Goal: Information Seeking & Learning: Learn about a topic

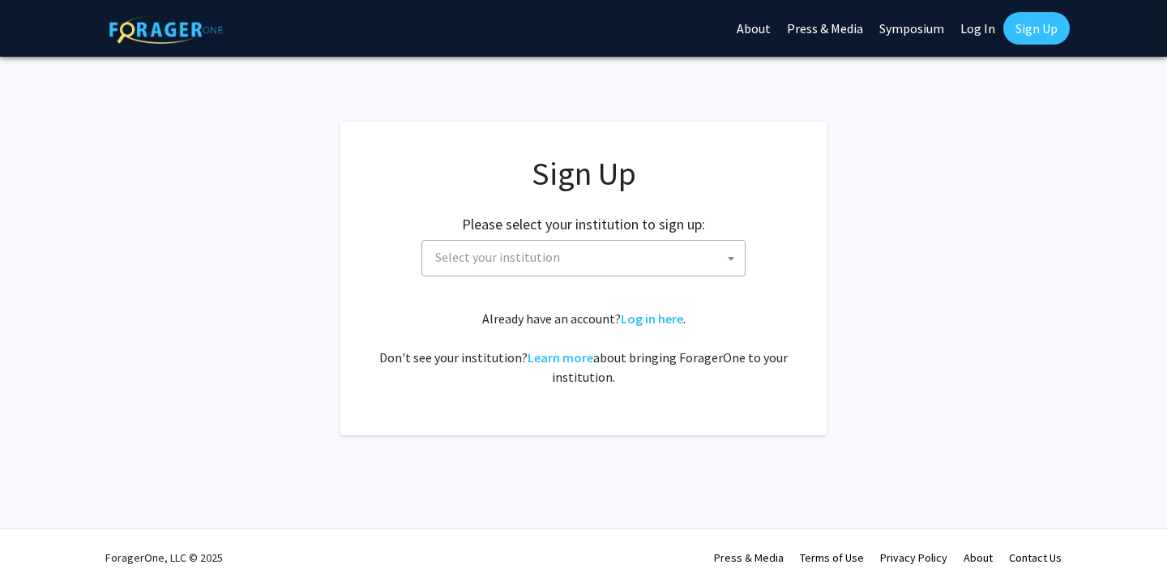
click at [570, 259] on span "Select your institution" at bounding box center [587, 257] width 316 height 33
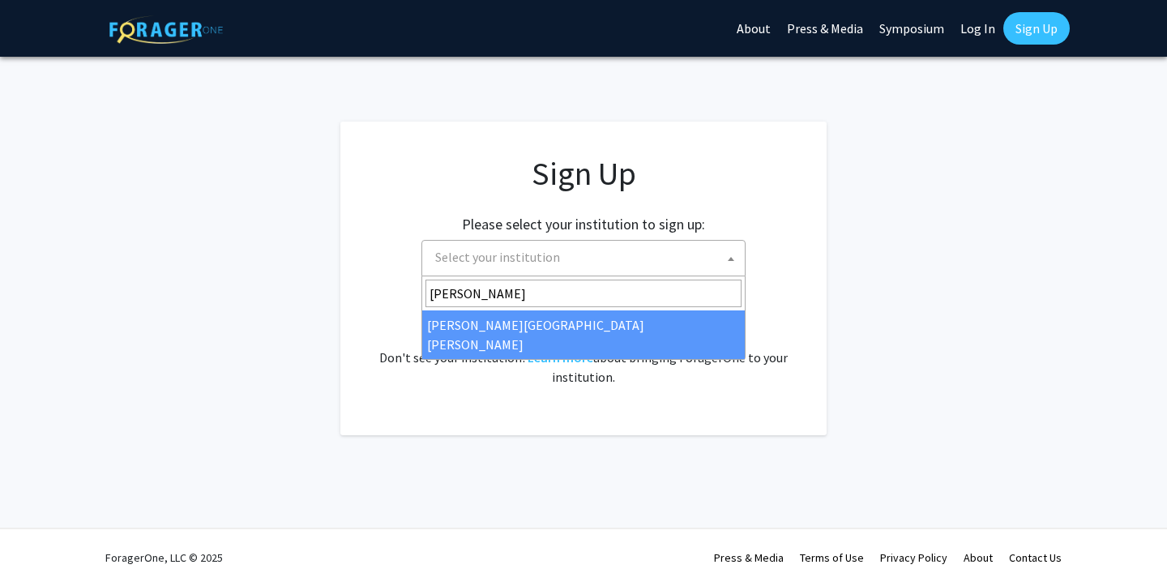
type input "[PERSON_NAME]"
select select "1"
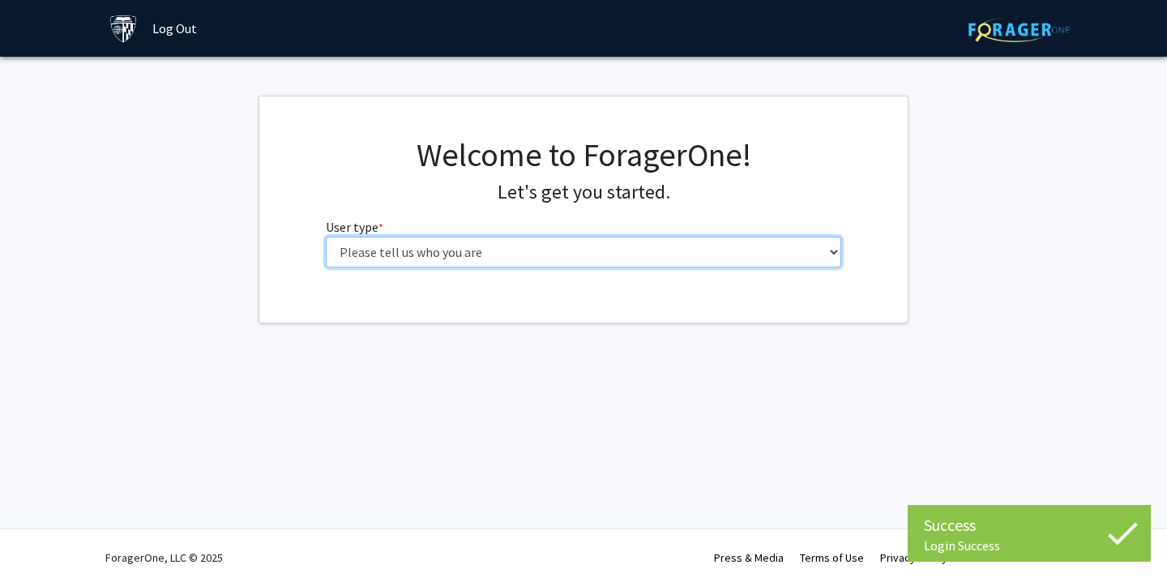
click at [638, 263] on select "Please tell us who you are Undergraduate Student Master's Student Doctoral Cand…" at bounding box center [584, 252] width 516 height 31
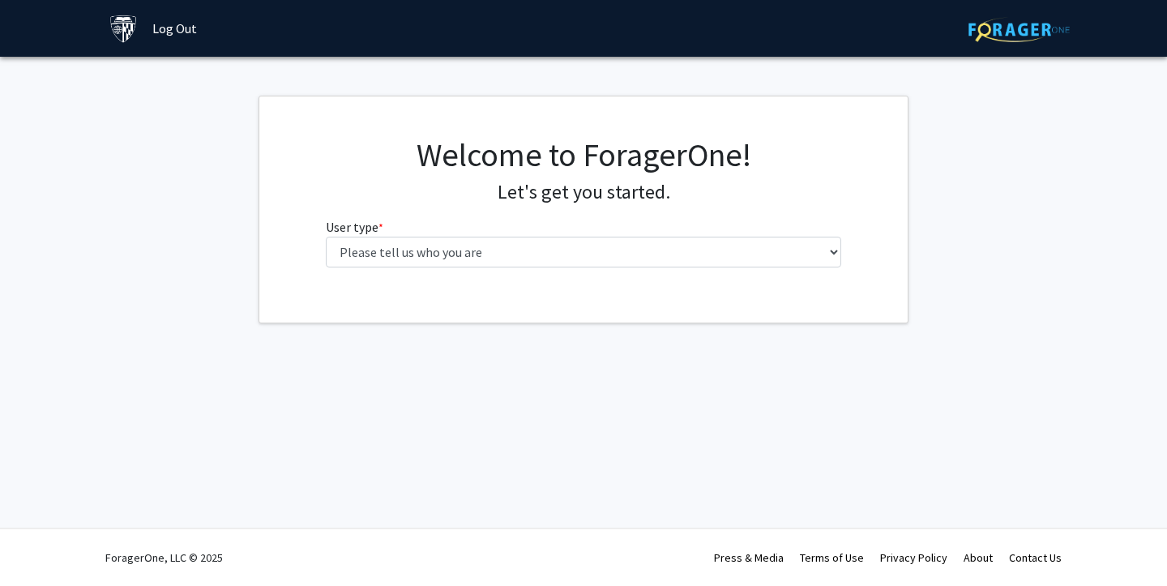
click at [789, 361] on div "Success Login Success Login Success Skip navigation Log Out Complete your profi…" at bounding box center [583, 293] width 1167 height 586
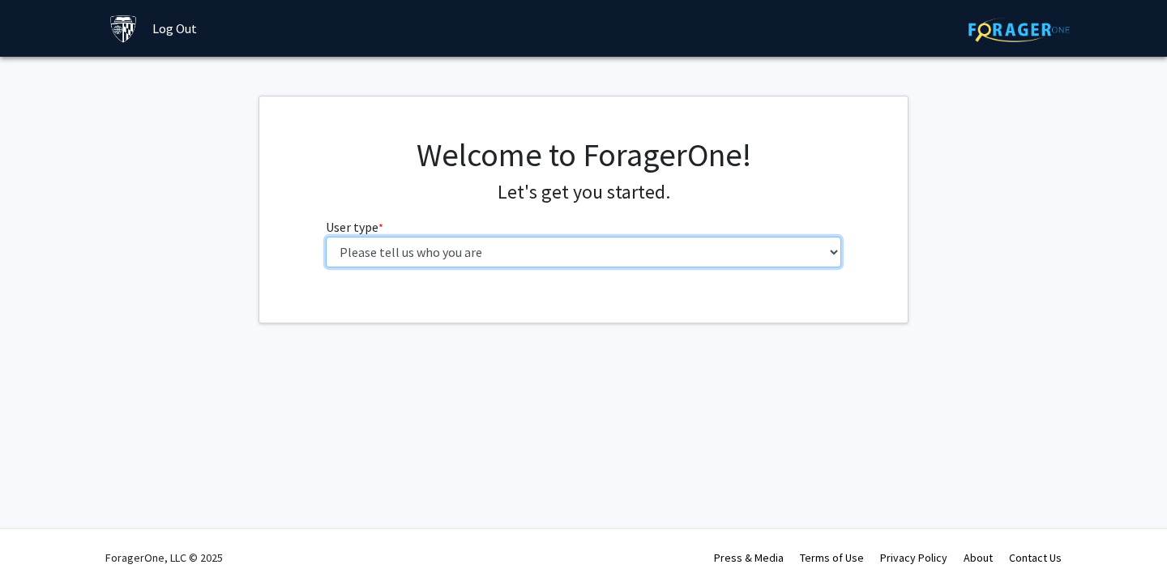
click at [582, 252] on select "Please tell us who you are Undergraduate Student Master's Student Doctoral Cand…" at bounding box center [584, 252] width 516 height 31
select select "1: undergrad"
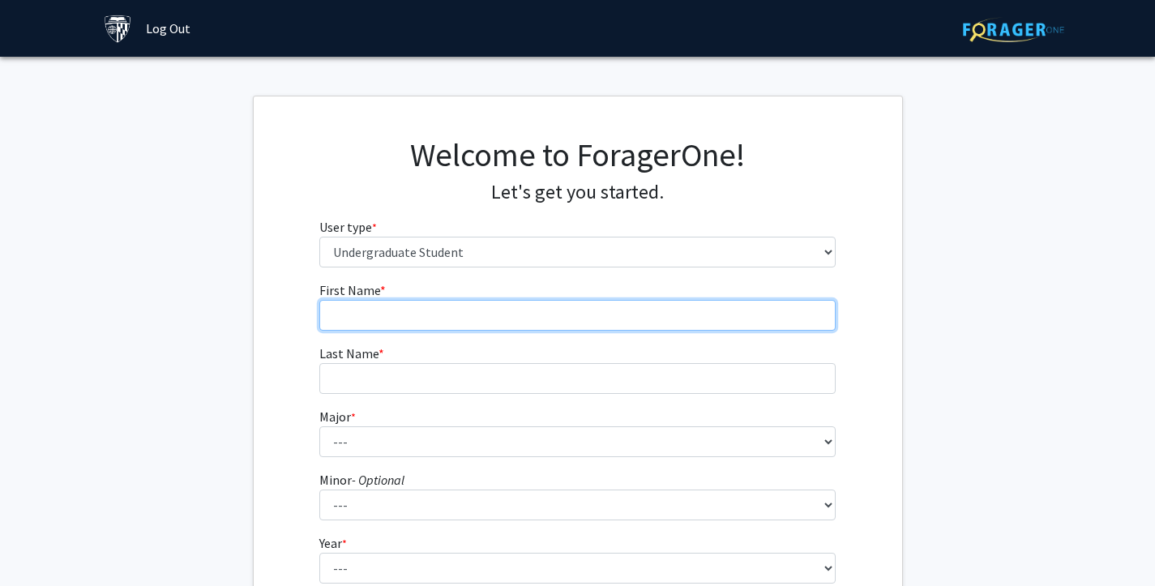
click at [581, 317] on input "First Name * required" at bounding box center [577, 315] width 516 height 31
type input "[PERSON_NAME]"
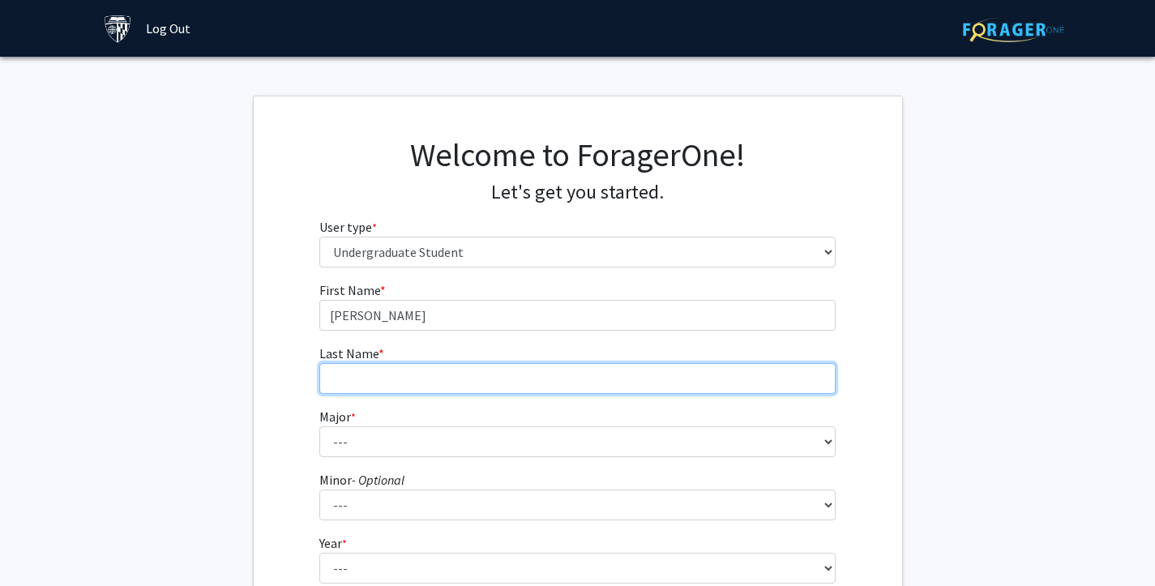
click at [529, 376] on input "Last Name * required" at bounding box center [577, 378] width 516 height 31
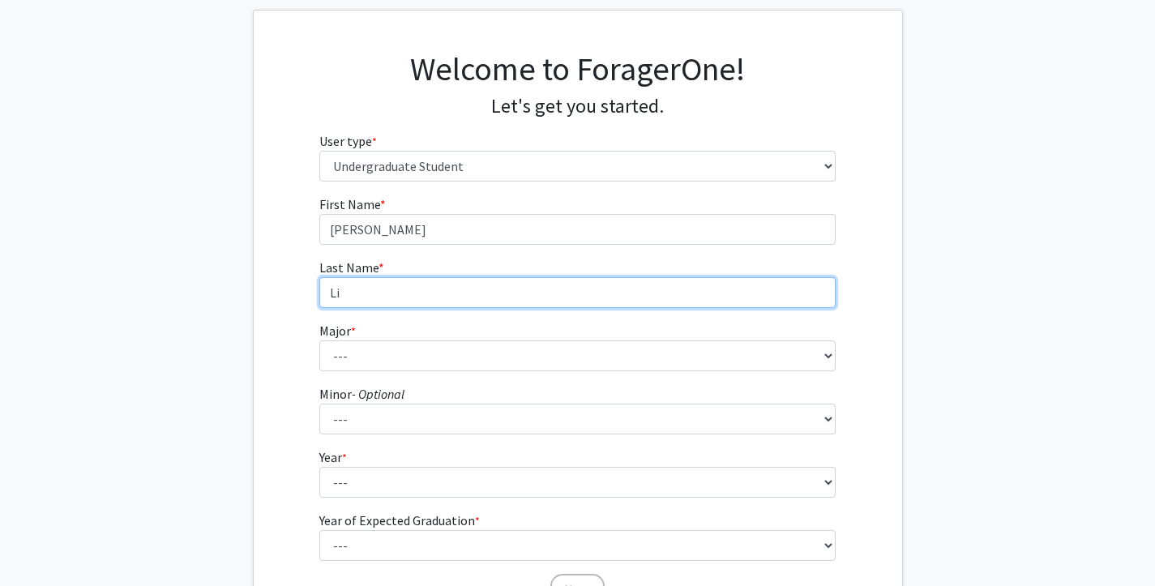
scroll to position [92, 0]
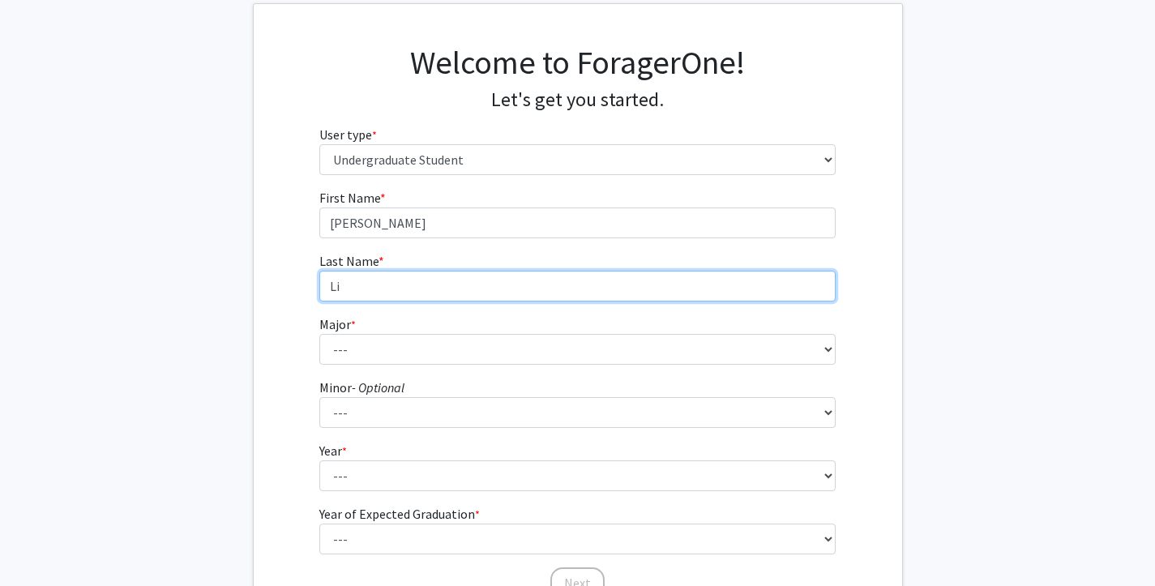
type input "Li"
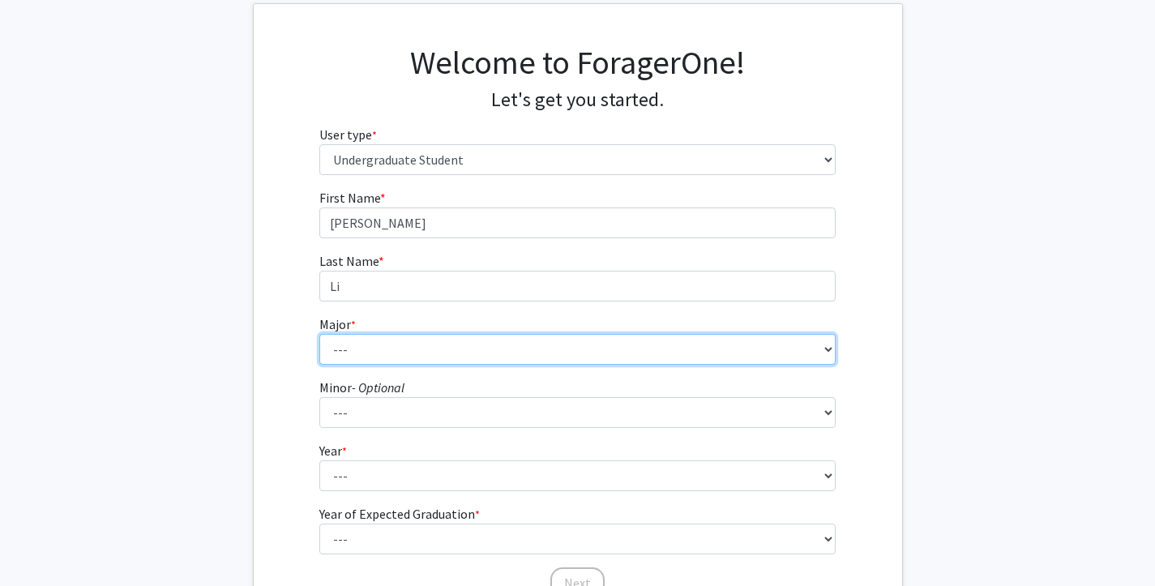
click at [489, 343] on select "--- Africana Studies Anthropology Applied Mathematics & Statistics Archaeology …" at bounding box center [577, 349] width 516 height 31
click at [370, 362] on select "--- Africana Studies Anthropology Applied Mathematics & Statistics Archaeology …" at bounding box center [577, 349] width 516 height 31
select select "15: 30"
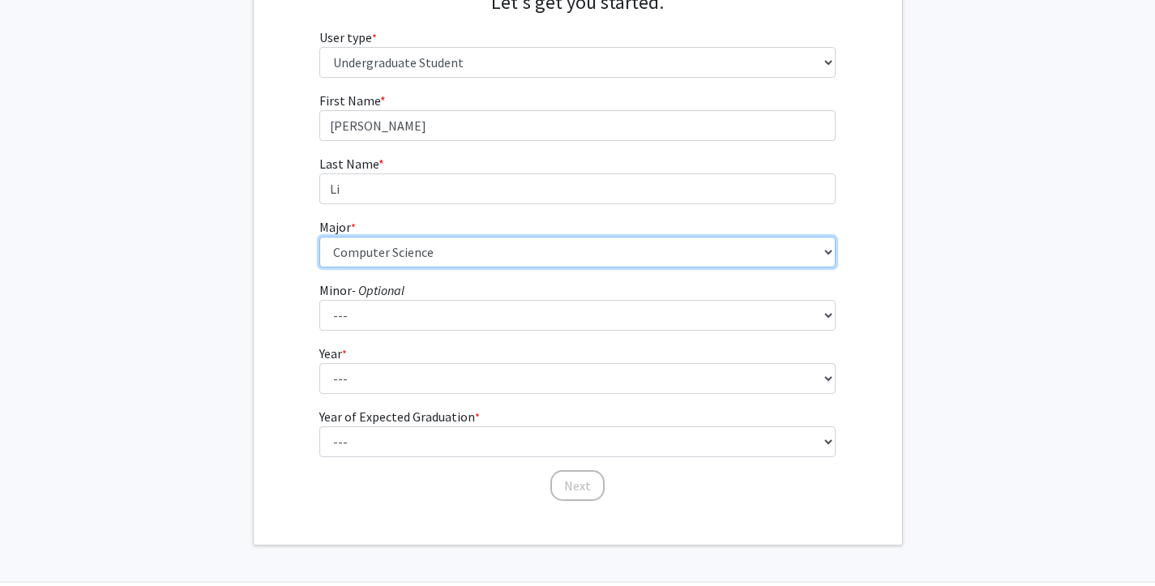
scroll to position [200, 0]
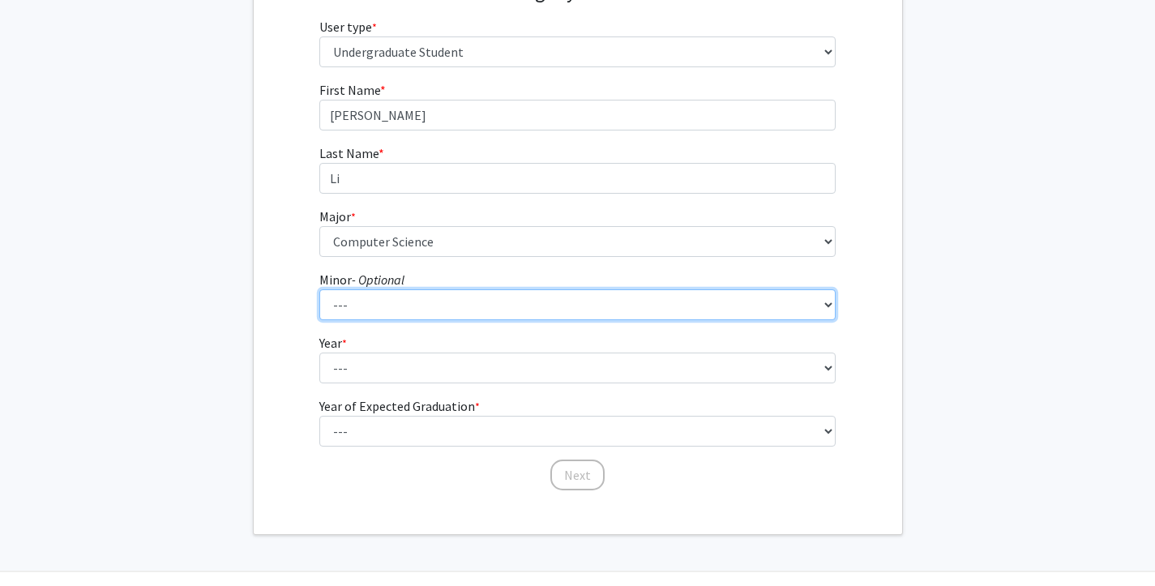
click at [339, 312] on select "--- Accounting and Financial Management Africana Studies Anthropology Applied M…" at bounding box center [577, 304] width 516 height 31
select select "9: 21"
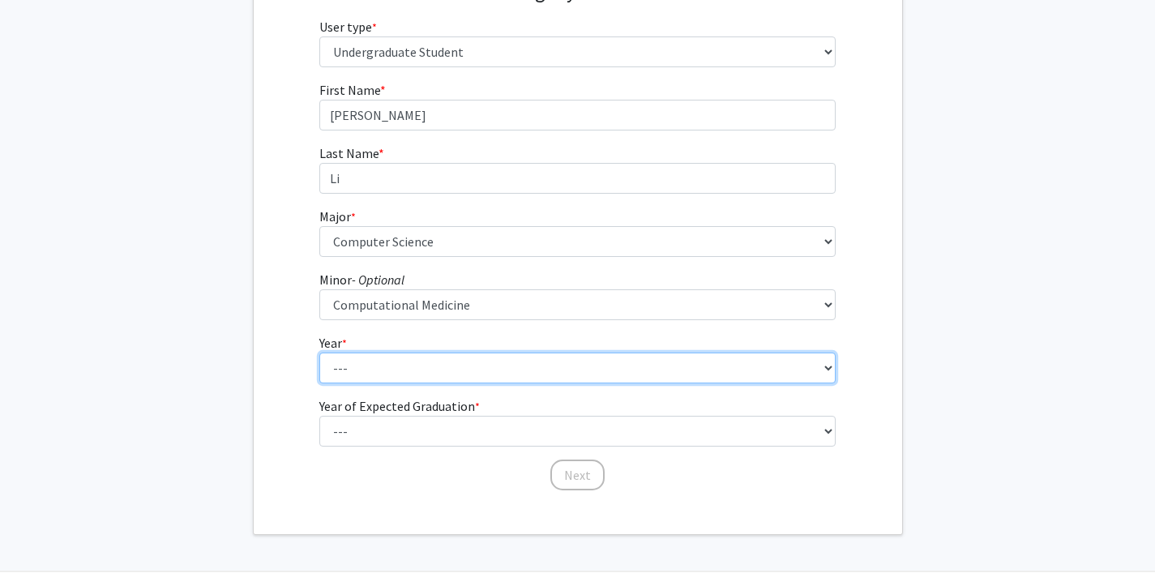
click at [353, 371] on select "--- First-year Sophomore Junior Senior Postbaccalaureate Certificate" at bounding box center [577, 368] width 516 height 31
select select "1: first-year"
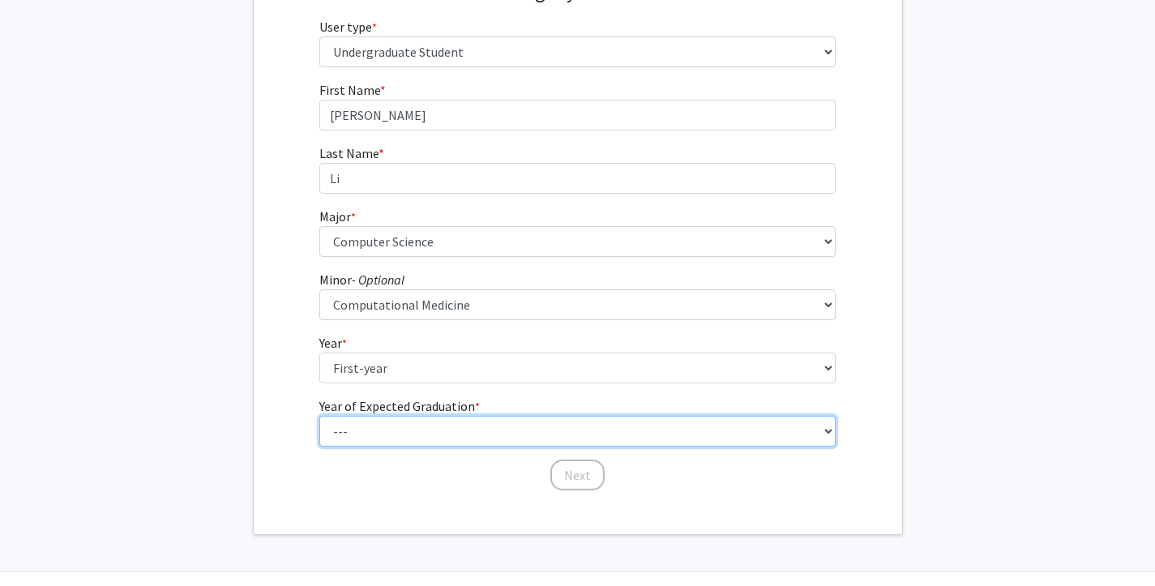
click at [373, 431] on select "--- 2025 2026 2027 2028 2029 2030 2031 2032 2033 2034" at bounding box center [577, 431] width 516 height 31
select select "5: 2029"
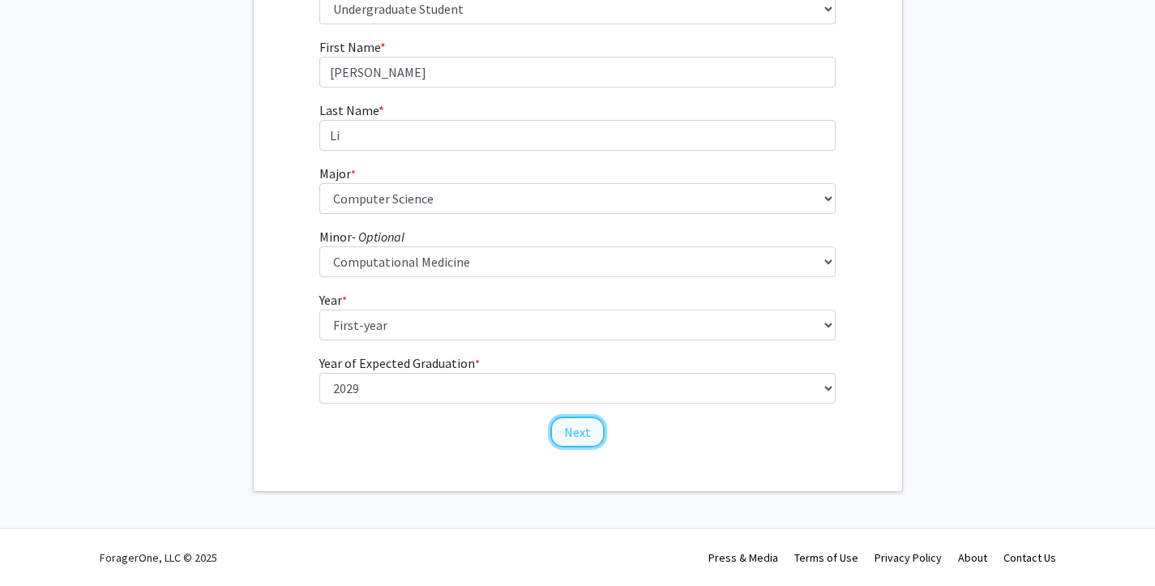
click at [575, 426] on button "Next" at bounding box center [577, 432] width 54 height 31
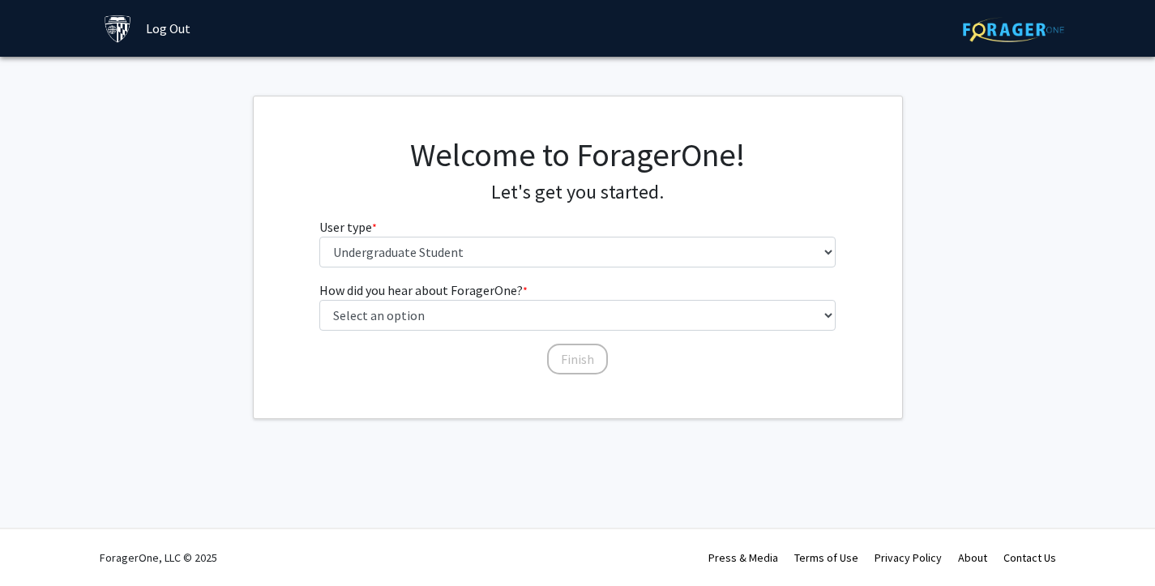
scroll to position [0, 0]
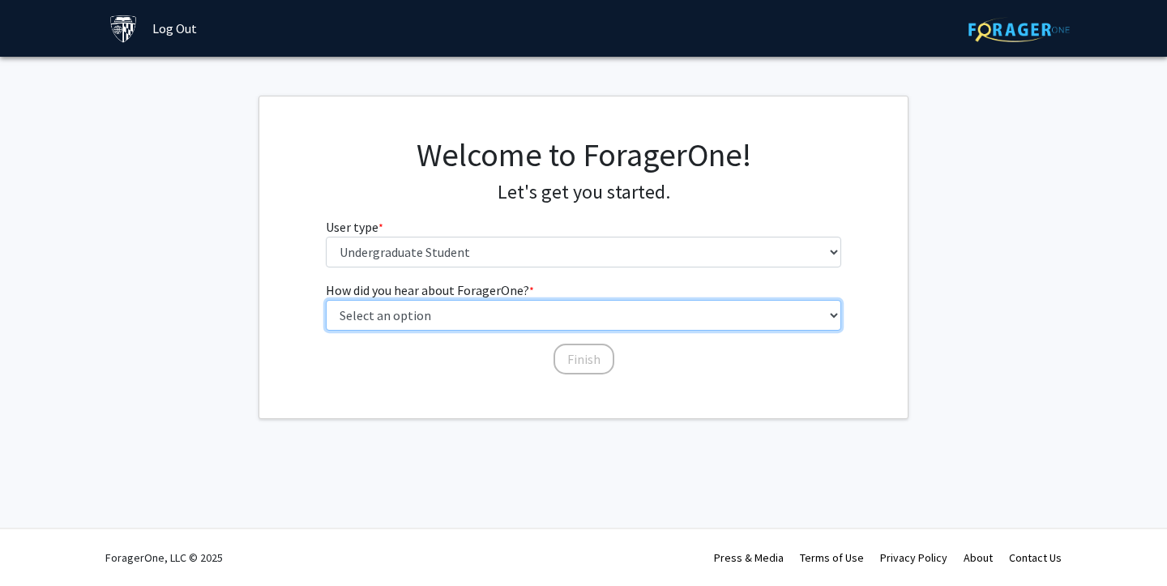
click at [384, 319] on select "Select an option Peer/student recommendation Faculty/staff recommendation Unive…" at bounding box center [584, 315] width 516 height 31
select select "3: university_website"
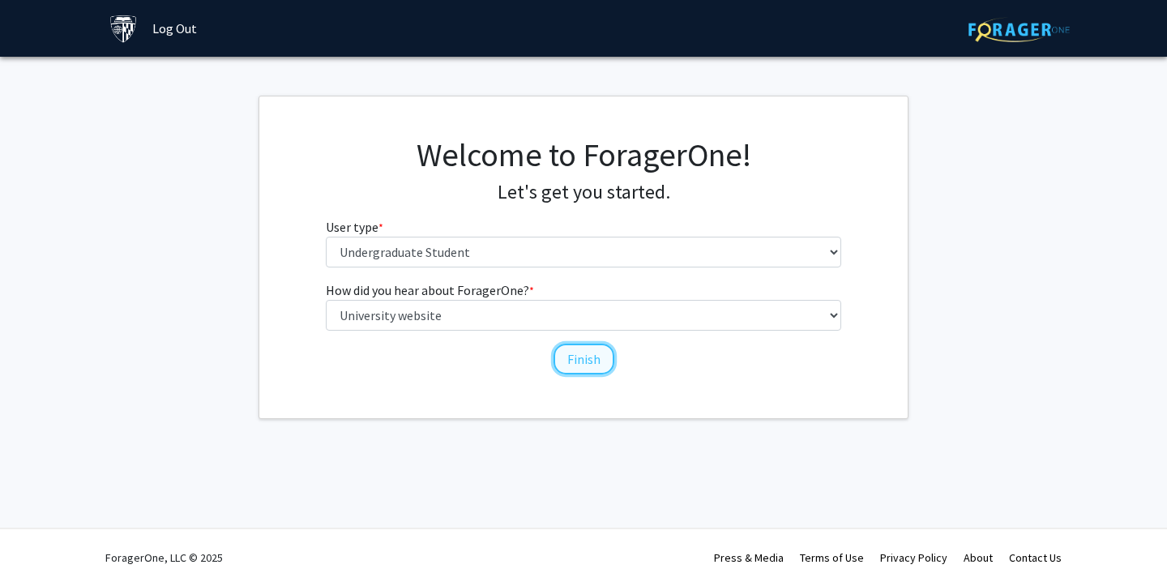
click at [571, 357] on button "Finish" at bounding box center [584, 359] width 61 height 31
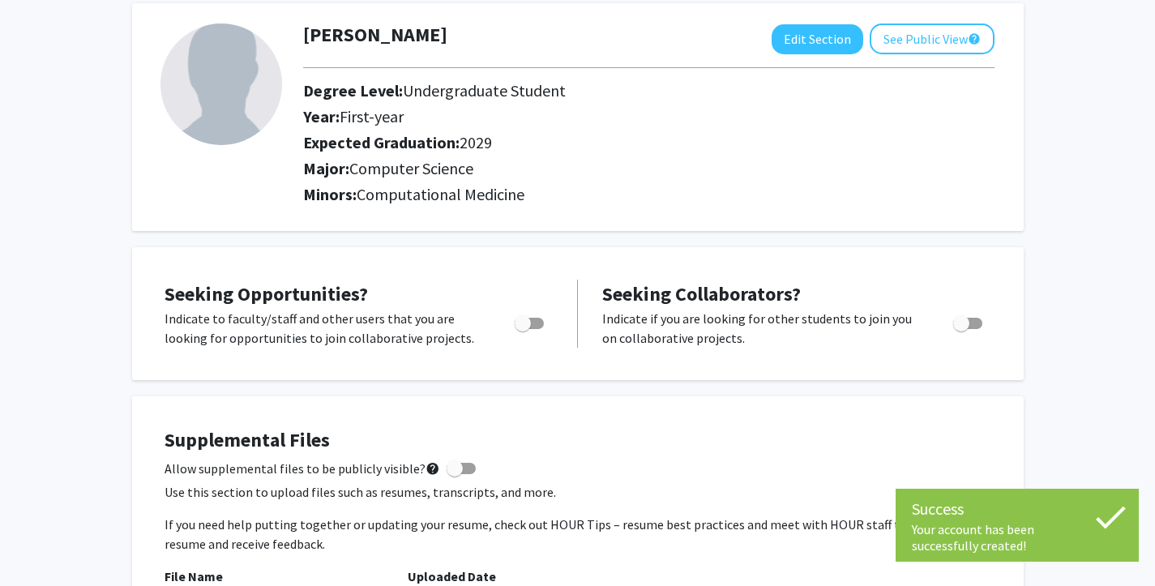
scroll to position [91, 0]
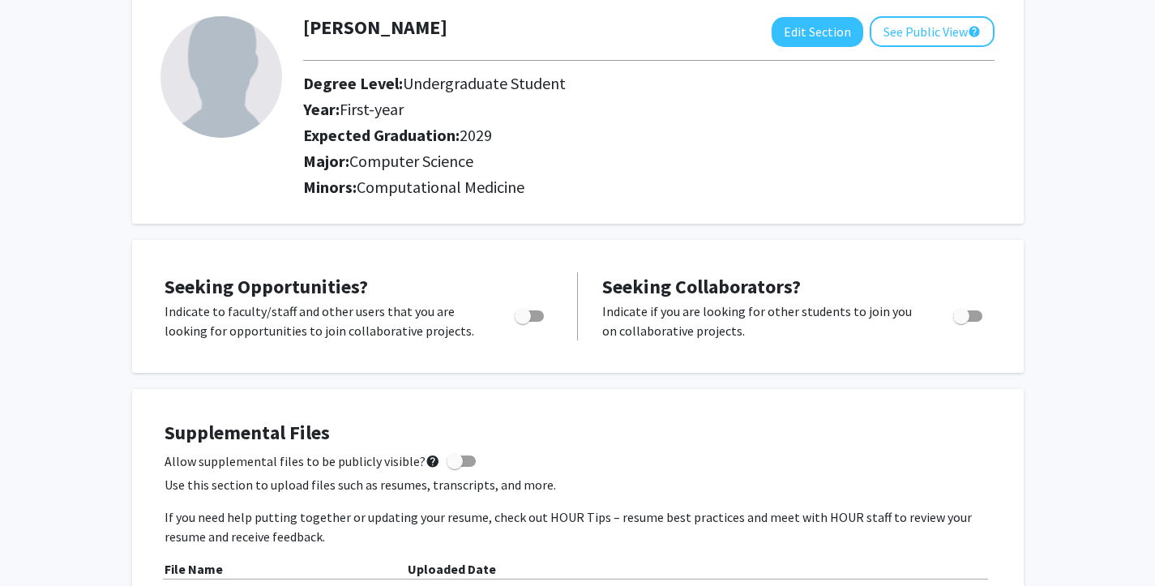
click at [527, 313] on span "Toggle" at bounding box center [523, 316] width 16 height 16
click at [523, 322] on input "Are you actively seeking opportunities?" at bounding box center [522, 322] width 1 height 1
checkbox input "true"
click at [595, 369] on div "Seeking Opportunities? Indicate to faculty/staff and other users that you are l…" at bounding box center [578, 306] width 892 height 133
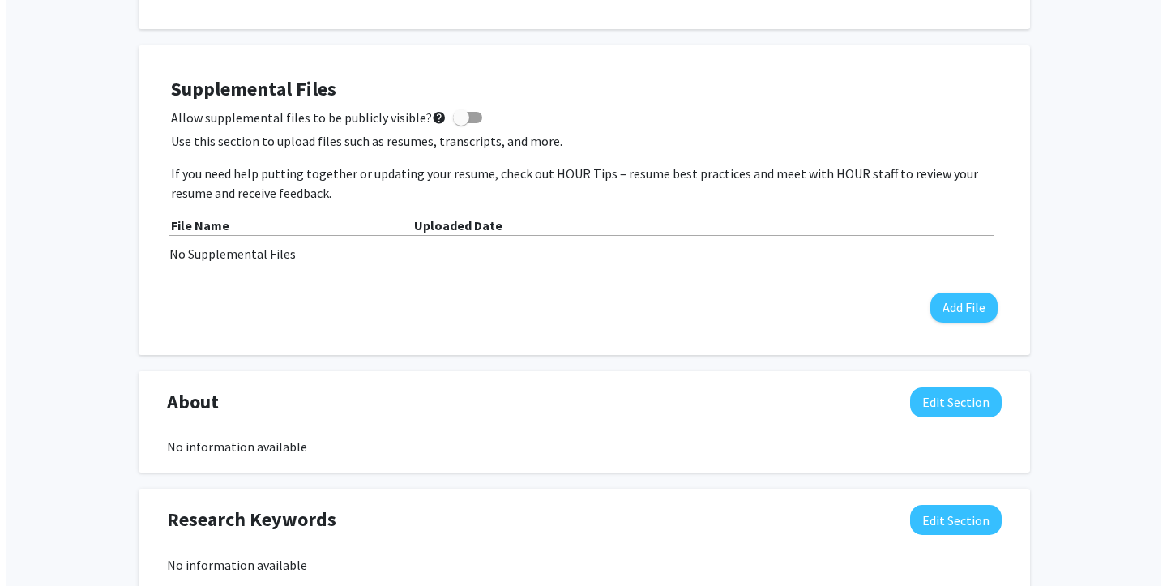
scroll to position [429, 0]
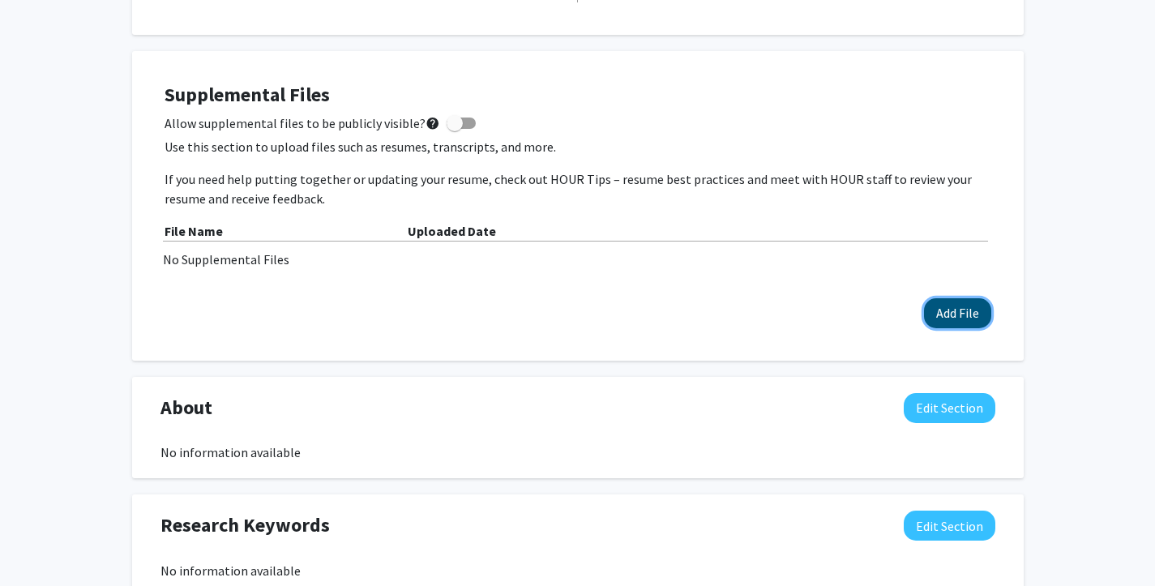
click at [948, 314] on button "Add File" at bounding box center [957, 313] width 67 height 30
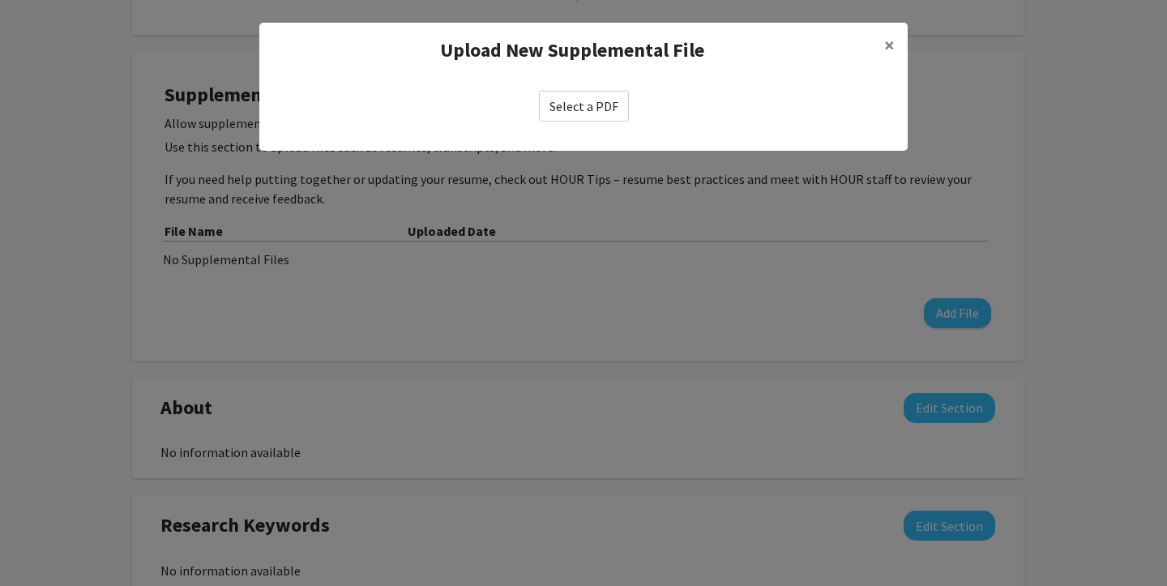
click at [575, 107] on label "Select a PDF" at bounding box center [584, 106] width 90 height 31
click at [0, 0] on input "Select a PDF" at bounding box center [0, 0] width 0 height 0
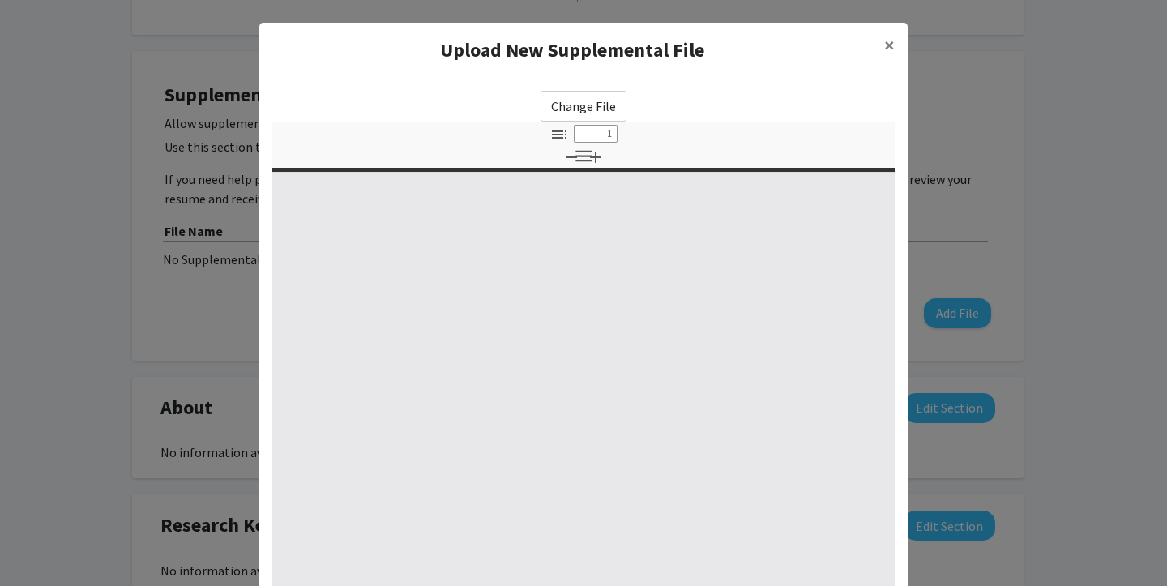
select select "custom"
type input "0"
select select "custom"
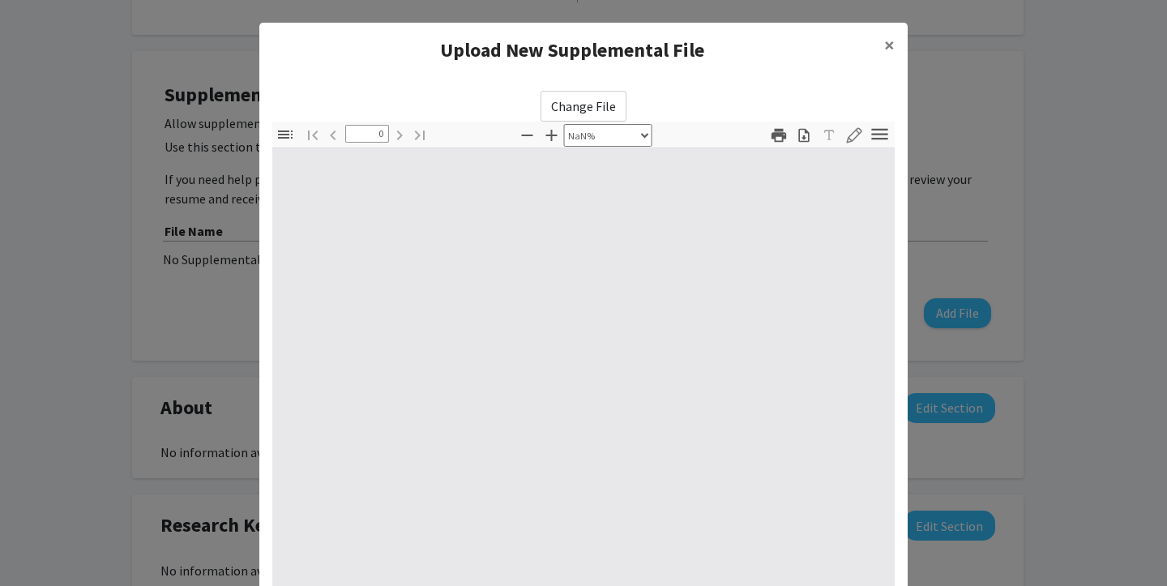
type input "1"
select select "auto"
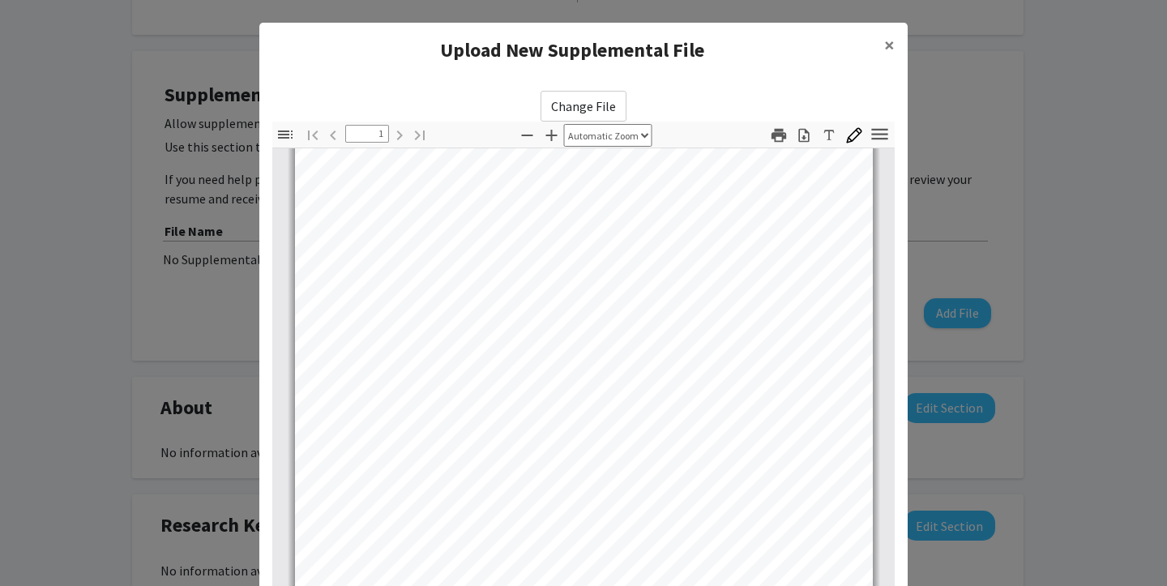
scroll to position [0, 0]
click at [888, 40] on span "×" at bounding box center [889, 44] width 11 height 25
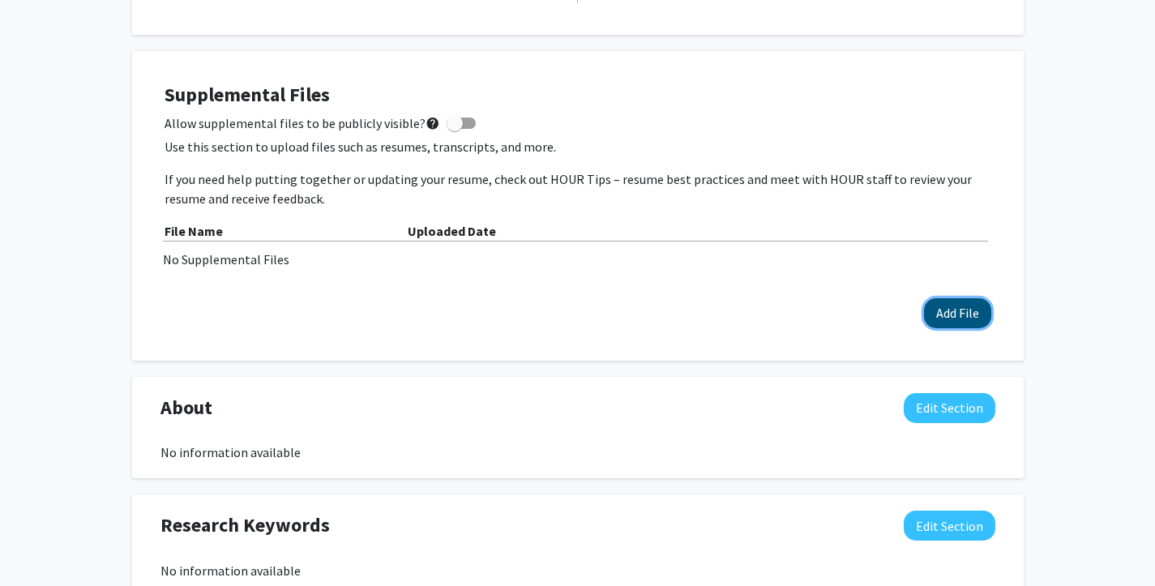
click at [939, 314] on button "Add File" at bounding box center [957, 313] width 67 height 30
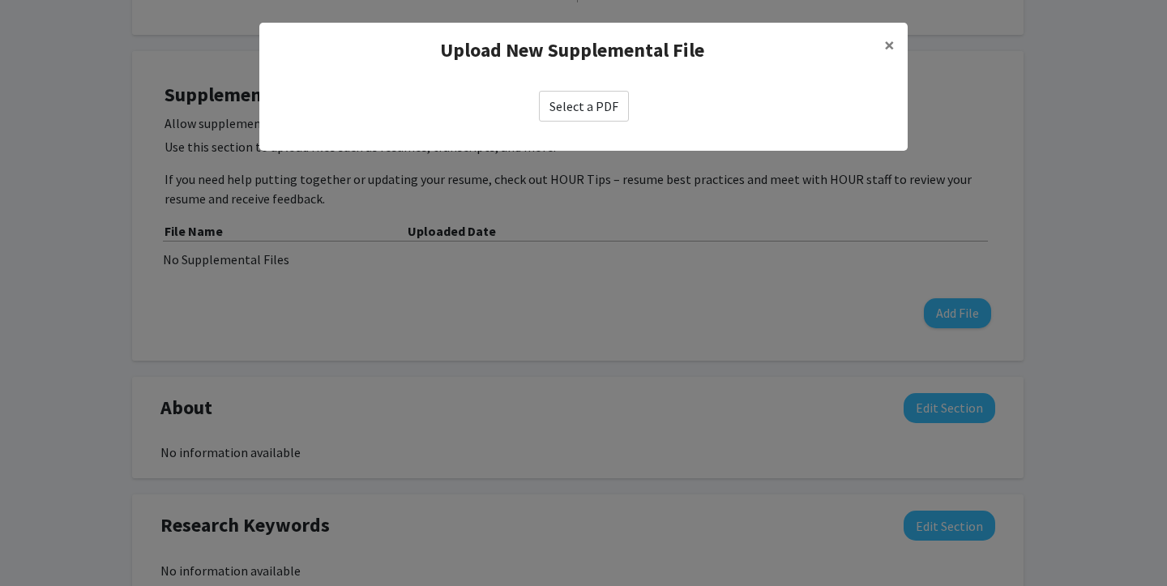
click at [584, 96] on label "Select a PDF" at bounding box center [584, 106] width 90 height 31
click at [0, 0] on input "Select a PDF" at bounding box center [0, 0] width 0 height 0
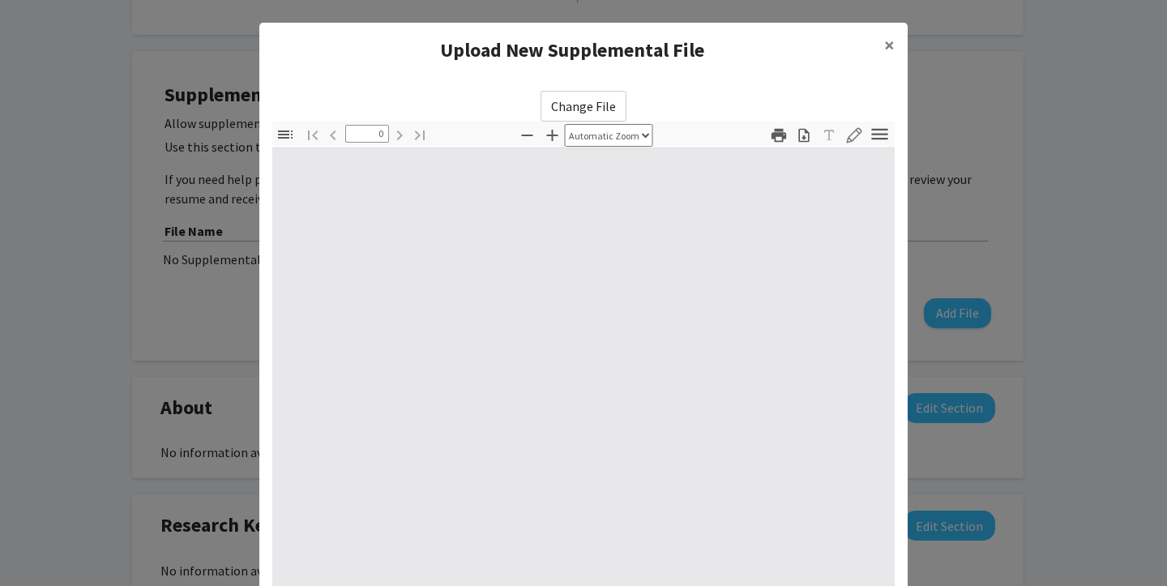
select select "custom"
type input "1"
select select "auto"
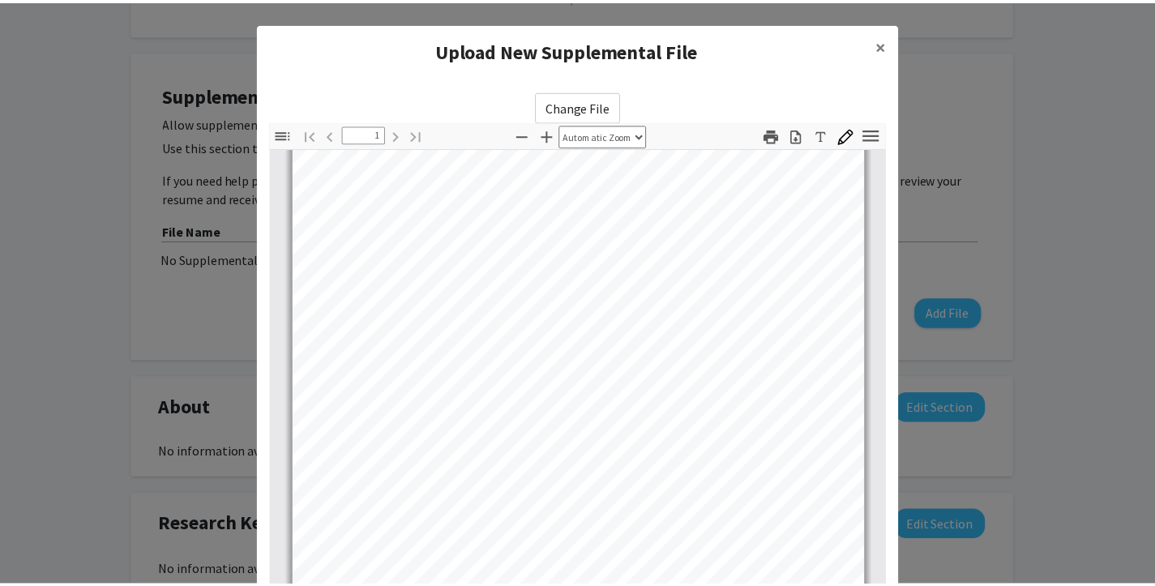
scroll to position [182, 0]
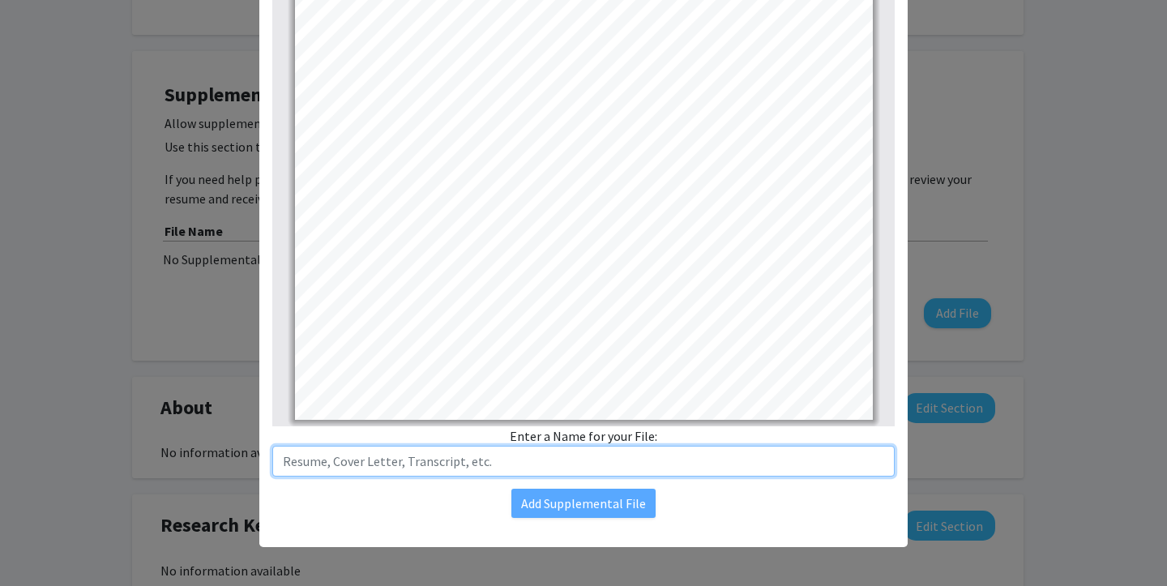
click at [503, 451] on input "text" at bounding box center [583, 461] width 622 height 31
type input "Li_Evan_CV"
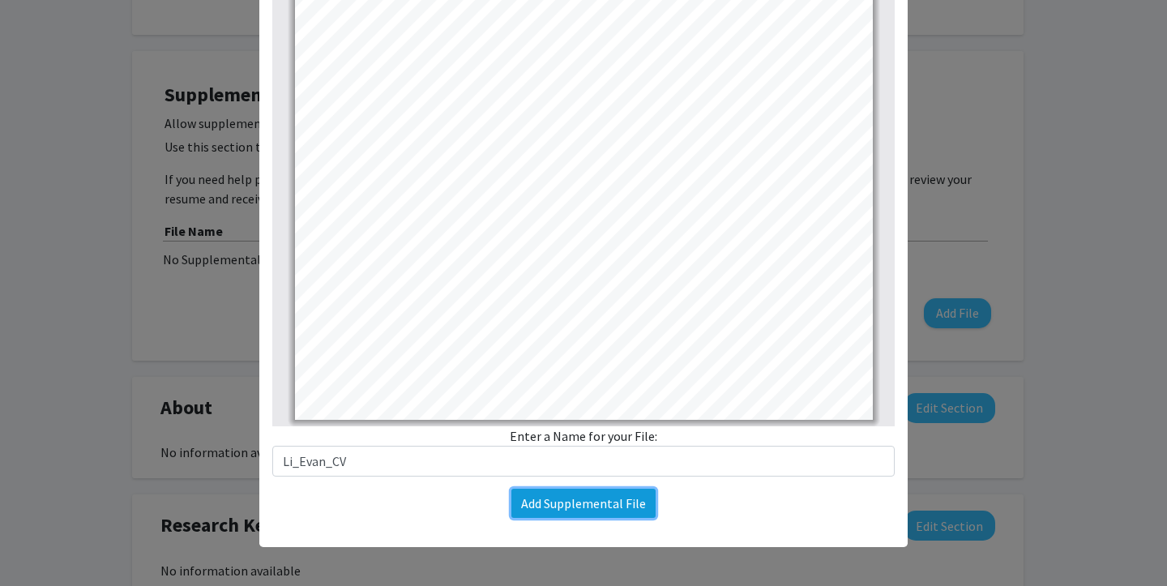
click at [571, 498] on button "Add Supplemental File" at bounding box center [583, 503] width 144 height 29
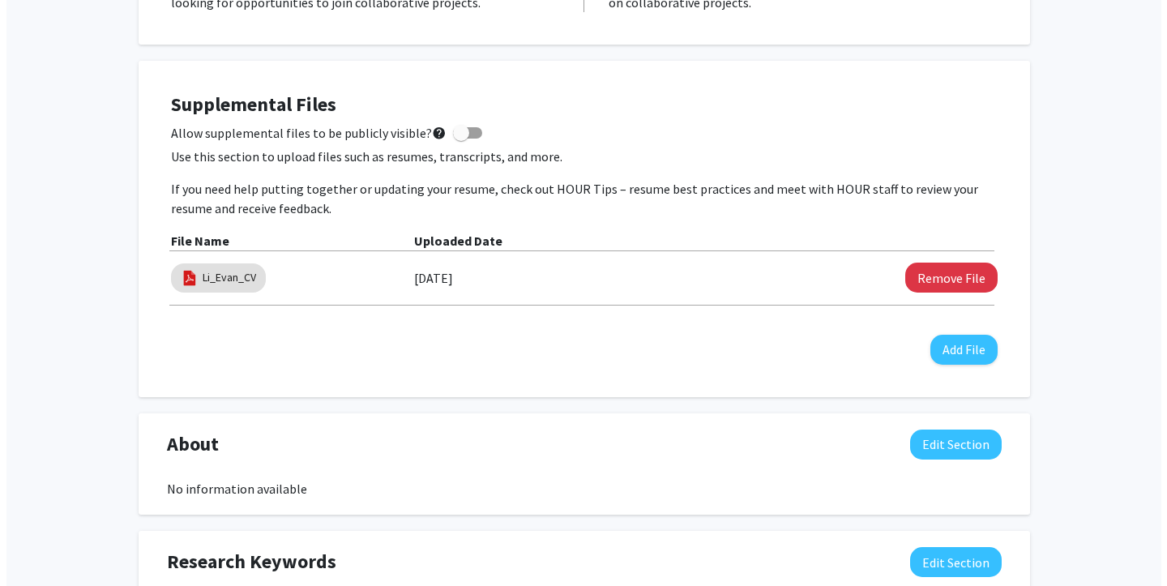
scroll to position [412, 0]
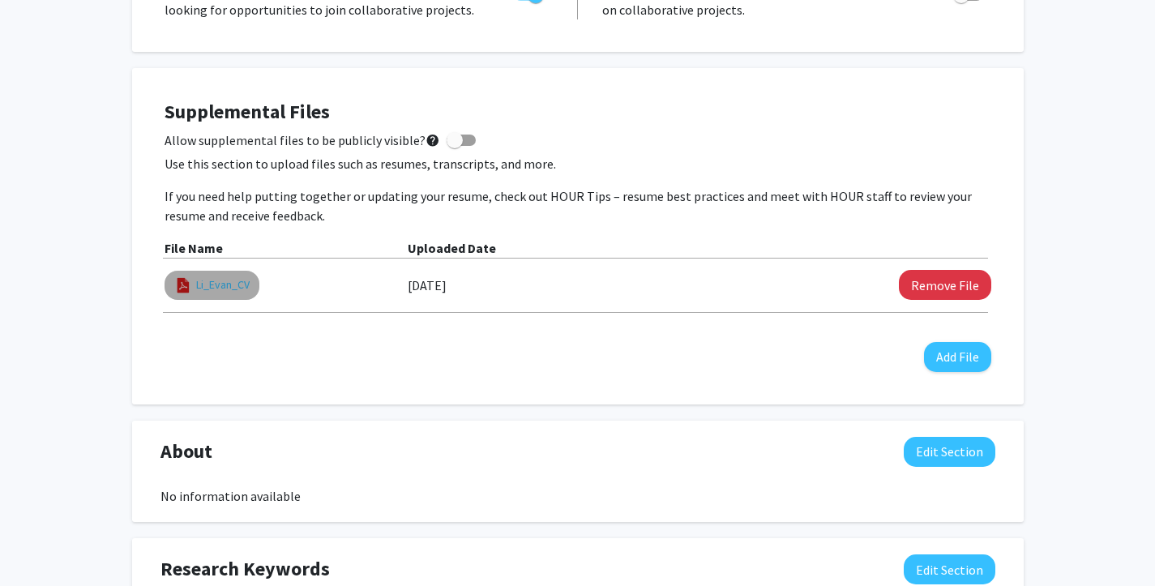
click at [203, 281] on link "Li_Evan_CV" at bounding box center [222, 284] width 53 height 17
select select "custom"
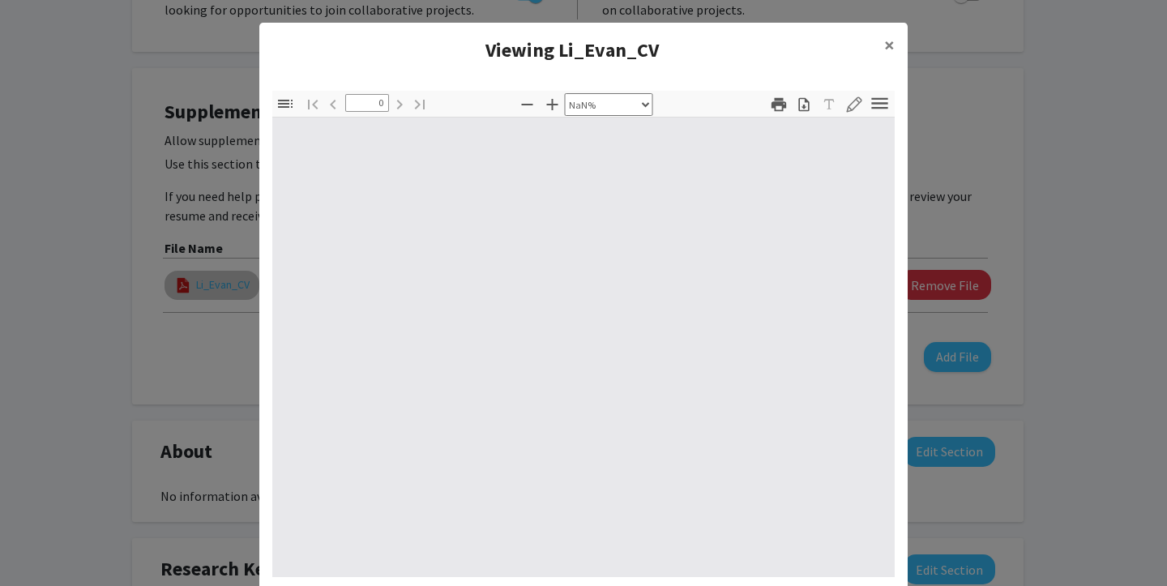
type input "1"
select select "auto"
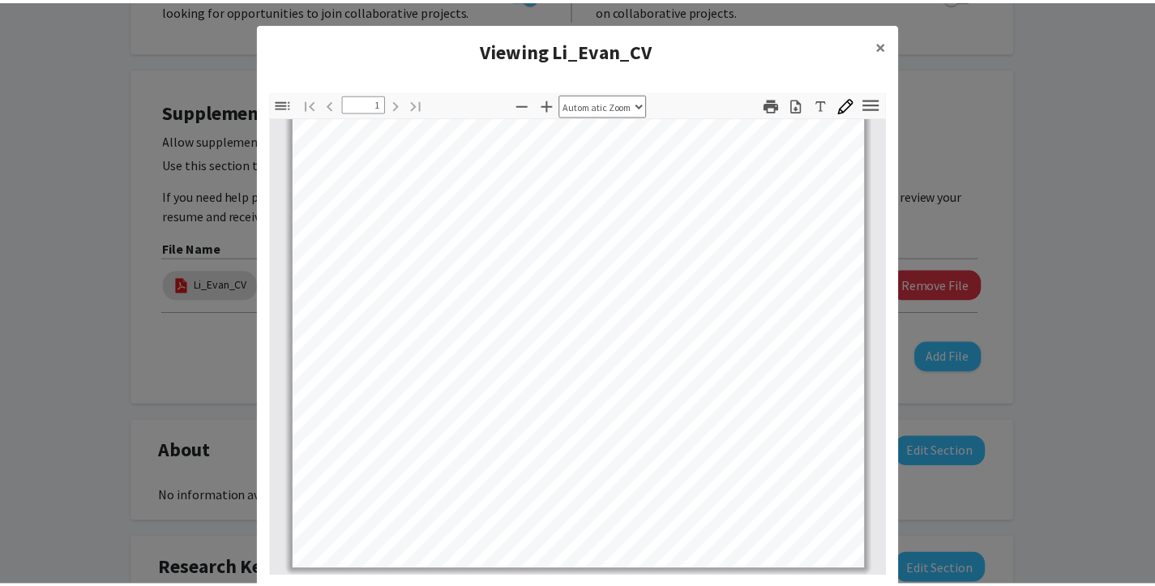
scroll to position [21, 0]
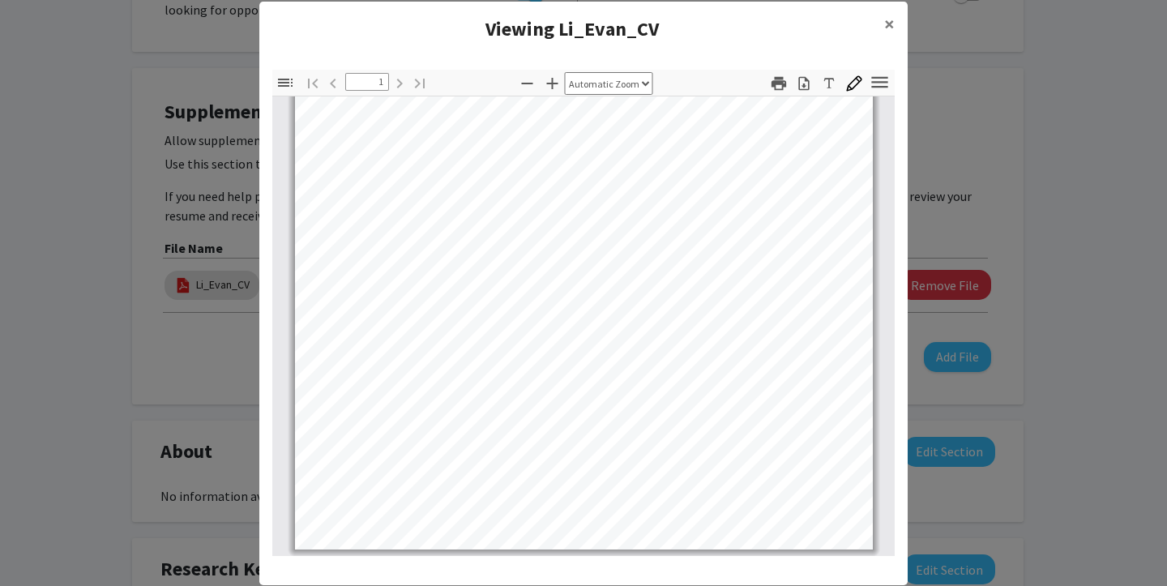
click at [162, 296] on modal-container "Viewing Li_Evan_CV × Thumbnails Document Outline Attachments Layers Current Out…" at bounding box center [583, 293] width 1167 height 586
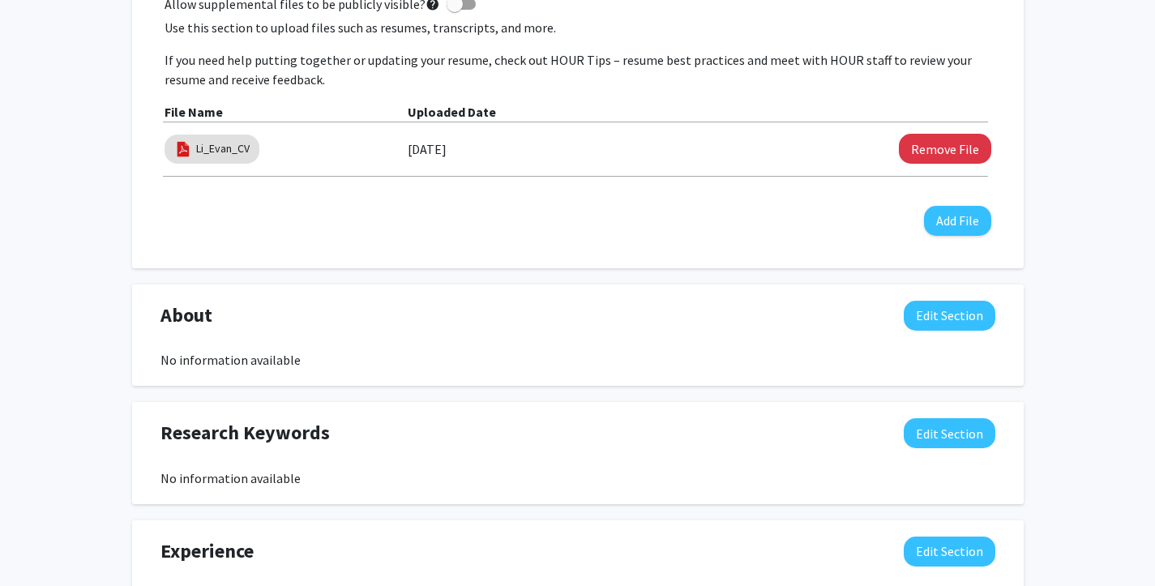
click at [414, 341] on div "About Edit Section No information available" at bounding box center [577, 336] width 859 height 70
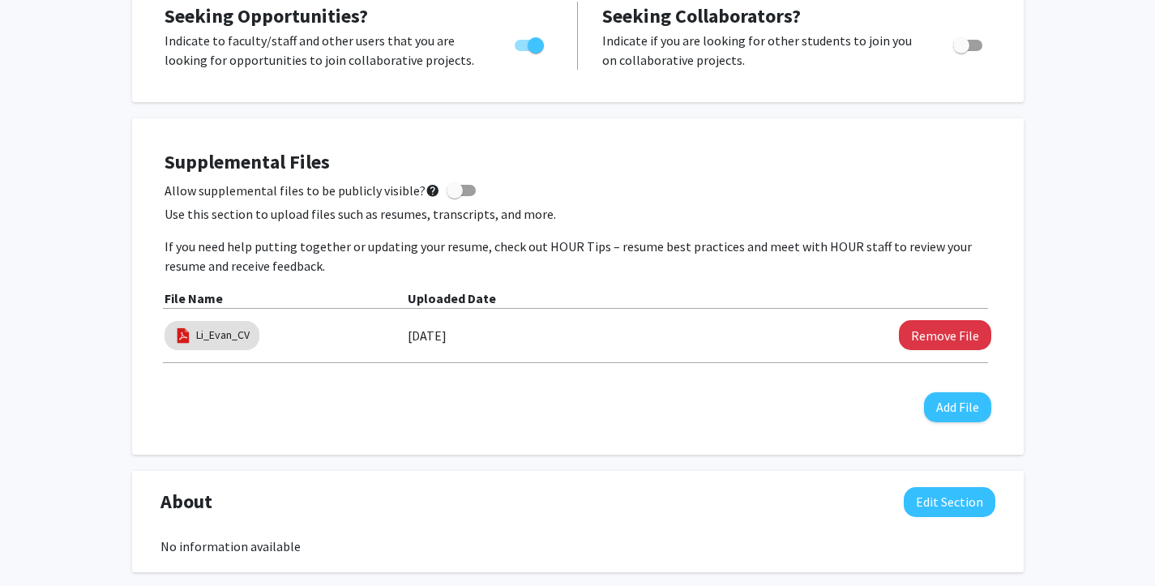
scroll to position [399, 0]
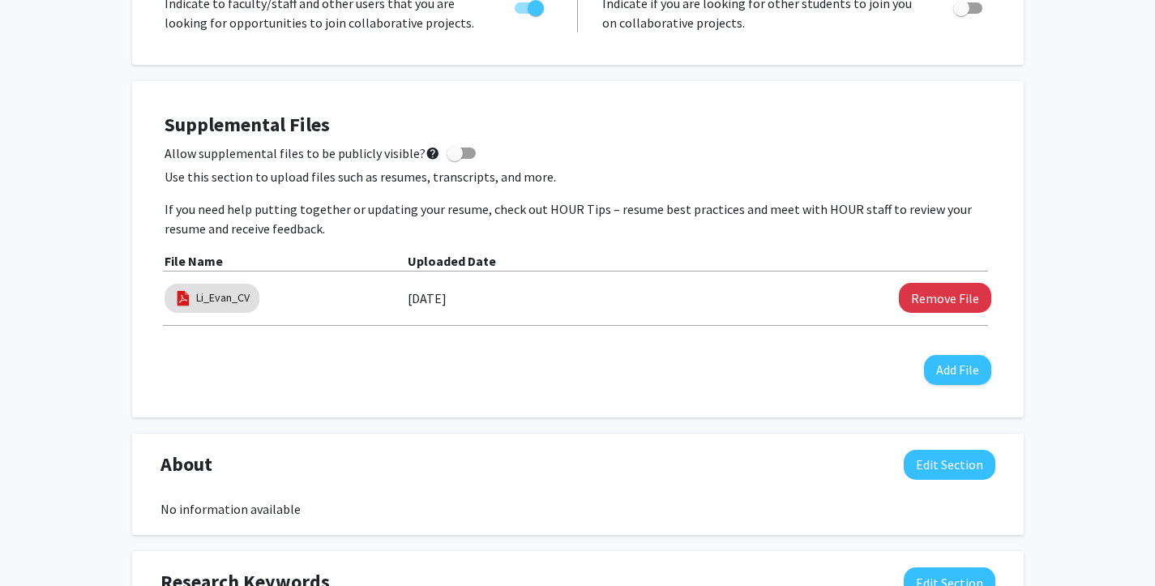
click at [106, 310] on div "[PERSON_NAME] Edit Section See Public View help Degree Level: Undergraduate Stu…" at bounding box center [577, 419] width 1155 height 1518
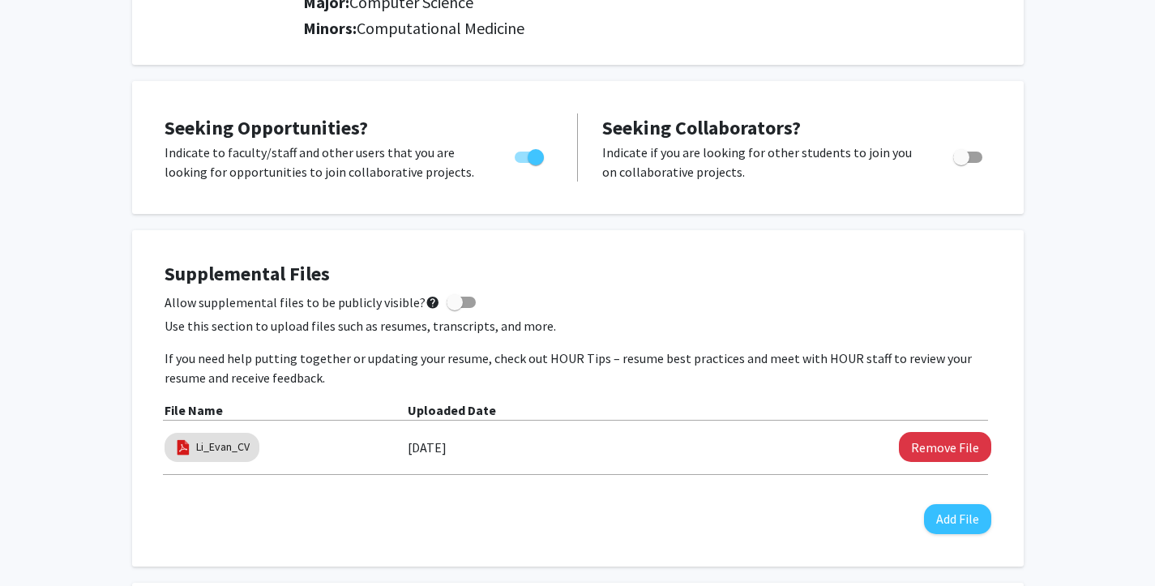
scroll to position [0, 0]
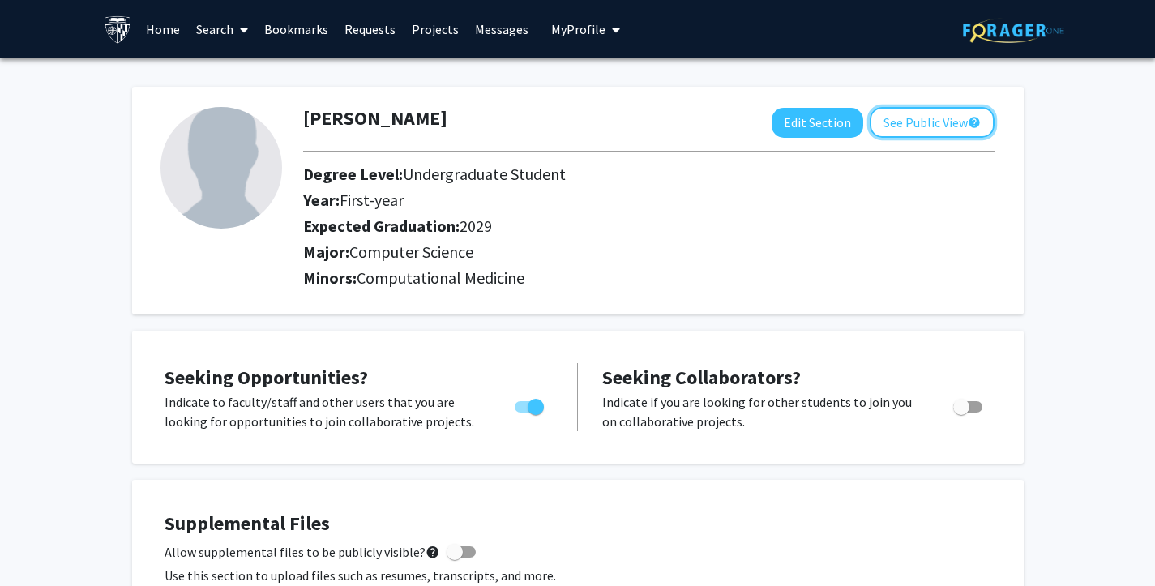
click at [912, 133] on button "See Public View help" at bounding box center [932, 122] width 125 height 31
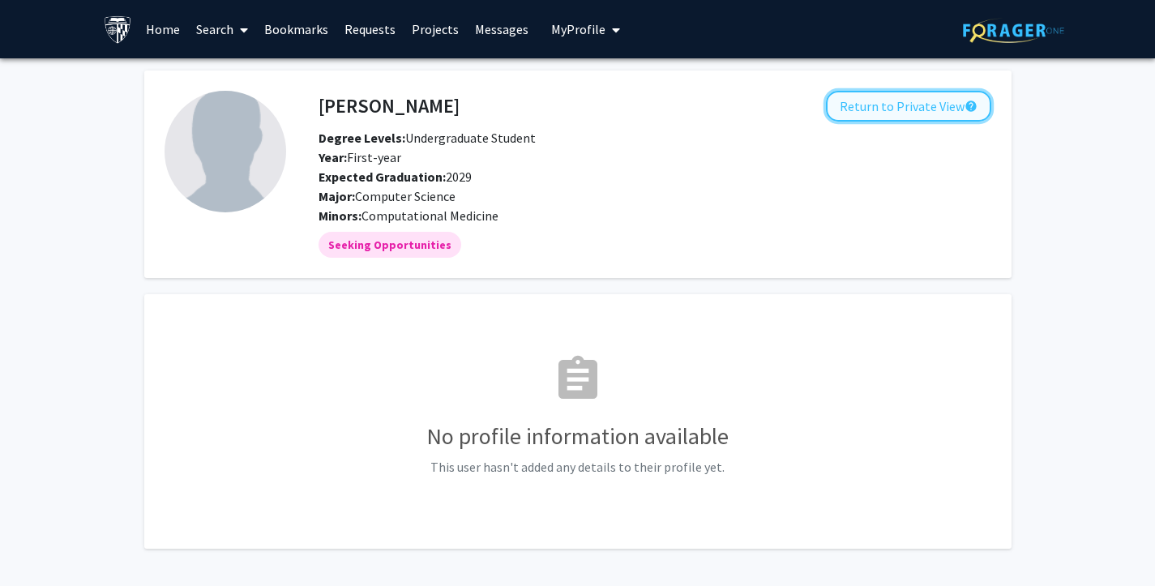
click at [931, 108] on button "Return to Private View help" at bounding box center [908, 106] width 165 height 31
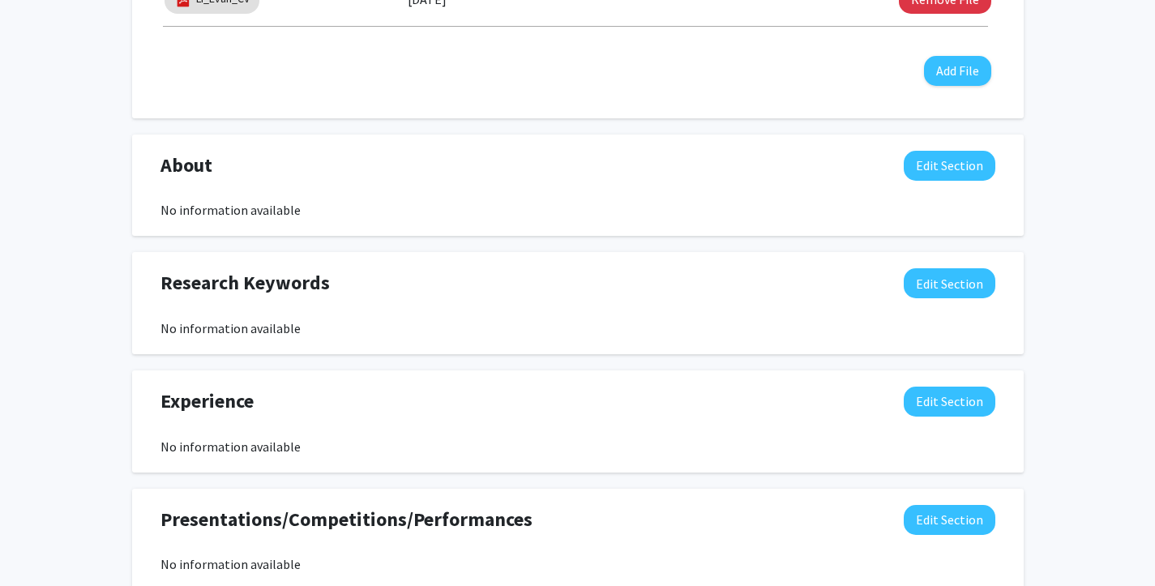
scroll to position [697, 0]
click at [920, 170] on button "Edit Section" at bounding box center [950, 167] width 92 height 30
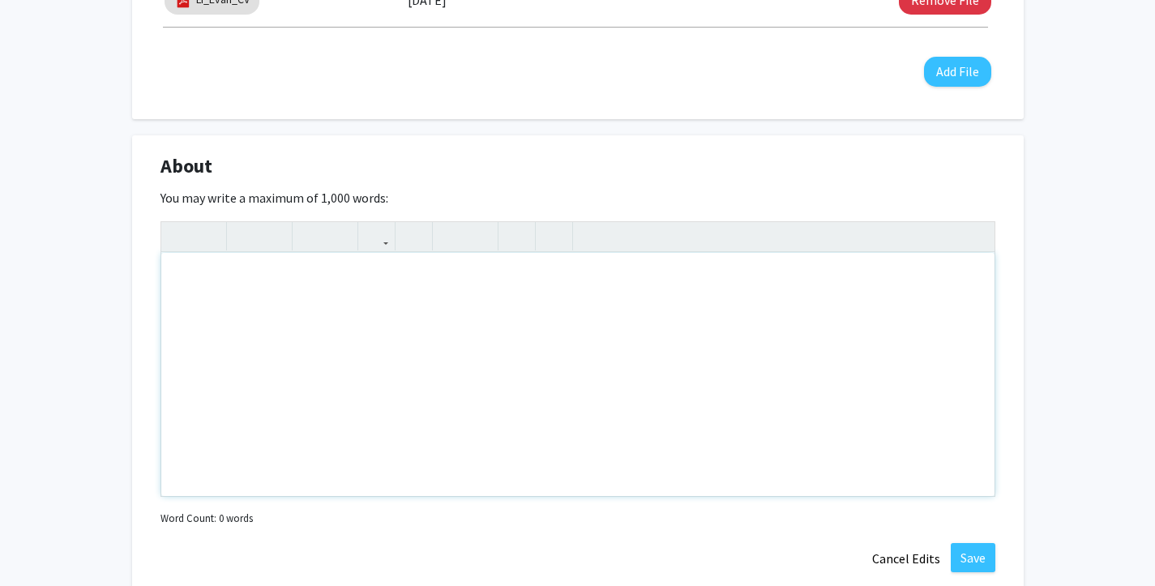
click at [421, 293] on div "Note to users with screen readers: Please deactivate our accessibility plugin f…" at bounding box center [577, 374] width 833 height 243
paste div "Note to users with screen readers: Please deactivate our accessibility plugin f…"
type textarea "<p>About</p><p>I am currently pursuing a career at the intersection of artifici…"
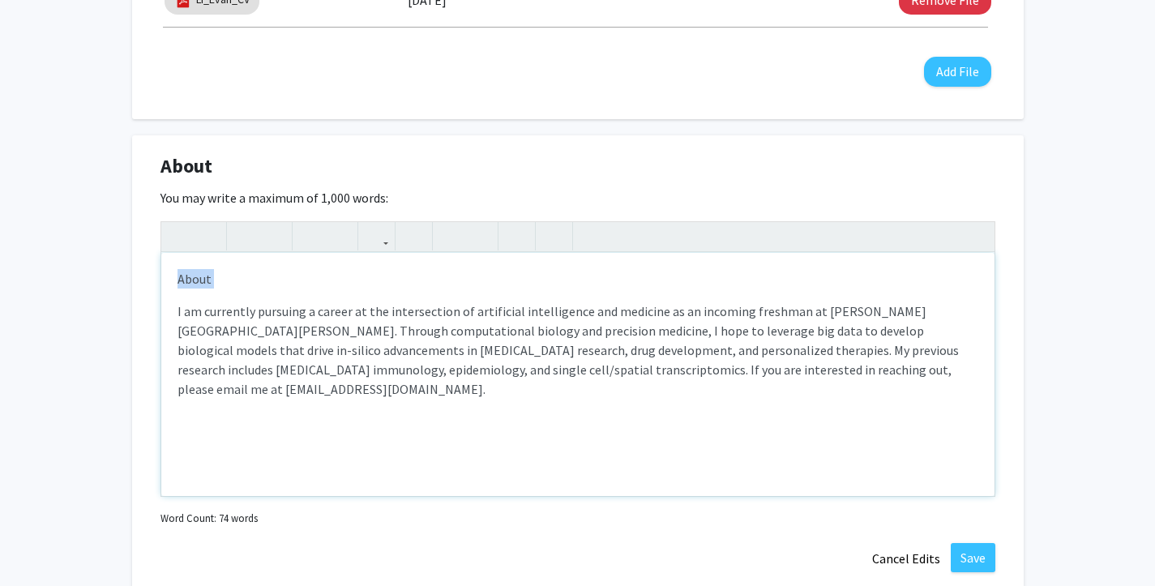
drag, startPoint x: 199, startPoint y: 294, endPoint x: 173, endPoint y: 276, distance: 32.1
click at [173, 276] on div "About I am currently pursuing a career at the intersection of artificial intell…" at bounding box center [577, 374] width 833 height 243
type textarea "<p><span style="font-size: 1rem;">I am currently pursuing a career at the inter…"
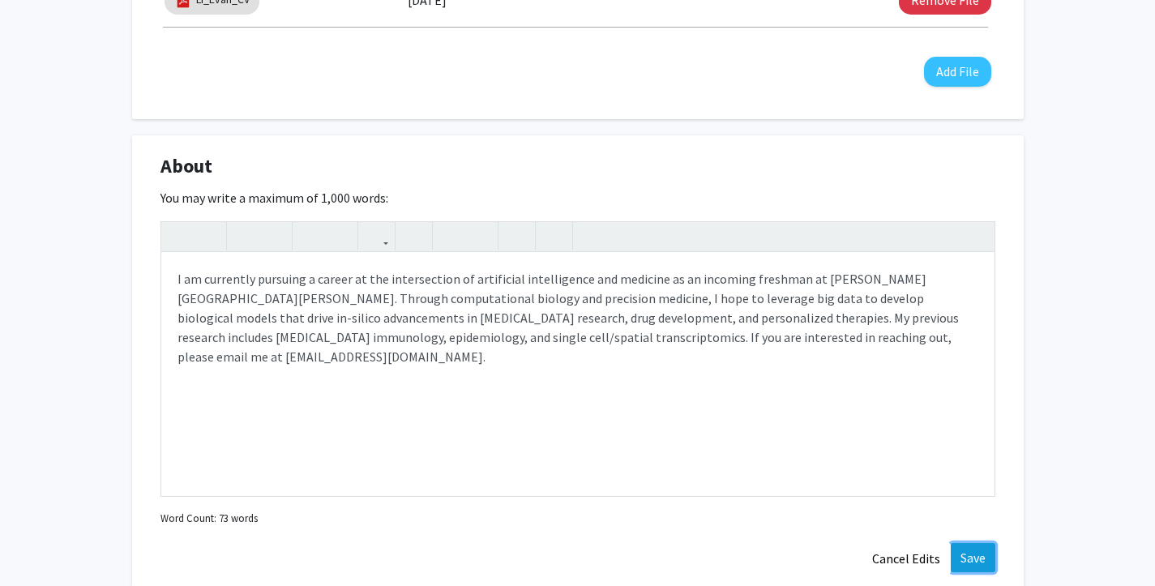
click at [973, 558] on button "Save" at bounding box center [973, 557] width 45 height 29
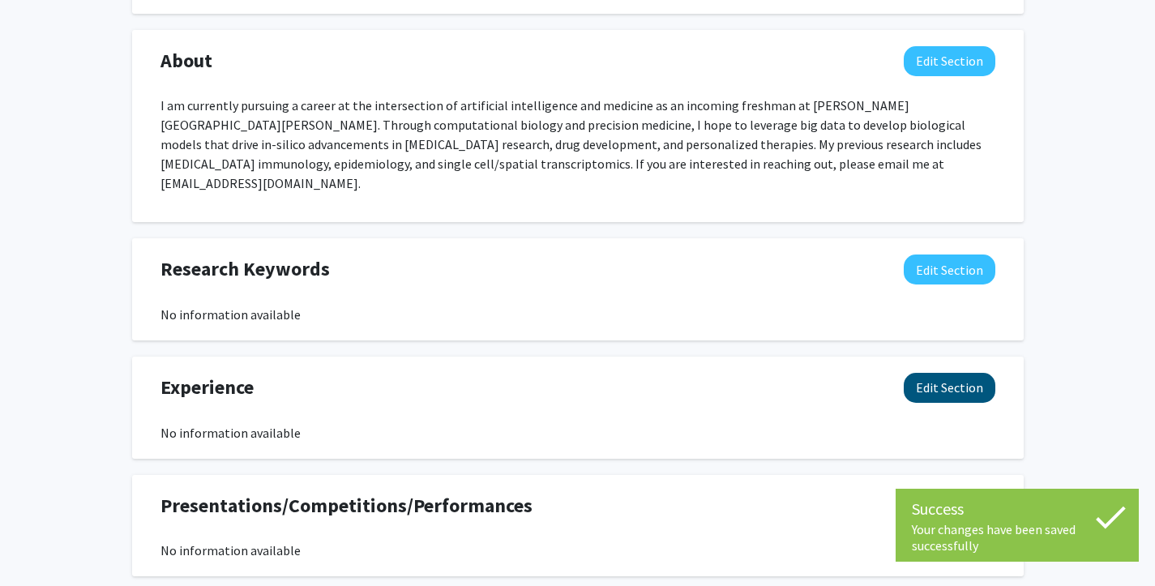
scroll to position [825, 0]
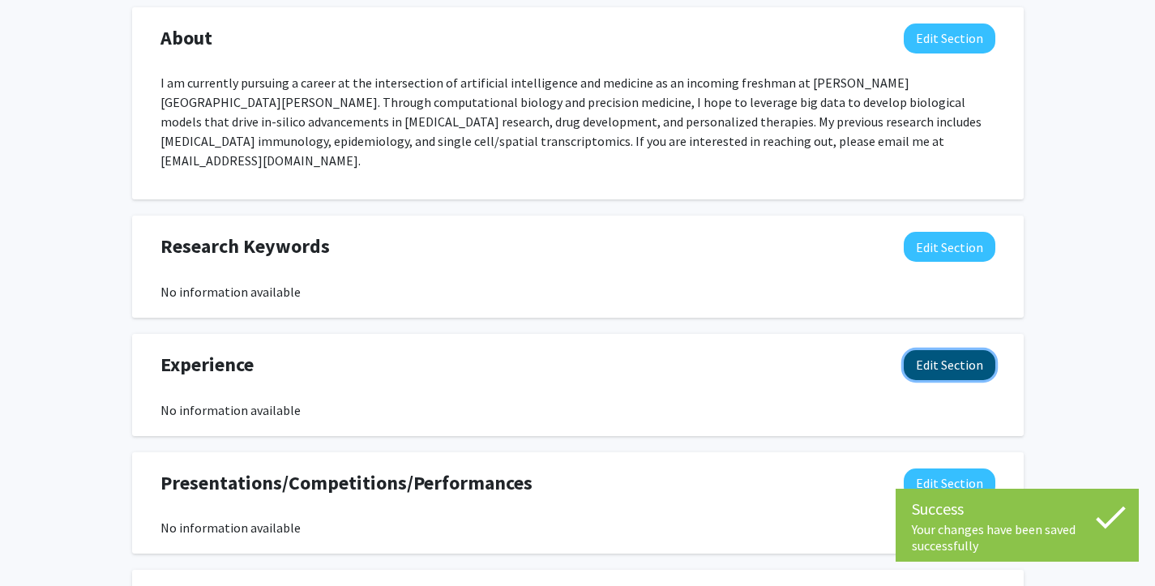
click at [951, 350] on button "Edit Section" at bounding box center [950, 365] width 92 height 30
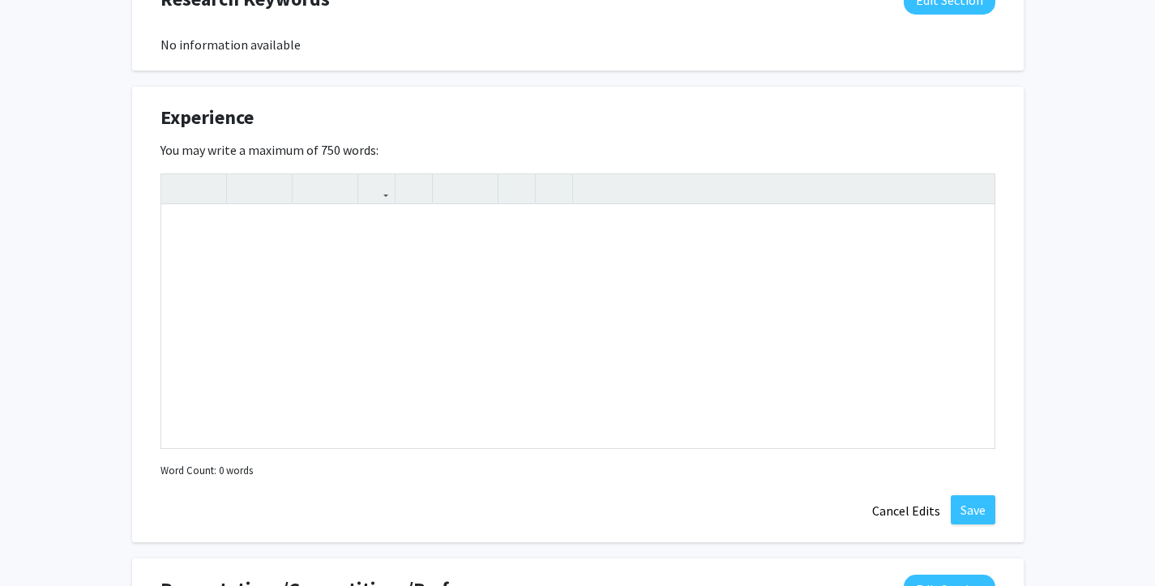
scroll to position [1073, 0]
click at [897, 494] on button "Cancel Edits" at bounding box center [906, 509] width 89 height 31
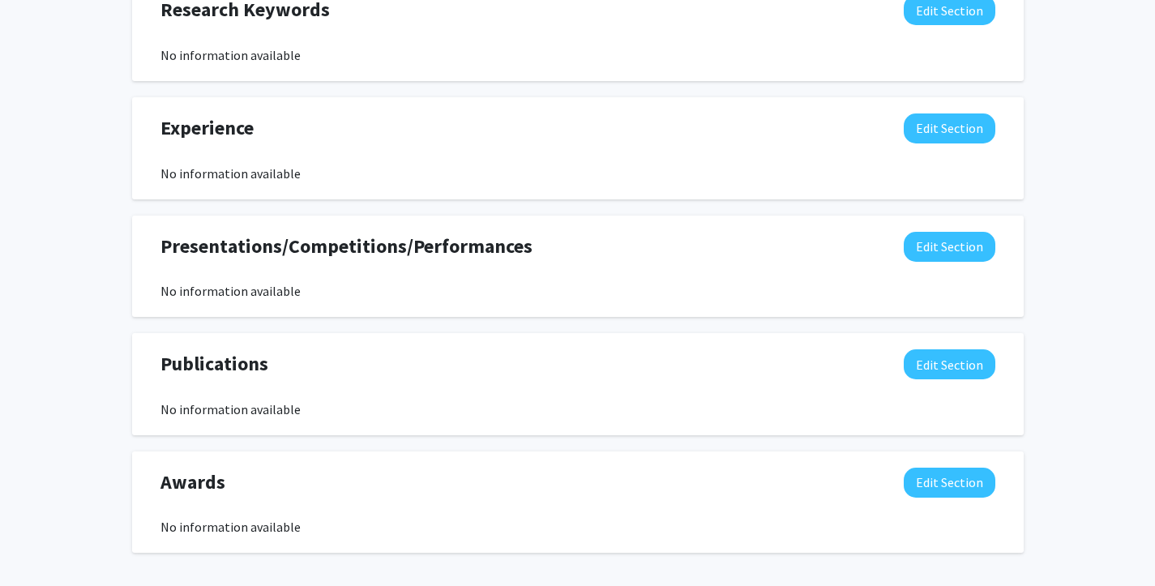
scroll to position [1069, 0]
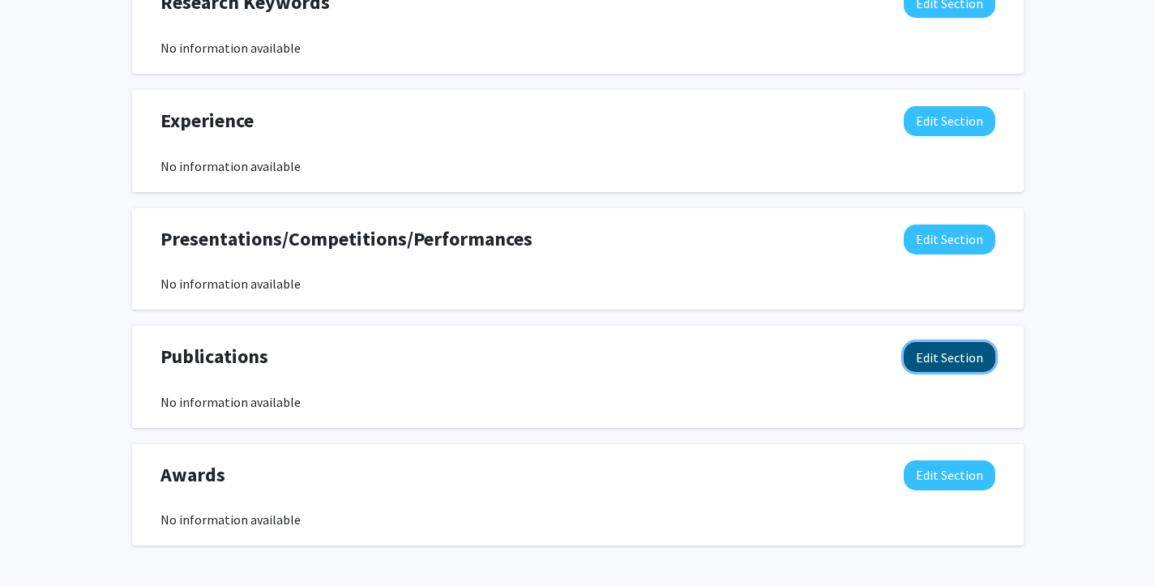
click at [922, 342] on button "Edit Section" at bounding box center [950, 357] width 92 height 30
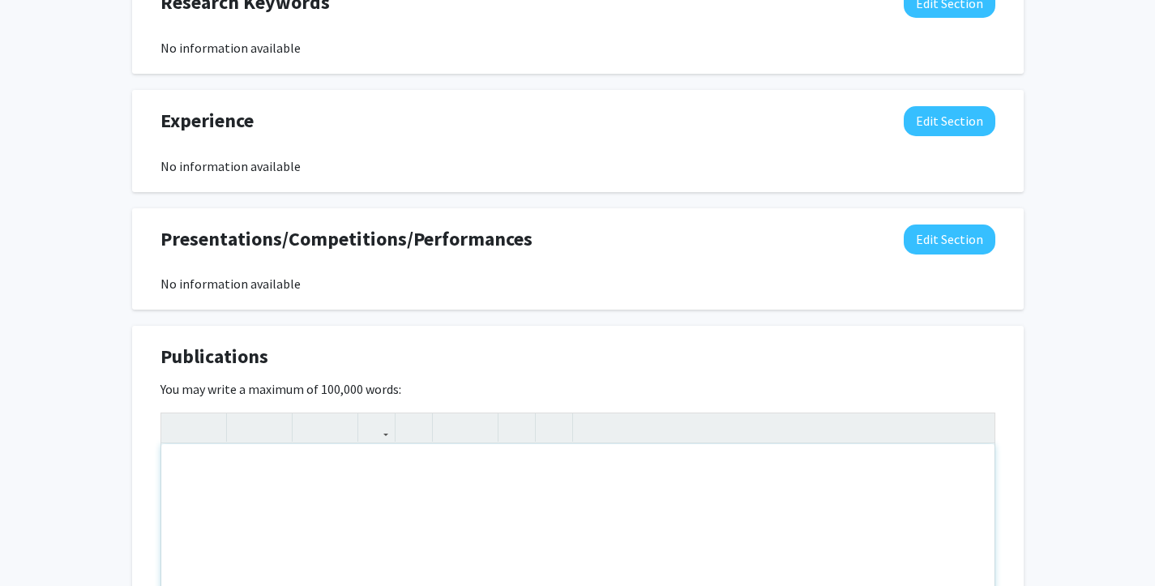
click at [471, 444] on div "Note to users with screen readers: Please deactivate our accessibility plugin f…" at bounding box center [577, 565] width 833 height 243
paste div "Note to users with screen readers: Please deactivate our accessibility plugin f…"
type textarea "<br><p>CTHRC1+ Fibroblasts and SPP1+ [MEDICAL_DATA] Synergistically Contribute …"
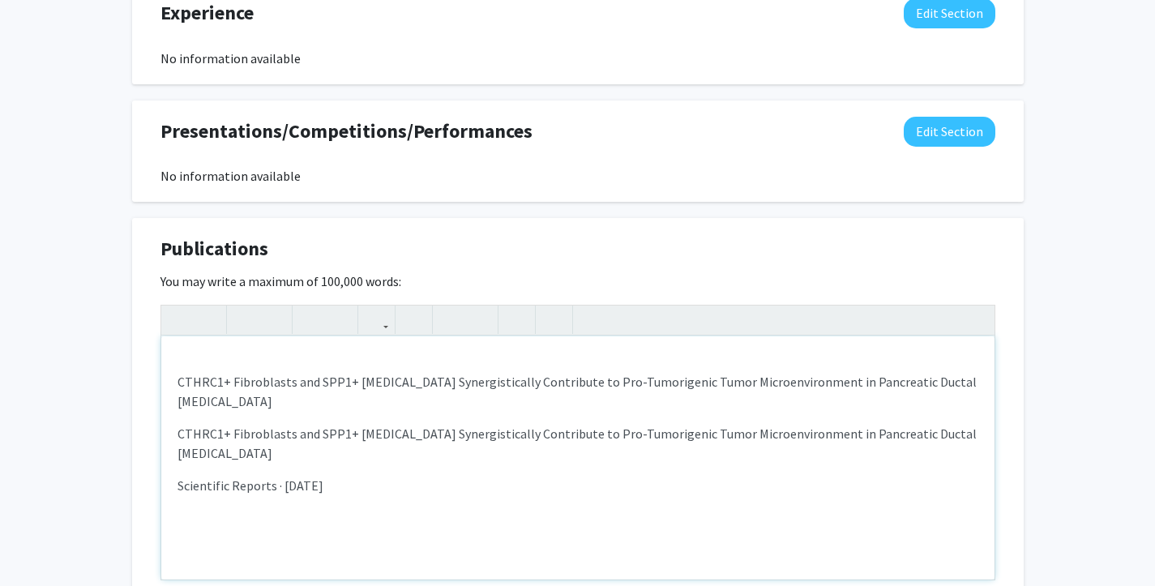
scroll to position [1183, 0]
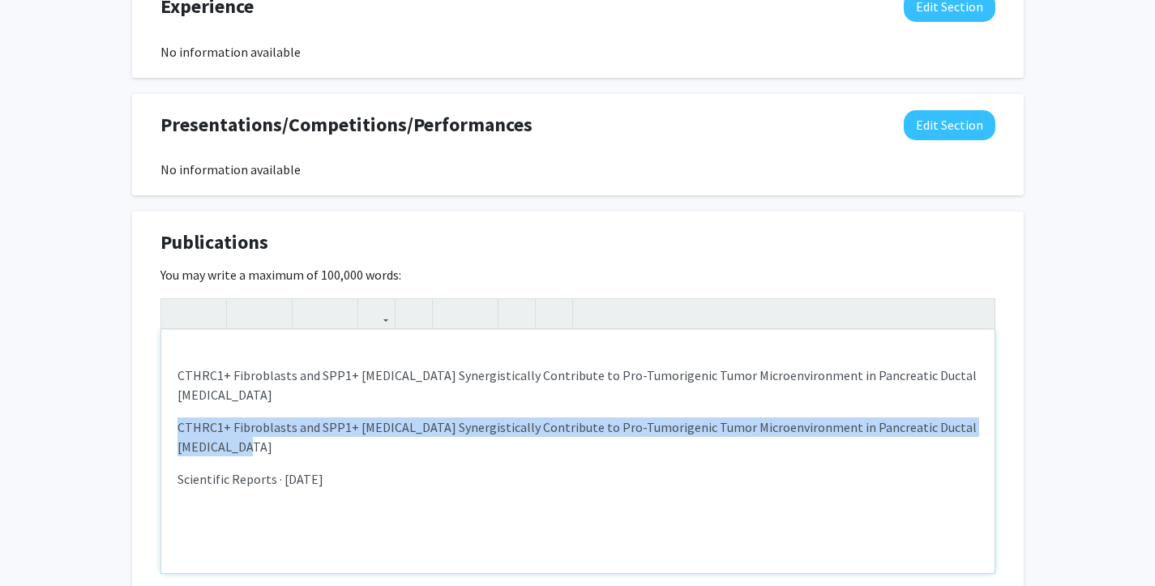
drag, startPoint x: 263, startPoint y: 424, endPoint x: 148, endPoint y: 404, distance: 116.7
click at [147, 404] on div "Publications Edit Section You may write a maximum of 100,000 words: <br><p>CTHR…" at bounding box center [578, 440] width 892 height 456
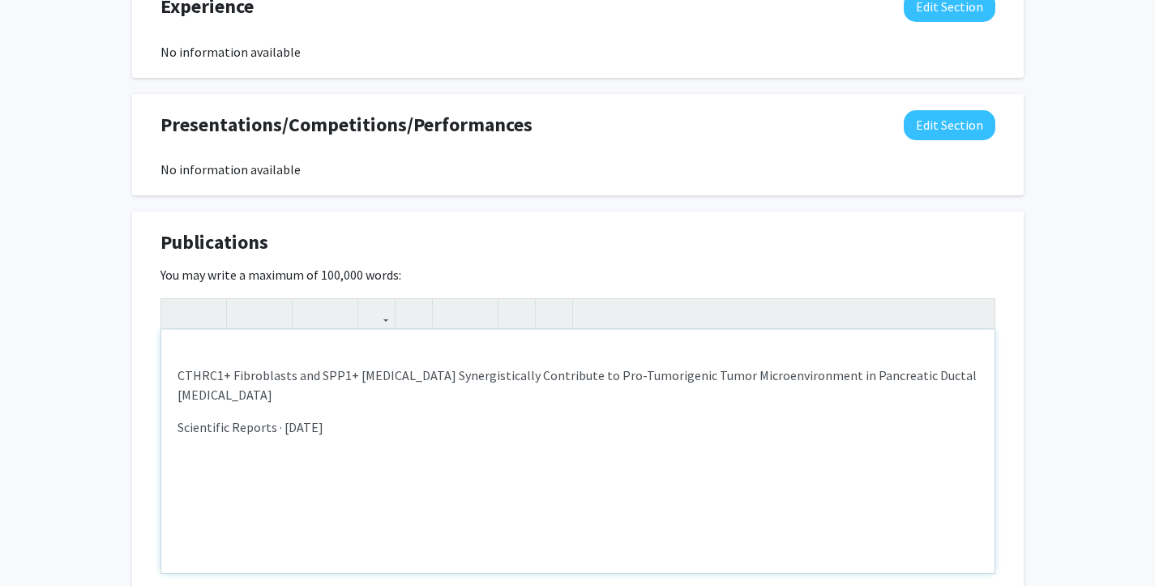
click at [190, 396] on div "CTHRC1+ Fibroblasts and SPP1+ [MEDICAL_DATA] Synergistically Contribute to Pro-…" at bounding box center [577, 451] width 833 height 243
click at [362, 417] on p "Scientific Reports · [DATE]" at bounding box center [578, 426] width 801 height 19
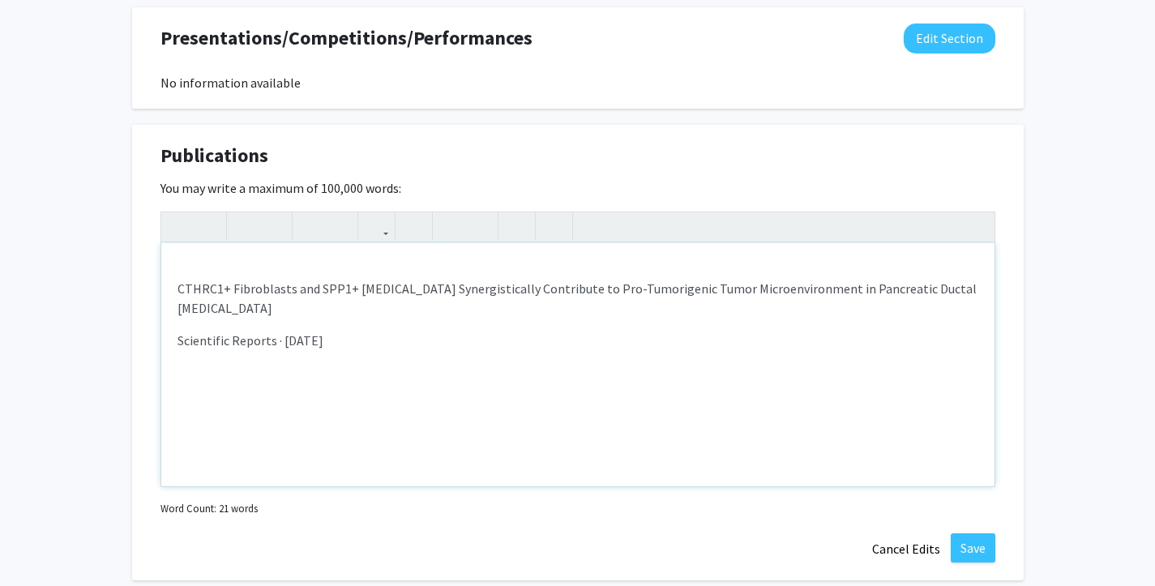
scroll to position [1271, 0]
type textarea "<br><p>CTHRC1+ Fibroblasts and SPP1+ [MEDICAL_DATA] Synergistically Contribute …"
click at [977, 541] on button "Save" at bounding box center [973, 547] width 45 height 29
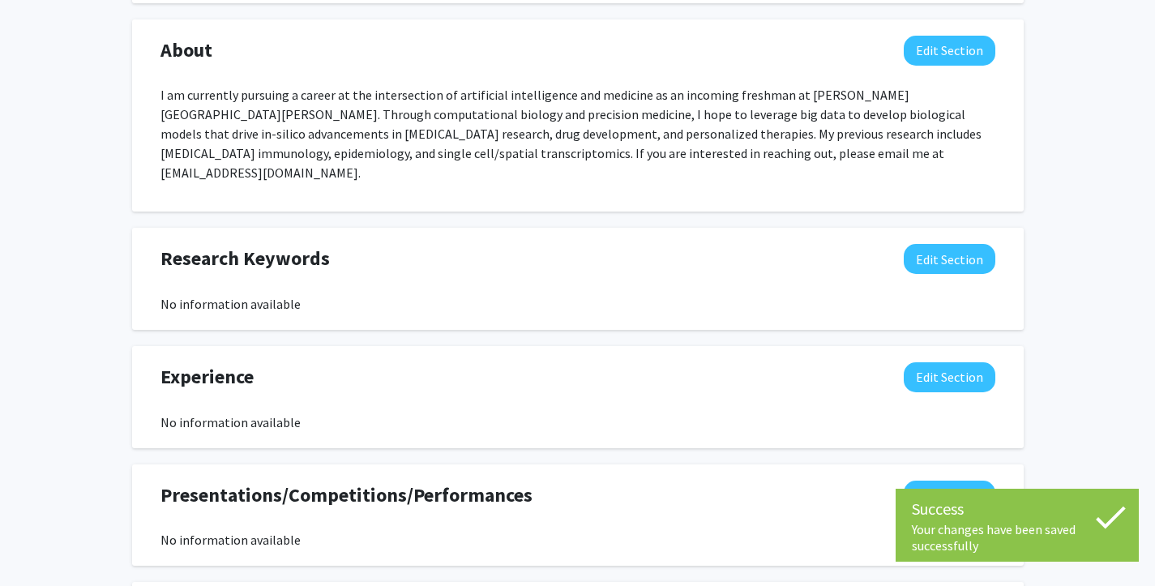
scroll to position [811, 0]
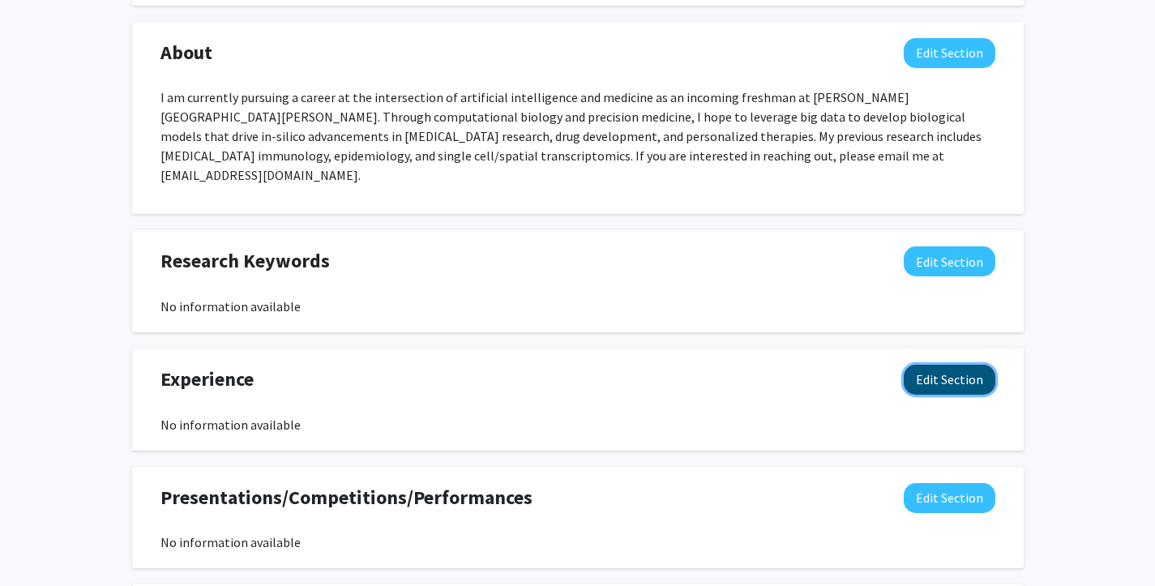
click at [929, 365] on button "Edit Section" at bounding box center [950, 380] width 92 height 30
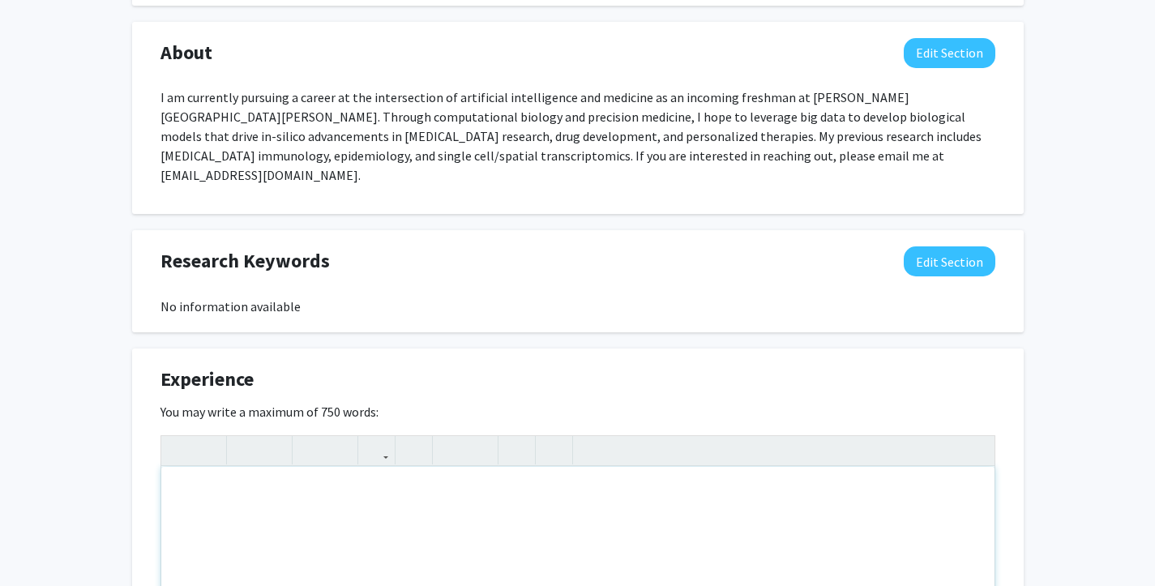
click at [434, 468] on div "Note to users with screen readers: Please deactivate our accessibility plugin f…" at bounding box center [577, 588] width 833 height 243
paste div "Note to users with screen readers: Please deactivate our accessibility plugin f…"
type textarea "<lo><i>Dolo Sitametcon</a><e>Sedd Eiusmodtem</i><u>Laboreetdo · 5 magNaaliquaen…"
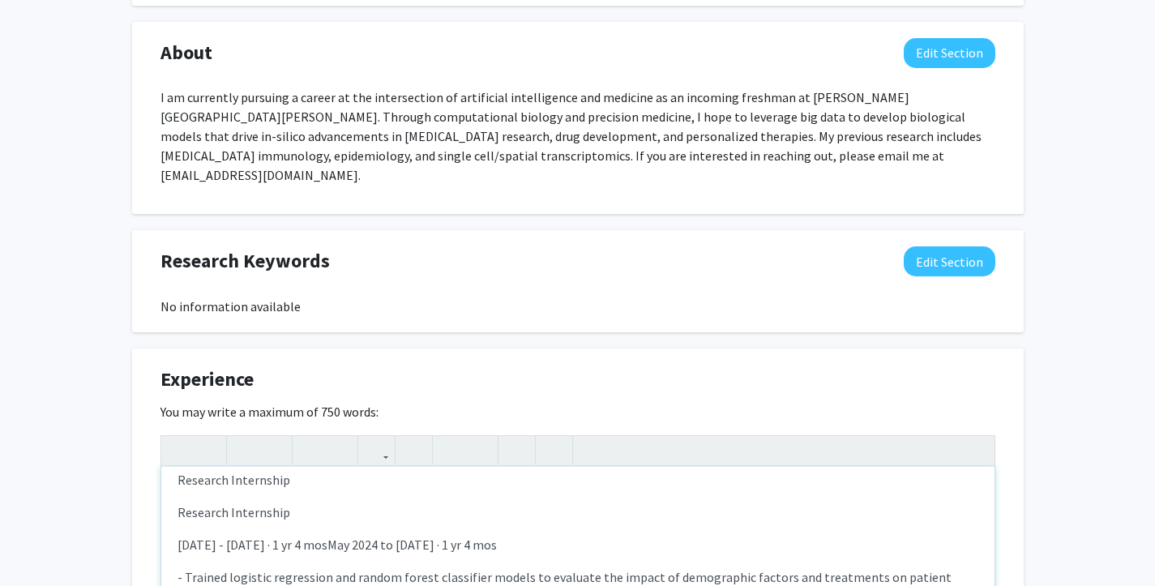
scroll to position [0, 0]
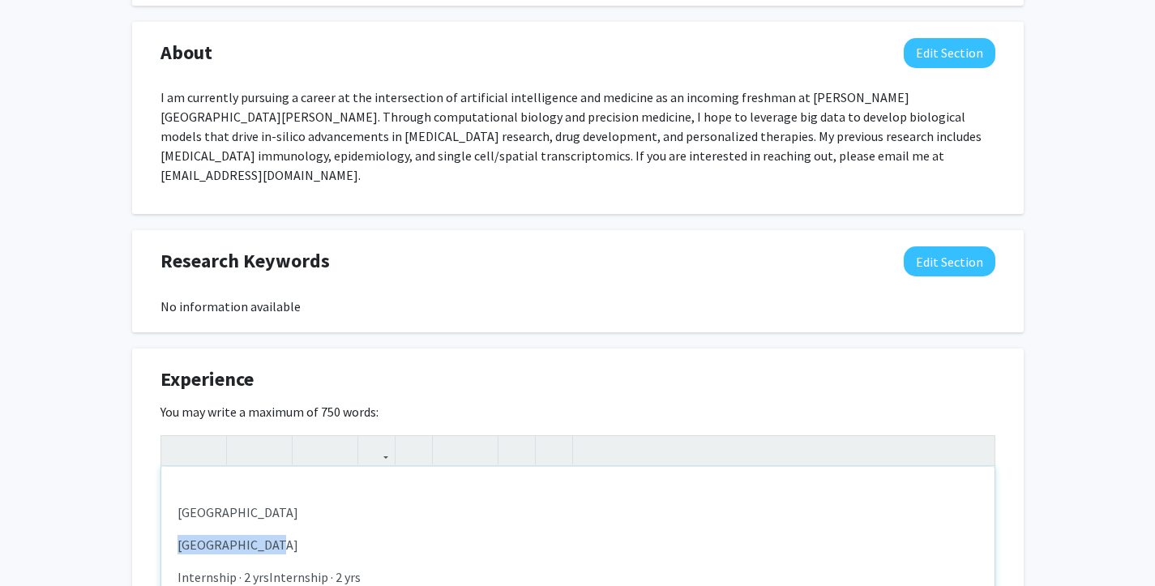
drag, startPoint x: 276, startPoint y: 524, endPoint x: 153, endPoint y: 524, distance: 122.4
click at [153, 524] on div "Experience Edit Section You may write a maximum of 750 words: [GEOGRAPHIC_DATA]…" at bounding box center [578, 577] width 892 height 456
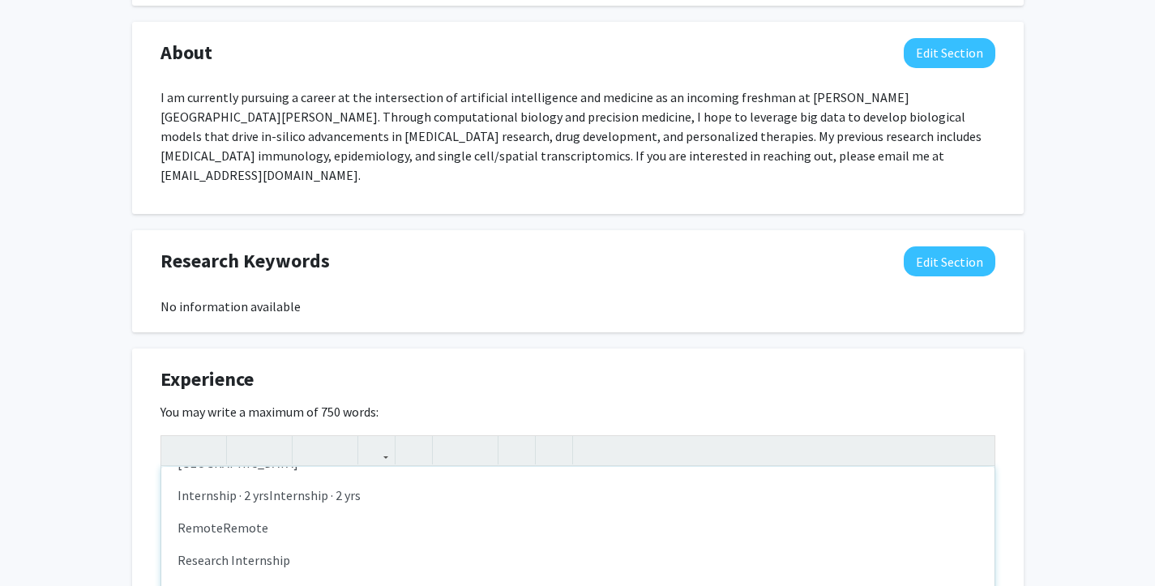
scroll to position [51, 0]
drag, startPoint x: 218, startPoint y: 506, endPoint x: 156, endPoint y: 506, distance: 62.4
click at [156, 506] on div "Experience Edit Section You may write a maximum of 750 words: Yale University I…" at bounding box center [578, 577] width 892 height 456
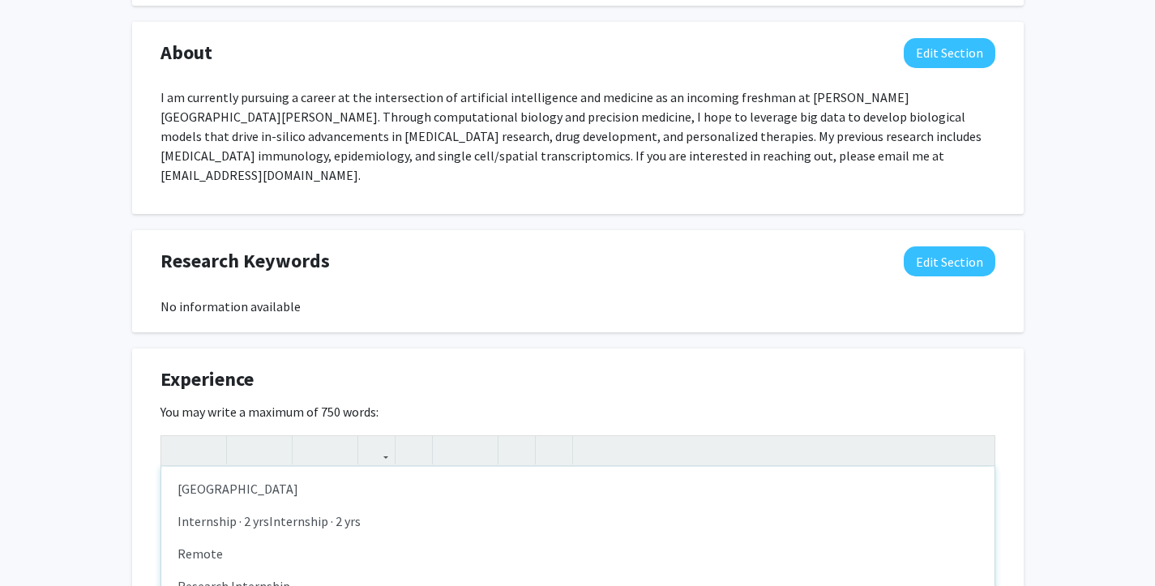
scroll to position [22, 0]
drag, startPoint x: 267, startPoint y: 503, endPoint x: 378, endPoint y: 503, distance: 111.0
click at [378, 513] on p "Internship · 2 yrsInternship · 2 yrs" at bounding box center [578, 522] width 801 height 19
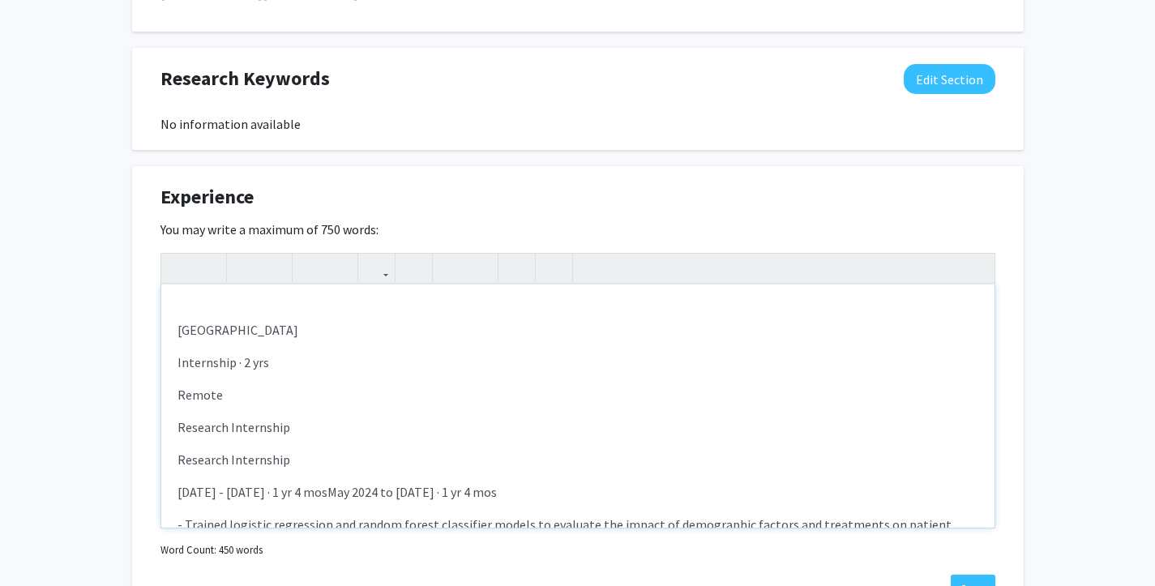
scroll to position [999, 0]
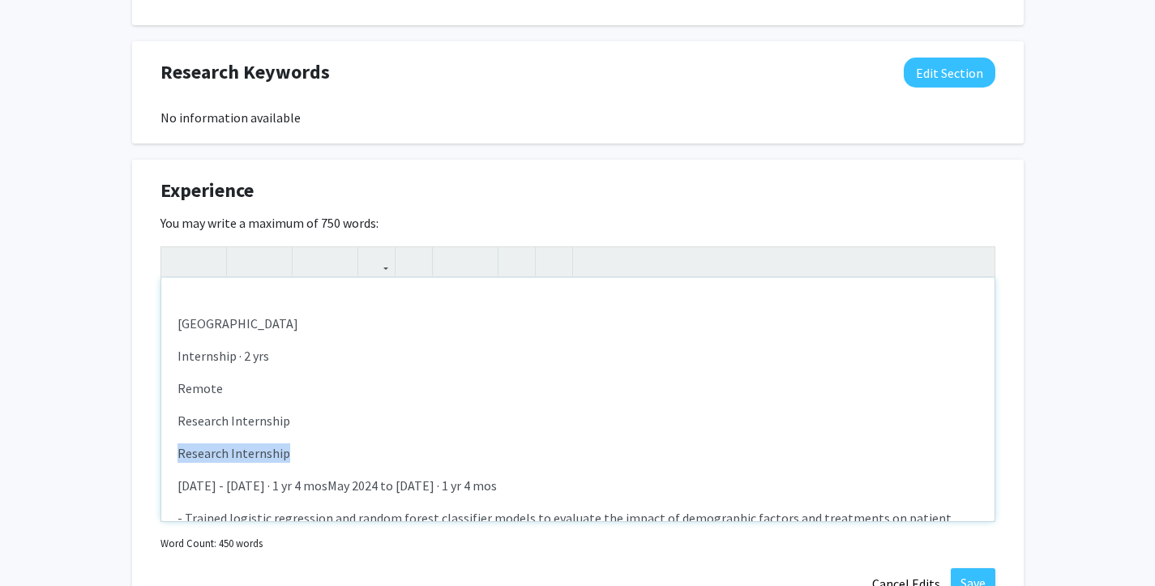
drag, startPoint x: 300, startPoint y: 434, endPoint x: 154, endPoint y: 433, distance: 145.9
click at [154, 433] on div "Experience Edit Section You may write a maximum of 750 words: Yale University I…" at bounding box center [578, 388] width 892 height 456
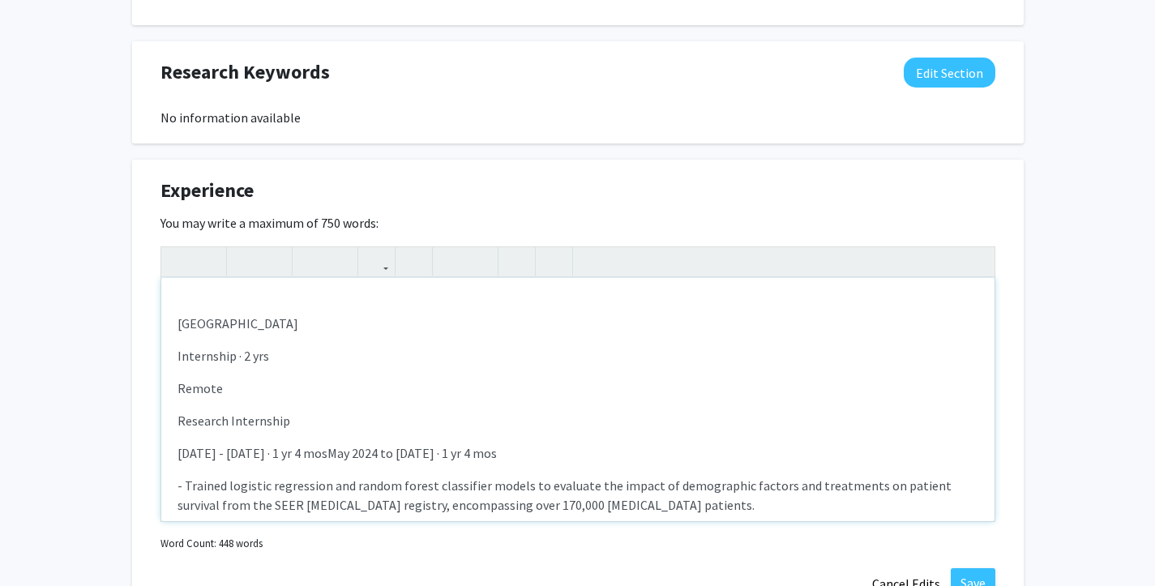
click at [350, 443] on p "[DATE] - [DATE] · 1 yr 4 mosMay 2024 to [DATE] · 1 yr 4 mos" at bounding box center [578, 452] width 801 height 19
drag, startPoint x: 351, startPoint y: 434, endPoint x: 545, endPoint y: 434, distance: 194.5
click at [546, 443] on p "[DATE] - [DATE] · 1 yr 4 mosMay 2024 to [DATE] · 1 yr 4 mos" at bounding box center [578, 452] width 801 height 19
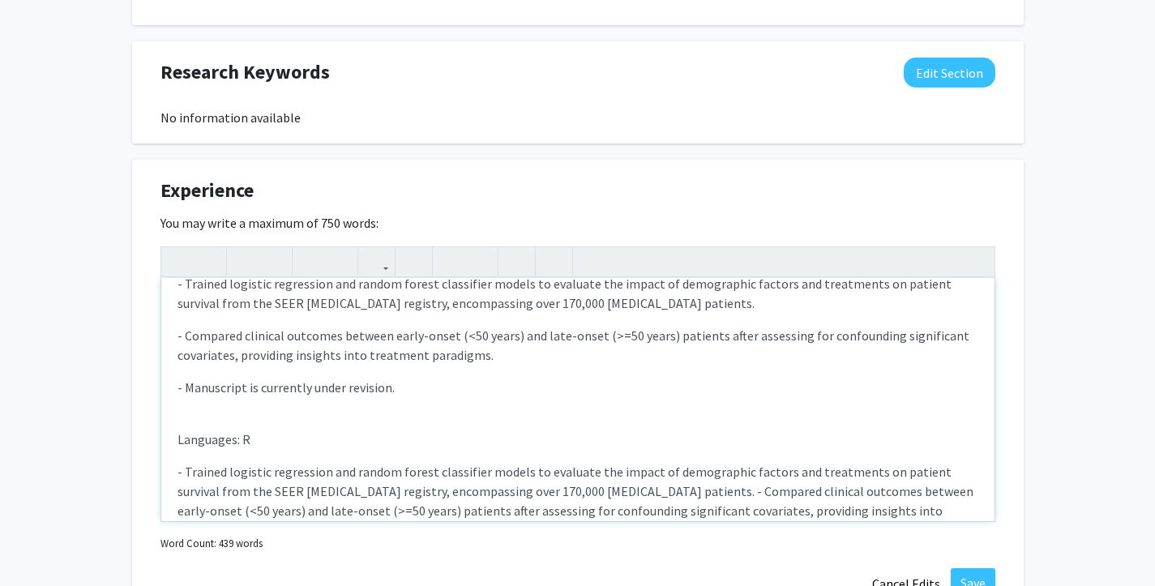
click at [185, 398] on div "Yale University Internship · 2 yrs Remote Research Internship [DATE] - [DATE] ·…" at bounding box center [577, 399] width 833 height 243
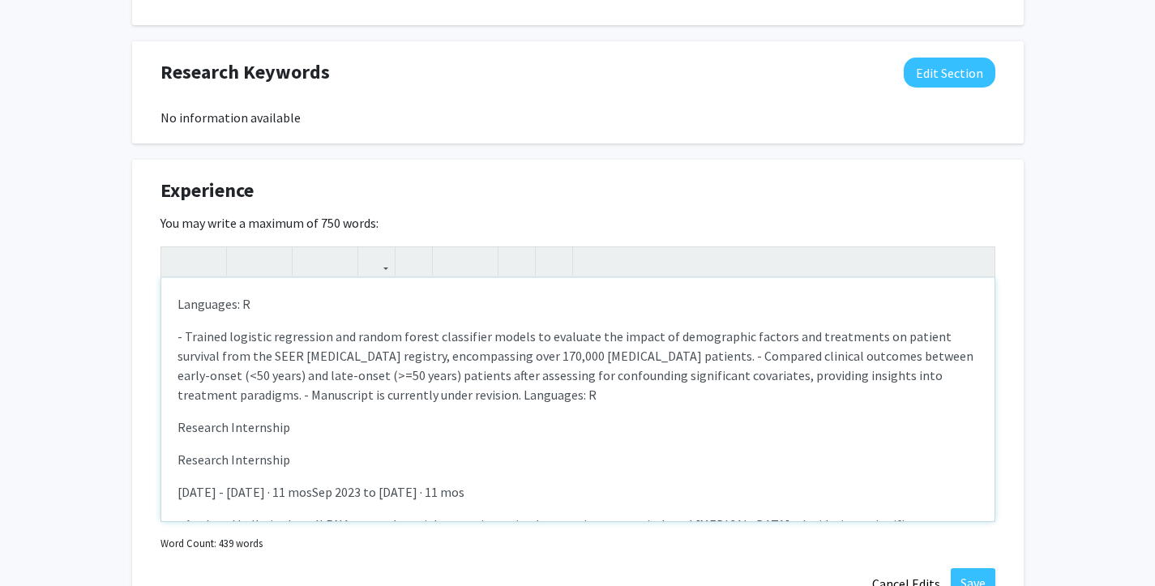
scroll to position [364, 0]
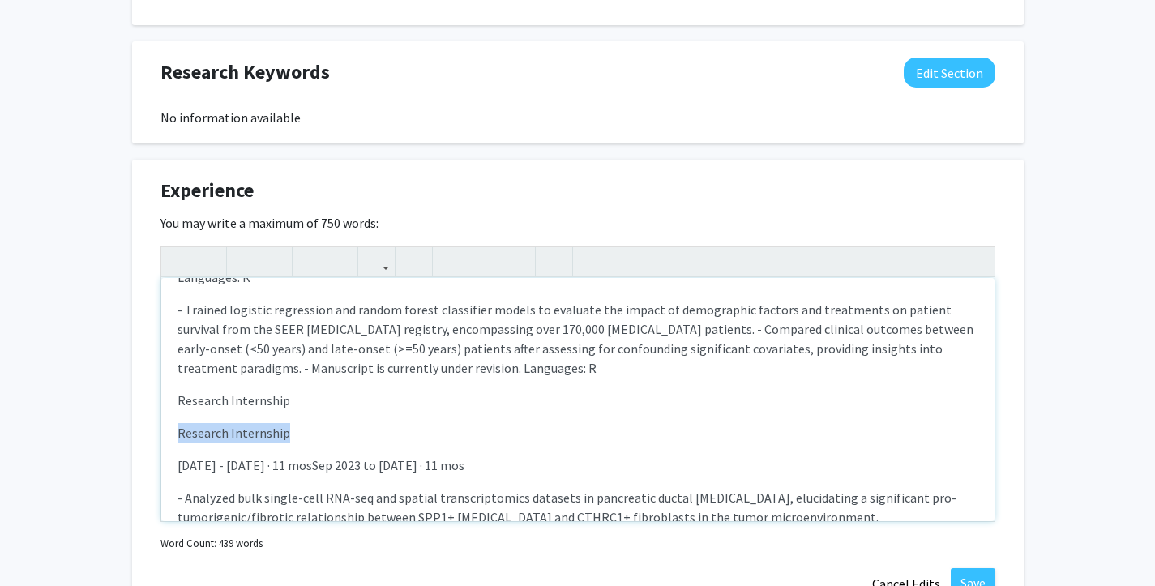
drag, startPoint x: 301, startPoint y: 411, endPoint x: 127, endPoint y: 411, distance: 173.5
click at [127, 411] on div "[PERSON_NAME] Edit Section See Public View help Degree Level: Undergraduate Stu…" at bounding box center [577, 98] width 1155 height 2079
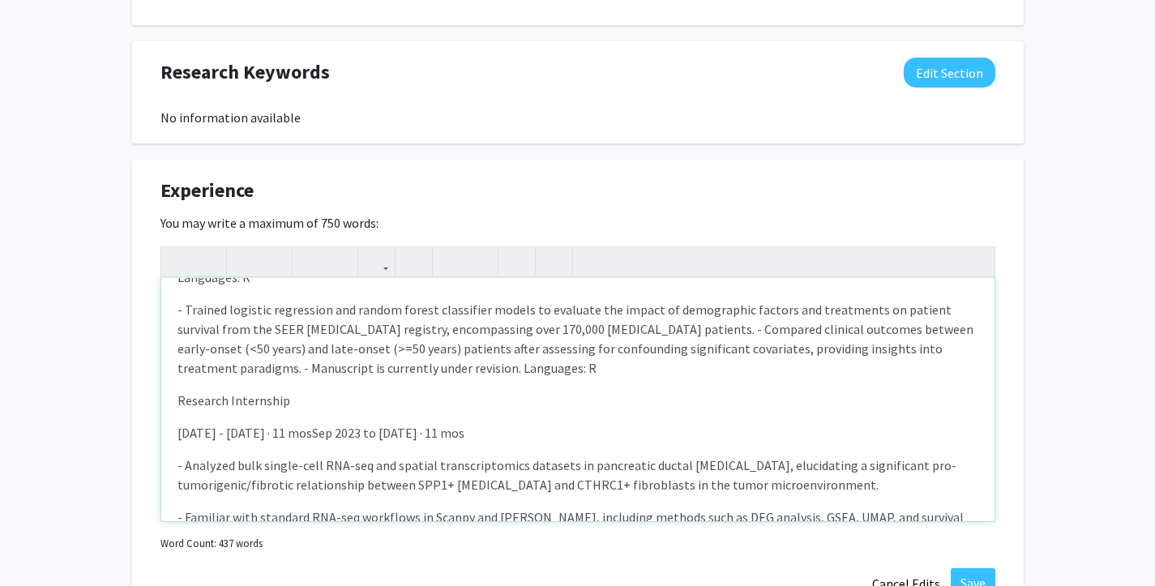
drag, startPoint x: 326, startPoint y: 412, endPoint x: 517, endPoint y: 412, distance: 191.3
click at [517, 423] on p "[DATE] - [DATE] · 11 mosSep 2023 to [DATE] · 11 mos" at bounding box center [578, 432] width 801 height 19
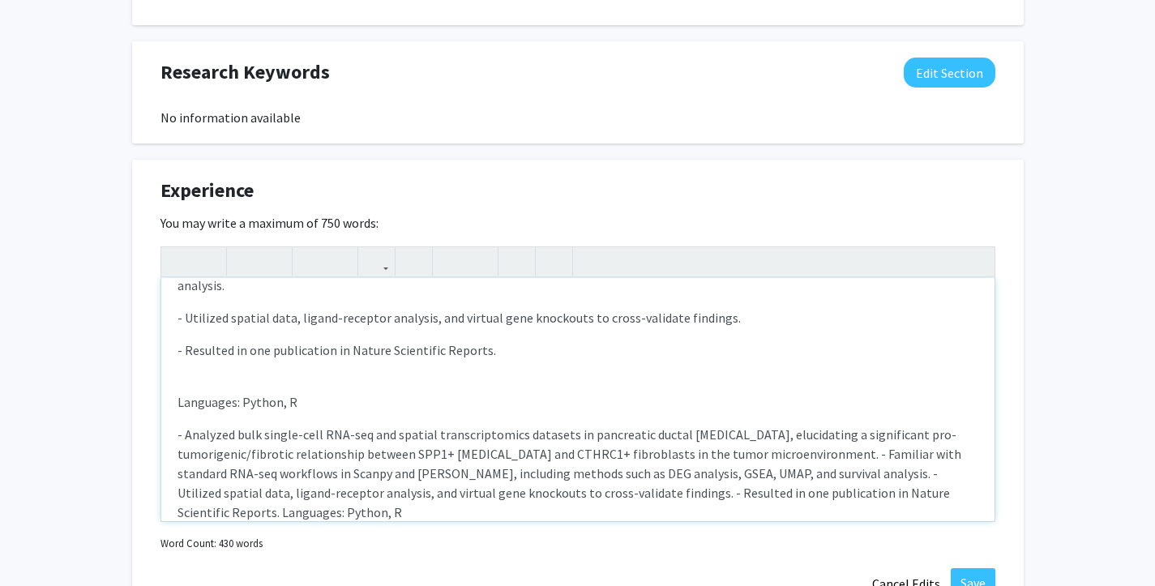
scroll to position [618, 0]
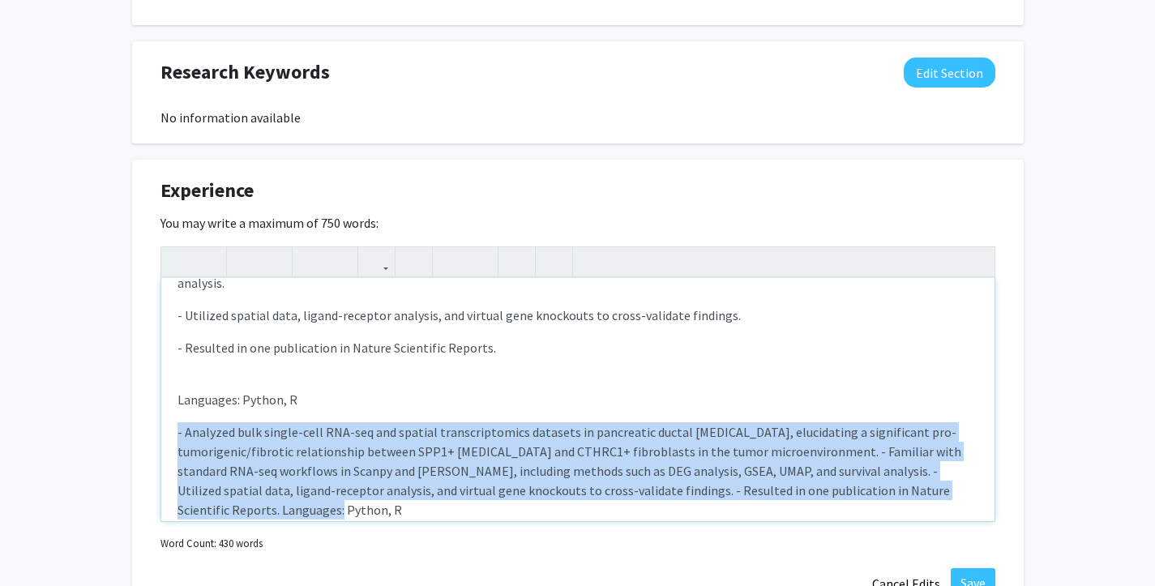
drag, startPoint x: 173, startPoint y: 391, endPoint x: 319, endPoint y: 462, distance: 161.7
click at [319, 462] on div "Yale University Internship · 2 yrs Remote Research Internship [DATE] - [DATE] ·…" at bounding box center [577, 399] width 833 height 243
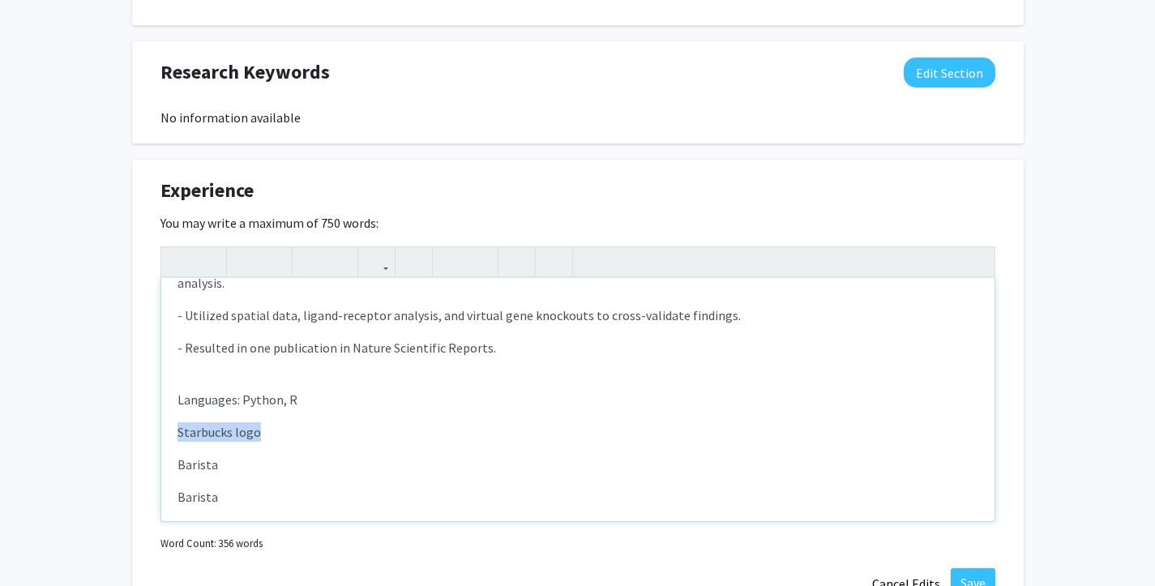
drag, startPoint x: 276, startPoint y: 390, endPoint x: 168, endPoint y: 387, distance: 108.6
click at [168, 388] on div "Yale University Internship · 2 yrs Remote Research Internship [DATE] - [DATE] ·…" at bounding box center [577, 399] width 833 height 243
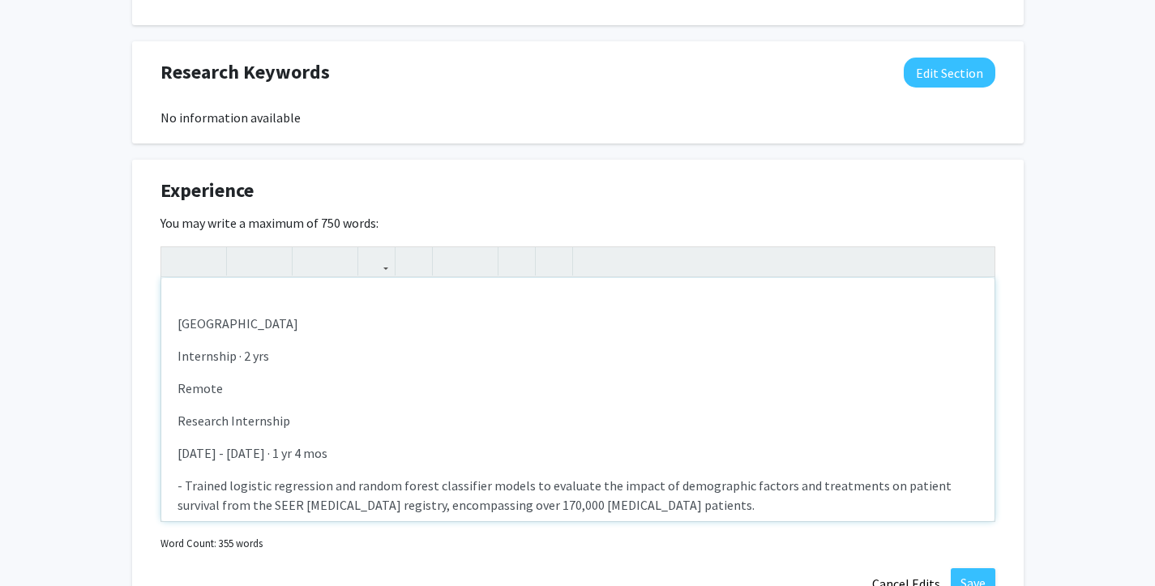
drag, startPoint x: 290, startPoint y: 332, endPoint x: 186, endPoint y: 354, distance: 106.8
click at [186, 354] on div "Yale University Internship · 2 yrs Remote Research Internship [DATE] - [DATE] ·…" at bounding box center [577, 399] width 833 height 243
drag, startPoint x: 222, startPoint y: 372, endPoint x: 171, endPoint y: 339, distance: 60.9
click at [171, 339] on div "Yale University Internship · 2 yrs Remote Research Internship [DATE] - [DATE] ·…" at bounding box center [577, 399] width 833 height 243
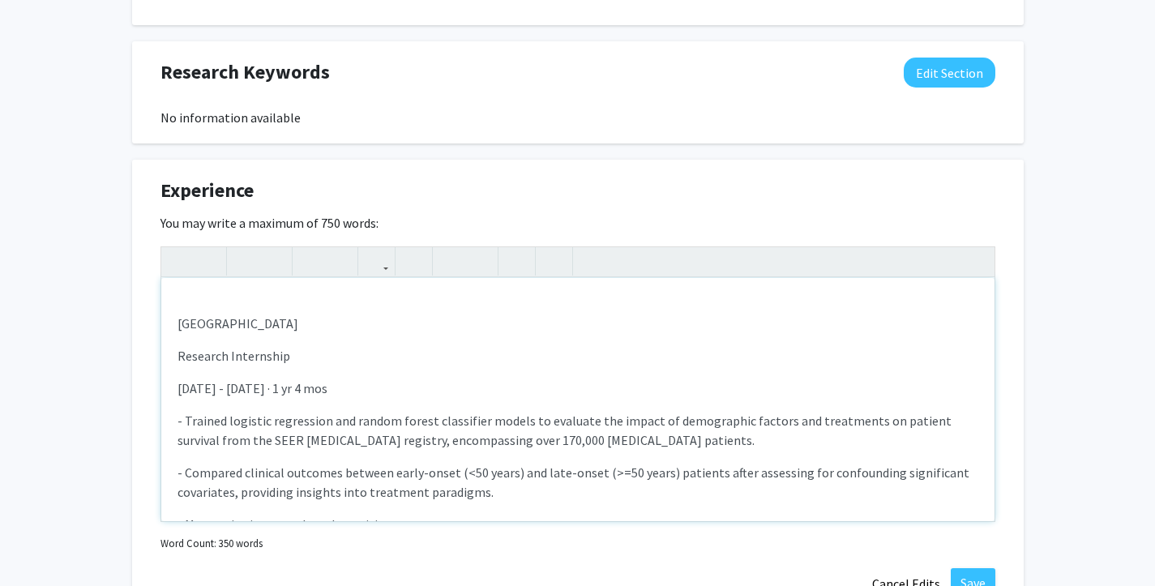
click at [179, 346] on p "Research Internship" at bounding box center [578, 355] width 801 height 19
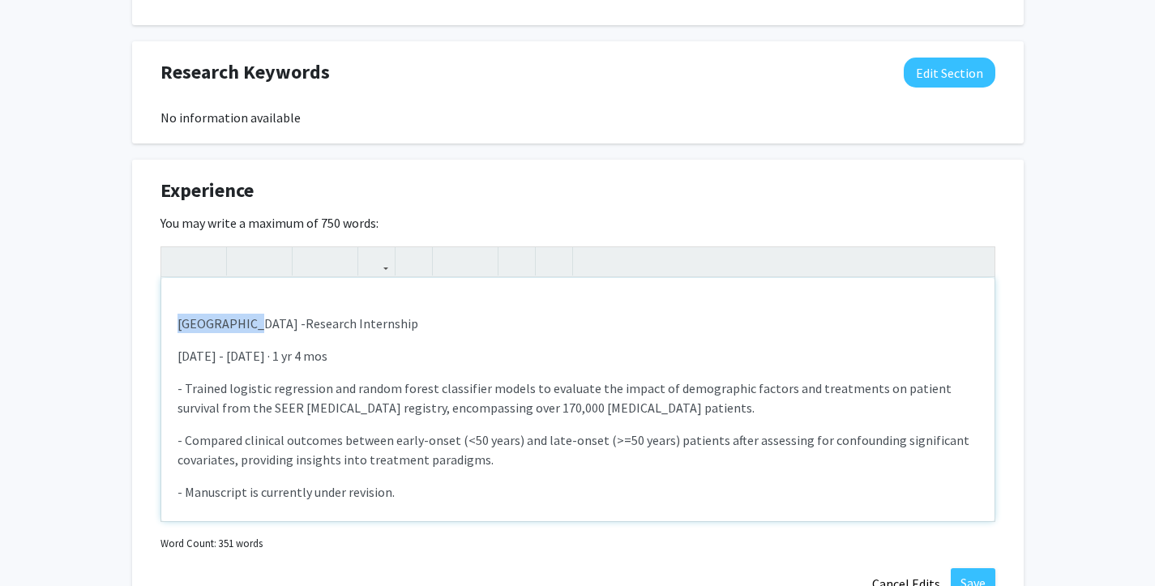
drag, startPoint x: 174, startPoint y: 306, endPoint x: 251, endPoint y: 306, distance: 77.0
click at [251, 306] on div "Yale University - Research Internship [DATE] - [DATE] · 1 yr 4 mos - Trained lo…" at bounding box center [577, 399] width 833 height 243
click at [174, 303] on div "Yale University - Research Internship [DATE] - [DATE] · 1 yr 4 mos - Trained lo…" at bounding box center [577, 399] width 833 height 243
drag, startPoint x: 168, startPoint y: 303, endPoint x: 417, endPoint y: 303, distance: 248.8
click at [417, 303] on div "Yale University - Research Internship [DATE] - [DATE] · 1 yr 4 mos - Trained lo…" at bounding box center [577, 399] width 833 height 243
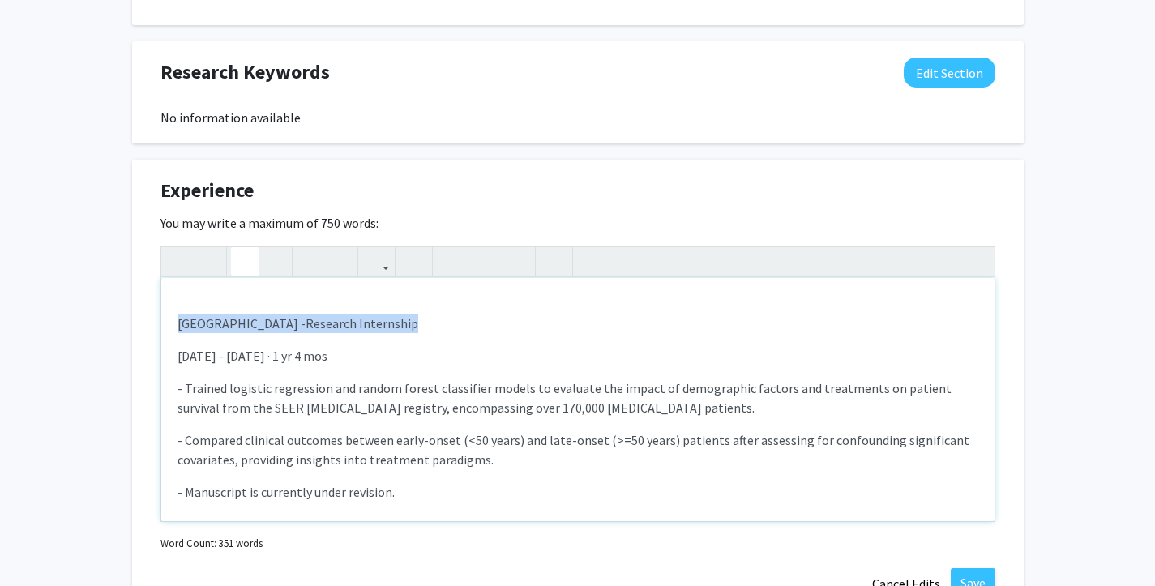
click at [244, 248] on icon "button" at bounding box center [245, 261] width 14 height 27
click at [279, 316] on div "Yale University - Research Internship [DATE] - [DATE] · 1 yr 4 mos - Trained lo…" at bounding box center [577, 399] width 833 height 243
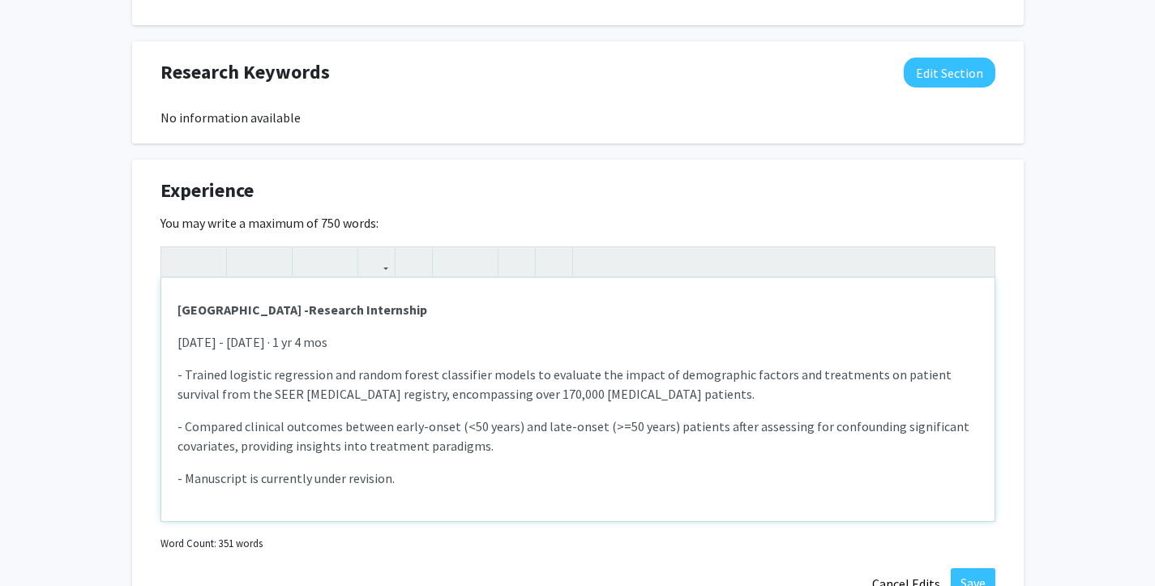
scroll to position [15, 0]
click at [293, 331] on p "[DATE] - [DATE] · 1 yr 4 mos" at bounding box center [578, 340] width 801 height 19
click at [279, 415] on p "- Compared clinical outcomes between early-onset (<50 years) and late-onset (>=…" at bounding box center [578, 434] width 801 height 39
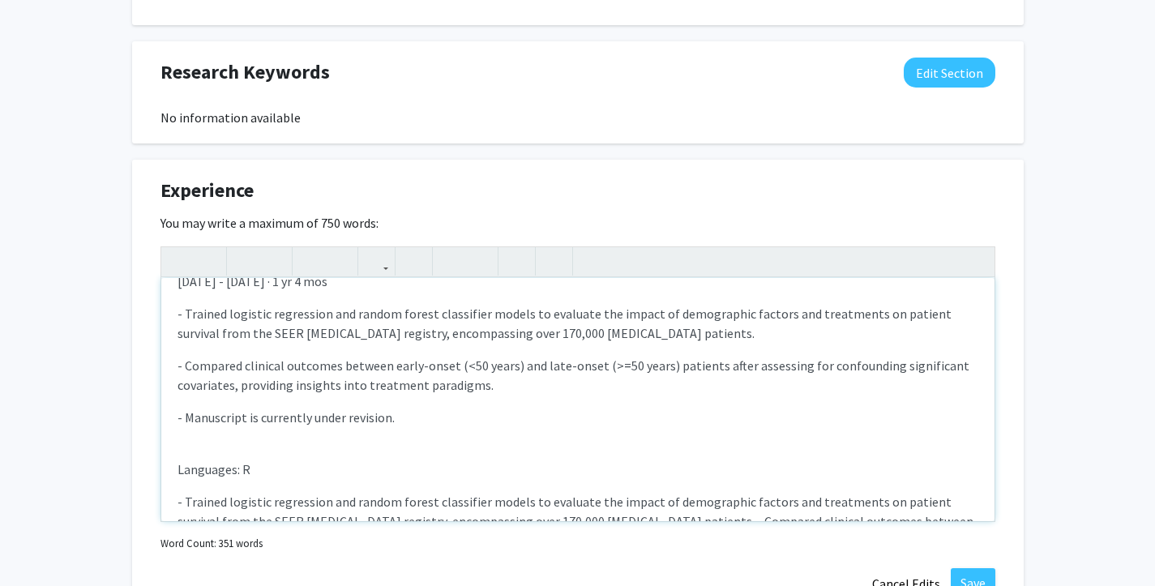
scroll to position [75, 0]
click at [245, 431] on div "Yale University - Research Internship [DATE] - [DATE] · 1 yr 4 mos - Trained lo…" at bounding box center [577, 399] width 833 height 243
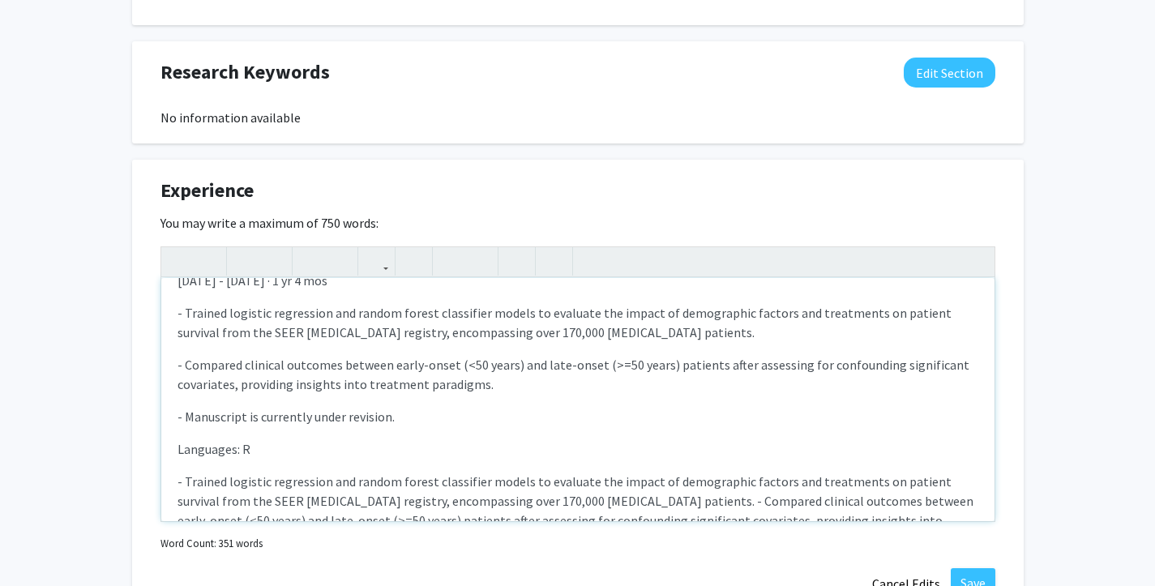
click at [203, 439] on p "Languages: R" at bounding box center [578, 448] width 801 height 19
click at [202, 415] on div "Yale University - Research Internship [DATE] - [DATE] · 1 yr 4 mos - Trained lo…" at bounding box center [577, 399] width 833 height 243
click at [183, 413] on div "Yale University - Research Internship [DATE] - [DATE] · 1 yr 4 mos - Trained lo…" at bounding box center [577, 399] width 833 height 243
click at [181, 385] on div "Yale University - Research Internship [DATE] - [DATE] · 1 yr 4 mos - Trained lo…" at bounding box center [577, 399] width 833 height 243
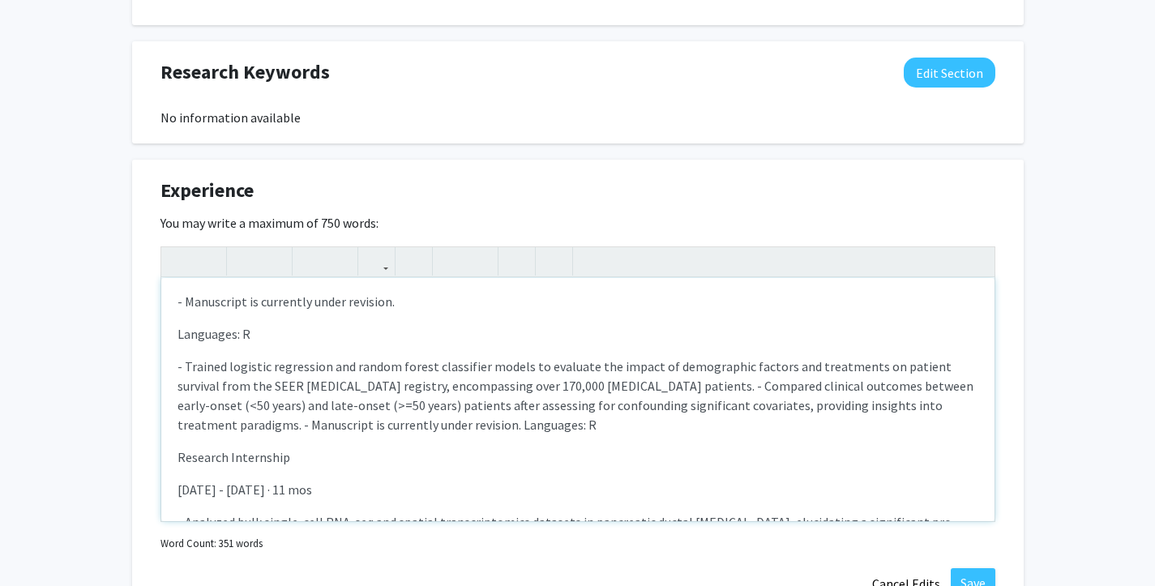
scroll to position [179, 0]
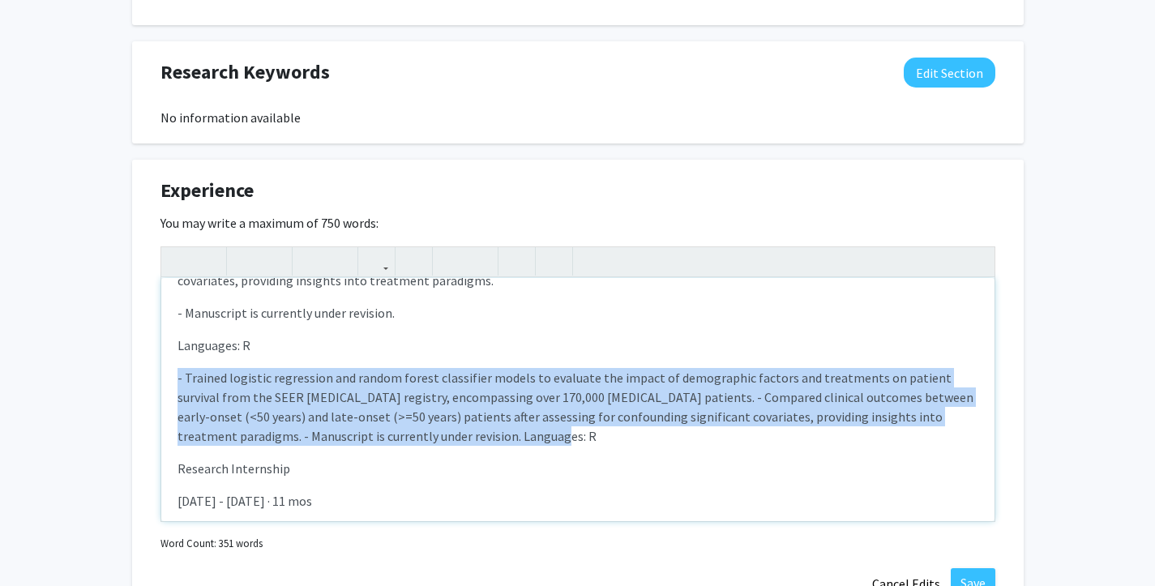
drag, startPoint x: 477, startPoint y: 417, endPoint x: 147, endPoint y: 355, distance: 336.4
click at [148, 358] on div "Experience Edit Section You may write a maximum of 750 words: Yale University -…" at bounding box center [578, 388] width 892 height 456
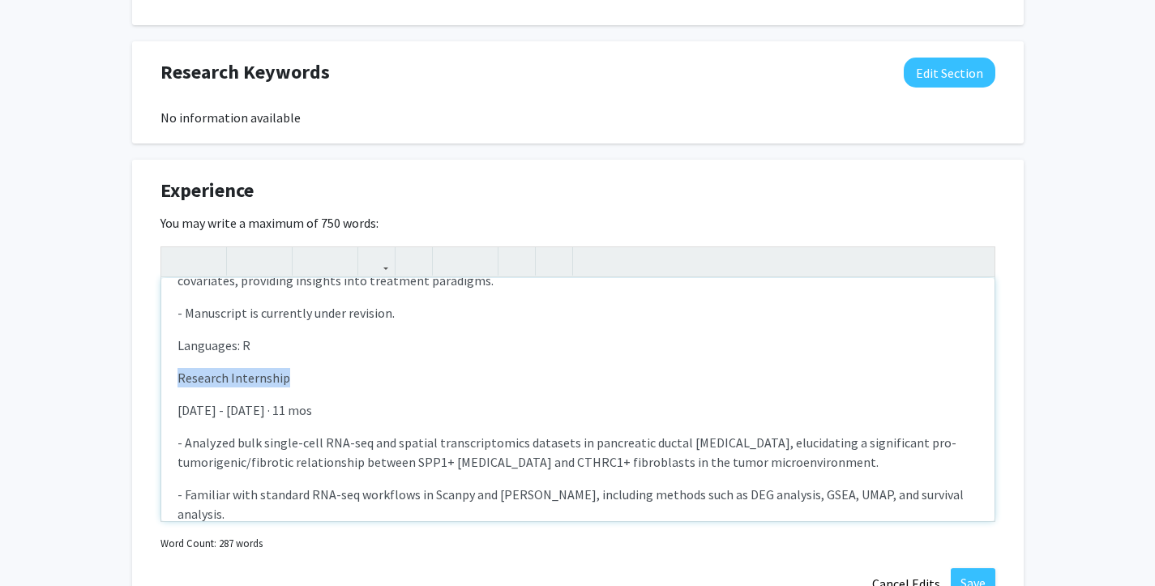
drag, startPoint x: 314, startPoint y: 361, endPoint x: 139, endPoint y: 361, distance: 174.3
click at [140, 361] on div "Experience Edit Section You may write a maximum of 750 words: Yale University -…" at bounding box center [578, 388] width 892 height 456
click at [241, 248] on icon "button" at bounding box center [245, 261] width 14 height 27
click at [316, 400] on p "[DATE] - [DATE] · 11 mos" at bounding box center [578, 409] width 801 height 19
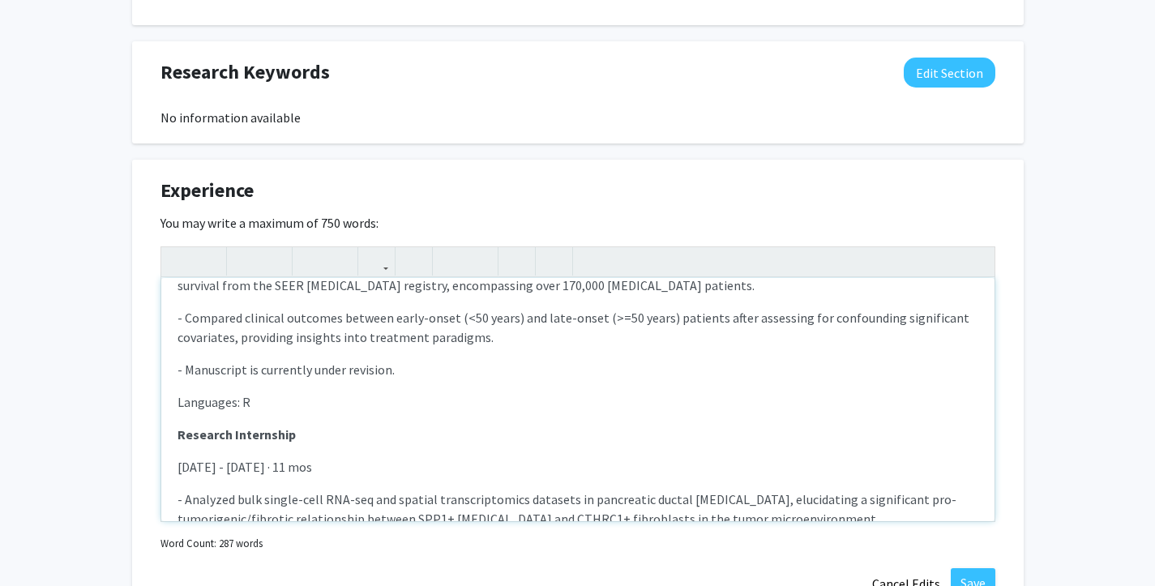
scroll to position [144, 0]
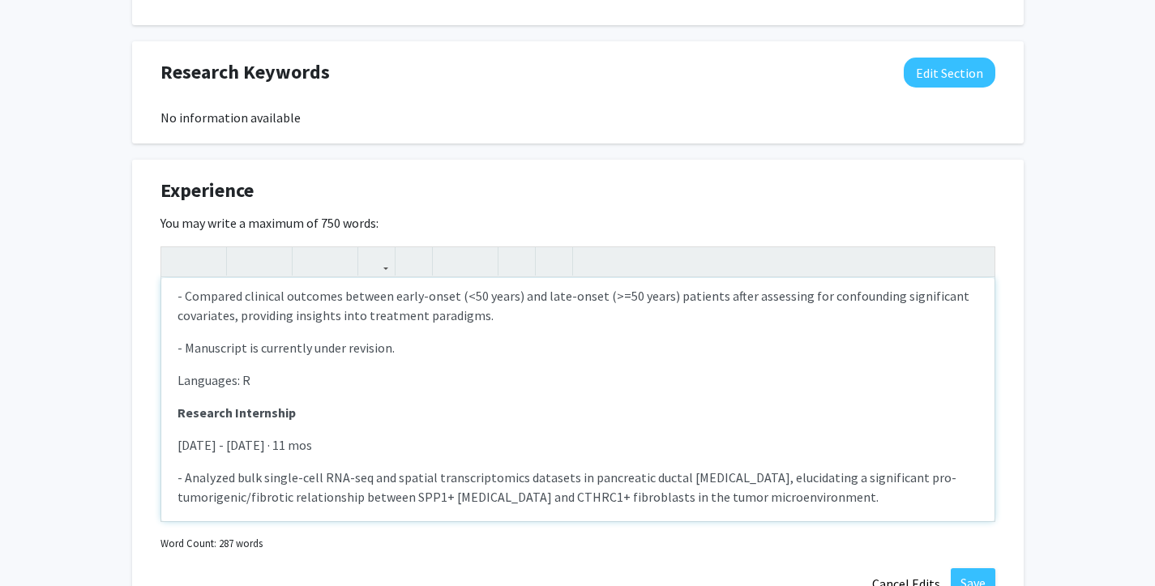
click at [293, 403] on p "Research Internship" at bounding box center [578, 412] width 801 height 19
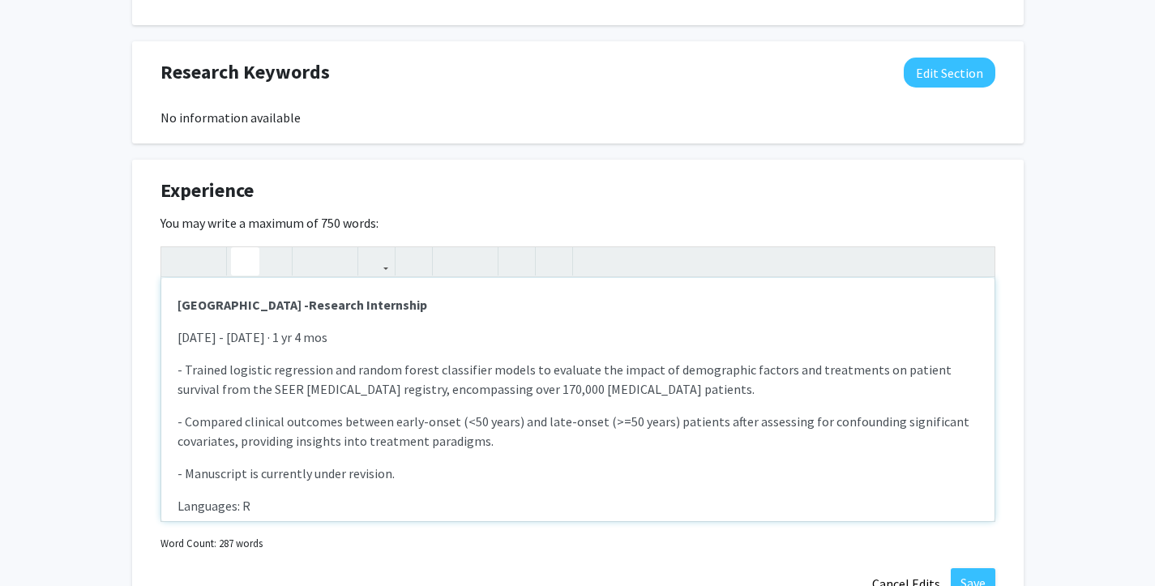
scroll to position [0, 0]
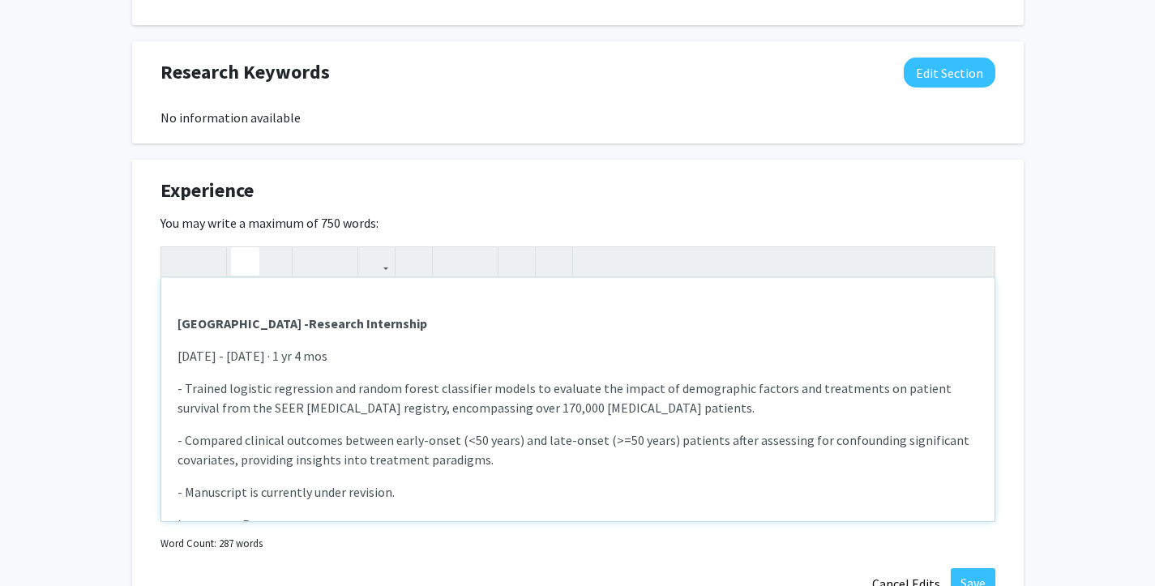
click at [393, 314] on p "Yale University - Research Internship" at bounding box center [578, 323] width 801 height 19
click at [309, 315] on span "Research Internship" at bounding box center [368, 323] width 118 height 16
drag, startPoint x: 272, startPoint y: 303, endPoint x: 415, endPoint y: 303, distance: 142.7
click at [415, 314] on p "Yale University - Research Internship" at bounding box center [578, 323] width 801 height 19
click at [270, 248] on icon "button" at bounding box center [274, 261] width 14 height 27
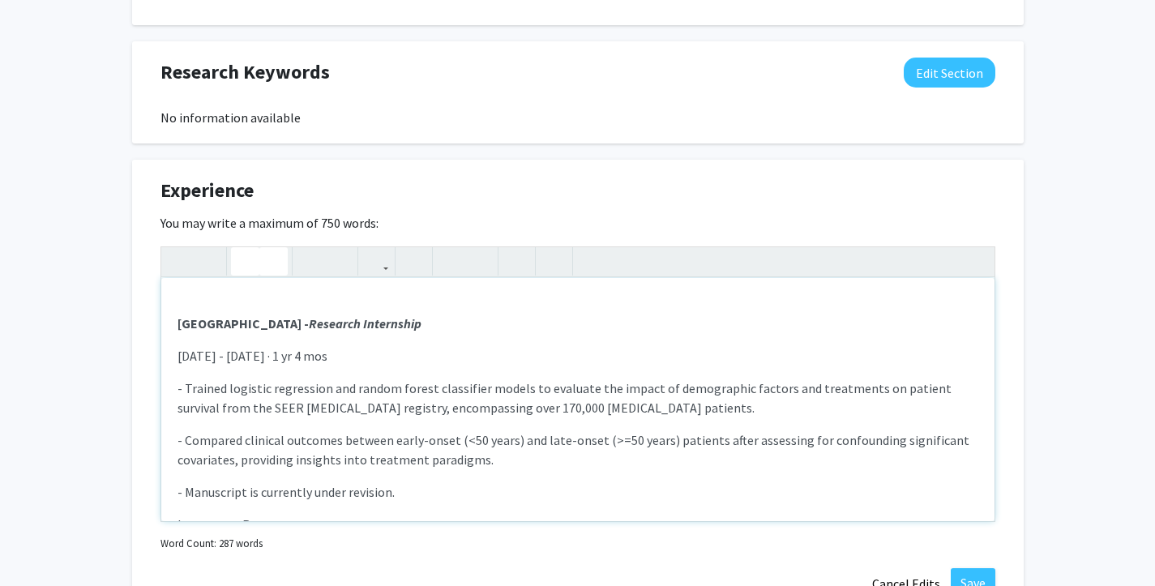
click at [287, 430] on p "- Compared clinical outcomes between early-onset (<50 years) and late-onset (>=…" at bounding box center [578, 449] width 801 height 39
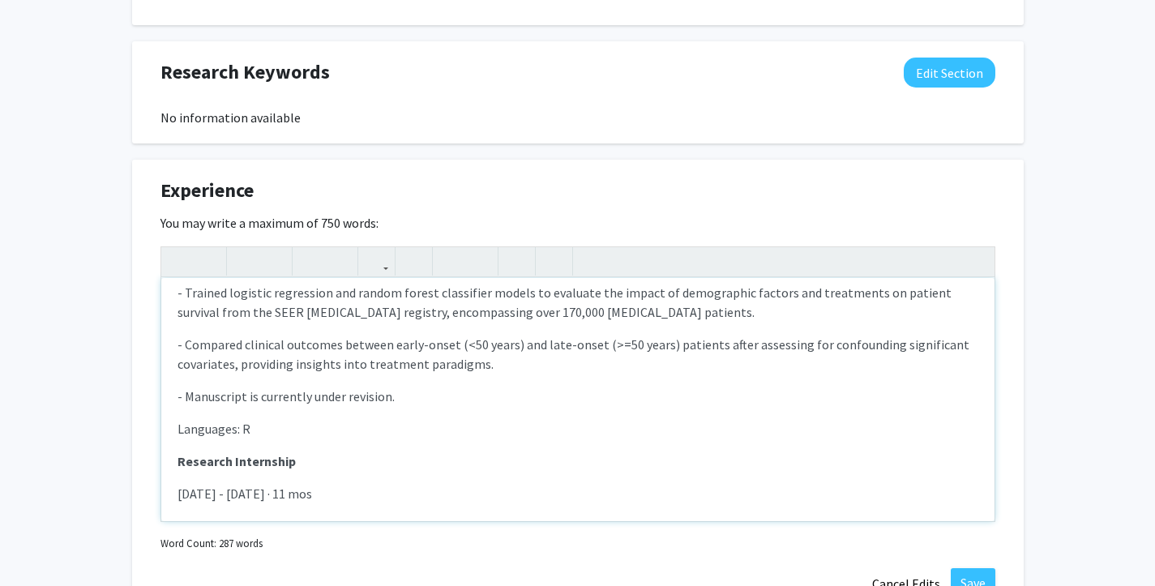
scroll to position [118, 0]
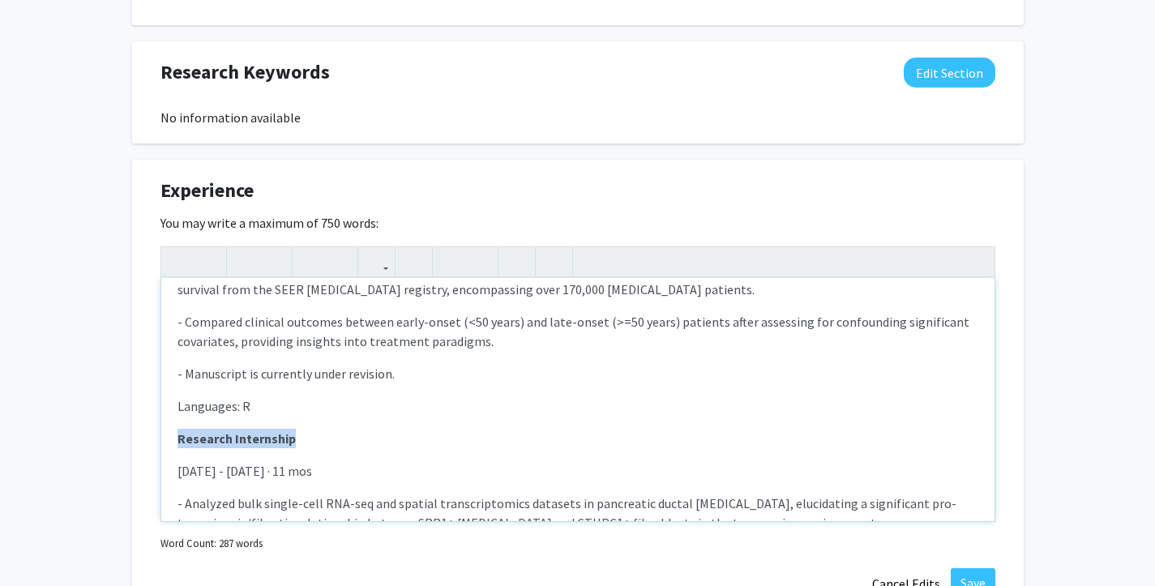
drag, startPoint x: 303, startPoint y: 417, endPoint x: 117, endPoint y: 417, distance: 186.4
click at [116, 417] on div "[PERSON_NAME] Edit Section See Public View help Degree Level: Undergraduate Stu…" at bounding box center [577, 98] width 1155 height 2079
click at [276, 248] on icon "button" at bounding box center [274, 261] width 14 height 27
click at [319, 429] on p "Research Internship" at bounding box center [578, 438] width 801 height 19
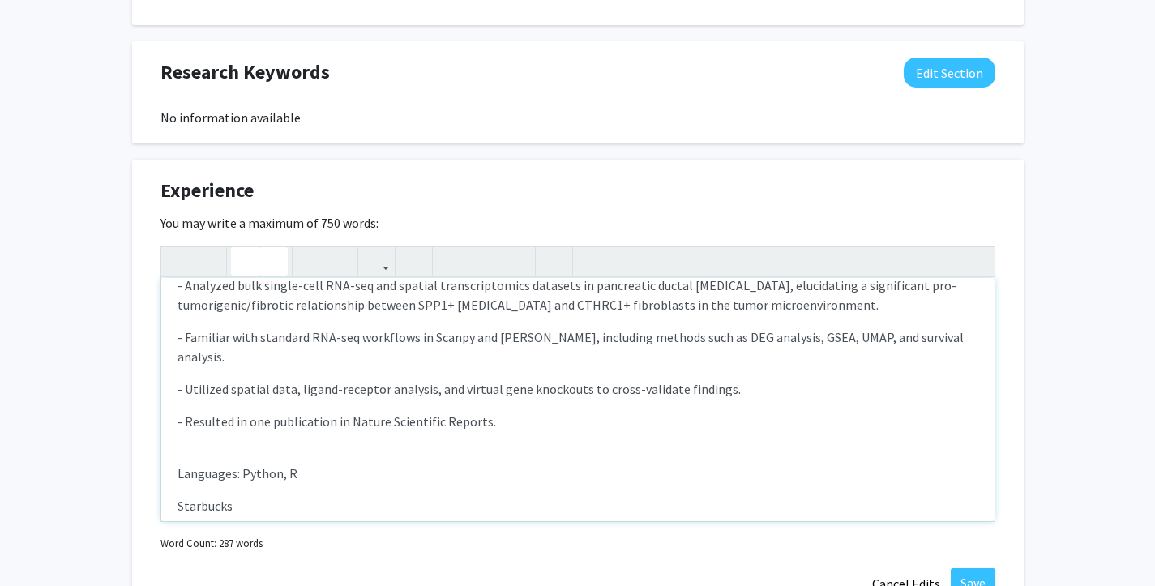
scroll to position [347, 0]
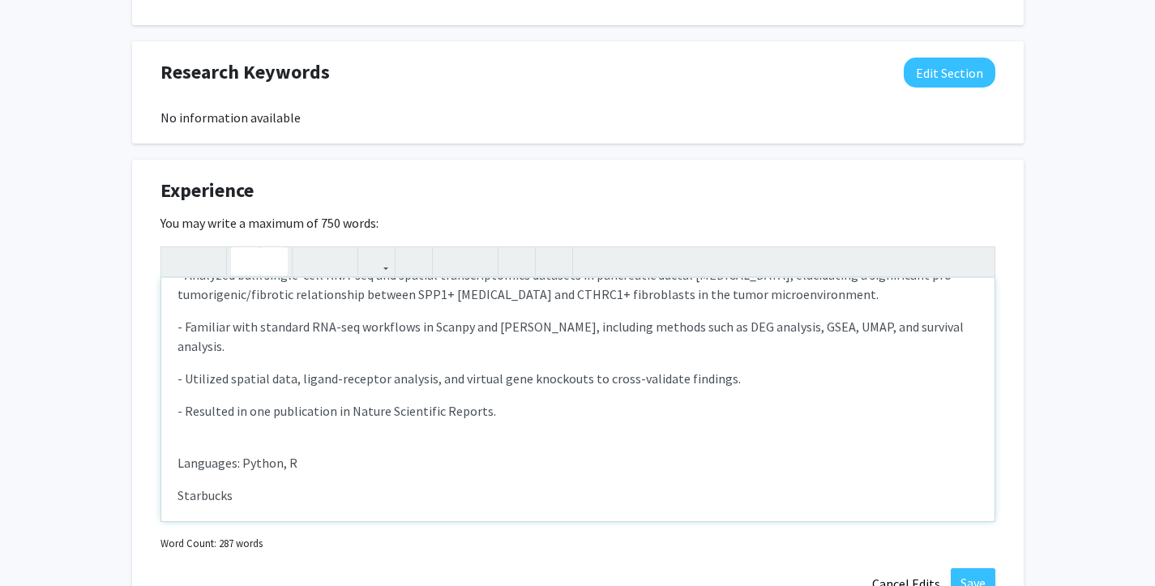
click at [197, 404] on div "Yale University - Research Internship [DATE] - [DATE] · 1 yr 4 mos - Trained lo…" at bounding box center [577, 399] width 833 height 243
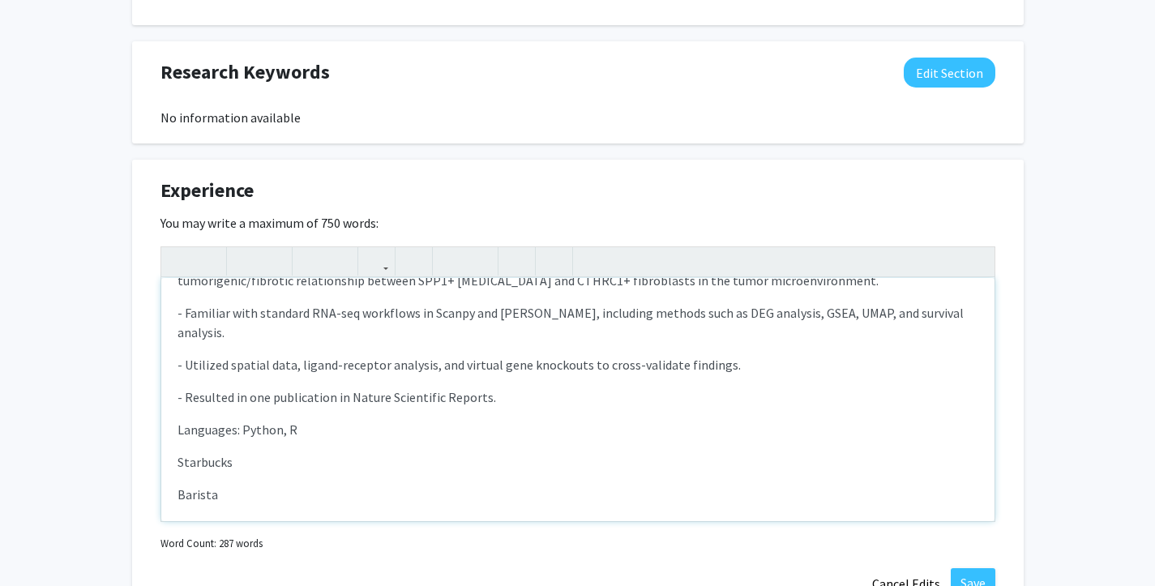
click at [304, 420] on p "Languages: Python, R" at bounding box center [578, 429] width 801 height 19
drag, startPoint x: 280, startPoint y: 456, endPoint x: 114, endPoint y: 455, distance: 165.4
click at [113, 456] on div "[PERSON_NAME] Edit Section See Public View help Degree Level: Undergraduate Stu…" at bounding box center [577, 98] width 1155 height 2079
click at [248, 248] on icon "button" at bounding box center [245, 261] width 14 height 27
click at [293, 412] on div "Yale University - Research Internship [DATE] - [DATE] · 1 yr 4 mos - Trained lo…" at bounding box center [577, 399] width 833 height 243
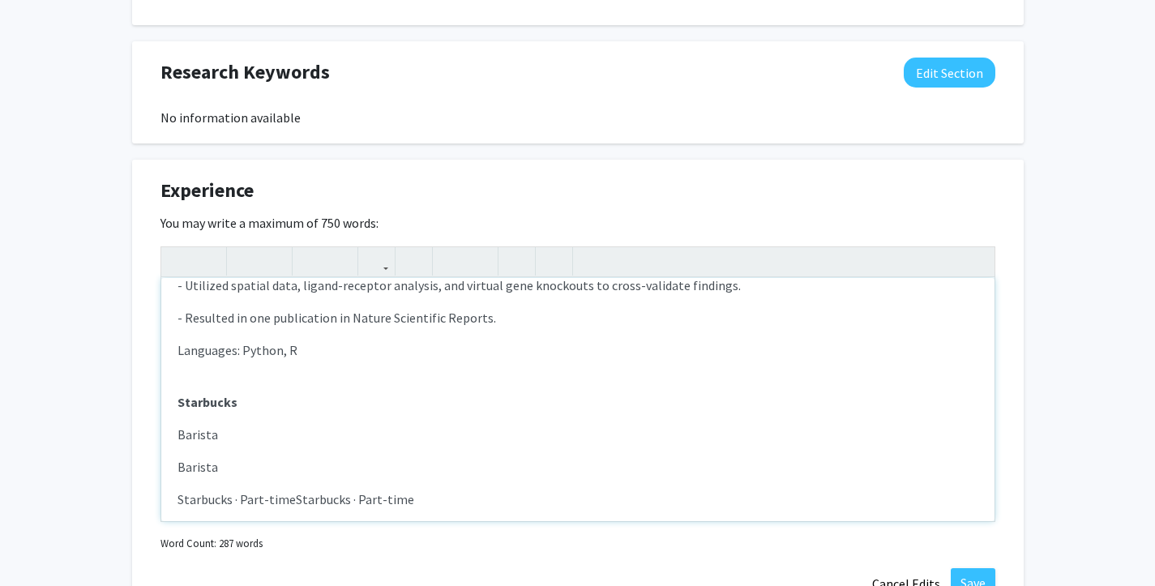
scroll to position [443, 0]
click at [176, 391] on div "Yale University - Research Internship [DATE] - [DATE] · 1 yr 4 mos - Trained lo…" at bounding box center [577, 399] width 833 height 243
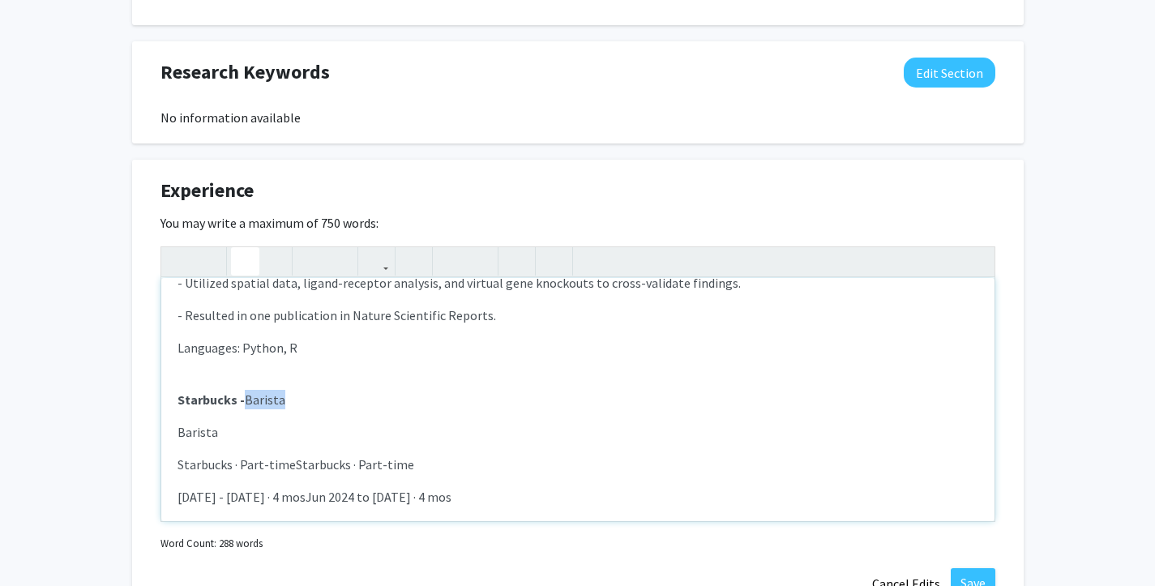
drag, startPoint x: 241, startPoint y: 361, endPoint x: 297, endPoint y: 362, distance: 56.7
click at [298, 390] on p "Starbucks - [GEOGRAPHIC_DATA]" at bounding box center [578, 399] width 801 height 19
click at [238, 248] on use "button" at bounding box center [238, 248] width 0 height 0
click at [276, 248] on icon "button" at bounding box center [274, 261] width 14 height 27
click at [276, 411] on div "Yale University - Research Internship [DATE] - [DATE] · 1 yr 4 mos - Trained lo…" at bounding box center [577, 399] width 833 height 243
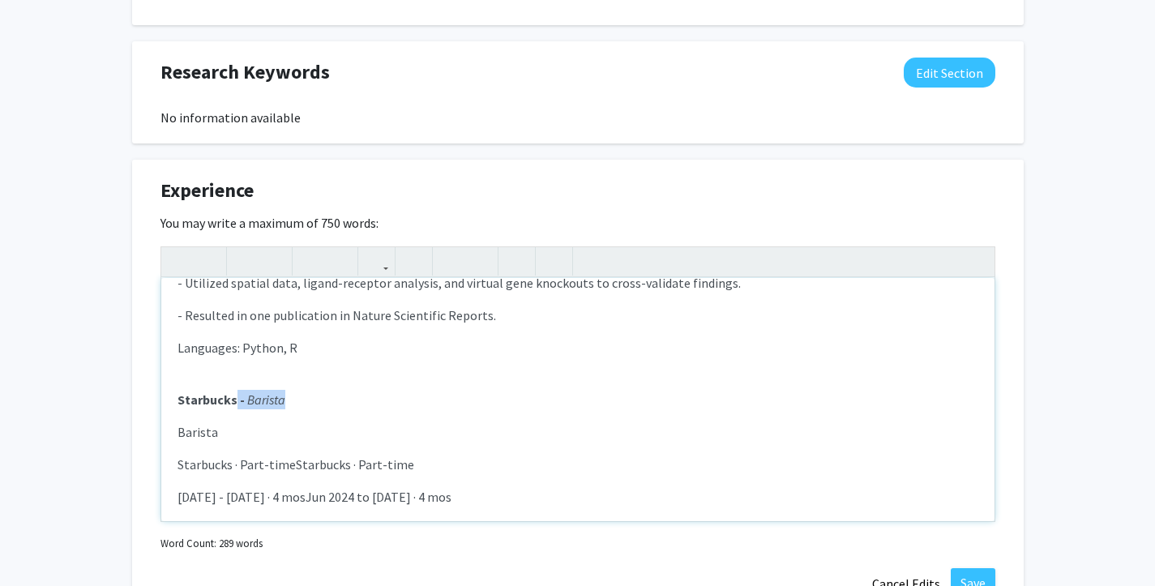
drag, startPoint x: 238, startPoint y: 358, endPoint x: 306, endPoint y: 358, distance: 67.3
click at [306, 390] on p "Starbucks - [GEOGRAPHIC_DATA]" at bounding box center [578, 399] width 801 height 19
click at [238, 248] on use "button" at bounding box center [238, 248] width 0 height 0
click at [245, 438] on div "Yale University - Research Internship [DATE] - [DATE] · 1 yr 4 mos - Trained lo…" at bounding box center [577, 399] width 833 height 243
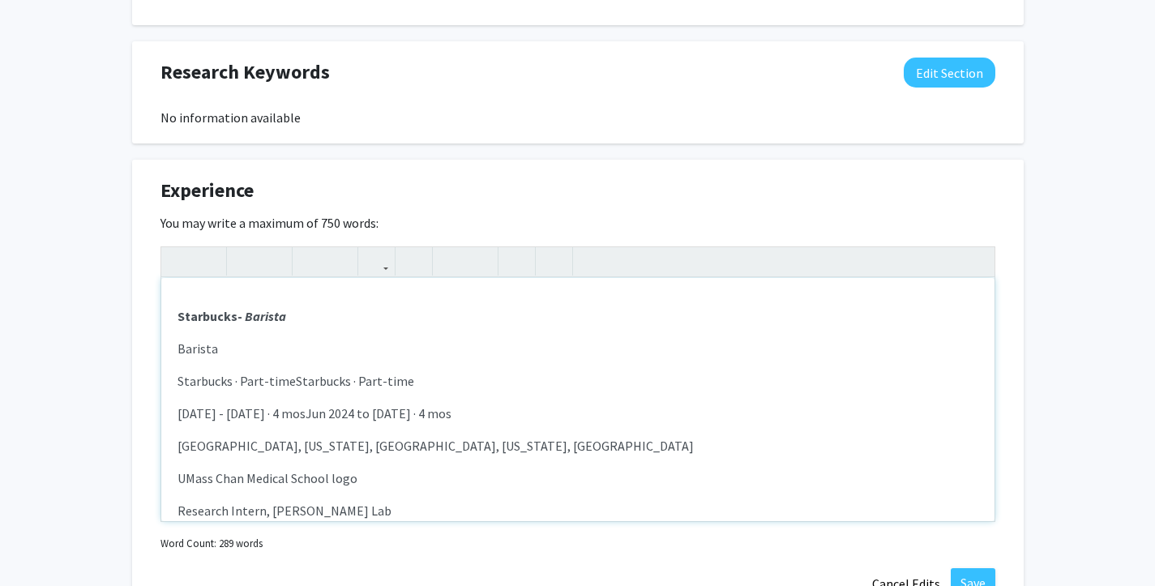
scroll to position [507, 0]
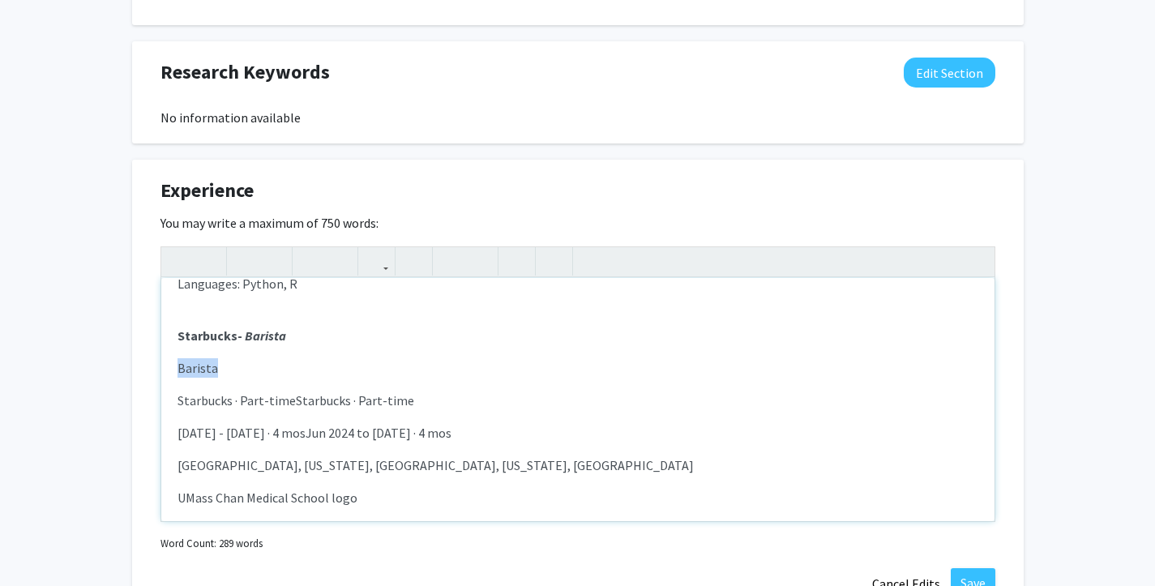
drag, startPoint x: 226, startPoint y: 328, endPoint x: 149, endPoint y: 328, distance: 77.0
click at [149, 328] on div "Experience Edit Section You may write a maximum of 750 words: Yale University -…" at bounding box center [578, 388] width 892 height 456
drag, startPoint x: 326, startPoint y: 395, endPoint x: 522, endPoint y: 395, distance: 196.1
click at [522, 423] on p "[DATE] - [DATE] · 4 mosJun 2024 to [DATE] · 4 mos" at bounding box center [578, 432] width 801 height 19
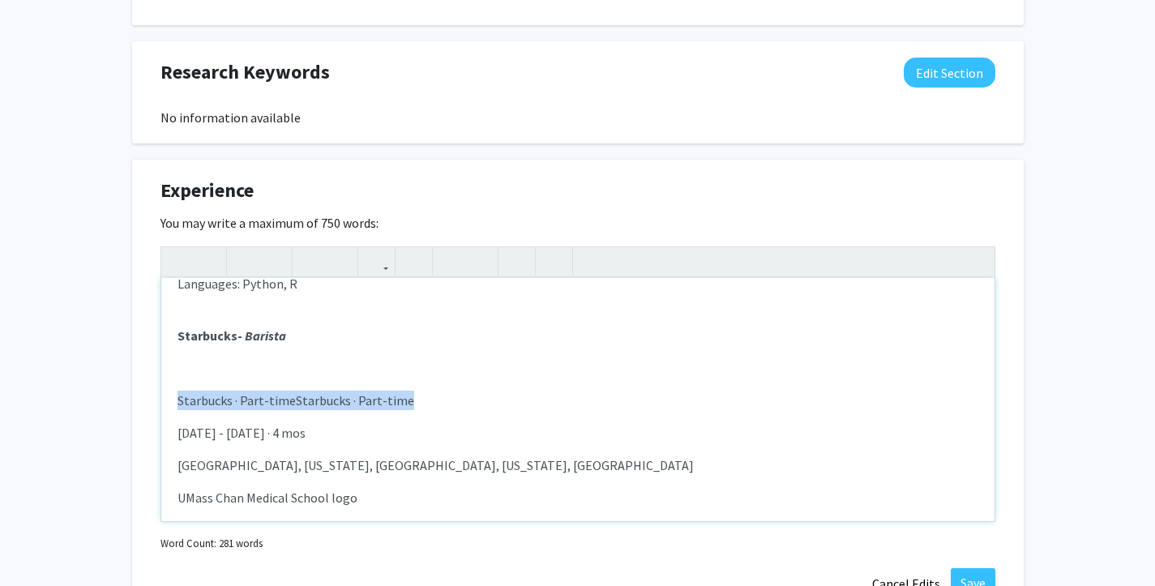
drag, startPoint x: 438, startPoint y: 362, endPoint x: 178, endPoint y: 354, distance: 259.5
click at [176, 361] on div "Yale University - Research Internship [DATE] - [DATE] · 1 yr 4 mos - Trained lo…" at bounding box center [577, 399] width 833 height 243
click at [173, 392] on div "Yale University - Research Internship [DATE] - [DATE] · 1 yr 4 mos - Trained lo…" at bounding box center [577, 399] width 833 height 243
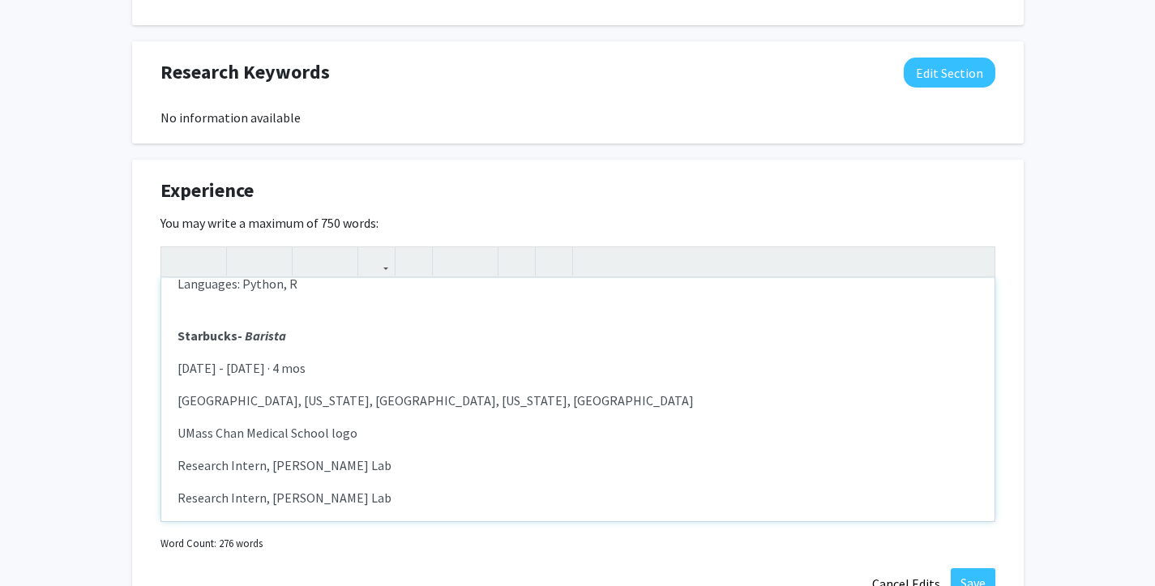
scroll to position [515, 0]
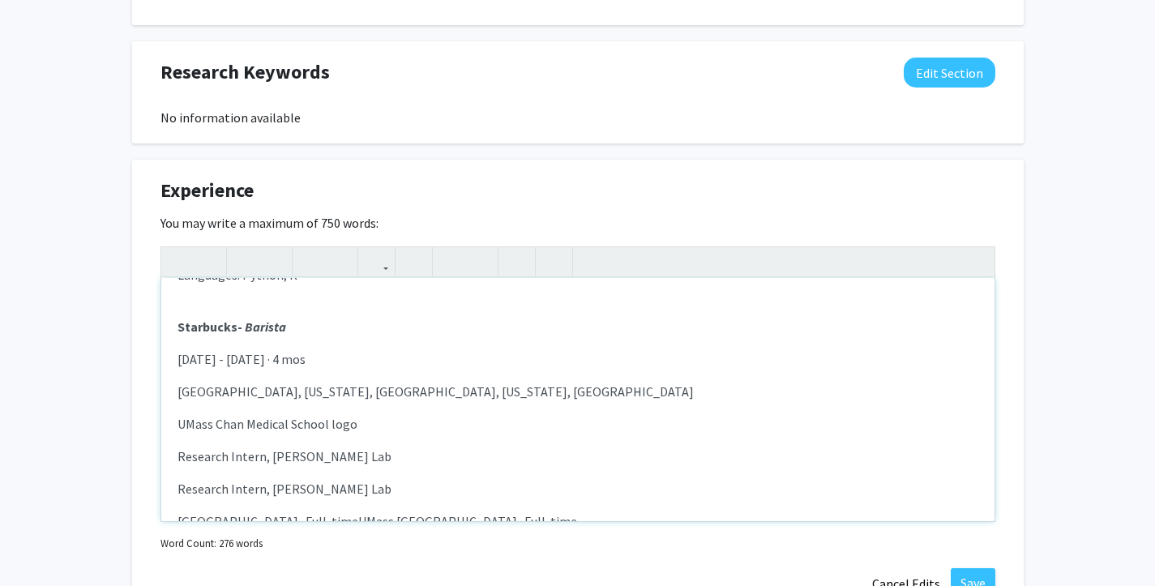
drag, startPoint x: 671, startPoint y: 355, endPoint x: 124, endPoint y: 353, distance: 547.1
click at [123, 353] on div "[PERSON_NAME] Edit Section See Public View help Degree Level: Undergraduate Stu…" at bounding box center [577, 98] width 1155 height 2079
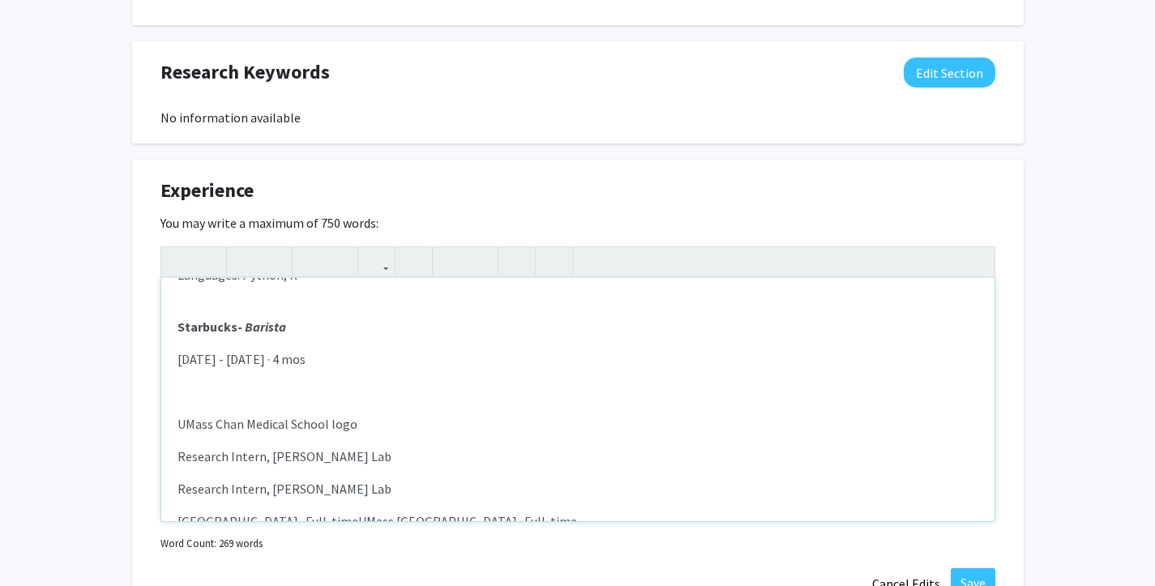
click at [246, 414] on p "UMass Chan Medical School logo" at bounding box center [578, 423] width 801 height 19
drag, startPoint x: 329, startPoint y: 383, endPoint x: 361, endPoint y: 384, distance: 31.6
click at [361, 414] on p "UMass Chan Medical School logo" at bounding box center [578, 423] width 801 height 19
click at [173, 417] on div "Yale University - Research Internship [DATE] - [DATE] · 1 yr 4 mos - Trained lo…" at bounding box center [577, 399] width 833 height 243
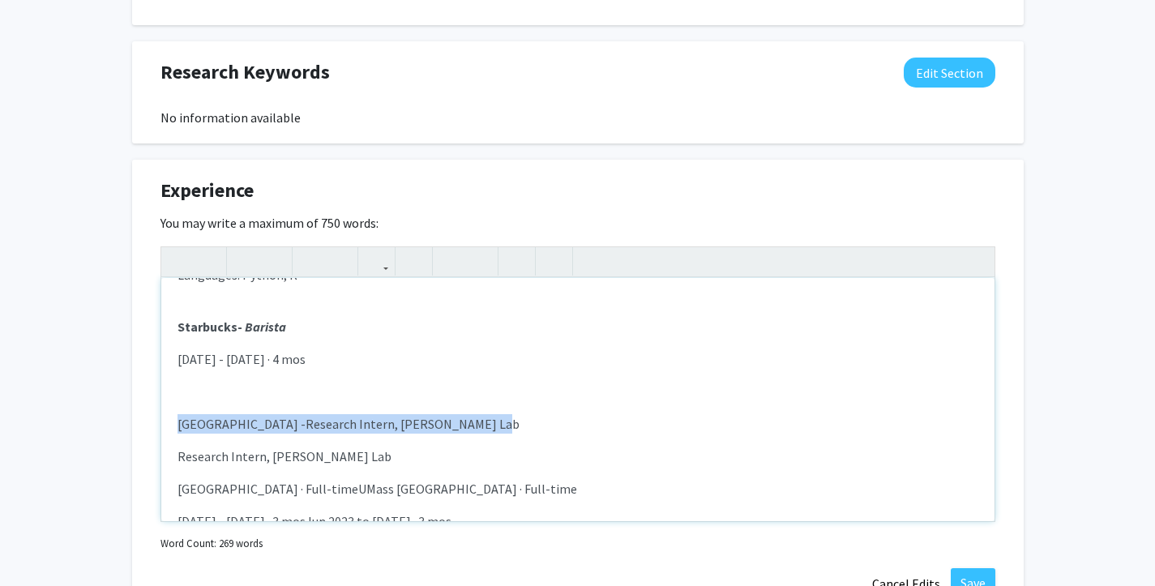
drag, startPoint x: 173, startPoint y: 384, endPoint x: 569, endPoint y: 393, distance: 396.4
click at [571, 392] on div "Yale University - Research Internship [DATE] - [DATE] · 1 yr 4 mos - Trained lo…" at bounding box center [577, 399] width 833 height 243
click at [240, 248] on icon "button" at bounding box center [245, 261] width 14 height 27
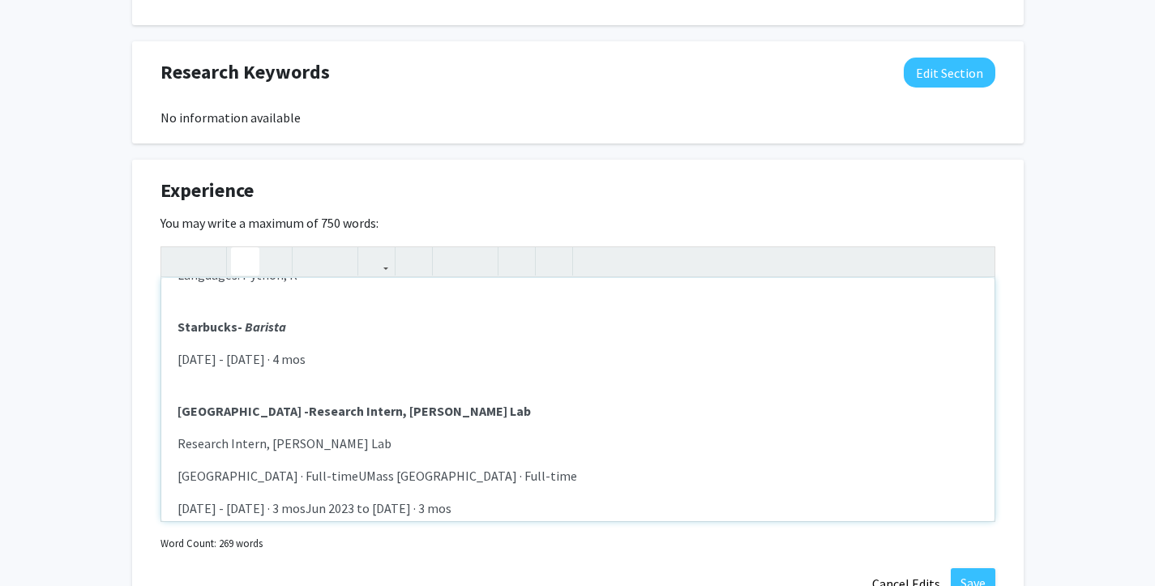
click at [328, 387] on div "Yale University - Research Internship [DATE] - [DATE] · 1 yr 4 mos - Trained lo…" at bounding box center [577, 399] width 833 height 243
drag, startPoint x: 344, startPoint y: 373, endPoint x: 589, endPoint y: 373, distance: 245.6
click at [589, 401] on p "[GEOGRAPHIC_DATA] - Research Intern, [PERSON_NAME] Lab" at bounding box center [578, 410] width 801 height 19
click at [276, 248] on icon "button" at bounding box center [274, 261] width 14 height 27
click at [297, 416] on div "Yale University - Research Internship [DATE] - [DATE] · 1 yr 4 mos - Trained lo…" at bounding box center [577, 399] width 833 height 243
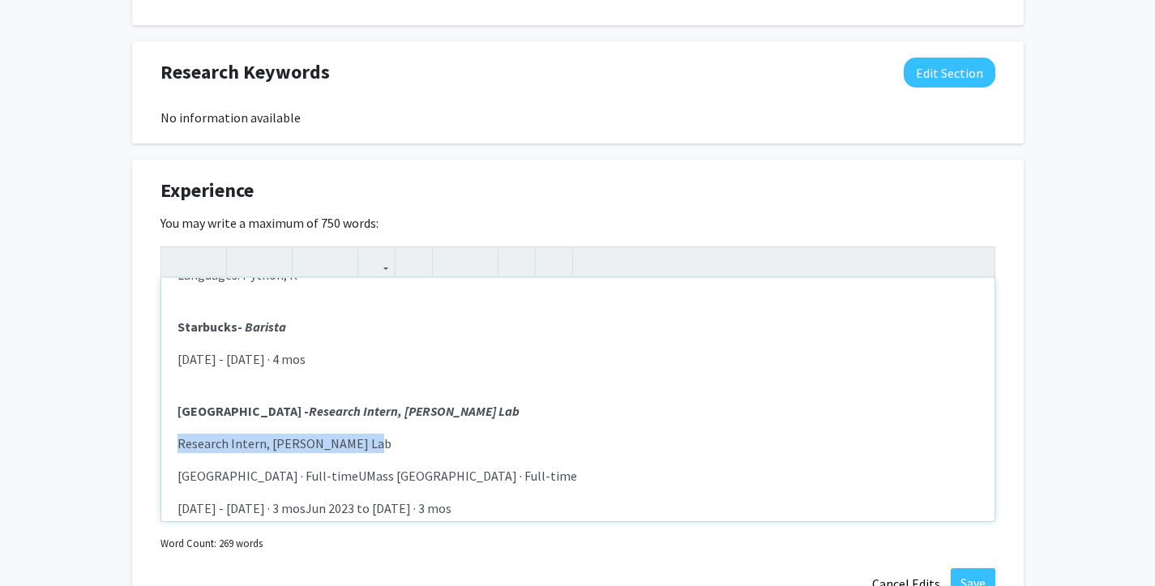
drag, startPoint x: 383, startPoint y: 401, endPoint x: 119, endPoint y: 400, distance: 264.2
click at [118, 401] on div "[PERSON_NAME] Edit Section See Public View help Degree Level: Undergraduate Stu…" at bounding box center [577, 98] width 1155 height 2079
drag, startPoint x: 596, startPoint y: 438, endPoint x: 136, endPoint y: 436, distance: 459.6
click at [136, 436] on div "Experience Edit Section You may write a maximum of 750 words: Yale University -…" at bounding box center [578, 388] width 892 height 456
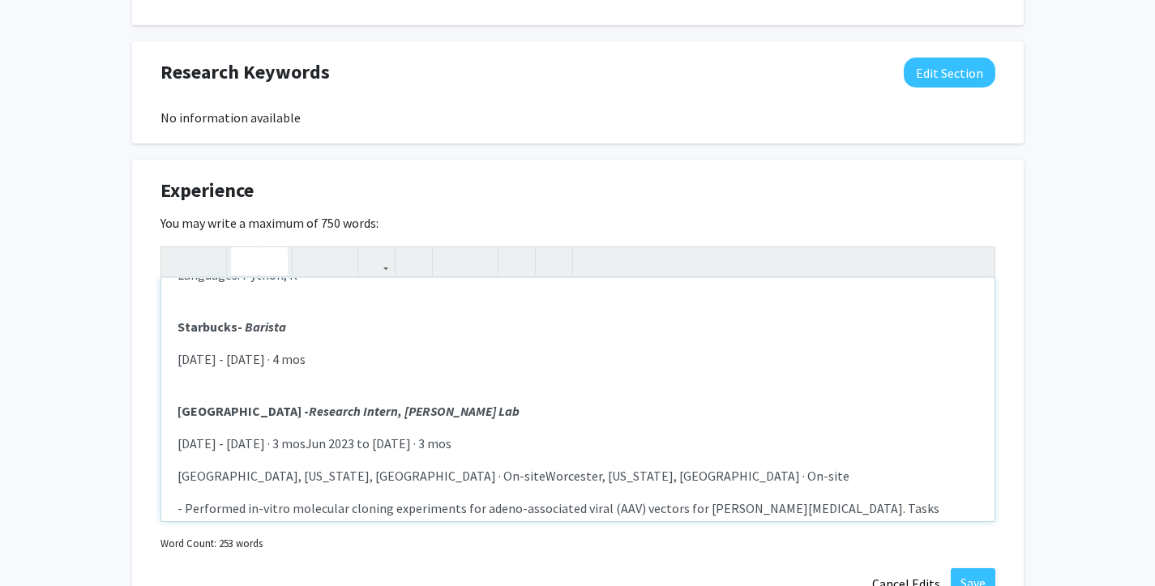
drag, startPoint x: 323, startPoint y: 405, endPoint x: 511, endPoint y: 408, distance: 187.2
click at [511, 434] on p "[DATE] - [DATE] · 3 mosJun 2023 to [DATE] · 3 mos" at bounding box center [578, 443] width 801 height 19
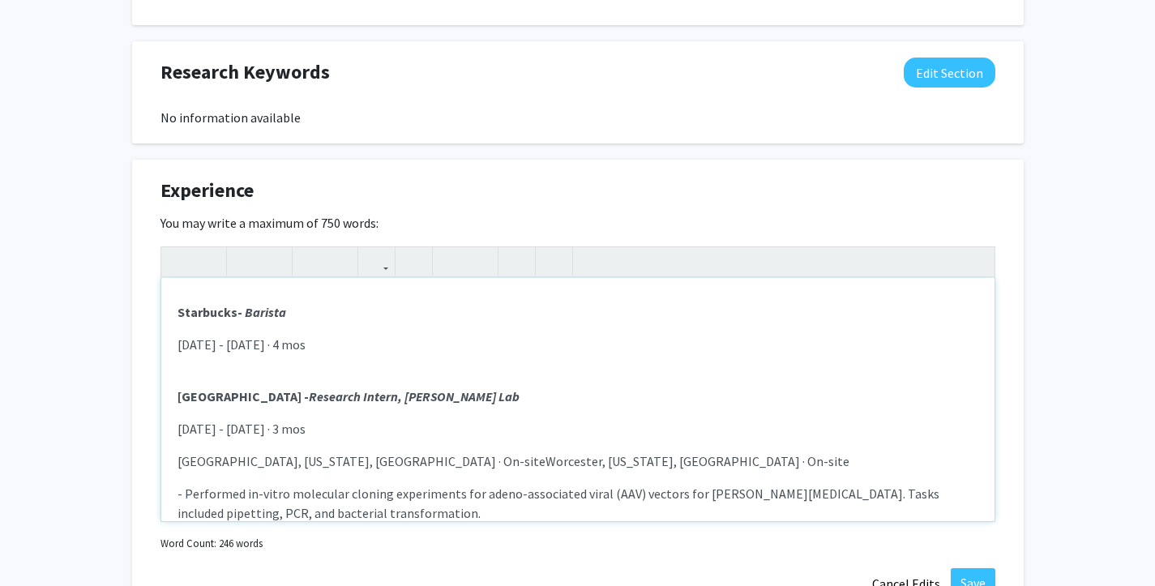
scroll to position [533, 0]
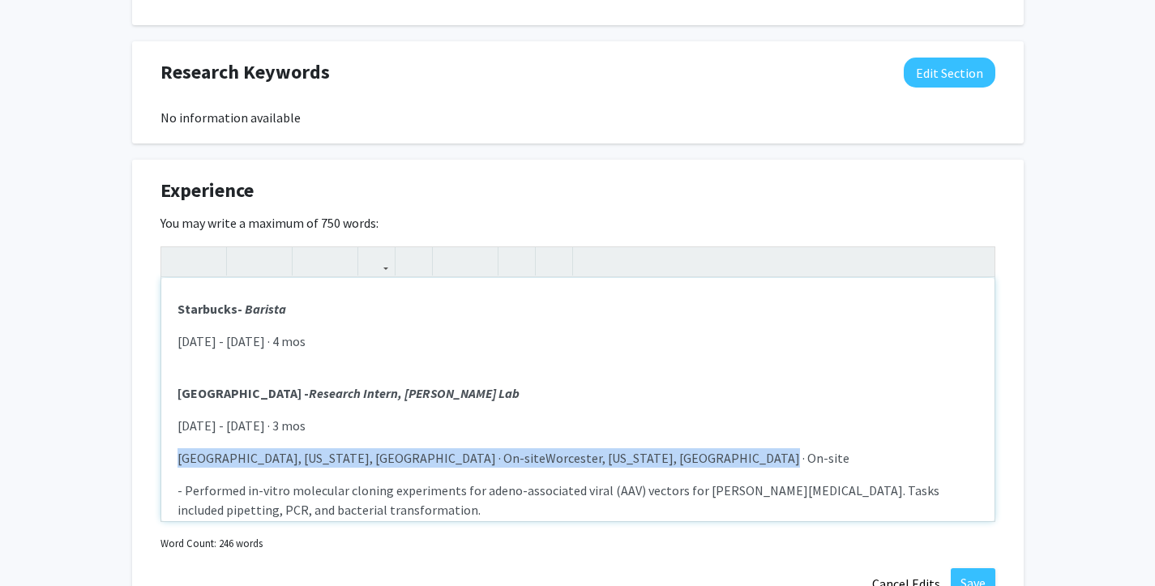
drag, startPoint x: 203, startPoint y: 416, endPoint x: 786, endPoint y: 416, distance: 582.8
click at [787, 416] on div "Yale University - Research Internship [DATE] - [DATE] · 1 yr 4 mos - Trained lo…" at bounding box center [577, 399] width 833 height 243
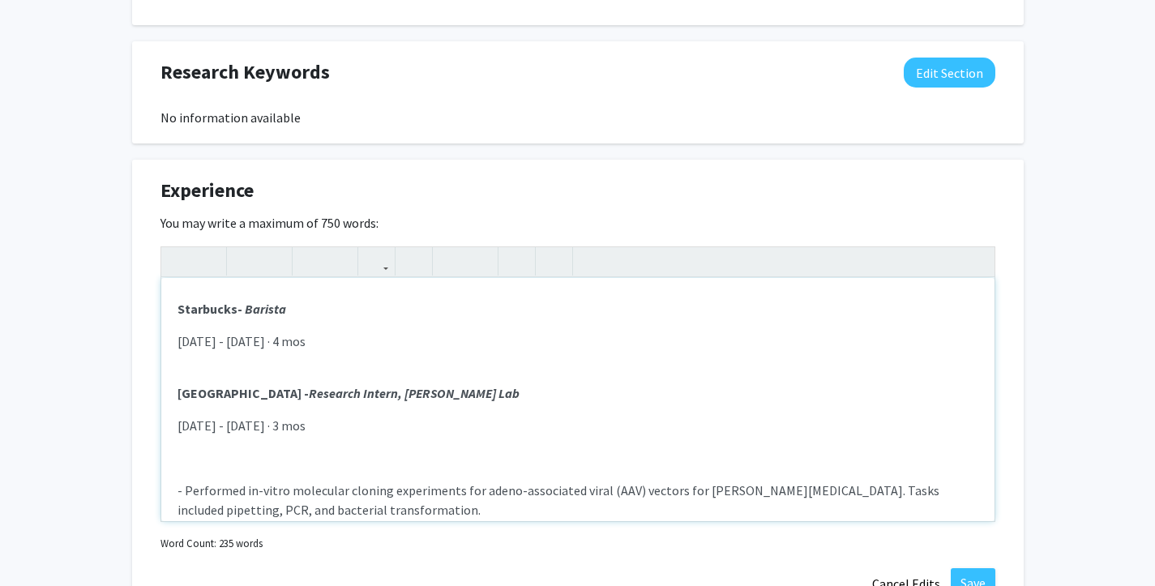
type textarea "<lo><i><dolors>Amet Consectetu -&adip;</elitse><doeius tempo="inci-utla: 2etd;"…"
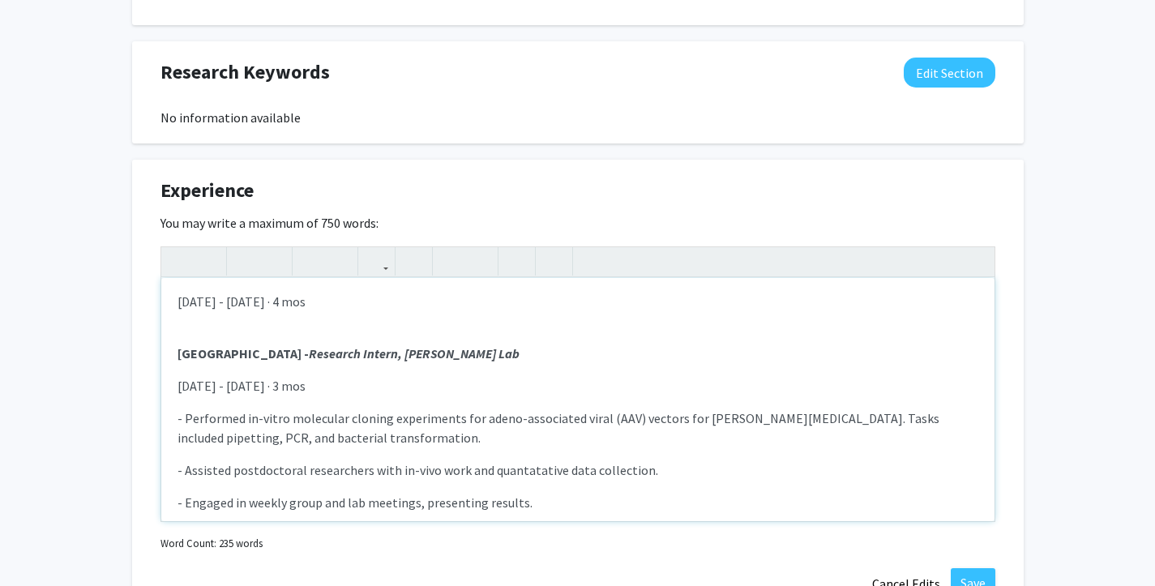
scroll to position [574, 0]
click at [968, 568] on button "Save" at bounding box center [973, 582] width 45 height 29
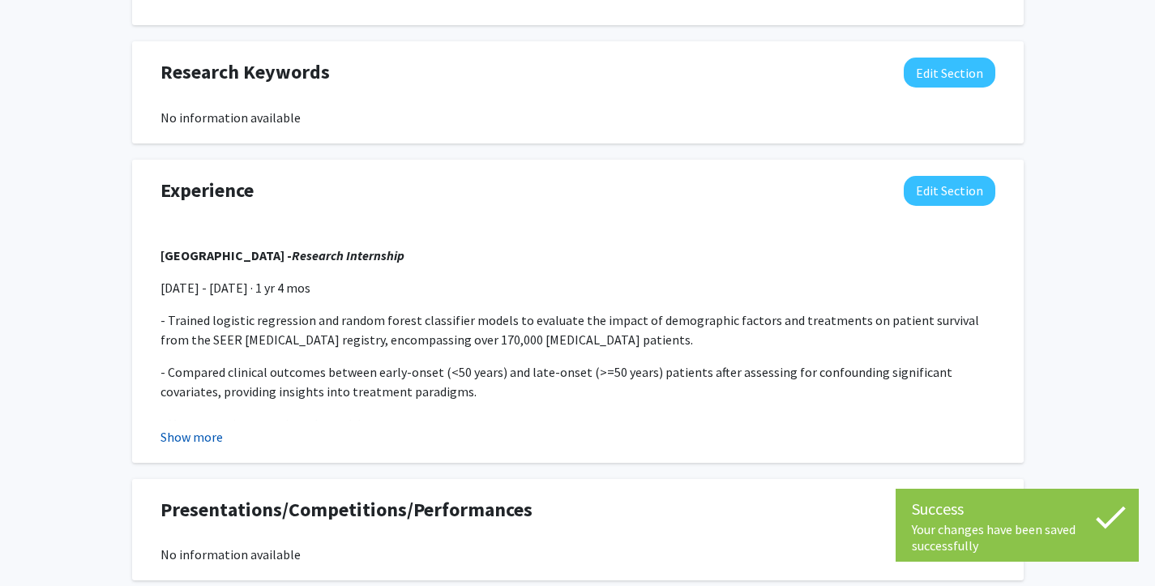
click at [177, 427] on button "Show more" at bounding box center [191, 436] width 62 height 19
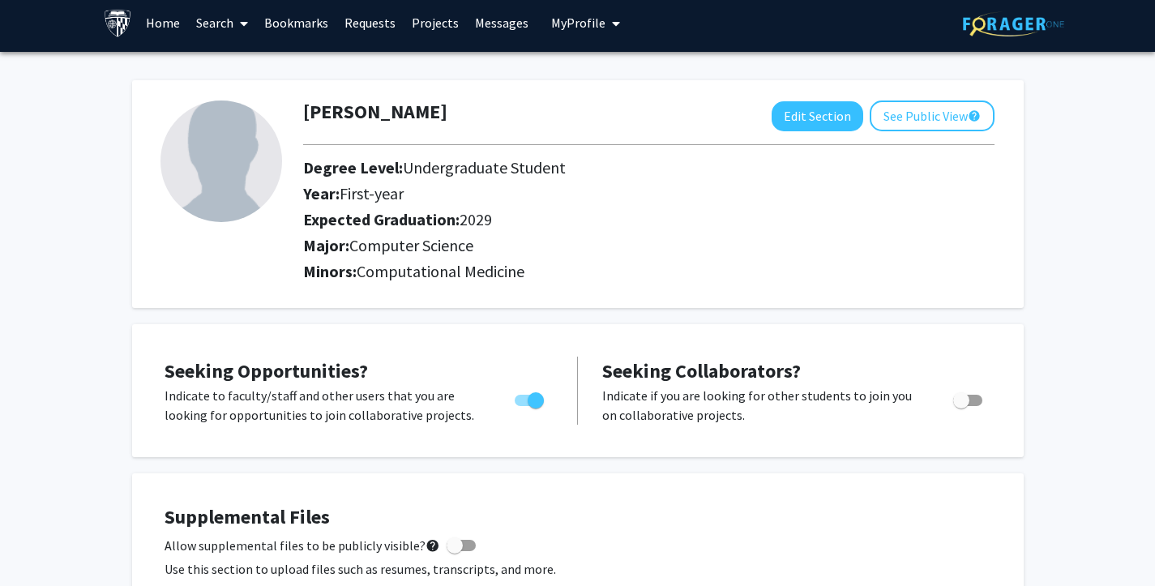
scroll to position [0, 0]
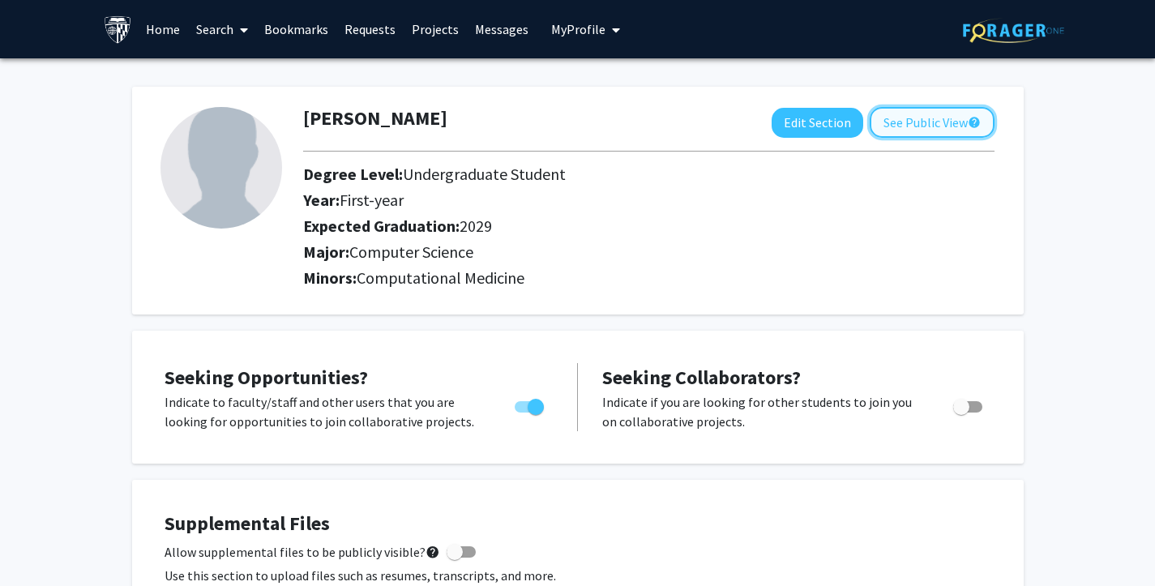
click at [918, 125] on button "See Public View help" at bounding box center [932, 122] width 125 height 31
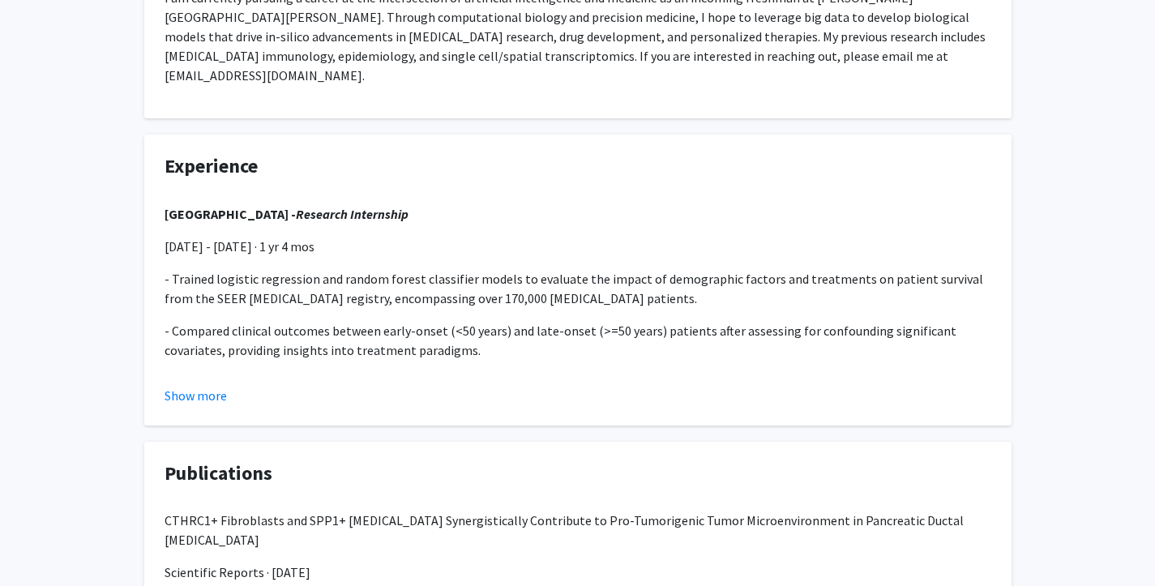
scroll to position [365, 0]
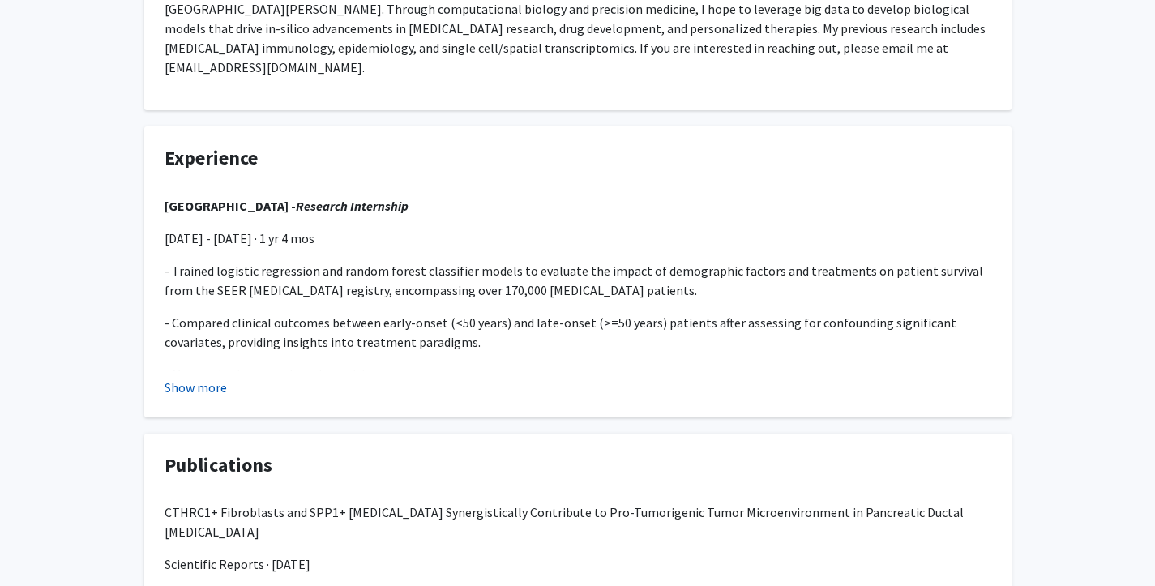
click at [193, 378] on button "Show more" at bounding box center [196, 387] width 62 height 19
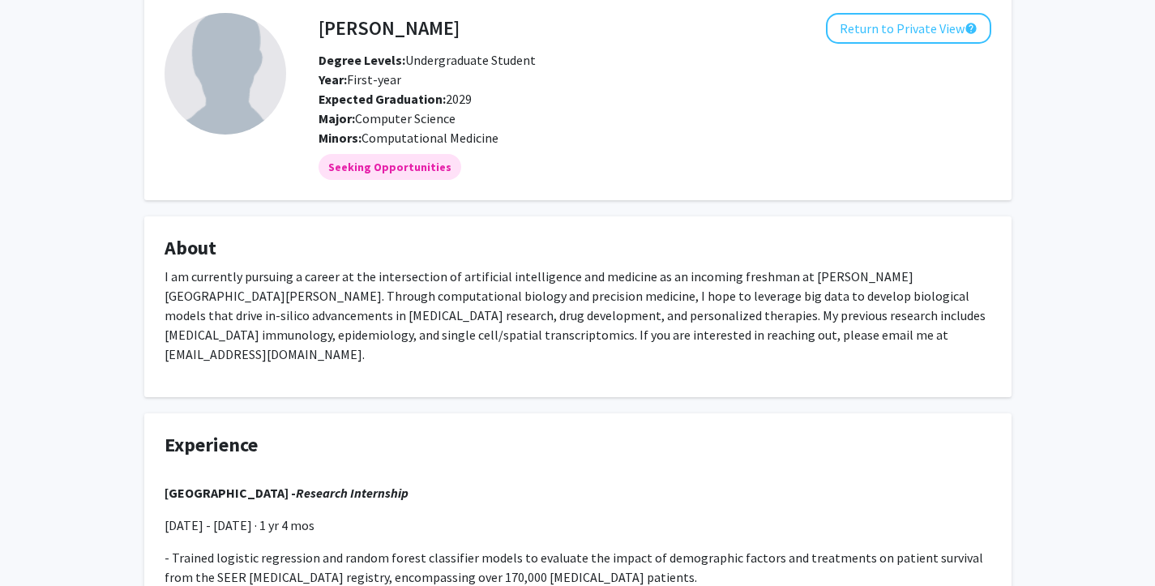
scroll to position [0, 0]
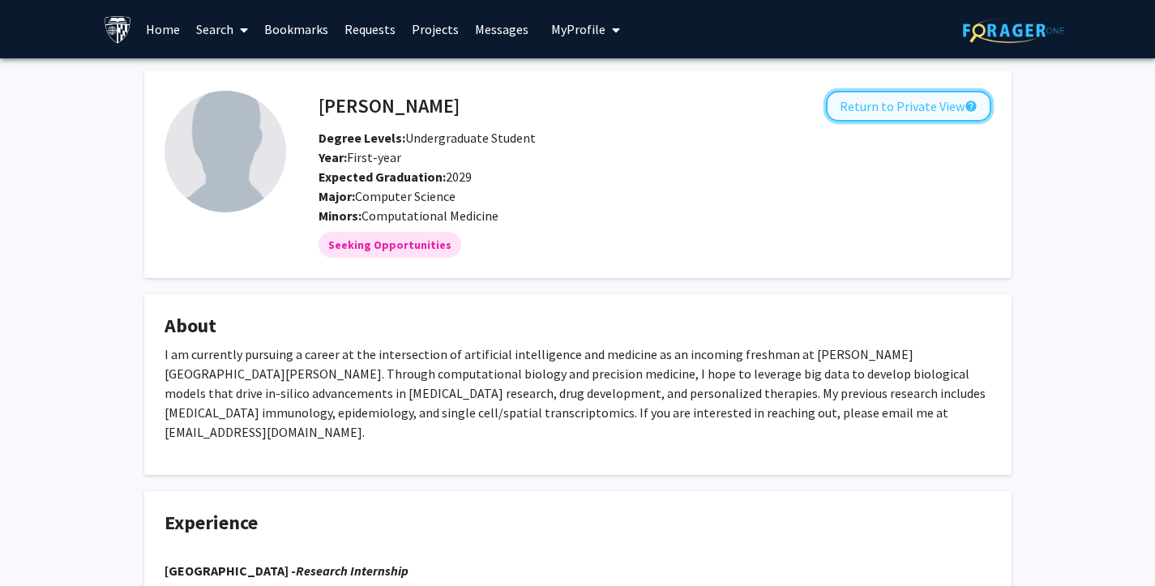
click at [908, 111] on button "Return to Private View help" at bounding box center [908, 106] width 165 height 31
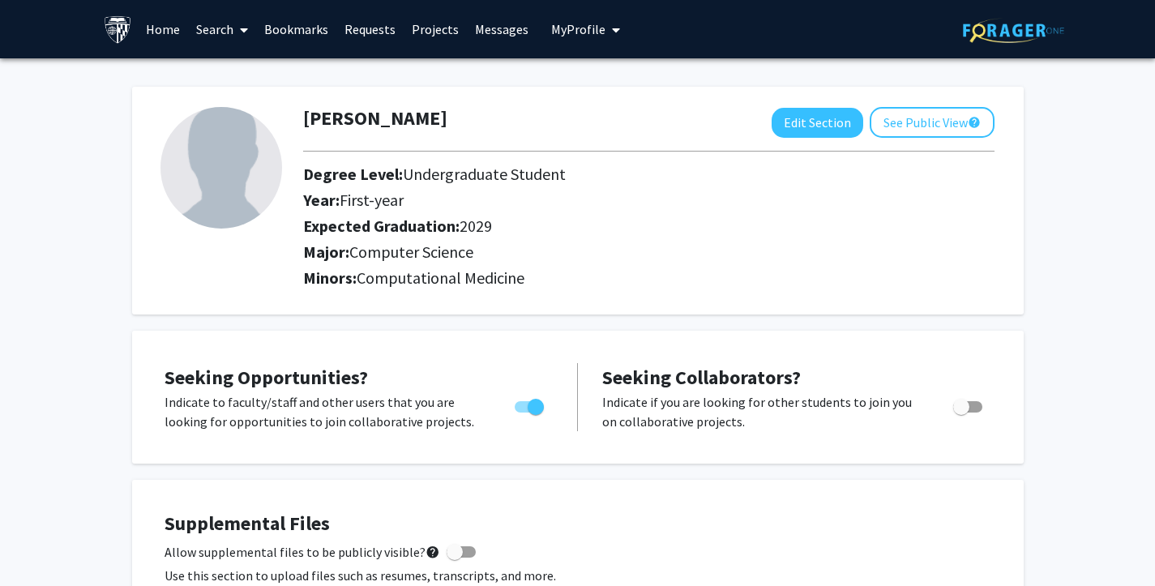
click at [241, 142] on img at bounding box center [221, 168] width 122 height 122
click at [808, 122] on button "Edit Section" at bounding box center [818, 123] width 92 height 30
select select "first-year"
select select "2029"
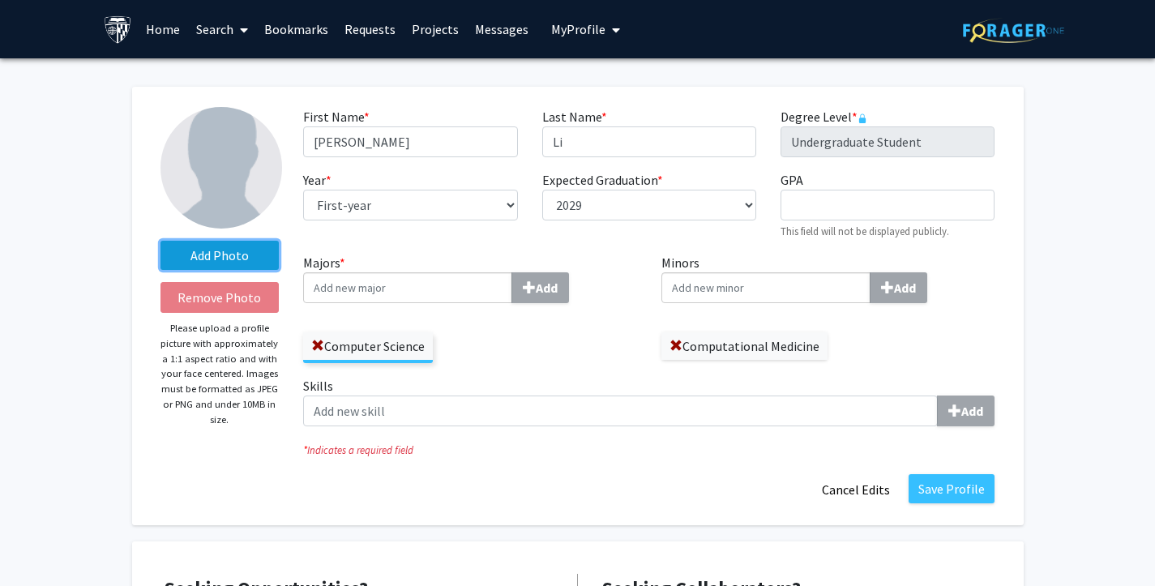
click at [195, 258] on label "Add Photo" at bounding box center [219, 255] width 119 height 29
click at [0, 0] on input "Add Photo" at bounding box center [0, 0] width 0 height 0
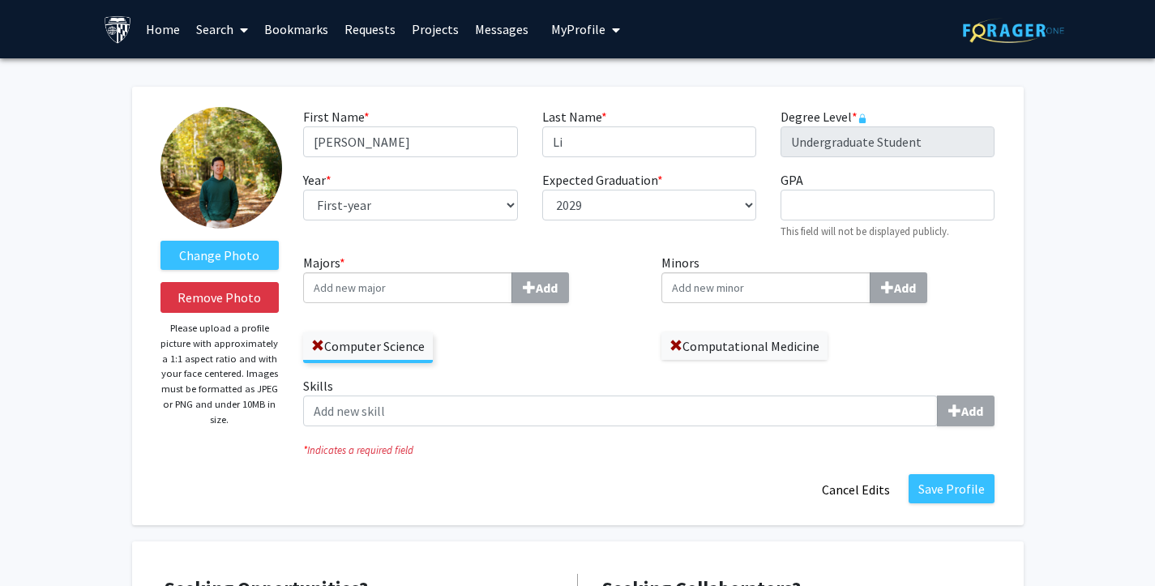
drag, startPoint x: 217, startPoint y: 185, endPoint x: 215, endPoint y: 174, distance: 10.8
click at [203, 253] on label "Change Photo" at bounding box center [219, 255] width 119 height 29
click at [0, 0] on input "Change Photo" at bounding box center [0, 0] width 0 height 0
click at [216, 254] on label "Change Photo" at bounding box center [219, 255] width 119 height 29
click at [0, 0] on input "Change Photo" at bounding box center [0, 0] width 0 height 0
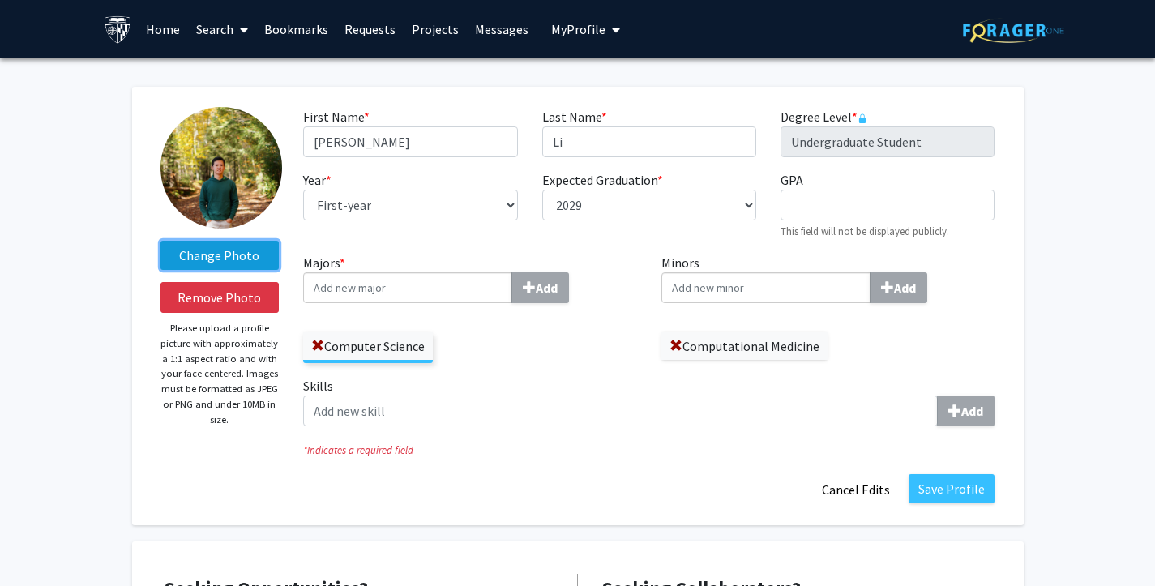
click at [203, 247] on label "Change Photo" at bounding box center [219, 255] width 119 height 29
click at [0, 0] on input "Change Photo" at bounding box center [0, 0] width 0 height 0
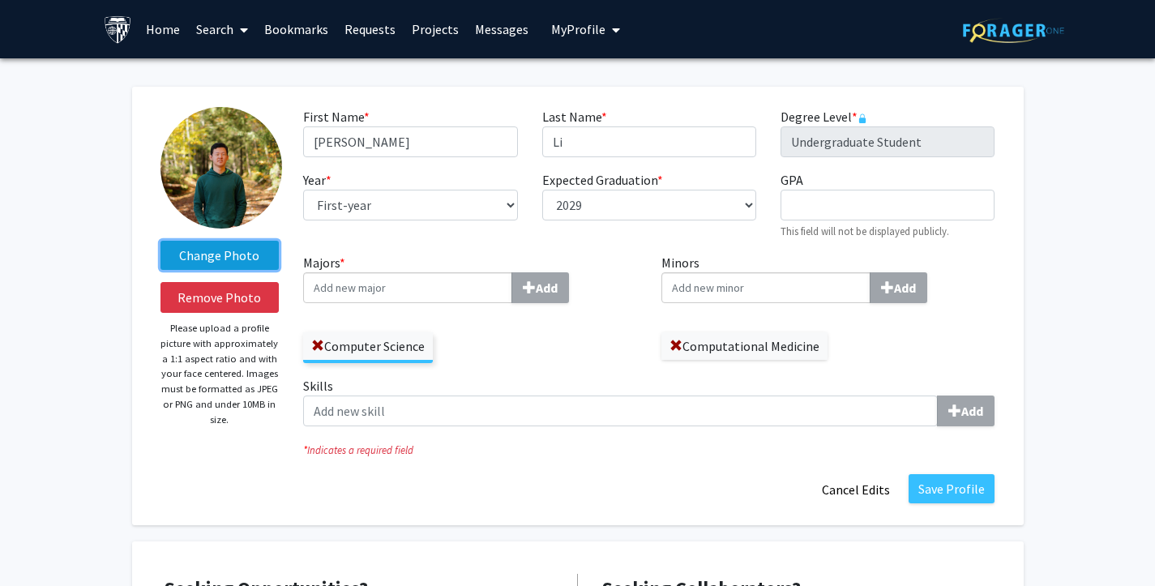
click at [199, 254] on label "Change Photo" at bounding box center [219, 255] width 119 height 29
click at [0, 0] on input "Change Photo" at bounding box center [0, 0] width 0 height 0
click at [231, 259] on label "Change Photo" at bounding box center [219, 255] width 119 height 29
click at [0, 0] on input "Change Photo" at bounding box center [0, 0] width 0 height 0
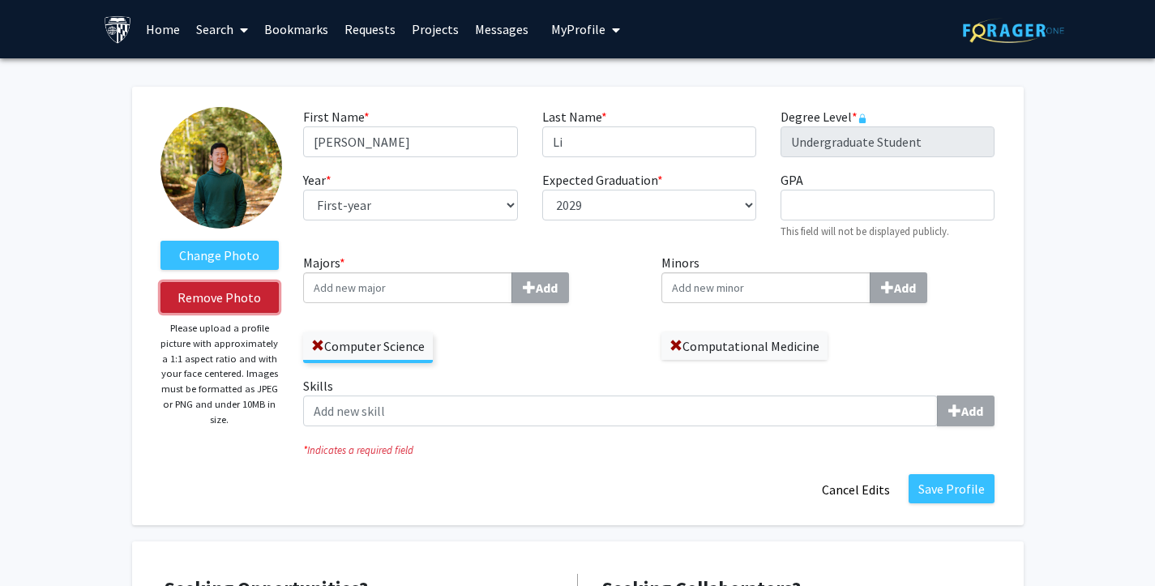
click at [192, 304] on button "Remove Photo" at bounding box center [219, 297] width 119 height 31
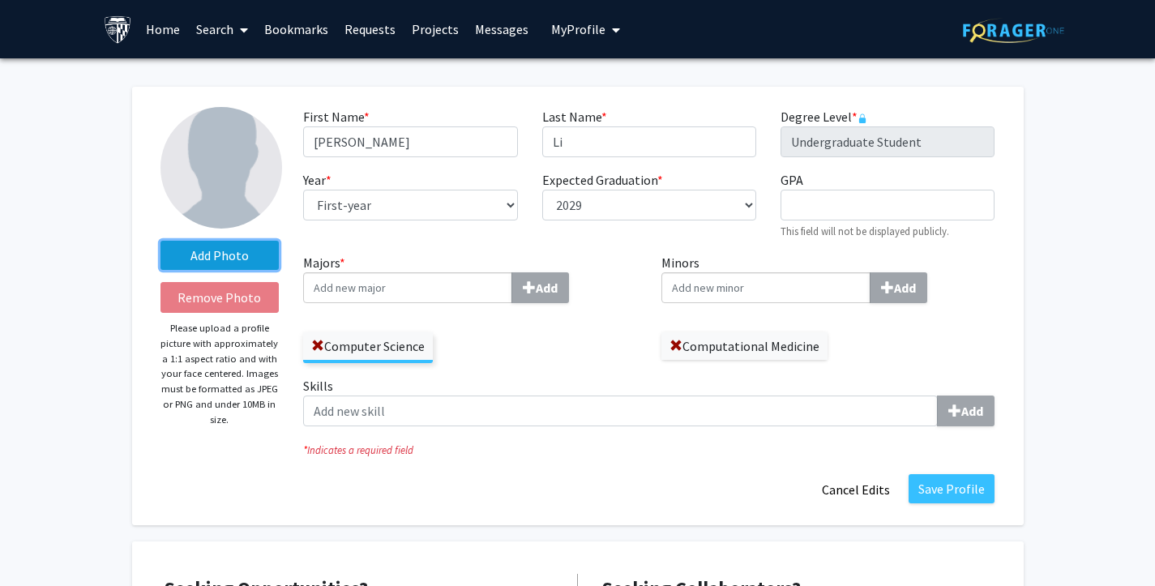
click at [199, 250] on label "Add Photo" at bounding box center [219, 255] width 119 height 29
click at [0, 0] on input "Add Photo" at bounding box center [0, 0] width 0 height 0
click at [233, 250] on label "Add Photo" at bounding box center [219, 255] width 119 height 29
click at [0, 0] on input "Add Photo" at bounding box center [0, 0] width 0 height 0
click at [223, 255] on label "Add Photo" at bounding box center [219, 255] width 119 height 29
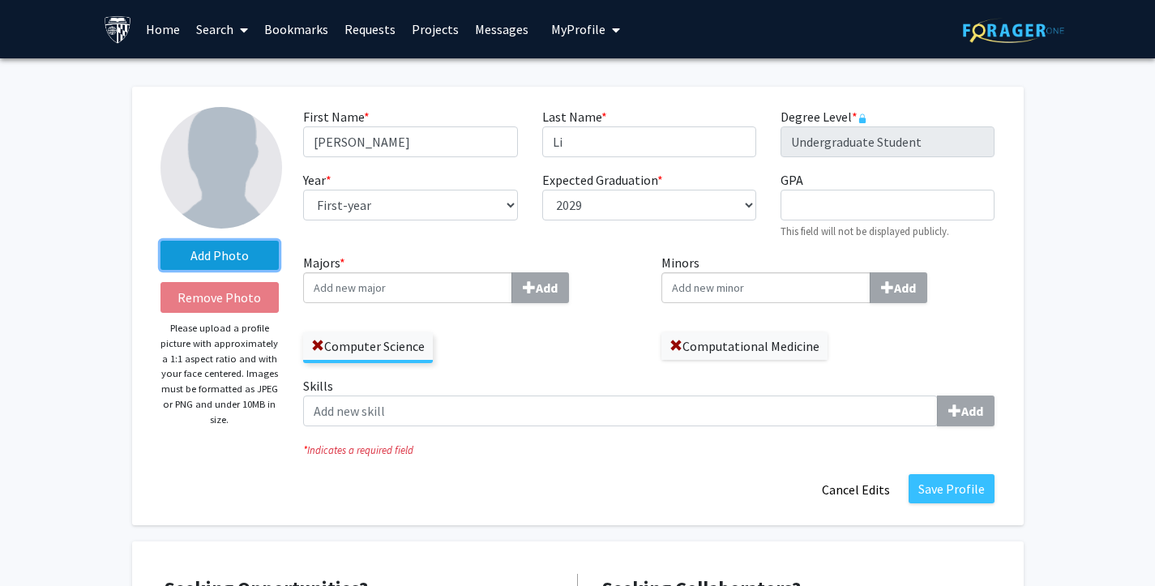
click at [0, 0] on input "Add Photo" at bounding box center [0, 0] width 0 height 0
click at [620, 333] on div "Computer Science" at bounding box center [470, 339] width 334 height 47
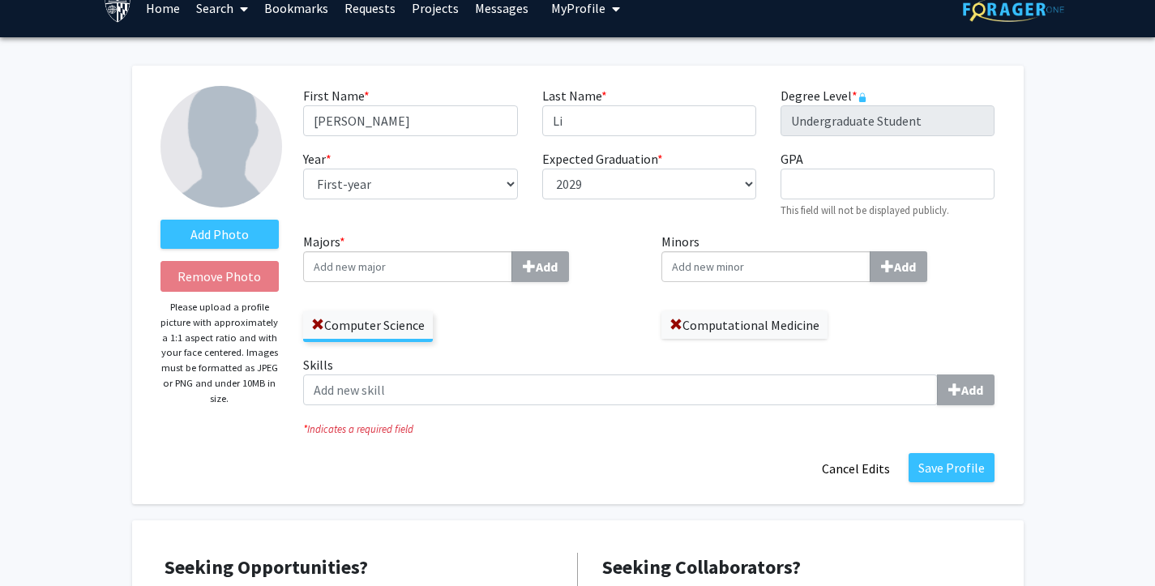
scroll to position [22, 0]
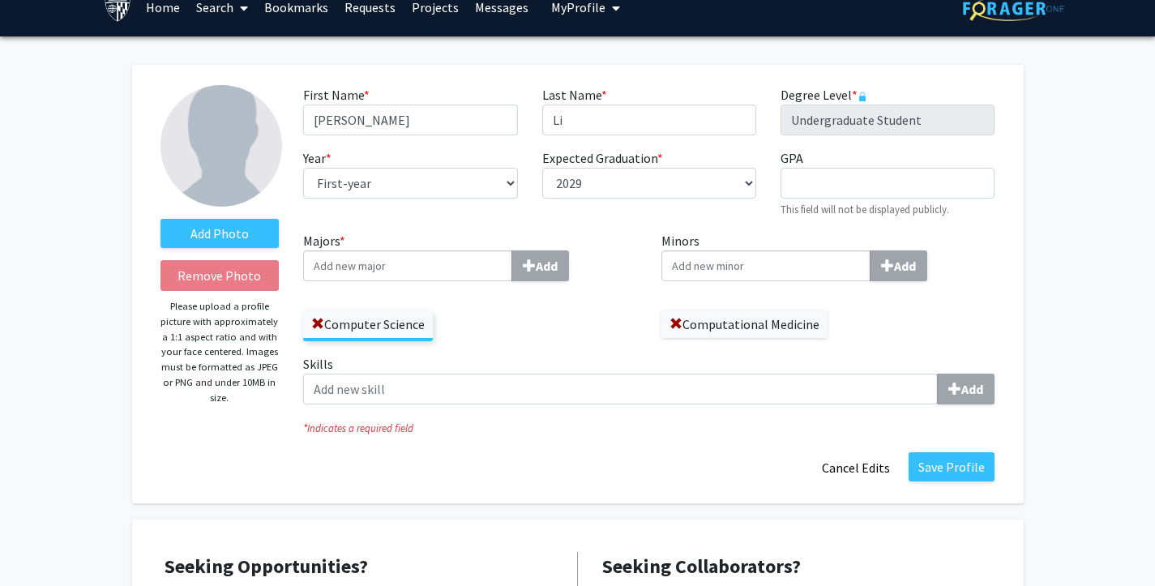
click at [448, 263] on input "Majors * Add" at bounding box center [407, 265] width 209 height 31
click at [402, 323] on label "Computer Science" at bounding box center [368, 324] width 130 height 28
click at [0, 0] on input "Computer Science" at bounding box center [0, 0] width 0 height 0
click at [390, 333] on label "Computer Science" at bounding box center [368, 324] width 130 height 28
click at [0, 0] on input "Computer Science" at bounding box center [0, 0] width 0 height 0
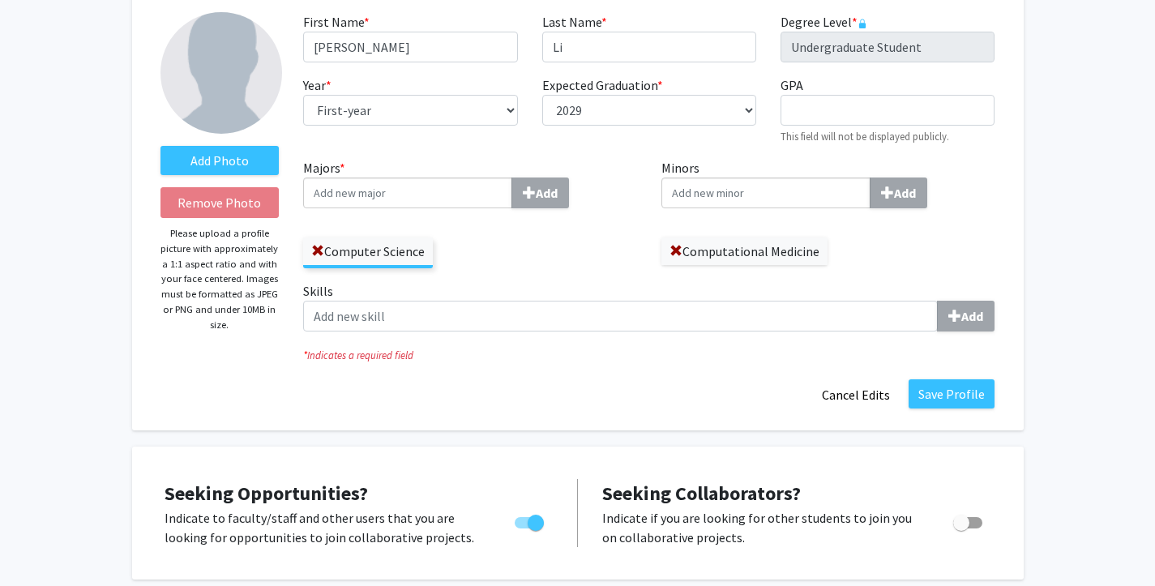
scroll to position [109, 0]
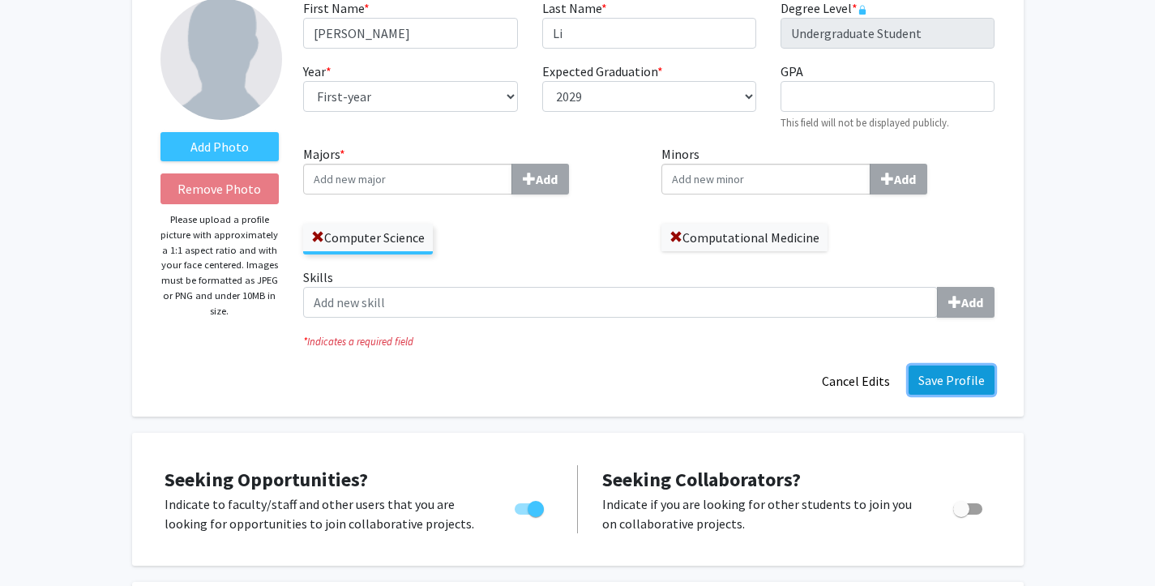
click at [926, 376] on button "Save Profile" at bounding box center [952, 380] width 86 height 29
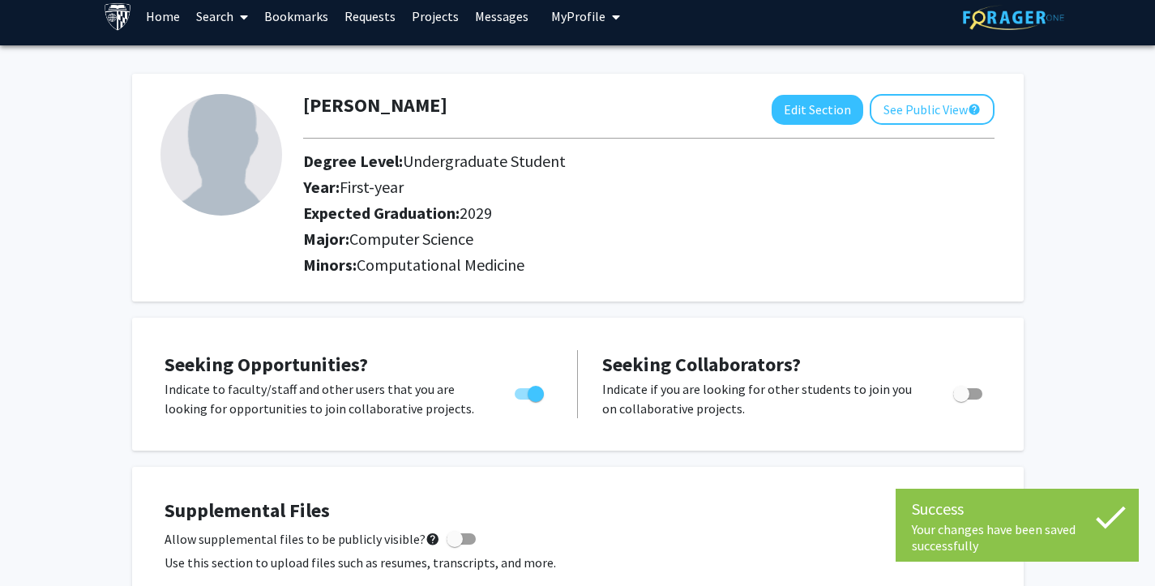
scroll to position [0, 0]
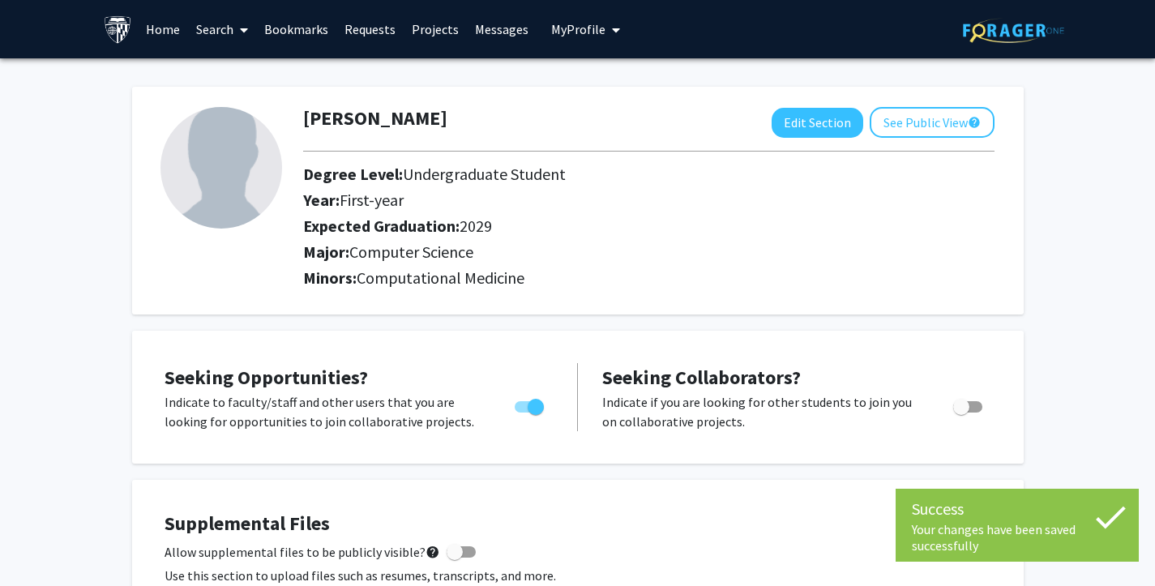
click at [422, 21] on link "Projects" at bounding box center [435, 29] width 63 height 57
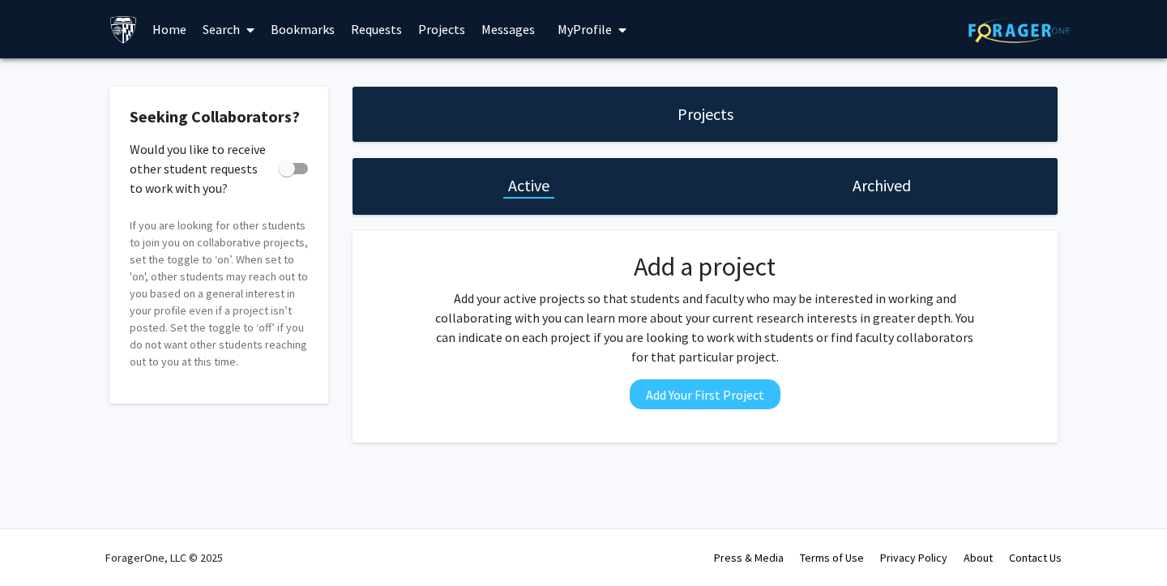
click at [225, 22] on link "Search" at bounding box center [229, 29] width 68 height 57
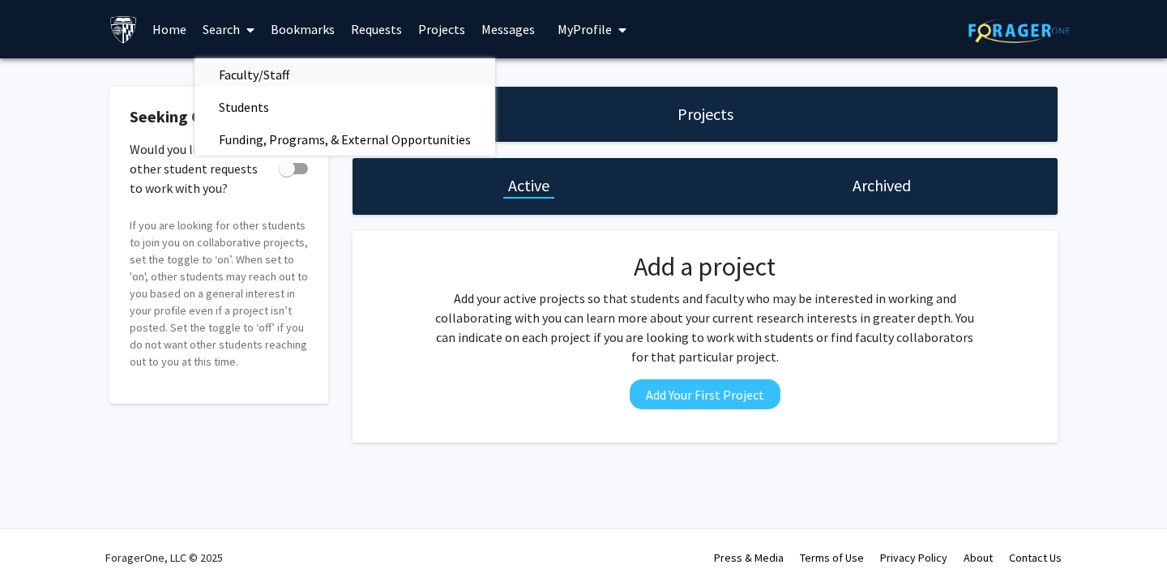
click at [240, 82] on span "Faculty/Staff" at bounding box center [254, 74] width 119 height 32
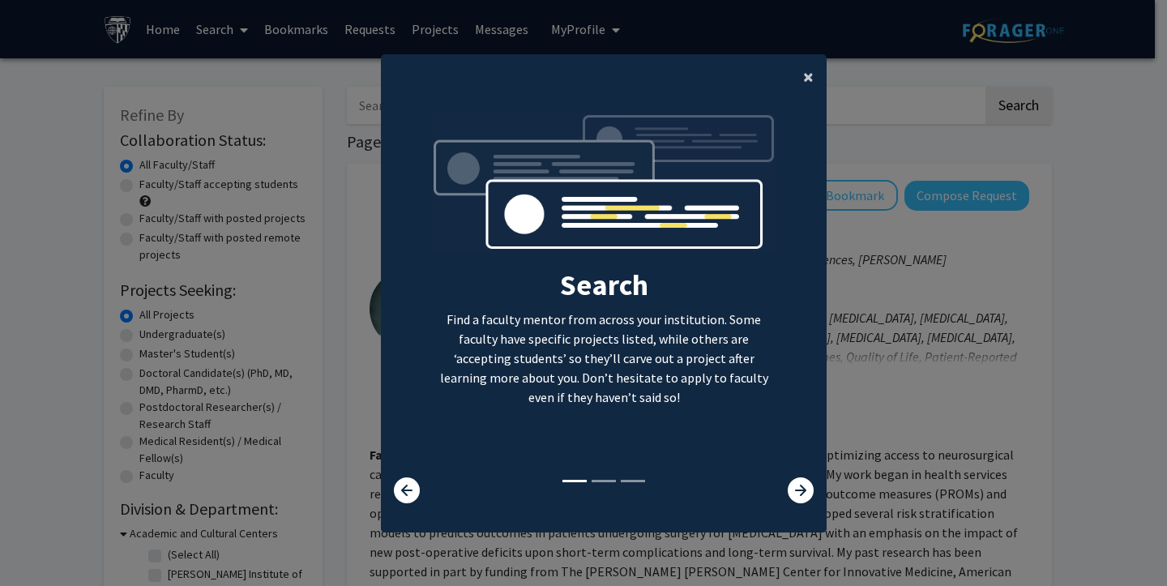
click at [803, 80] on span "×" at bounding box center [808, 76] width 11 height 25
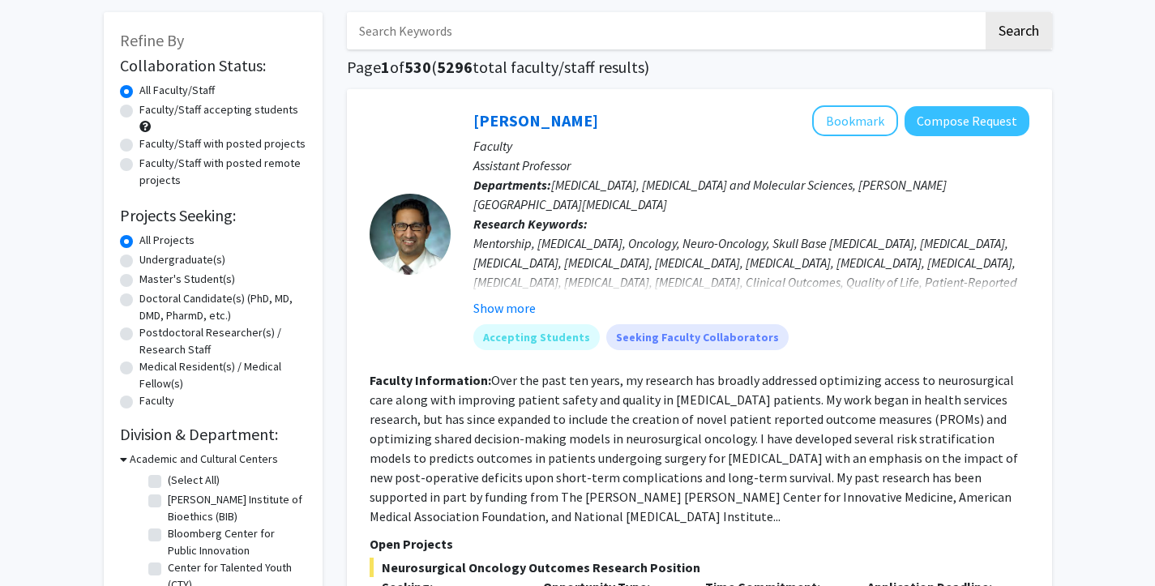
scroll to position [78, 0]
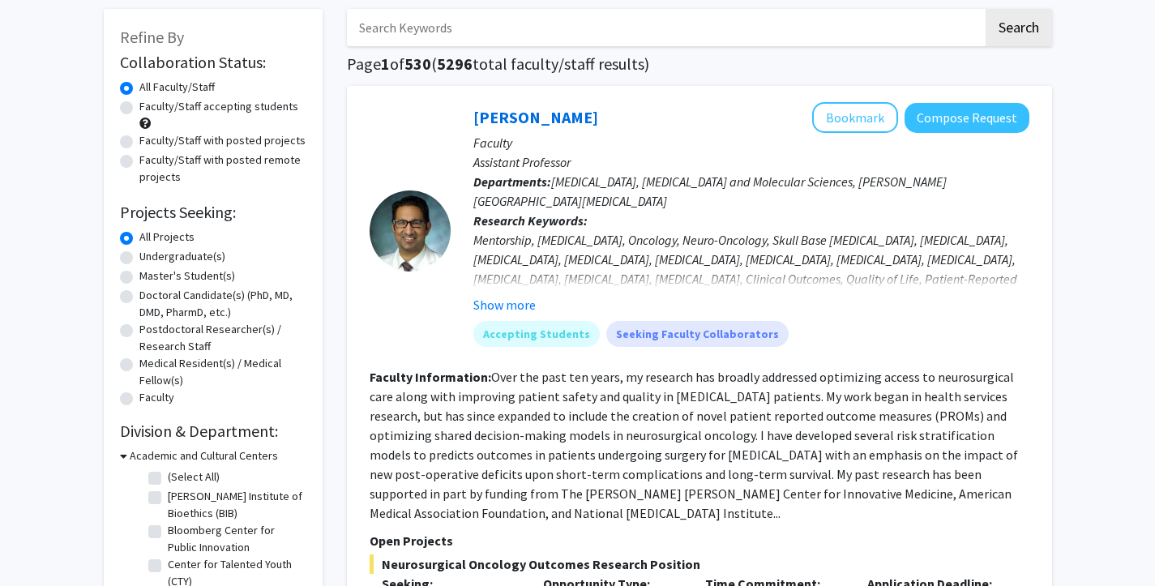
click at [139, 255] on label "Undergraduate(s)" at bounding box center [182, 256] width 86 height 17
click at [139, 255] on input "Undergraduate(s)" at bounding box center [144, 253] width 11 height 11
radio input "true"
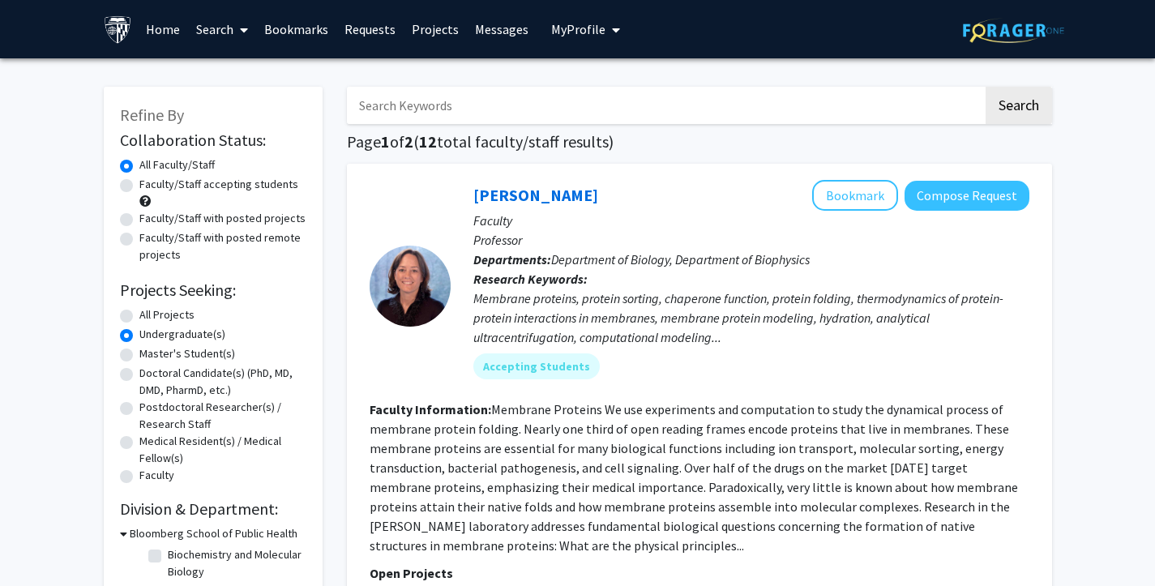
click at [139, 314] on label "All Projects" at bounding box center [166, 314] width 55 height 17
click at [139, 314] on input "All Projects" at bounding box center [144, 311] width 11 height 11
radio input "true"
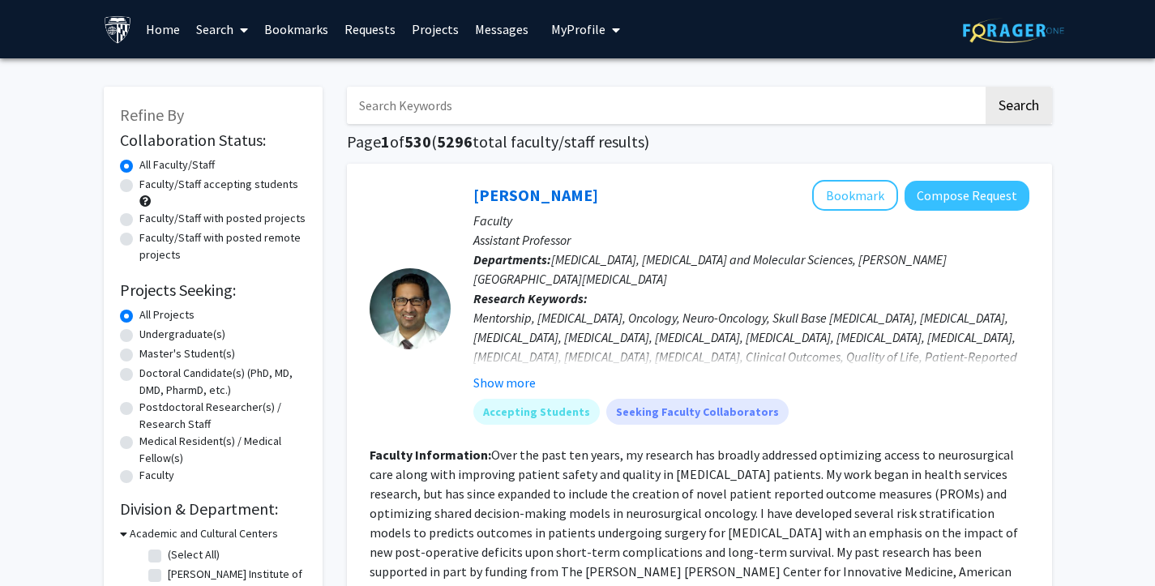
click at [567, 32] on span "My Profile" at bounding box center [578, 29] width 54 height 16
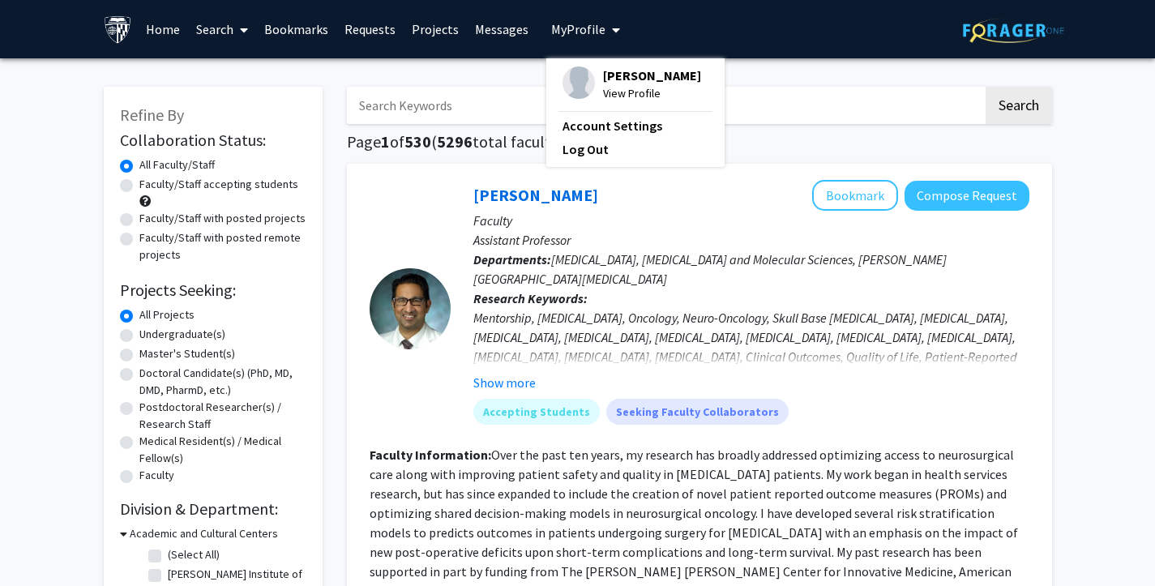
click at [603, 78] on span "[PERSON_NAME]" at bounding box center [652, 75] width 98 height 18
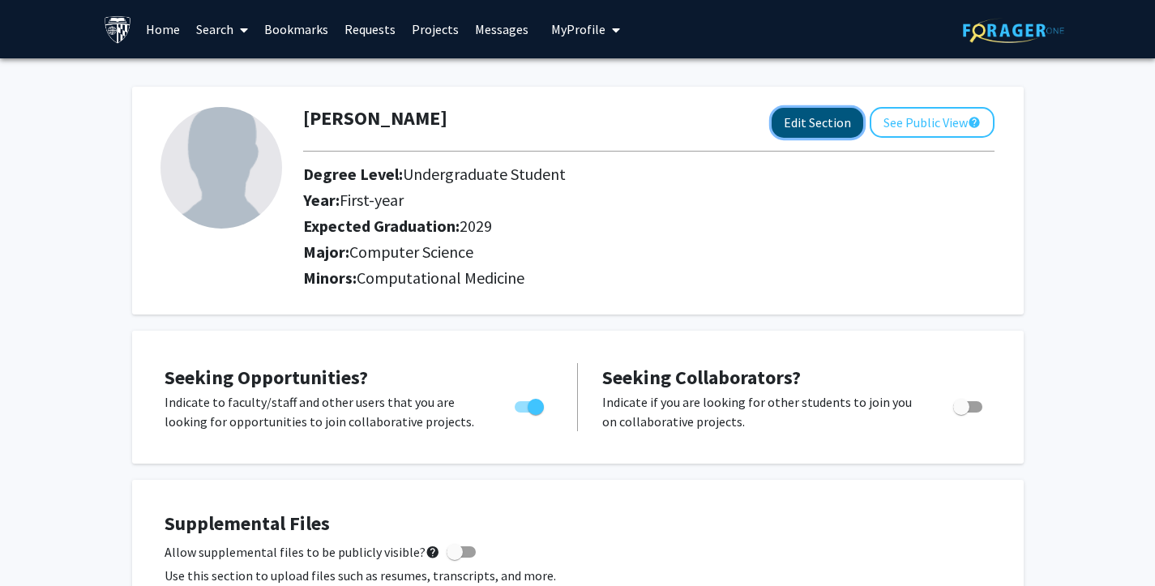
click at [805, 121] on button "Edit Section" at bounding box center [818, 123] width 92 height 30
select select "first-year"
select select "2029"
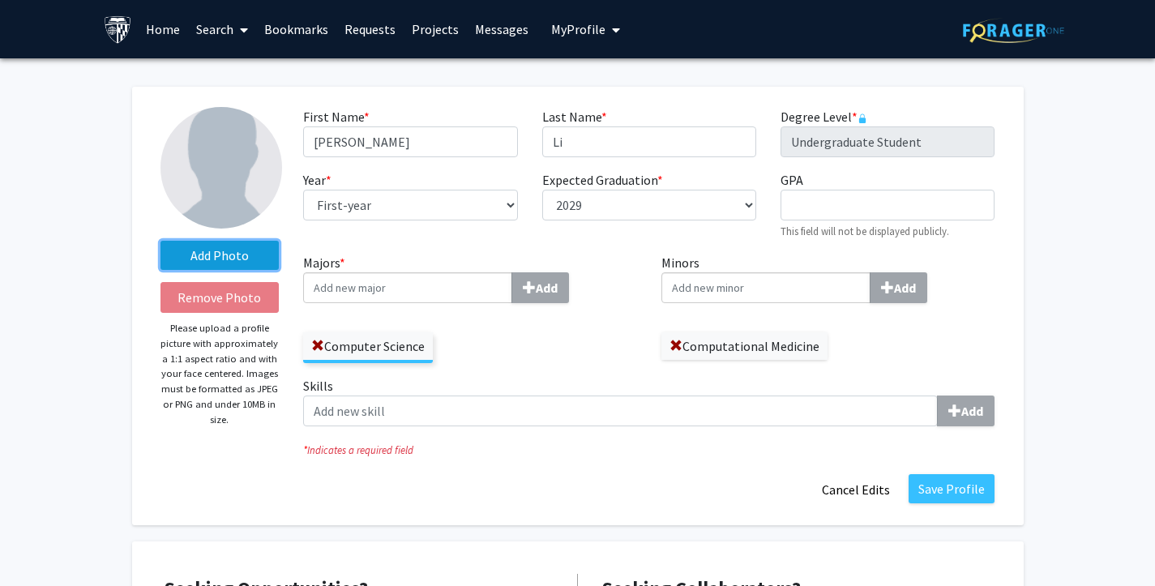
click at [227, 254] on label "Add Photo" at bounding box center [219, 255] width 119 height 29
click at [0, 0] on input "Add Photo" at bounding box center [0, 0] width 0 height 0
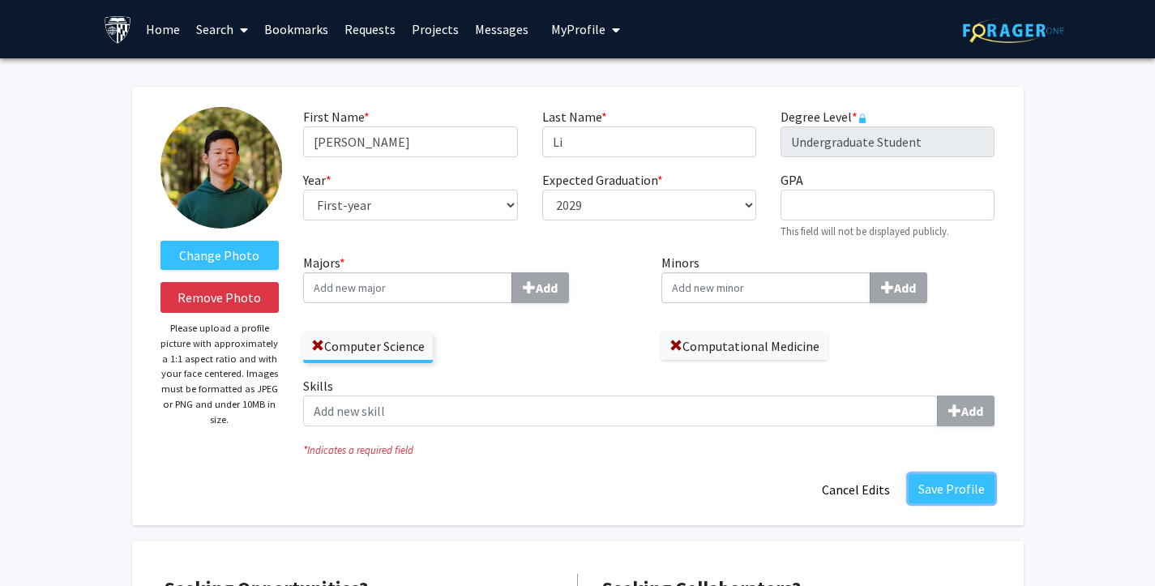
click at [955, 490] on button "Save Profile" at bounding box center [952, 488] width 86 height 29
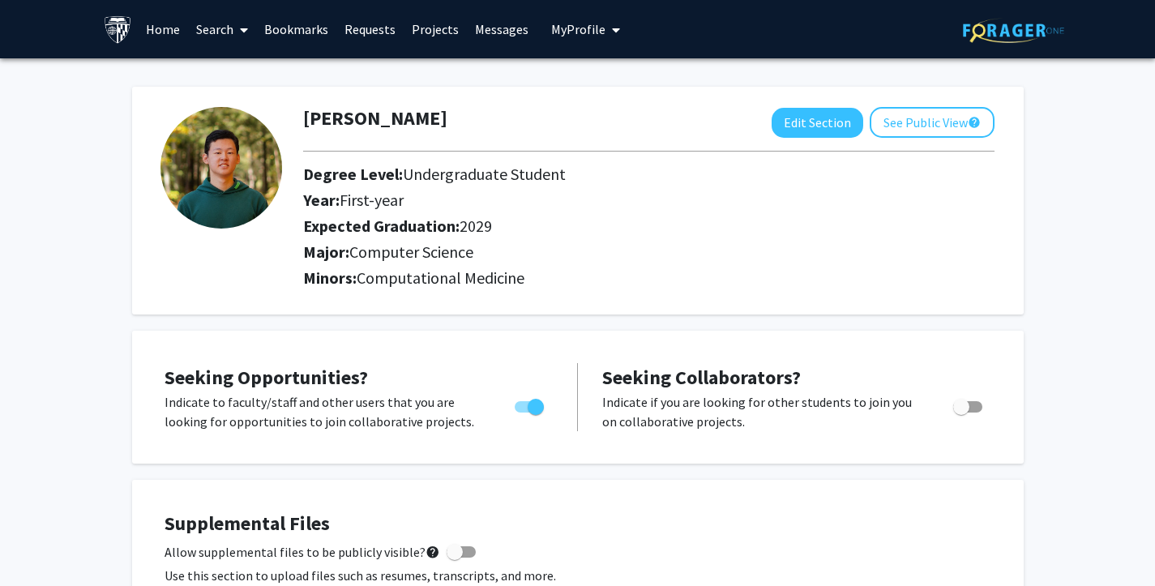
click at [911, 138] on div at bounding box center [649, 151] width 716 height 27
click at [913, 131] on button "See Public View help" at bounding box center [932, 122] width 125 height 31
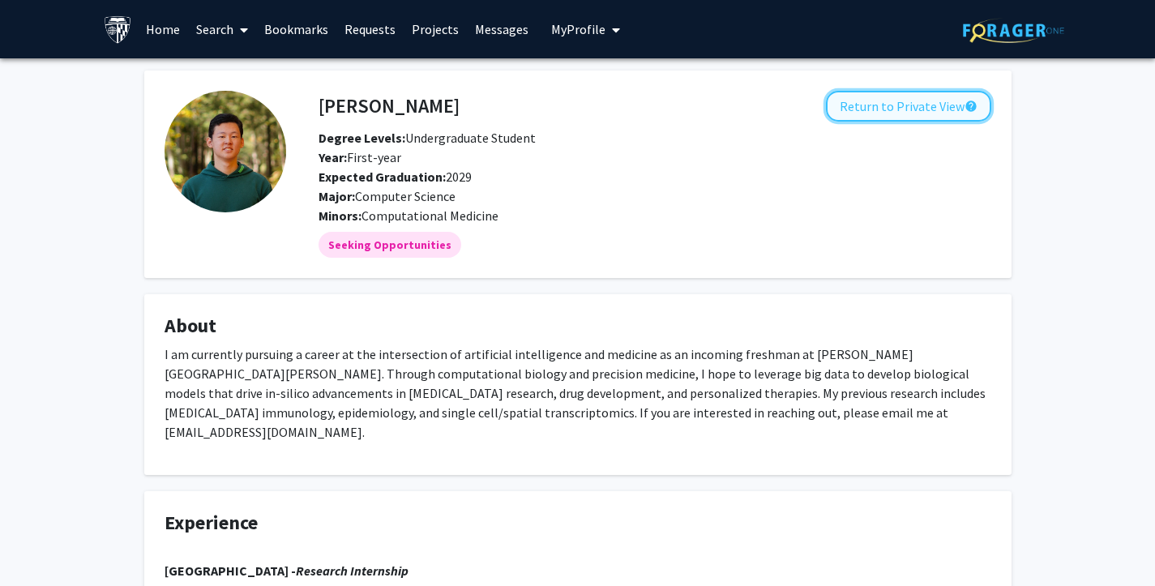
click at [902, 104] on button "Return to Private View help" at bounding box center [908, 106] width 165 height 31
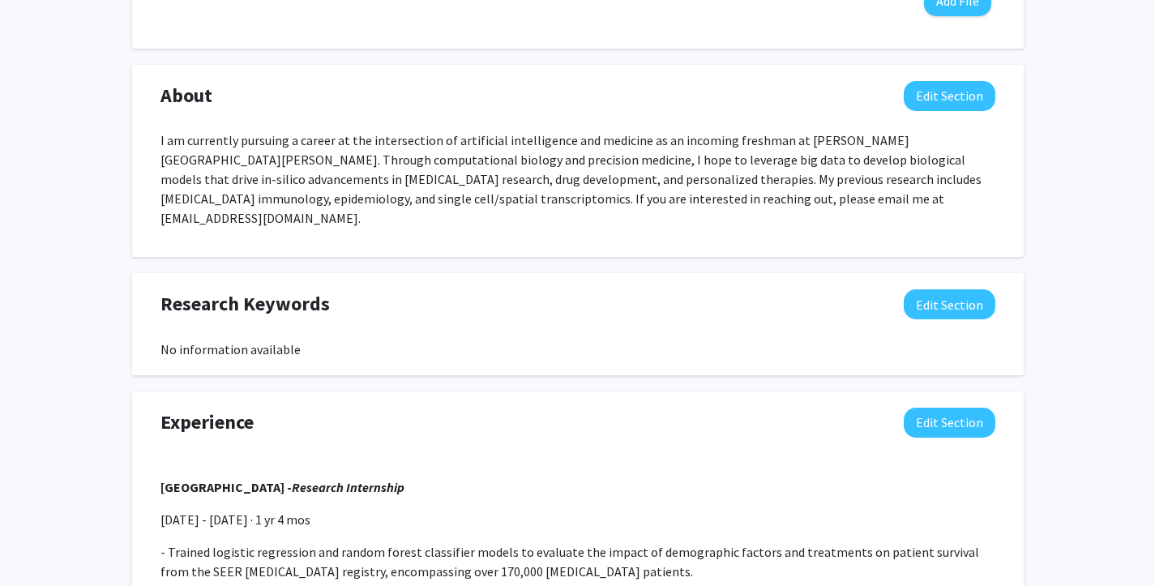
scroll to position [785, 0]
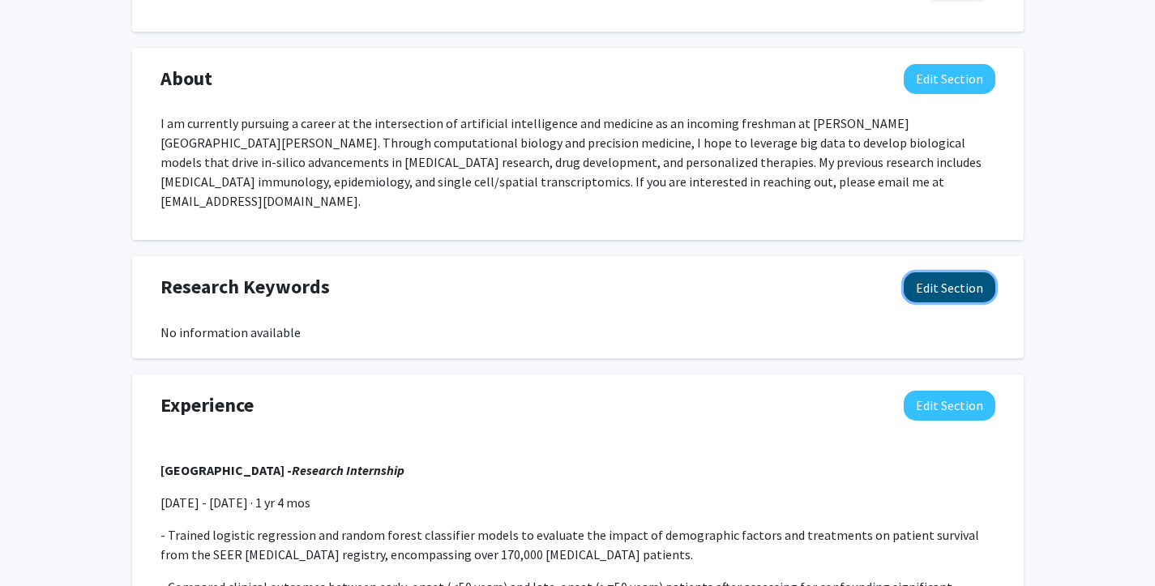
click at [920, 272] on button "Edit Section" at bounding box center [950, 287] width 92 height 30
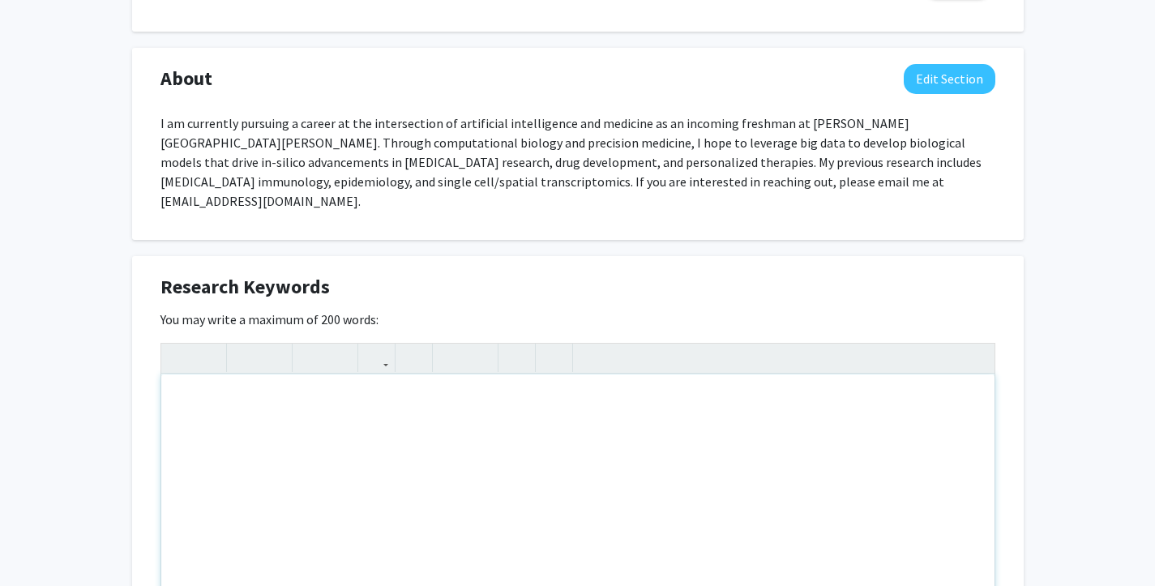
click at [430, 386] on div "Note to users with screen readers: Please deactivate our accessibility plugin f…" at bounding box center [577, 495] width 833 height 243
click at [325, 380] on div "single cell transcriptomics, [MEDICAL_DATA]" at bounding box center [577, 495] width 833 height 243
click at [571, 383] on div "single cell transcriptomics, spatial transcriptomics, AI, medicine, [MEDICAL_DA…" at bounding box center [577, 495] width 833 height 243
type textarea "single cell transcriptomics, spatial transcriptomics, AI, medicine, [MEDICAL_DA…"
click at [1114, 356] on div "[PERSON_NAME] Edit Section See Public View help Degree Level: Undergraduate Stu…" at bounding box center [577, 414] width 1155 height 2280
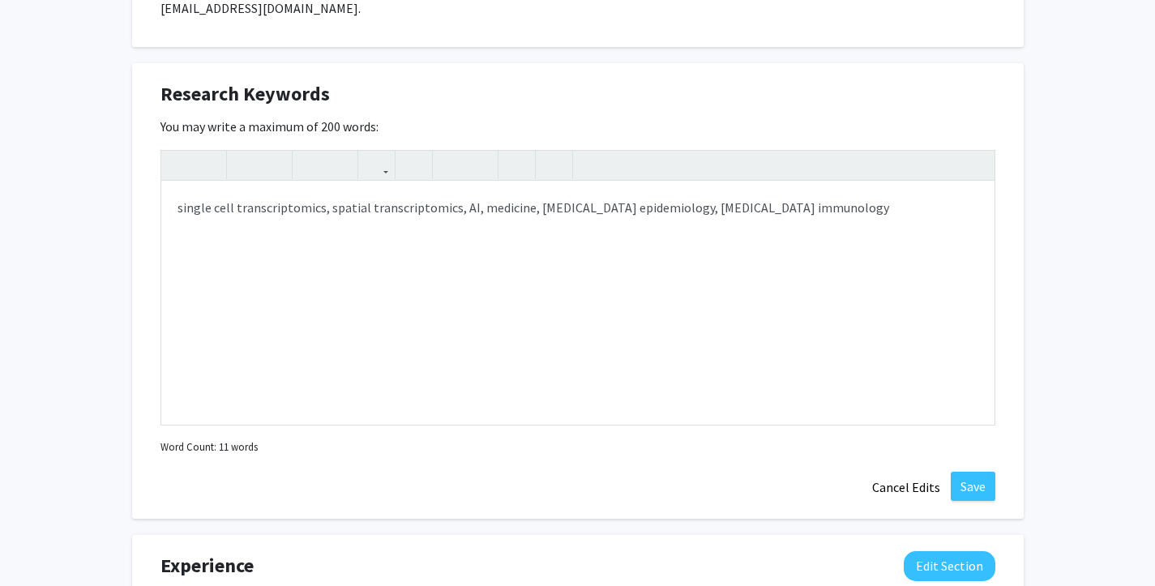
scroll to position [1025, 0]
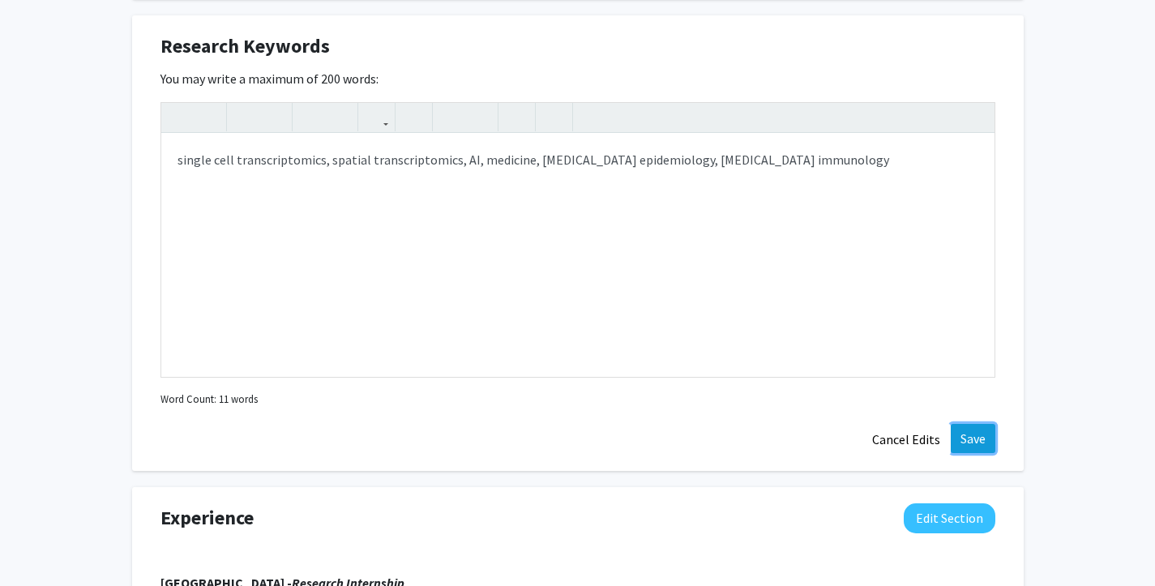
click at [971, 424] on button "Save" at bounding box center [973, 438] width 45 height 29
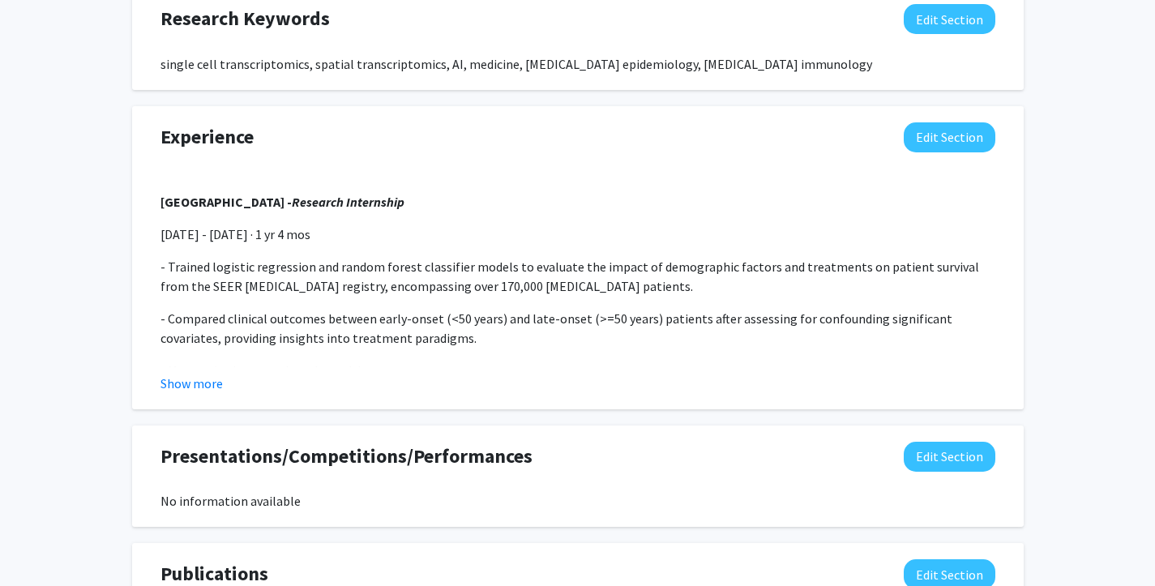
scroll to position [1066, 0]
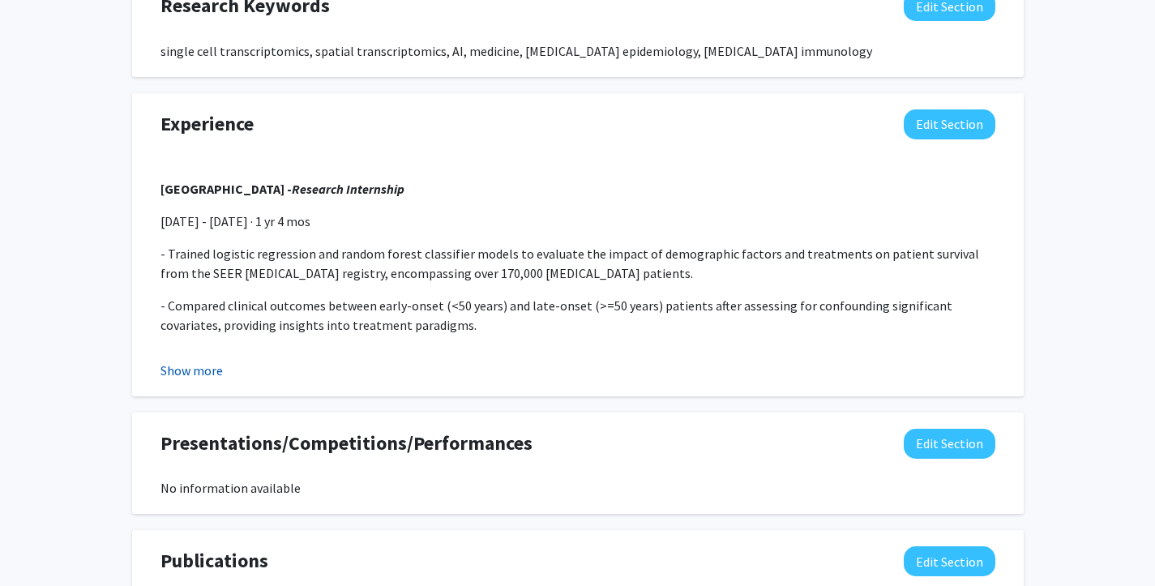
click at [177, 361] on button "Show more" at bounding box center [191, 370] width 62 height 19
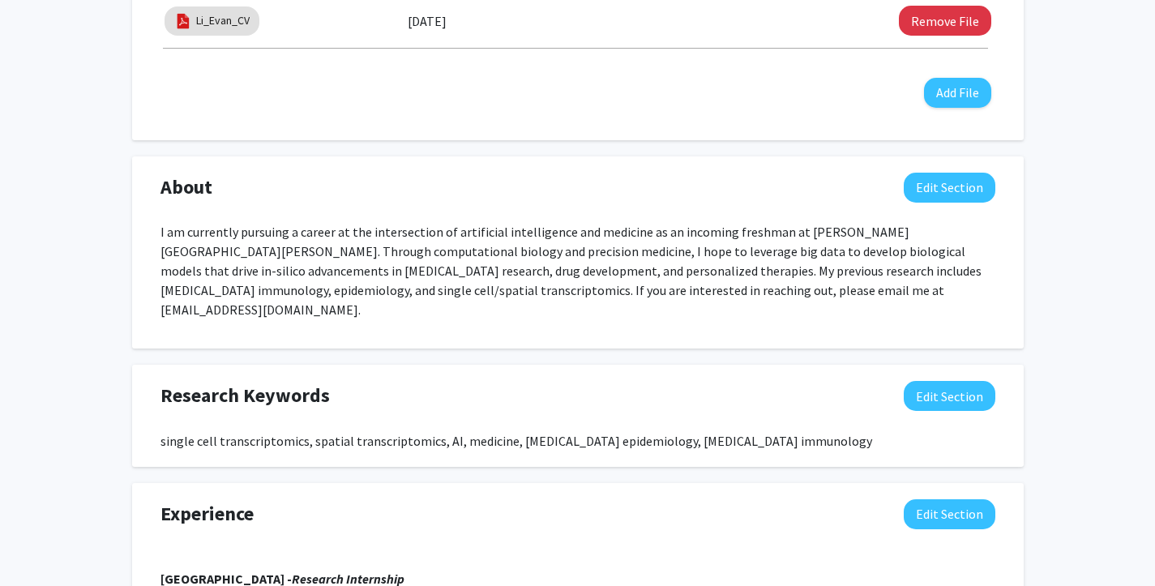
scroll to position [0, 0]
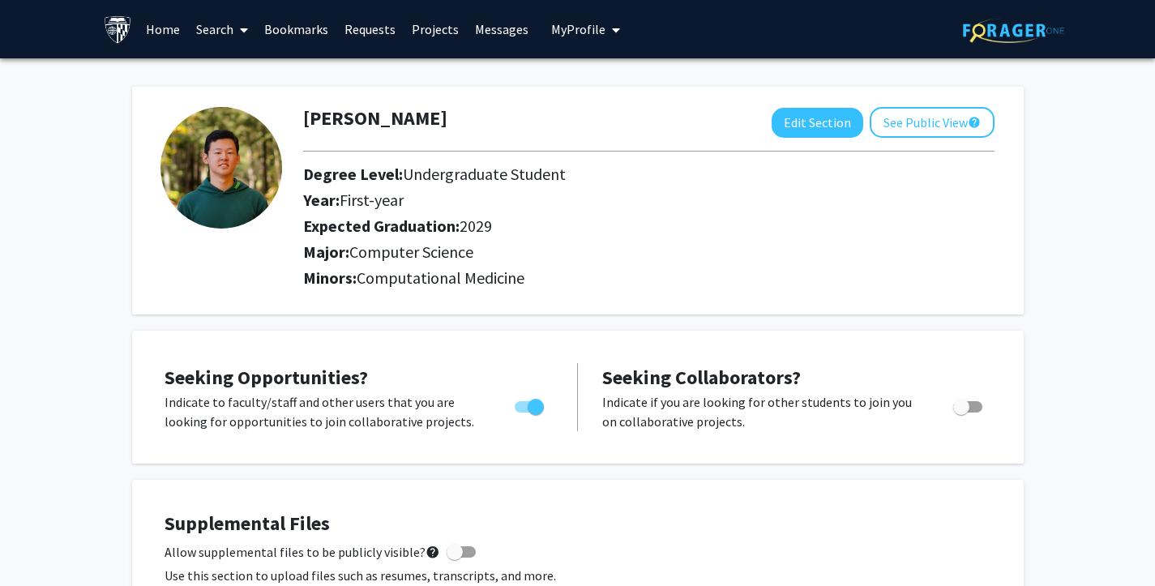
click at [441, 29] on link "Projects" at bounding box center [435, 29] width 63 height 57
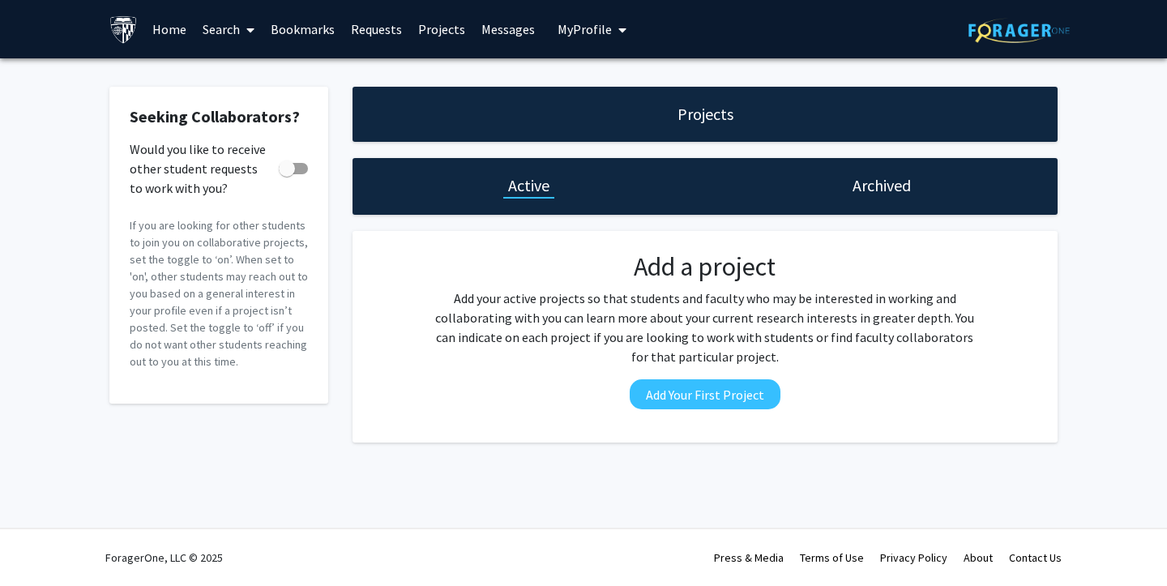
click at [377, 31] on link "Requests" at bounding box center [376, 29] width 67 height 57
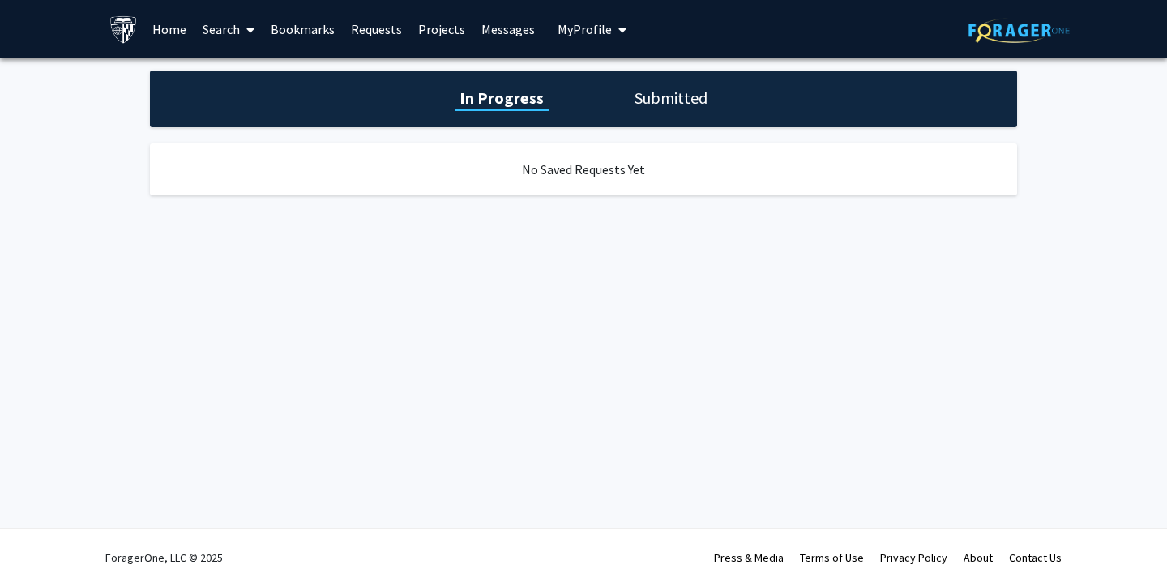
click at [441, 22] on link "Projects" at bounding box center [441, 29] width 63 height 57
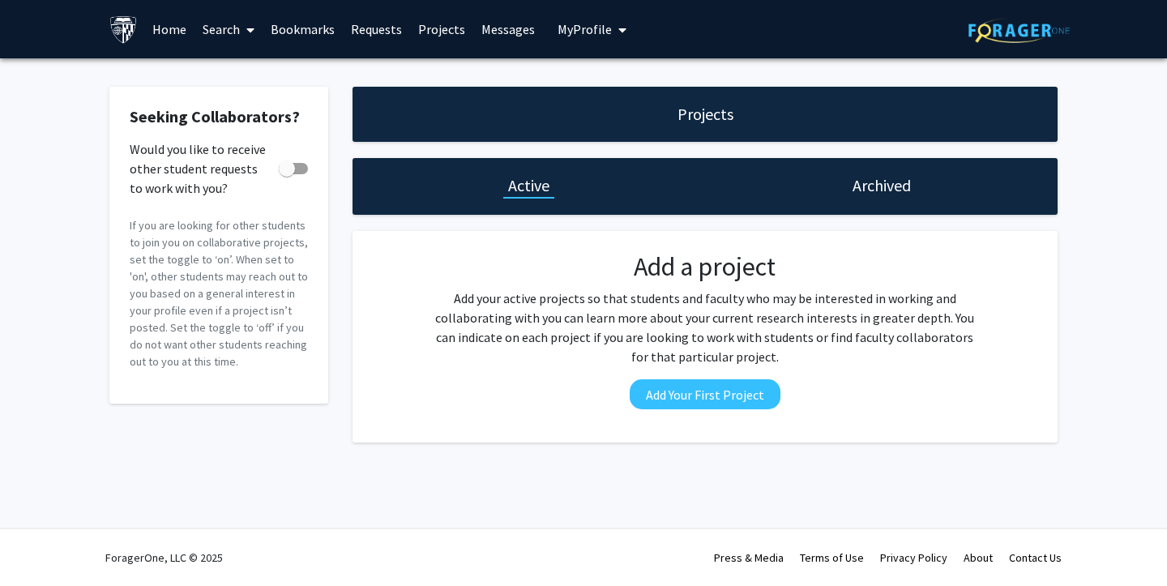
click at [244, 30] on span at bounding box center [247, 30] width 15 height 57
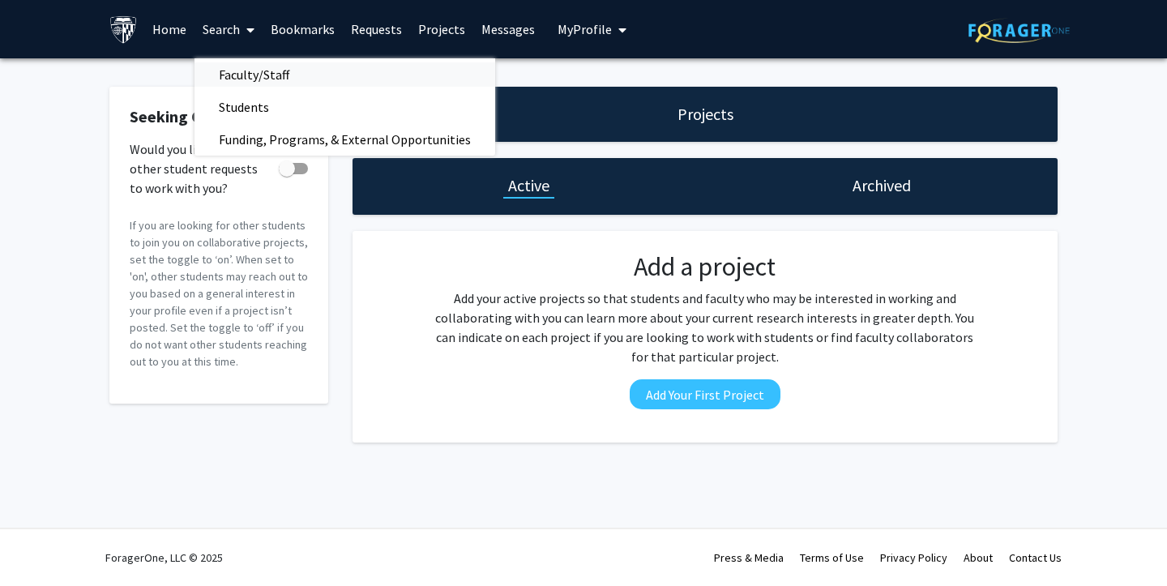
click at [249, 73] on span "Faculty/Staff" at bounding box center [254, 74] width 119 height 32
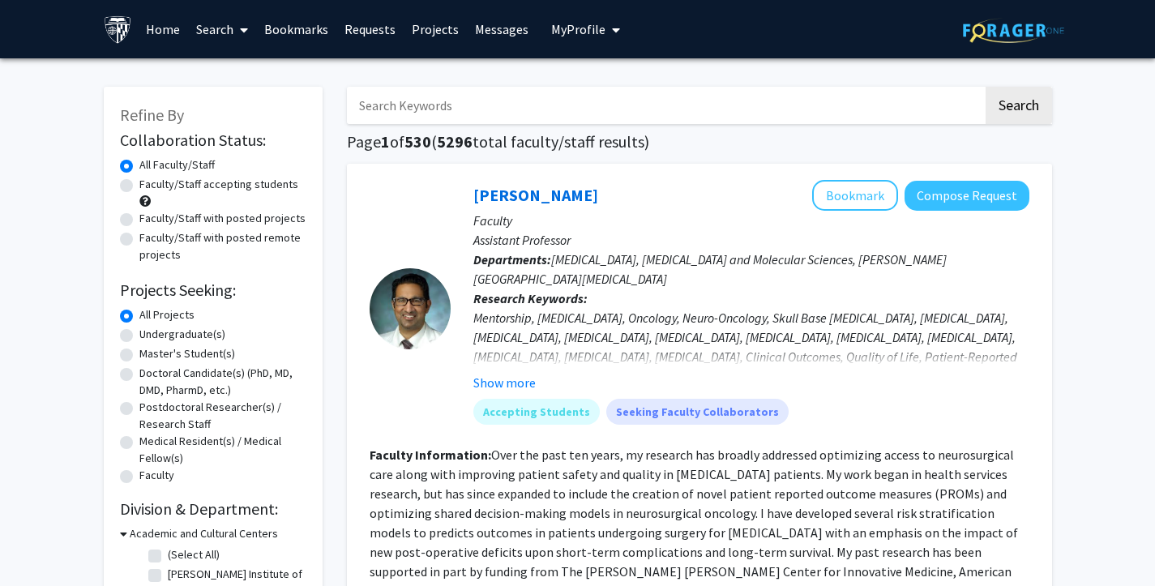
click at [240, 18] on span at bounding box center [240, 30] width 15 height 57
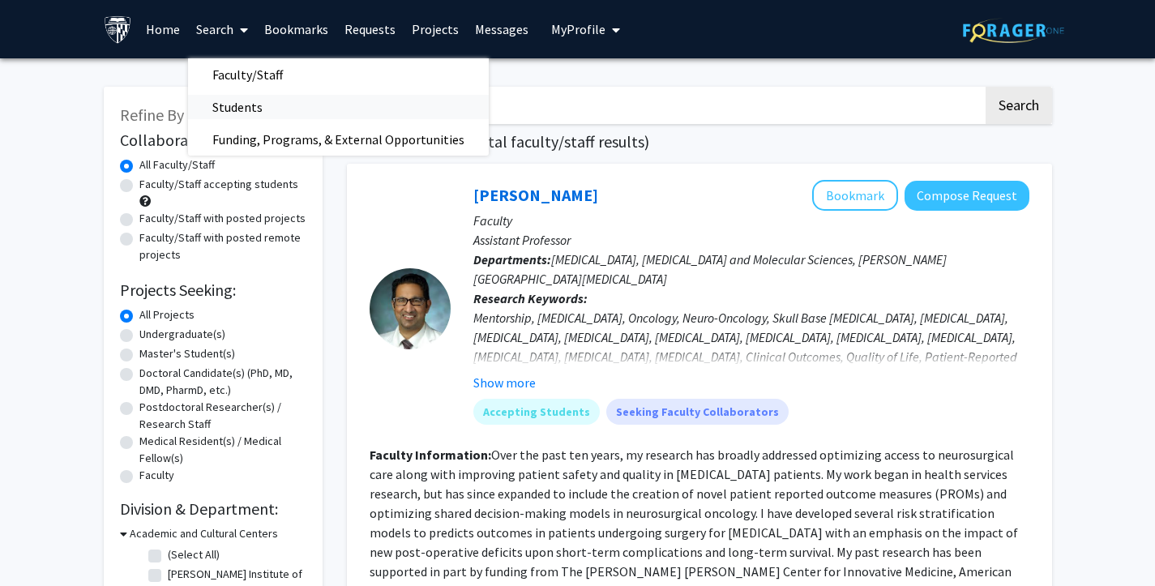
click at [242, 104] on span "Students" at bounding box center [237, 107] width 99 height 32
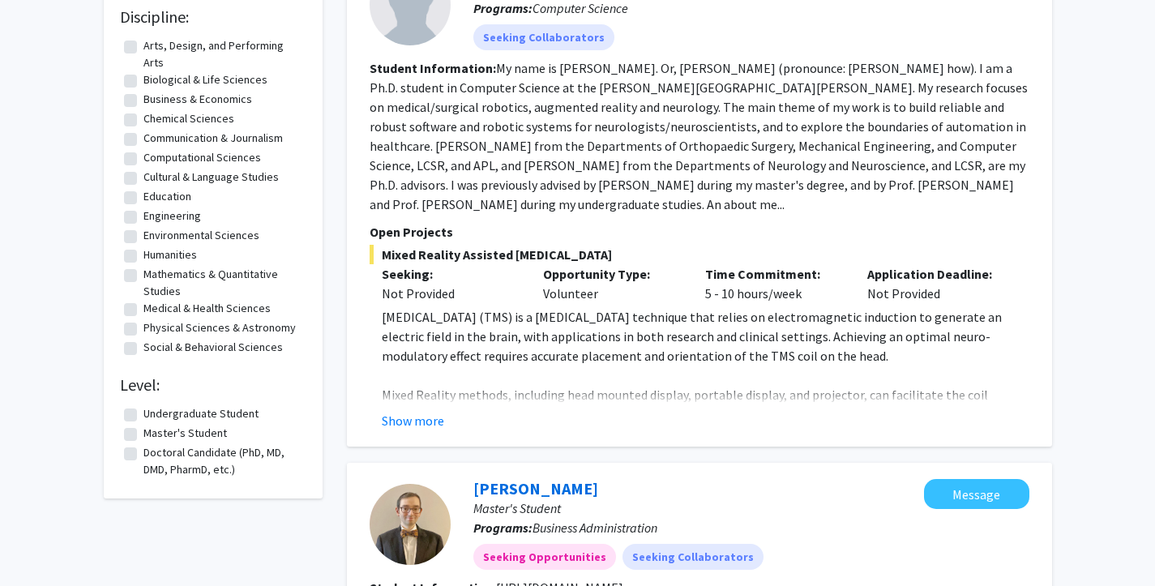
scroll to position [221, 0]
click at [143, 419] on label "Undergraduate Student" at bounding box center [200, 412] width 115 height 17
click at [143, 415] on input "Undergraduate Student" at bounding box center [148, 409] width 11 height 11
checkbox input "true"
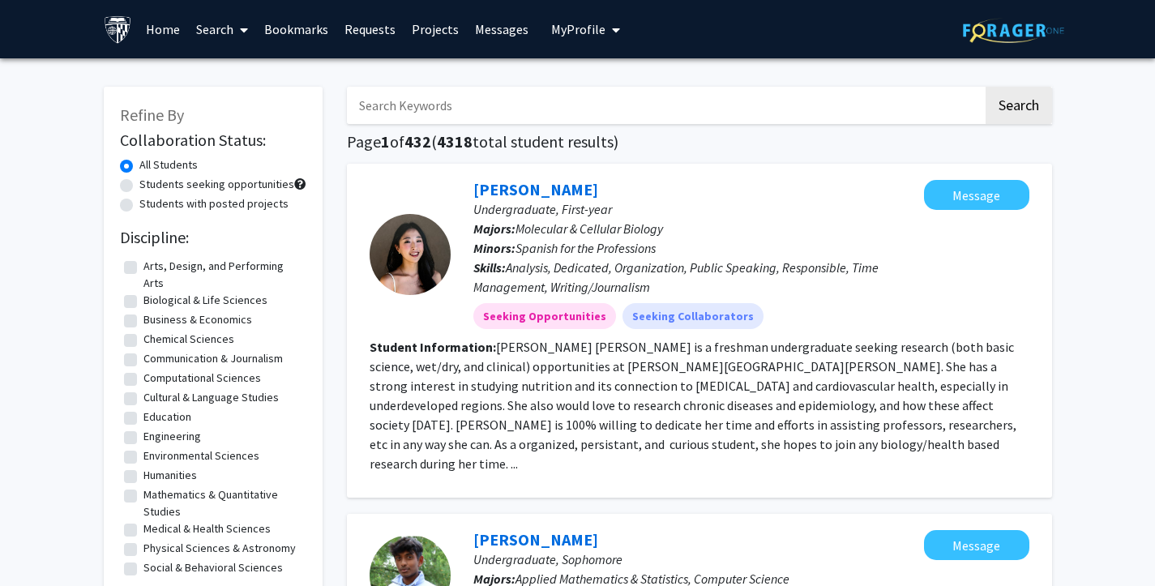
click at [216, 29] on link "Search" at bounding box center [222, 29] width 68 height 57
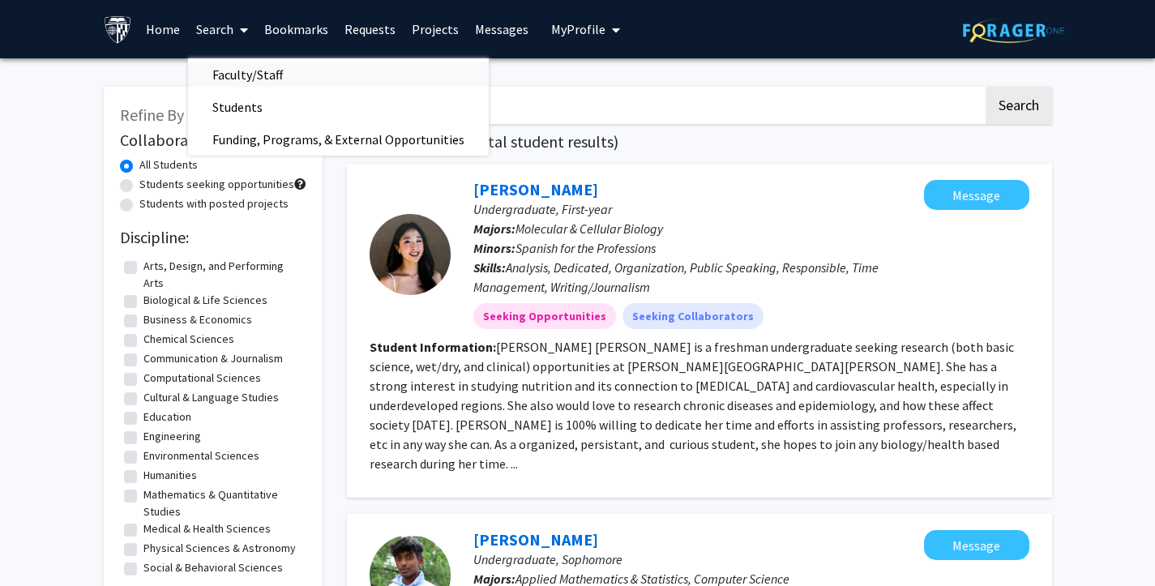
click at [225, 68] on span "Faculty/Staff" at bounding box center [247, 74] width 119 height 32
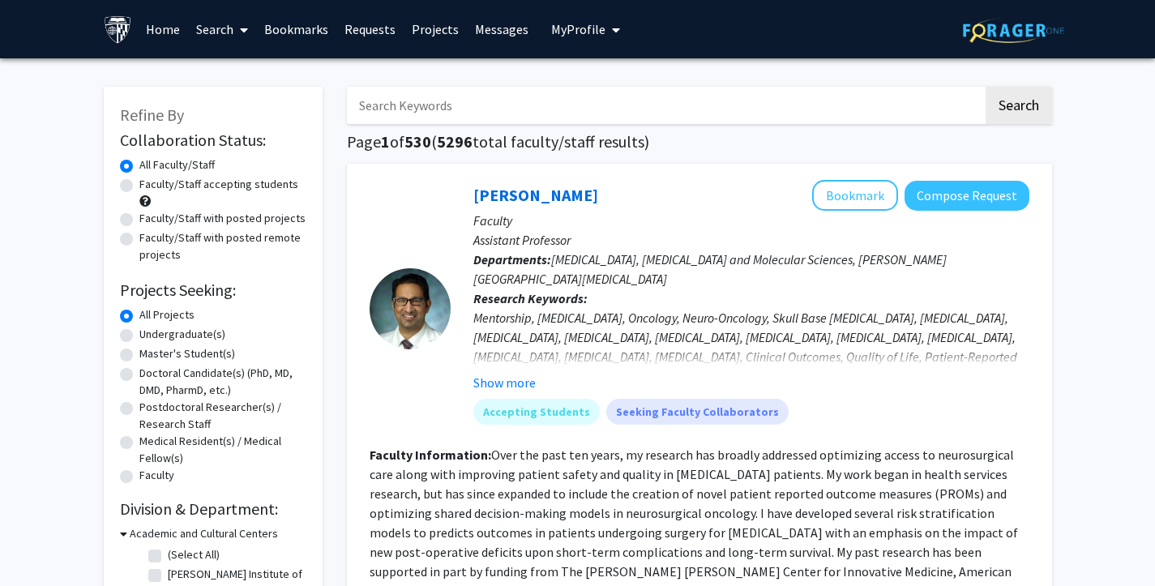
click at [557, 22] on span "My Profile" at bounding box center [578, 29] width 54 height 16
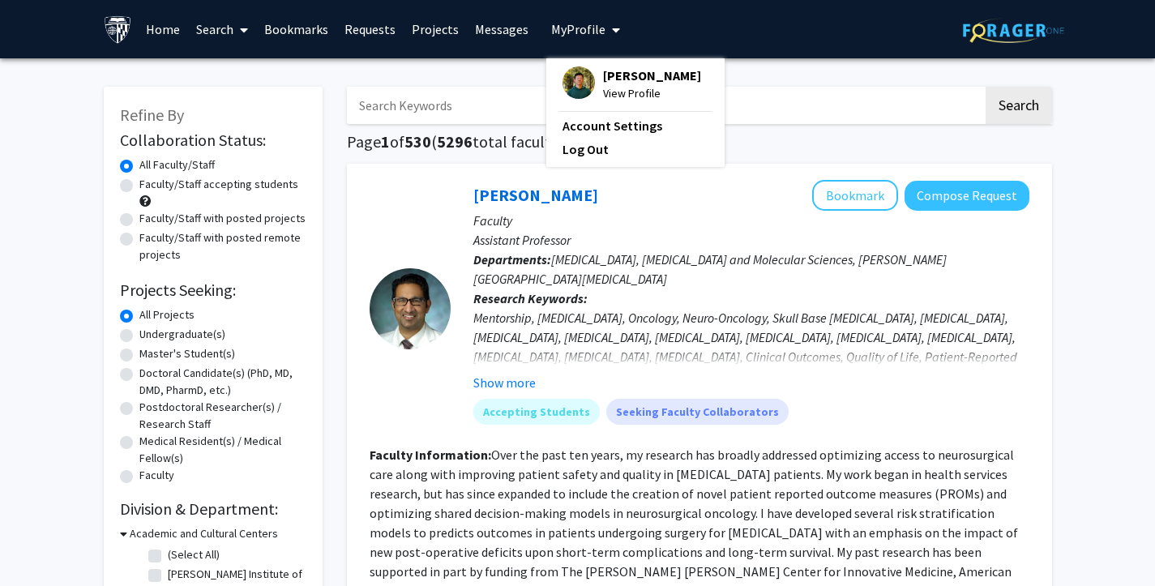
click at [606, 92] on span "View Profile" at bounding box center [652, 93] width 98 height 18
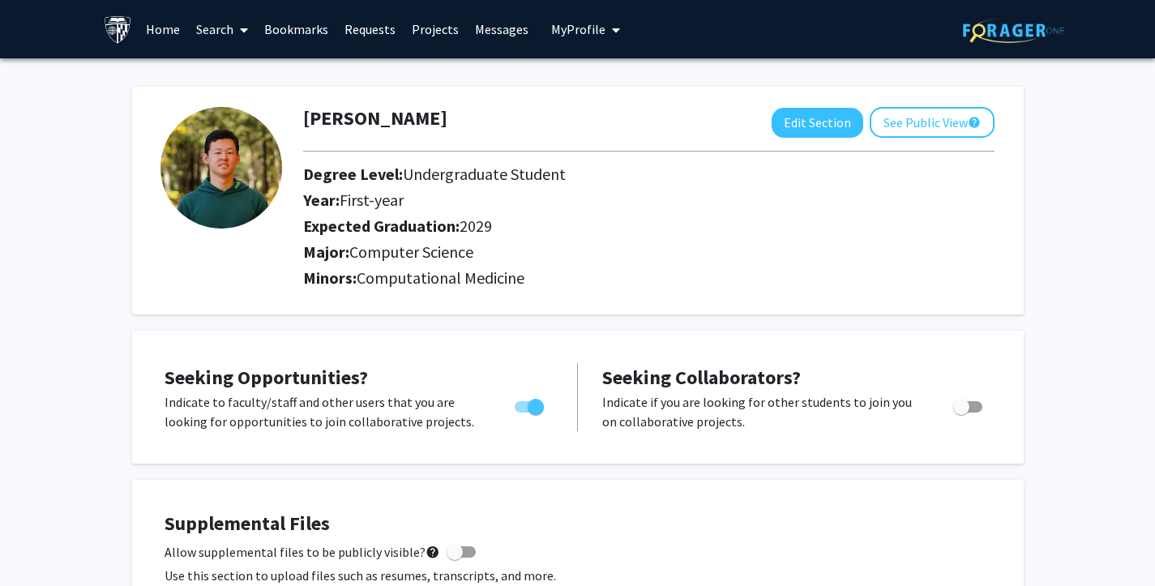
click at [226, 31] on link "Search" at bounding box center [222, 29] width 68 height 57
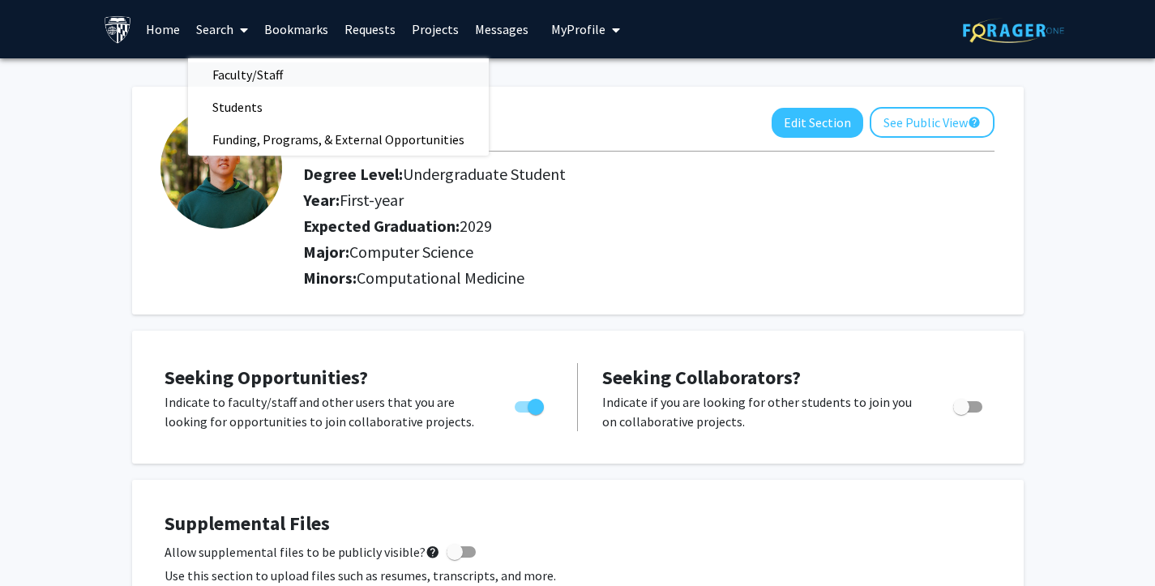
click at [236, 71] on span "Faculty/Staff" at bounding box center [247, 74] width 119 height 32
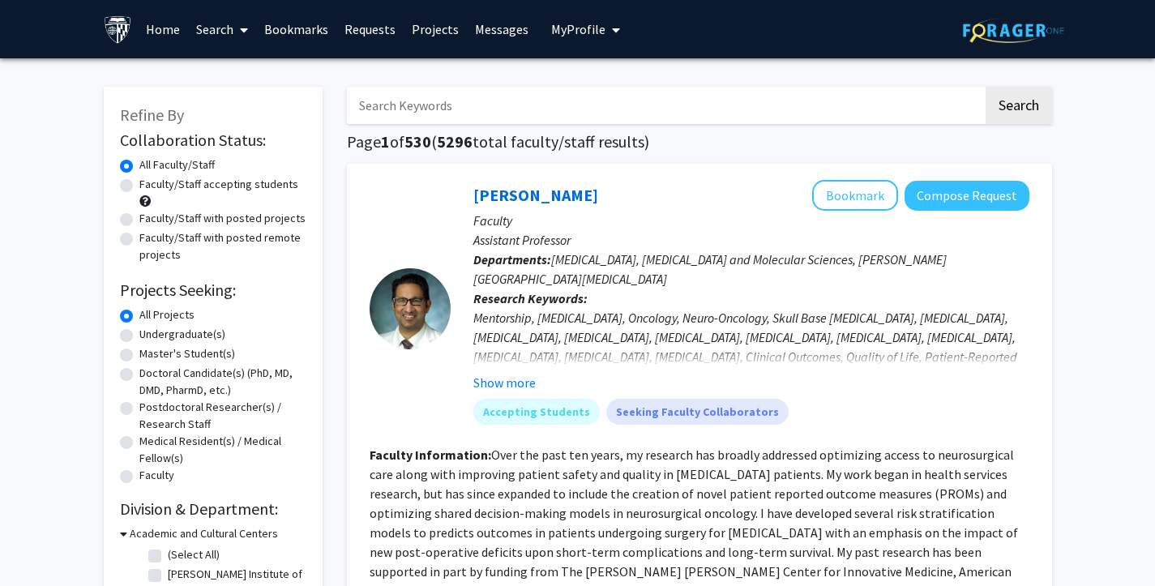
click at [401, 114] on input "Search Keywords" at bounding box center [665, 105] width 636 height 37
type input "s"
type input "transcriptomic"
click at [986, 87] on button "Search" at bounding box center [1019, 105] width 66 height 37
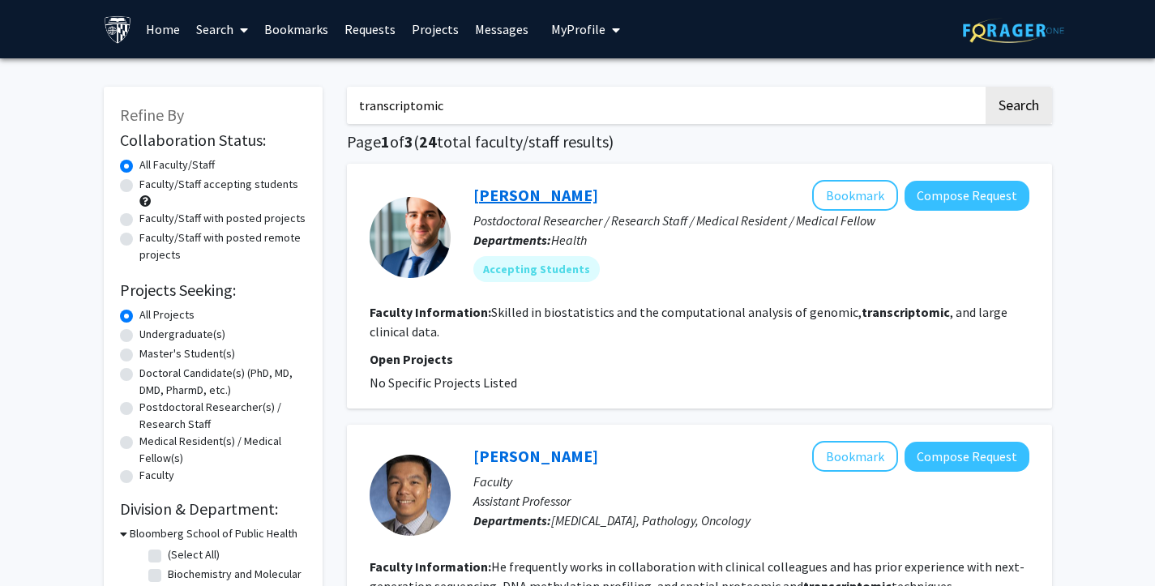
click at [526, 189] on link "[PERSON_NAME]" at bounding box center [535, 195] width 125 height 20
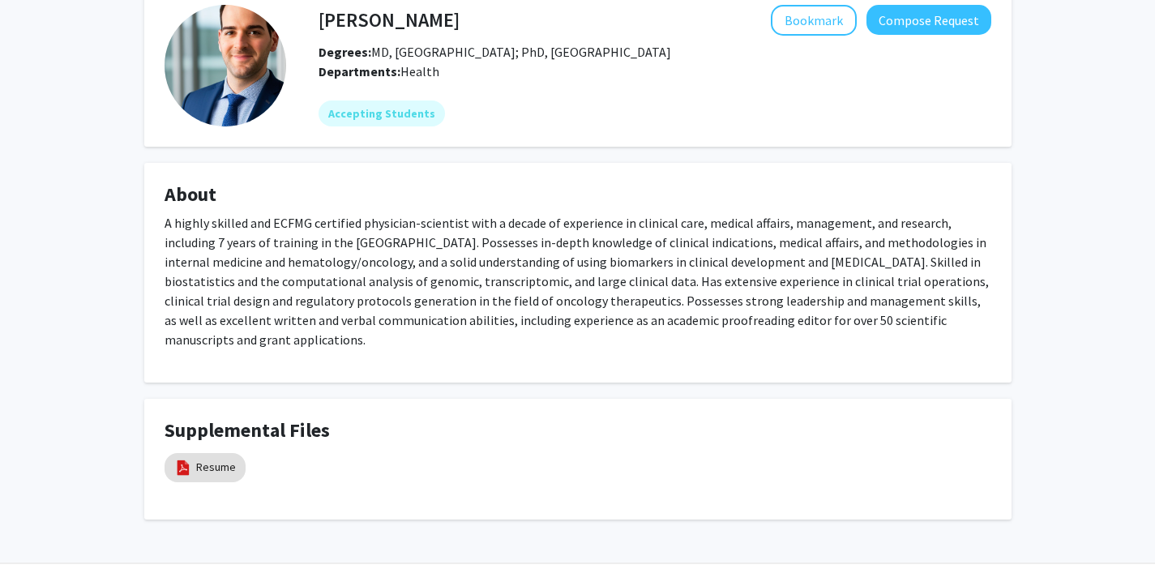
scroll to position [101, 0]
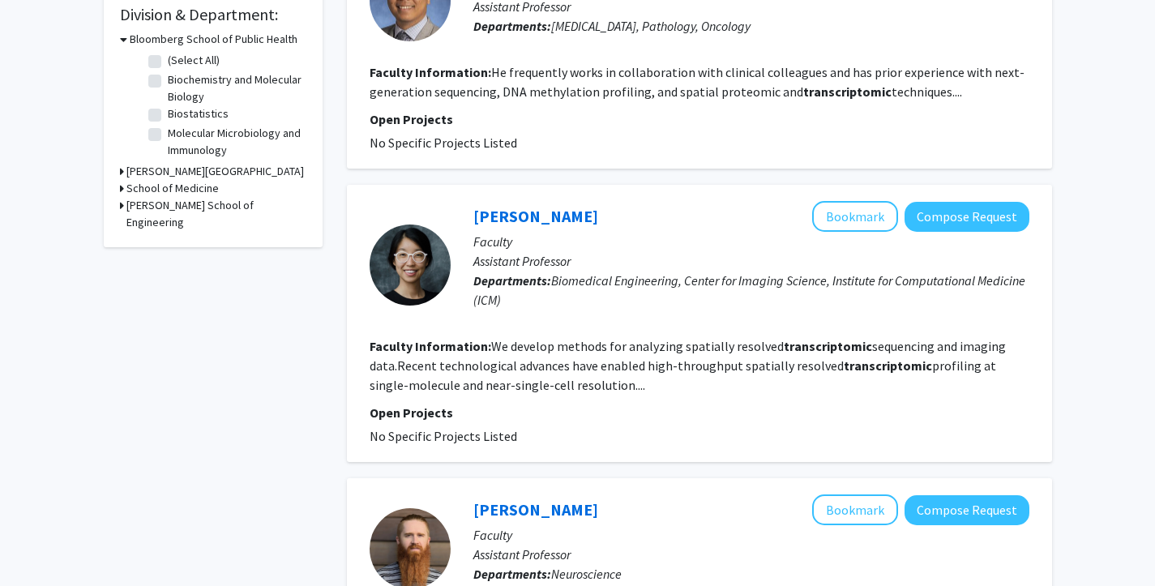
scroll to position [498, 0]
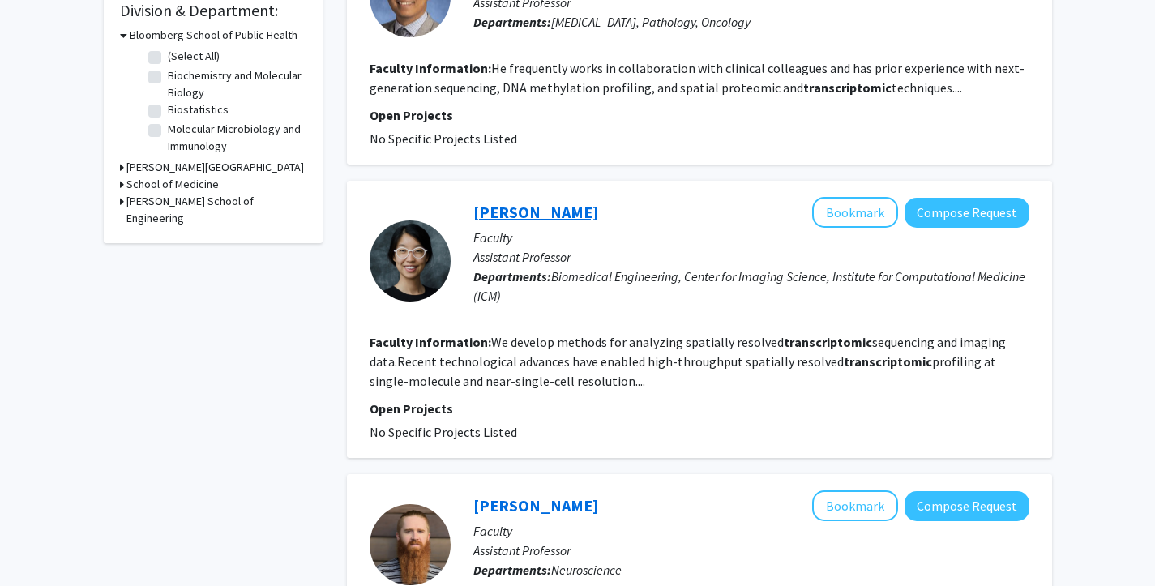
click at [494, 212] on link "[PERSON_NAME]" at bounding box center [535, 212] width 125 height 20
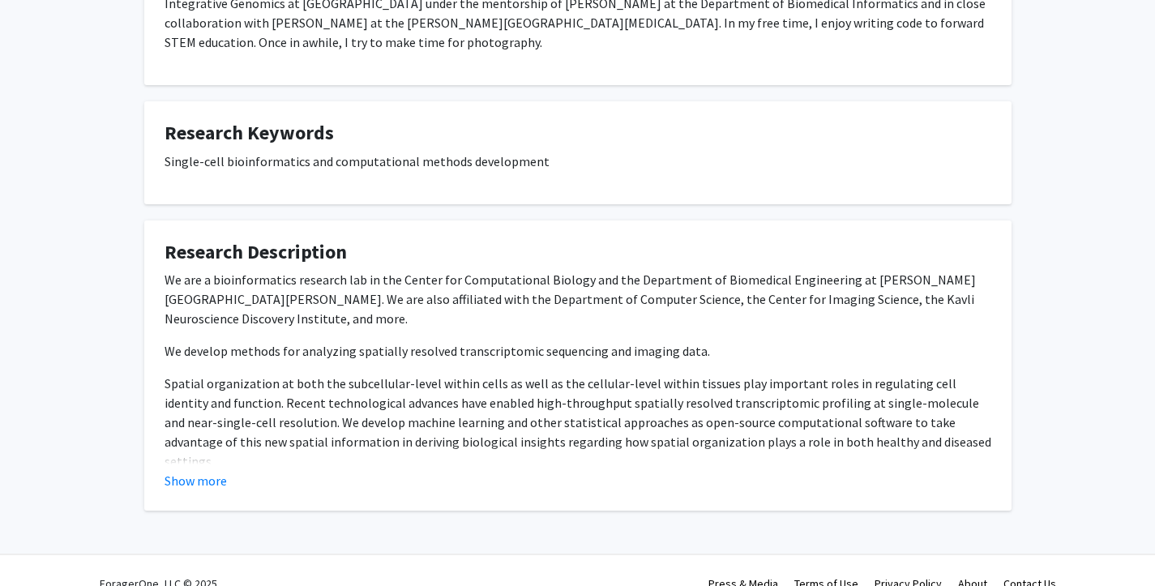
scroll to position [370, 0]
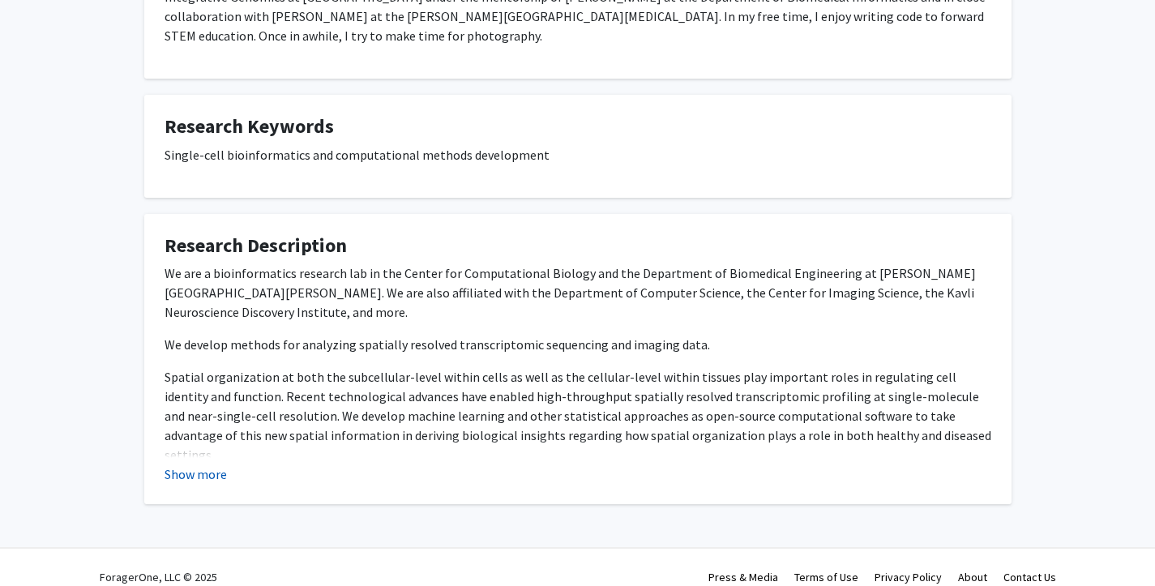
click at [204, 464] on button "Show more" at bounding box center [196, 473] width 62 height 19
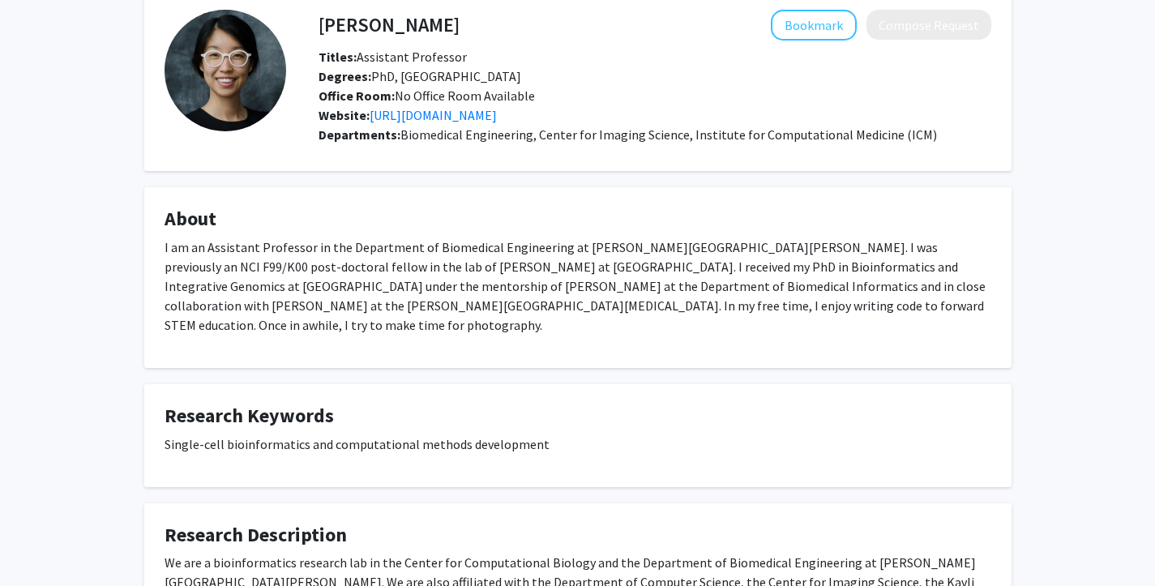
scroll to position [74, 0]
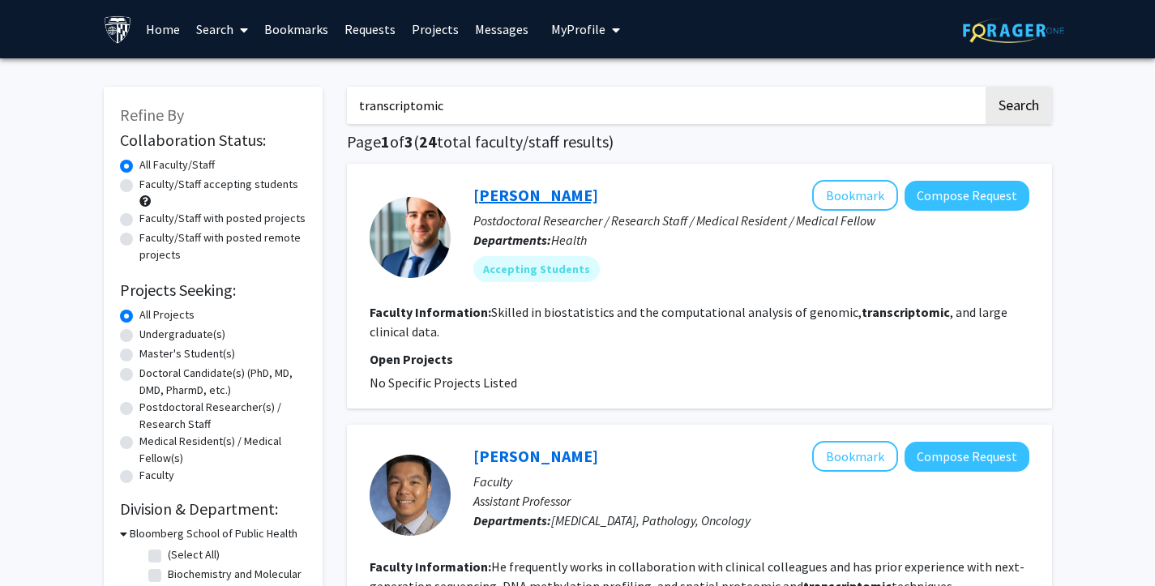
click at [509, 198] on link "[PERSON_NAME]" at bounding box center [535, 195] width 125 height 20
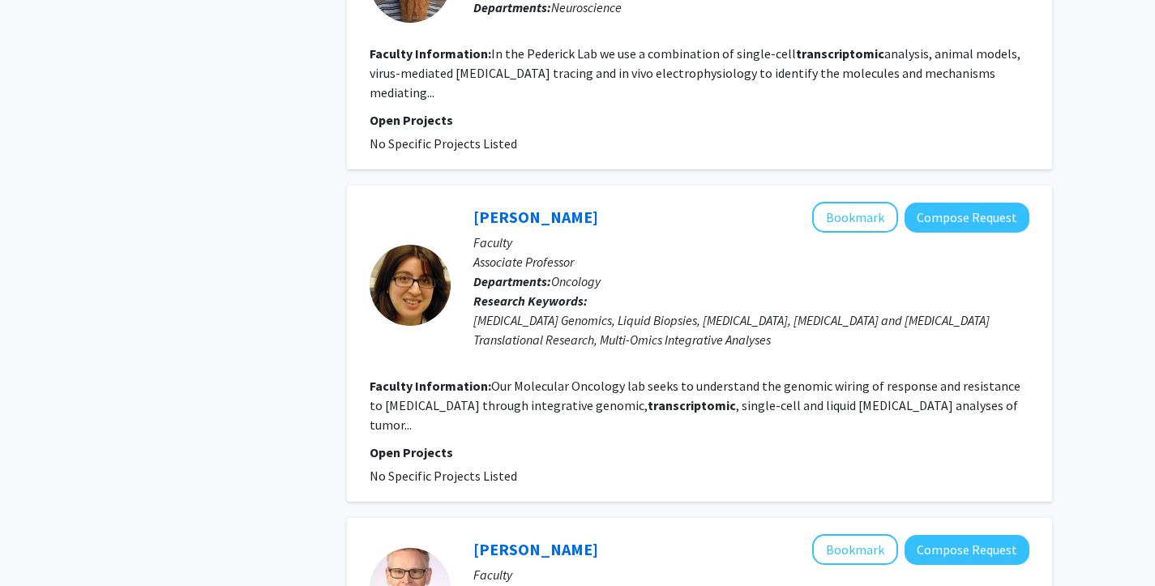
scroll to position [1072, 0]
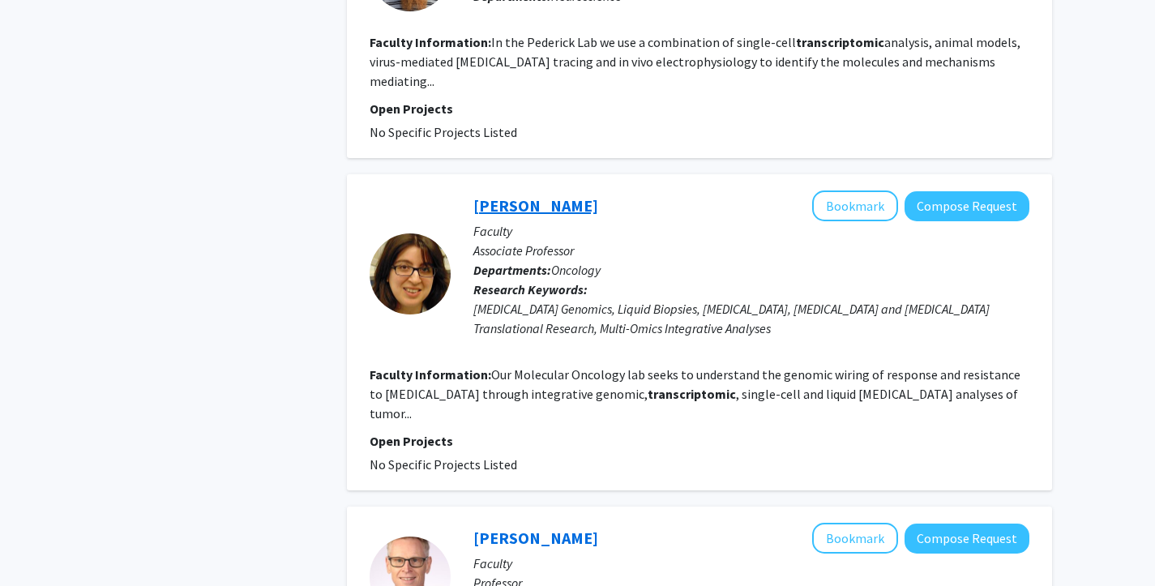
click at [511, 195] on link "[PERSON_NAME]" at bounding box center [535, 205] width 125 height 20
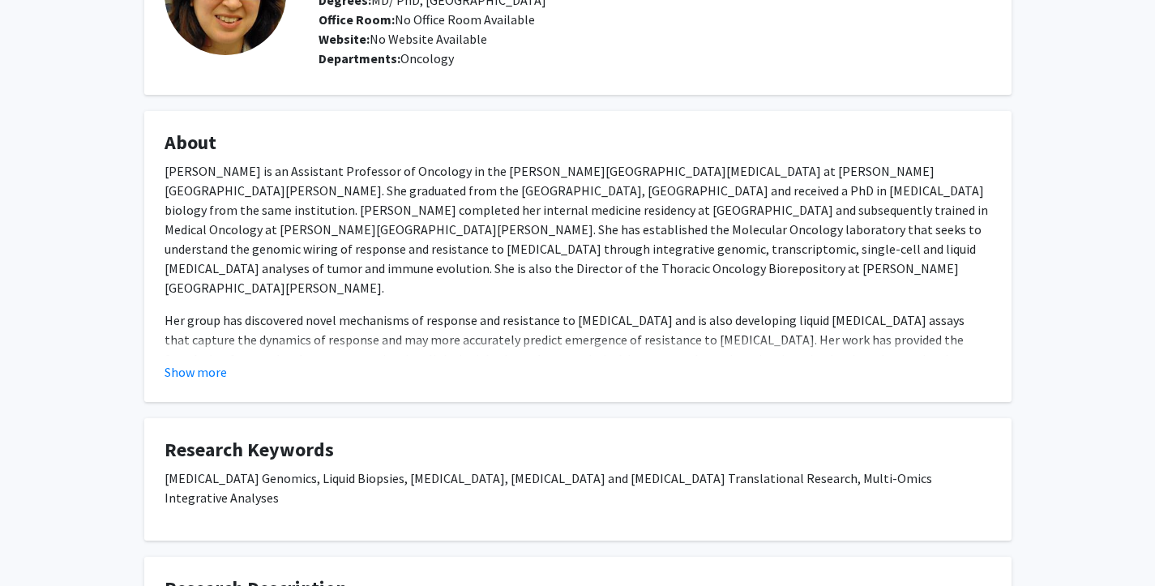
scroll to position [159, 0]
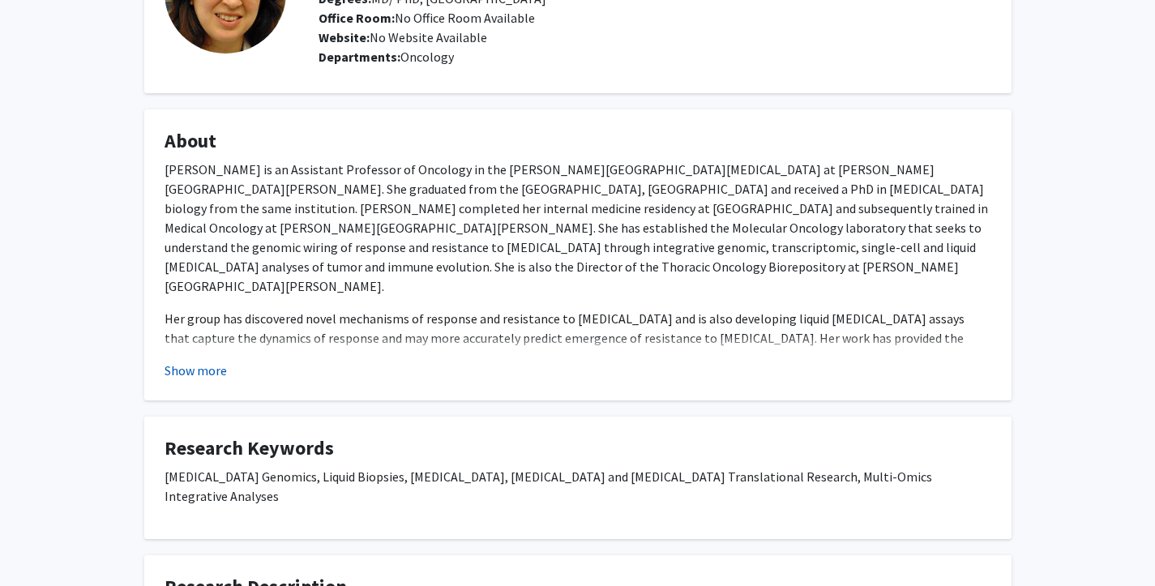
click at [180, 372] on button "Show more" at bounding box center [196, 370] width 62 height 19
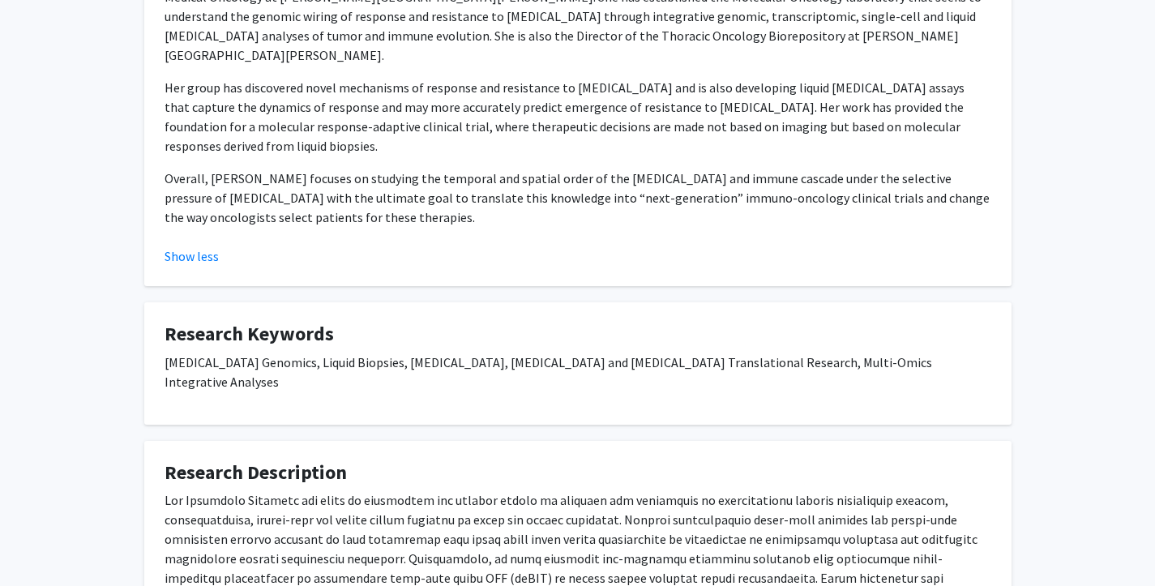
scroll to position [545, 0]
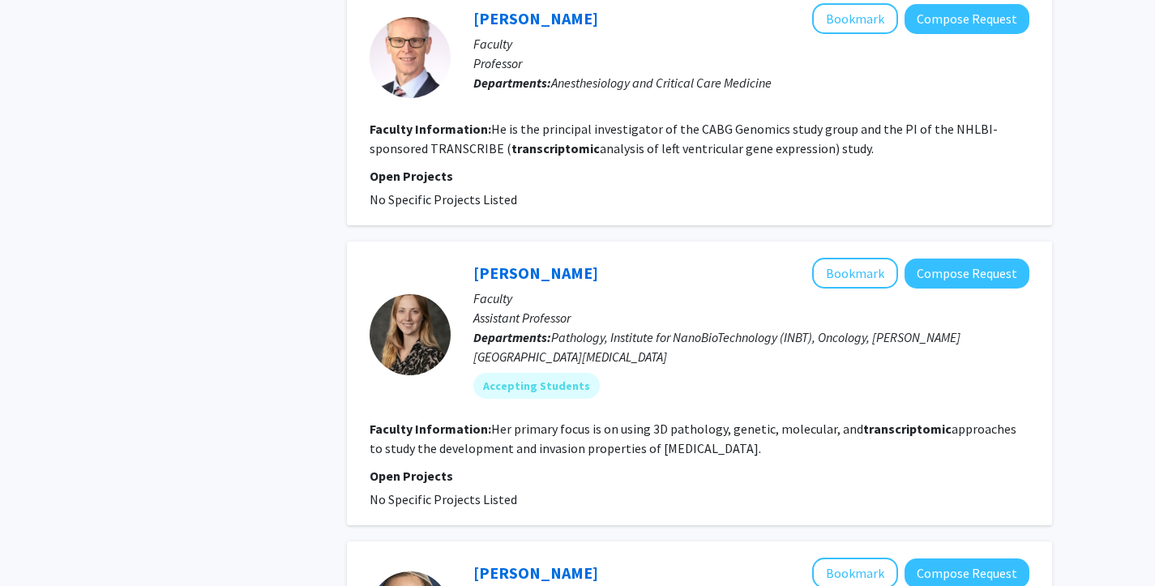
scroll to position [1628, 0]
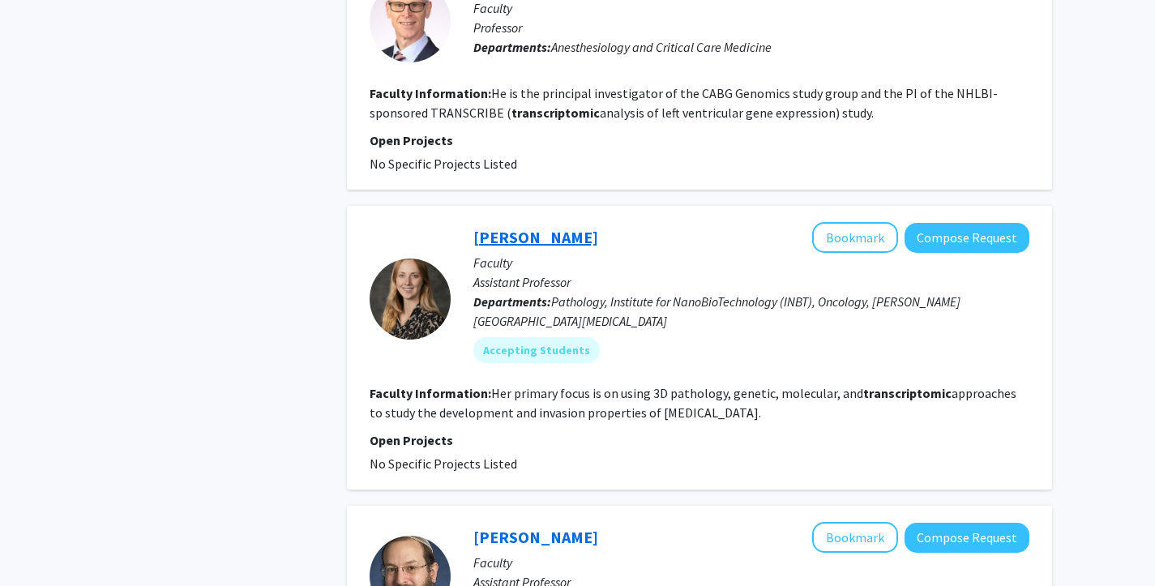
click at [518, 227] on link "[PERSON_NAME]" at bounding box center [535, 237] width 125 height 20
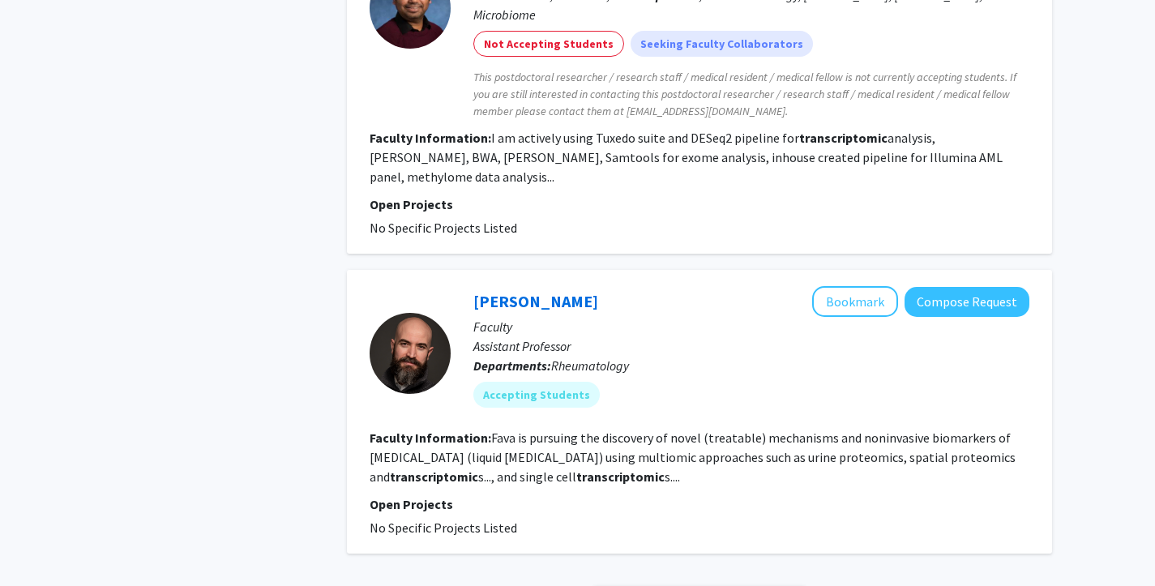
scroll to position [2533, 0]
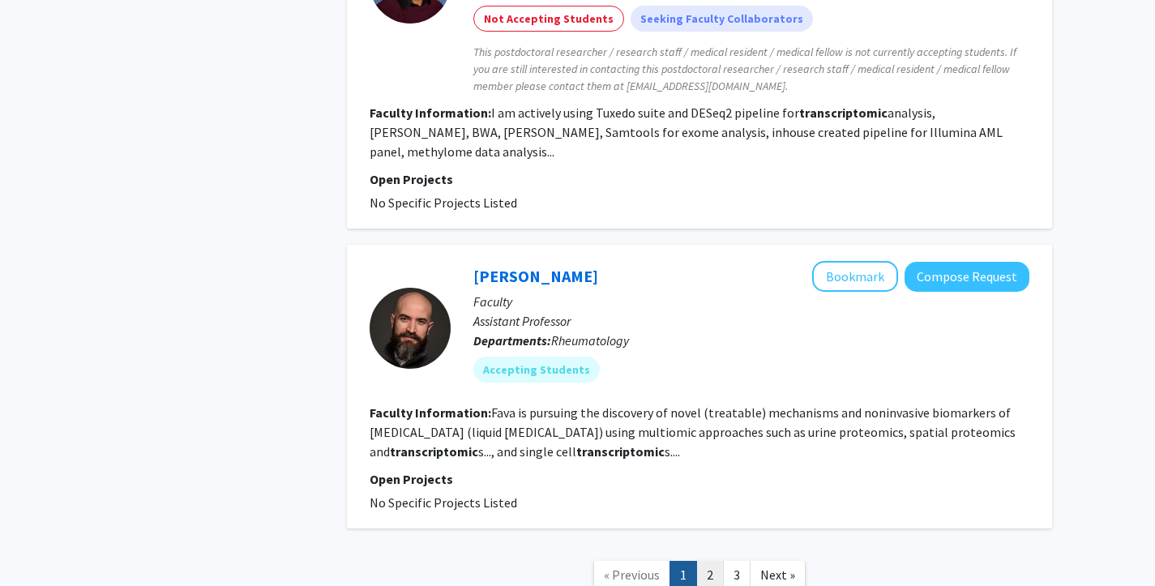
click at [715, 561] on link "2" at bounding box center [710, 575] width 28 height 28
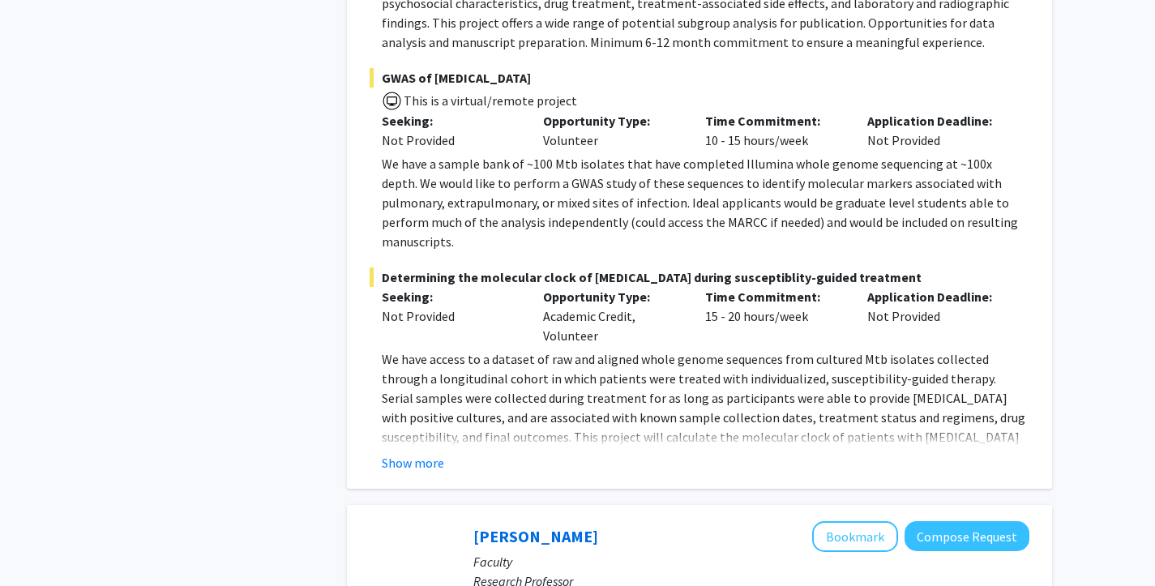
scroll to position [1466, 0]
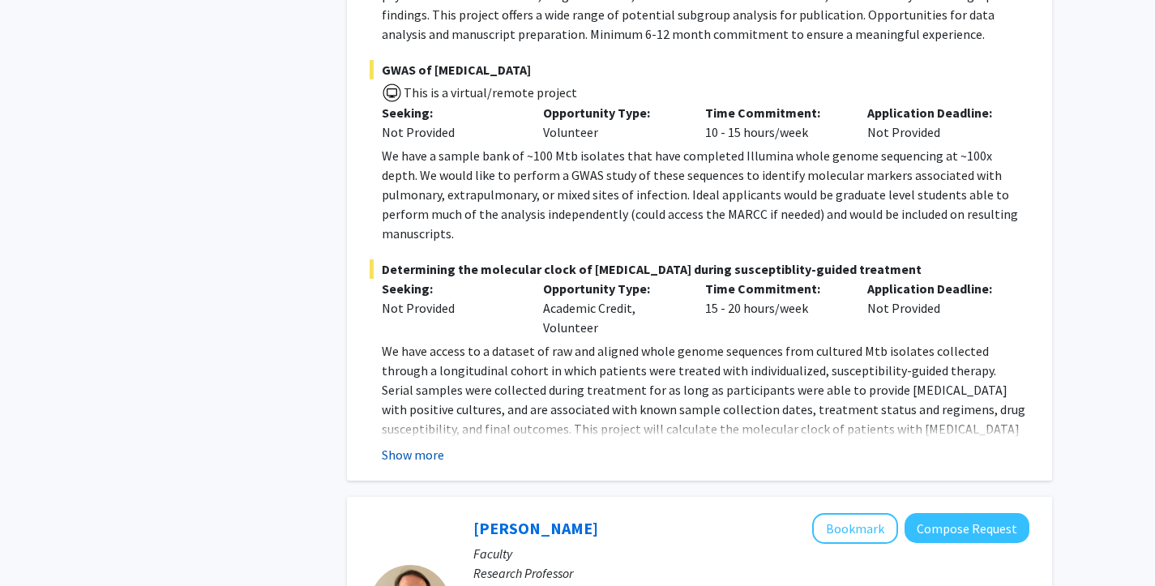
click at [414, 445] on button "Show more" at bounding box center [413, 454] width 62 height 19
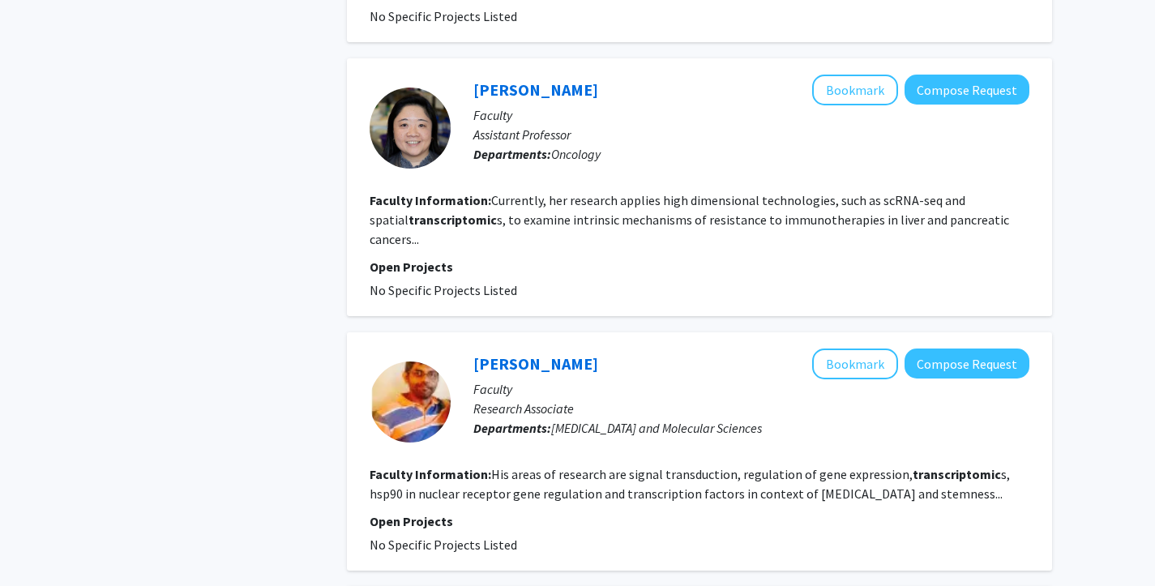
scroll to position [3074, 0]
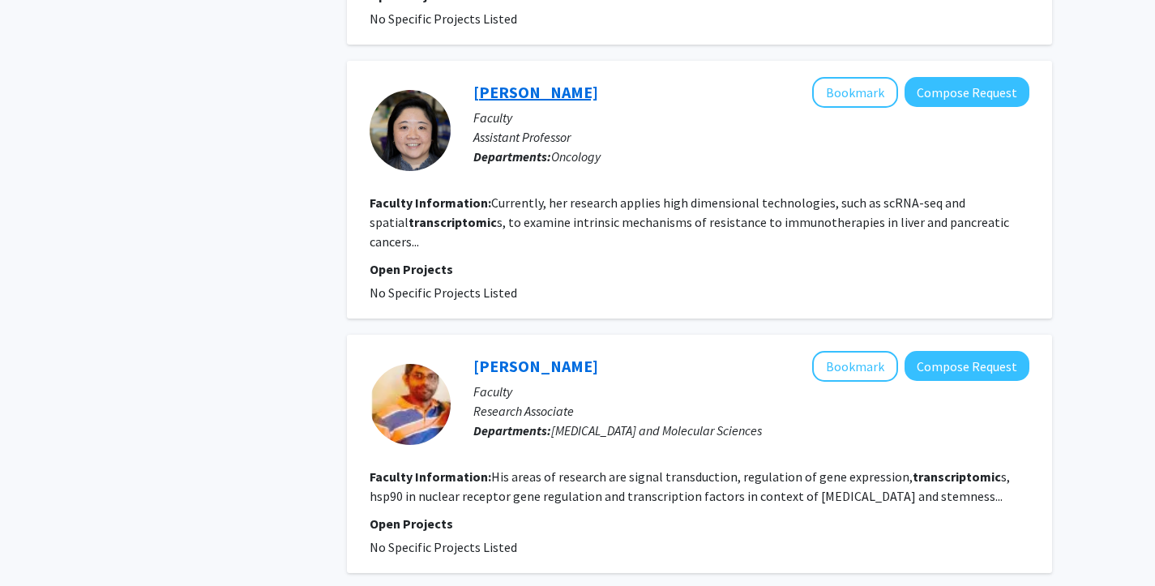
click at [503, 82] on link "[PERSON_NAME]" at bounding box center [535, 92] width 125 height 20
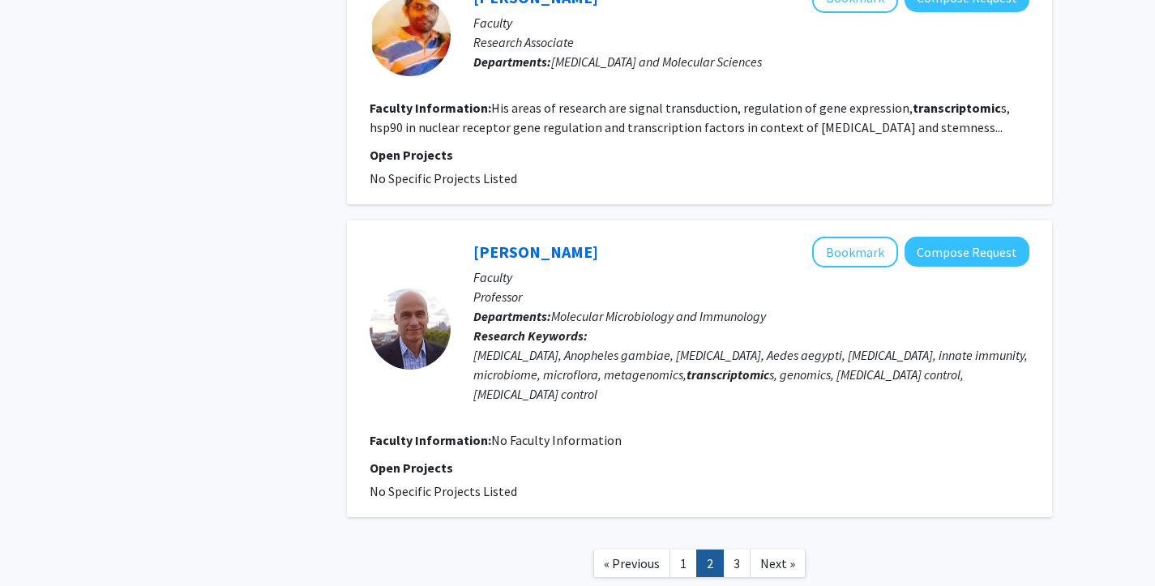
scroll to position [3365, 0]
click at [732, 550] on link "3" at bounding box center [737, 564] width 28 height 28
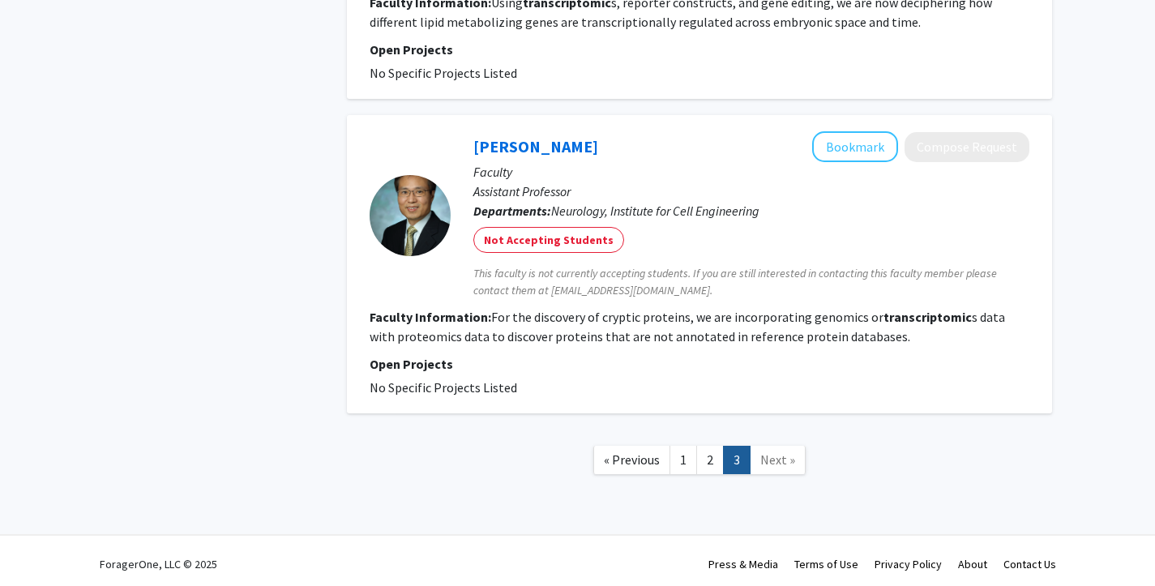
scroll to position [926, 0]
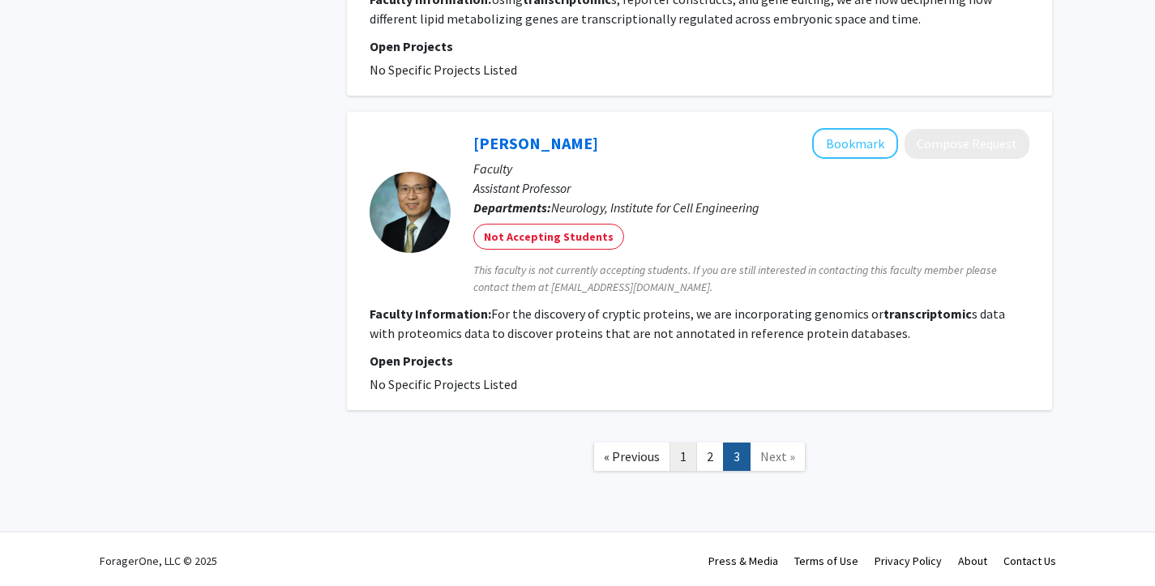
click at [694, 466] on link "1" at bounding box center [683, 457] width 28 height 28
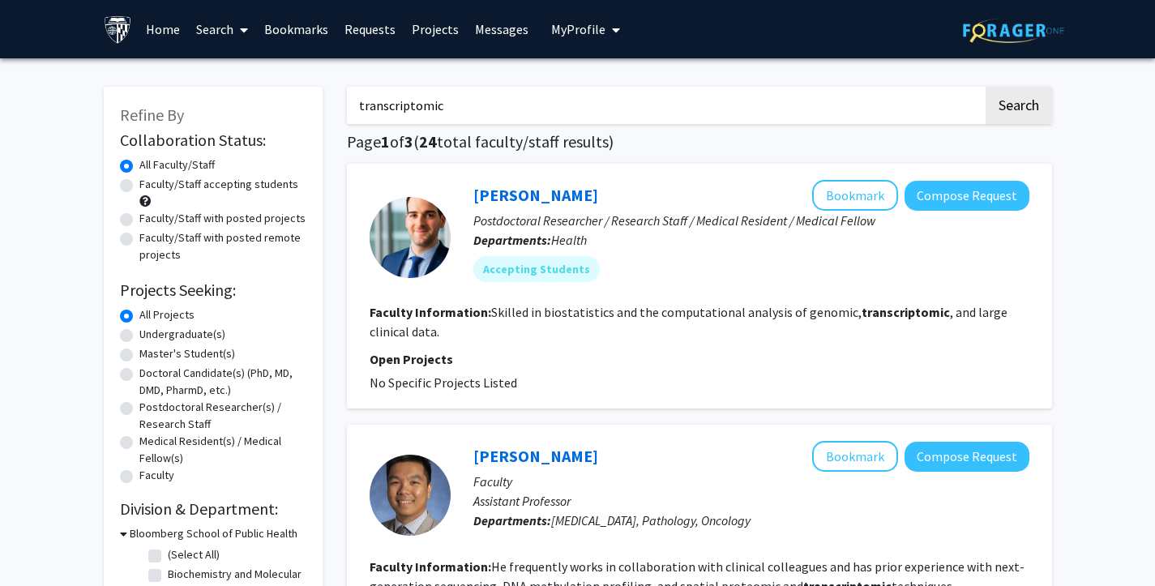
click at [139, 333] on label "Undergraduate(s)" at bounding box center [182, 334] width 86 height 17
click at [139, 333] on input "Undergraduate(s)" at bounding box center [144, 331] width 11 height 11
radio input "true"
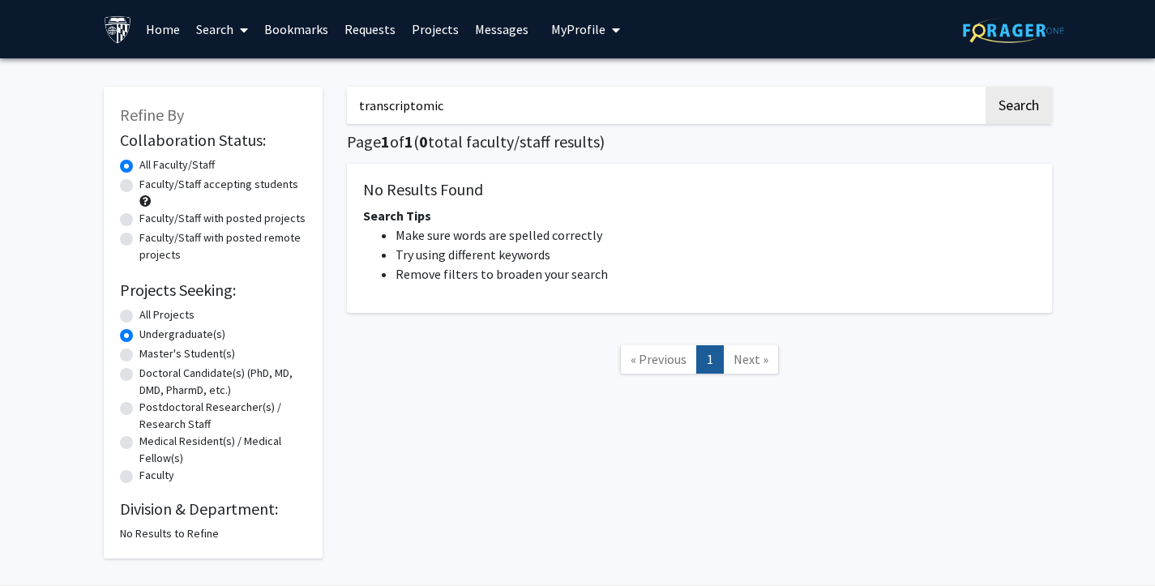
click at [139, 319] on label "All Projects" at bounding box center [166, 314] width 55 height 17
click at [139, 317] on input "All Projects" at bounding box center [144, 311] width 11 height 11
radio input "true"
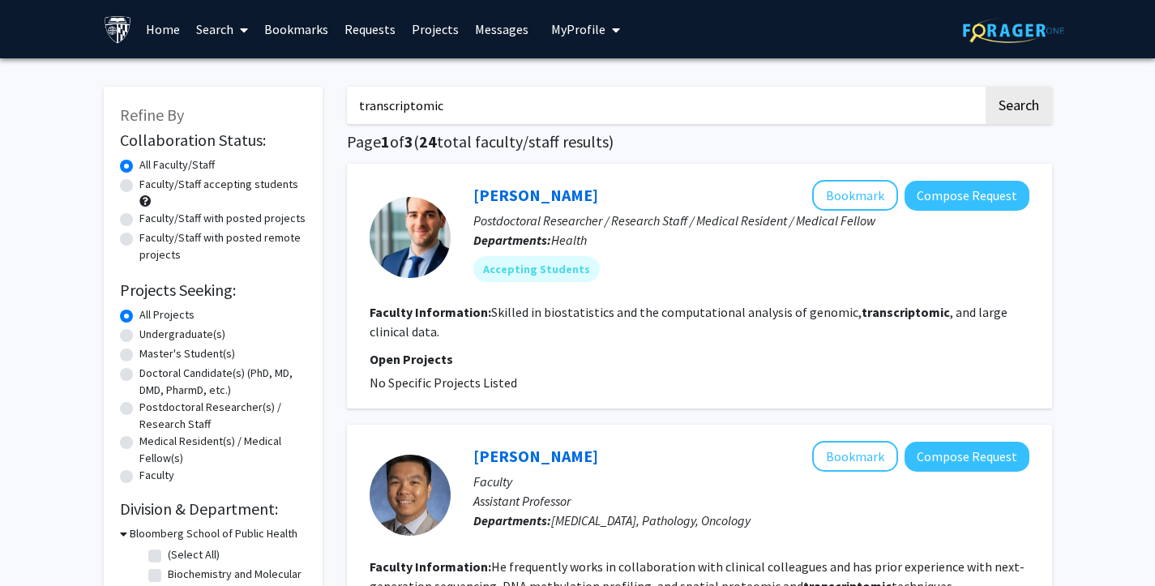
drag, startPoint x: 494, startPoint y: 105, endPoint x: 287, endPoint y: 105, distance: 206.7
click at [986, 87] on button "Search" at bounding box center [1019, 105] width 66 height 37
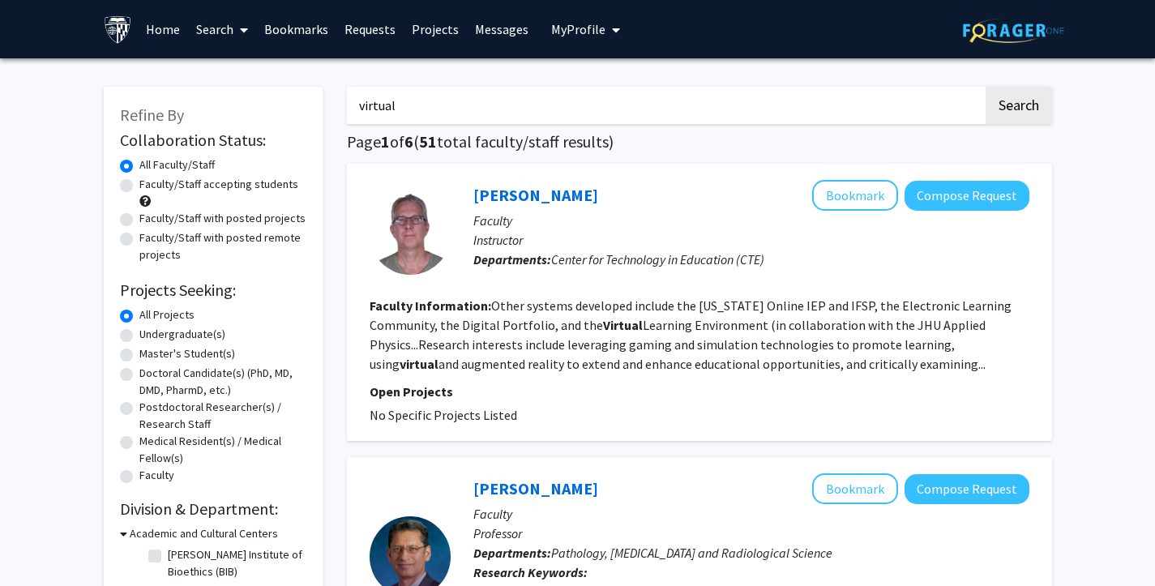
click at [443, 108] on input "virtual" at bounding box center [665, 105] width 636 height 37
click at [986, 87] on button "Search" at bounding box center [1019, 105] width 66 height 37
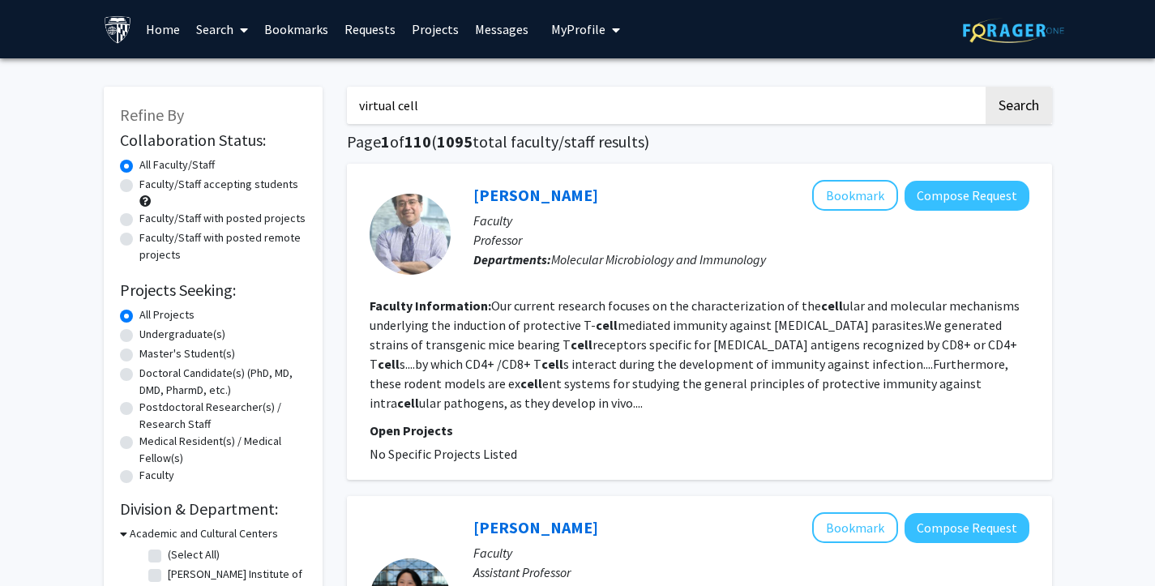
drag, startPoint x: 413, startPoint y: 101, endPoint x: 404, endPoint y: 101, distance: 8.9
click at [404, 101] on input "virtual cell" at bounding box center [665, 105] width 636 height 37
click at [410, 103] on input "virtual cl" at bounding box center [665, 105] width 636 height 37
click at [986, 87] on button "Search" at bounding box center [1019, 105] width 66 height 37
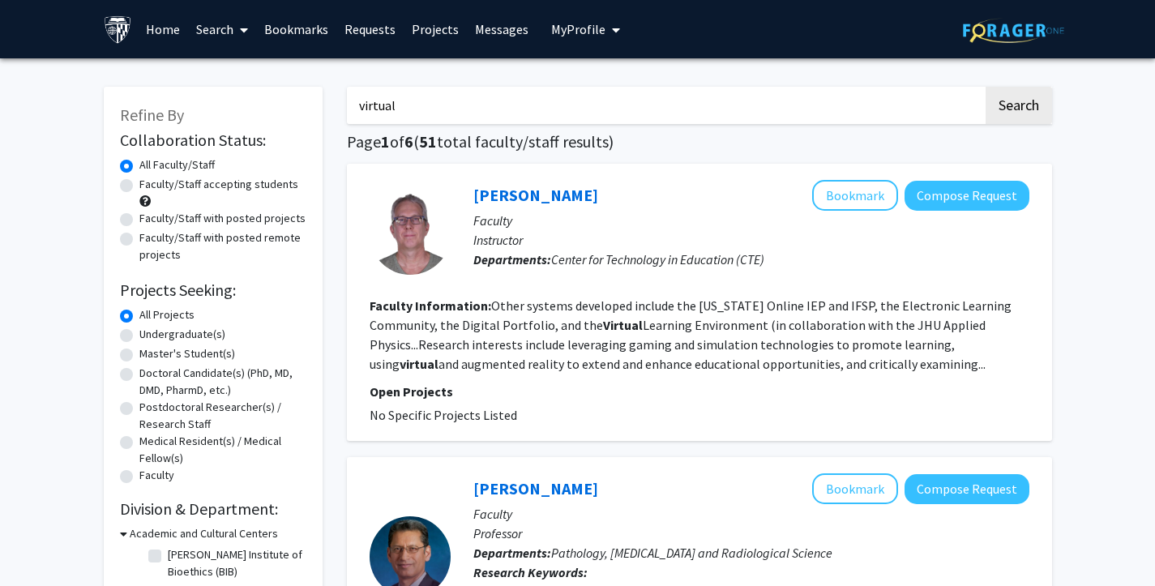
click at [438, 106] on input "virtual" at bounding box center [665, 105] width 636 height 37
type input "virtual cell"
click at [986, 87] on button "Search" at bounding box center [1019, 105] width 66 height 37
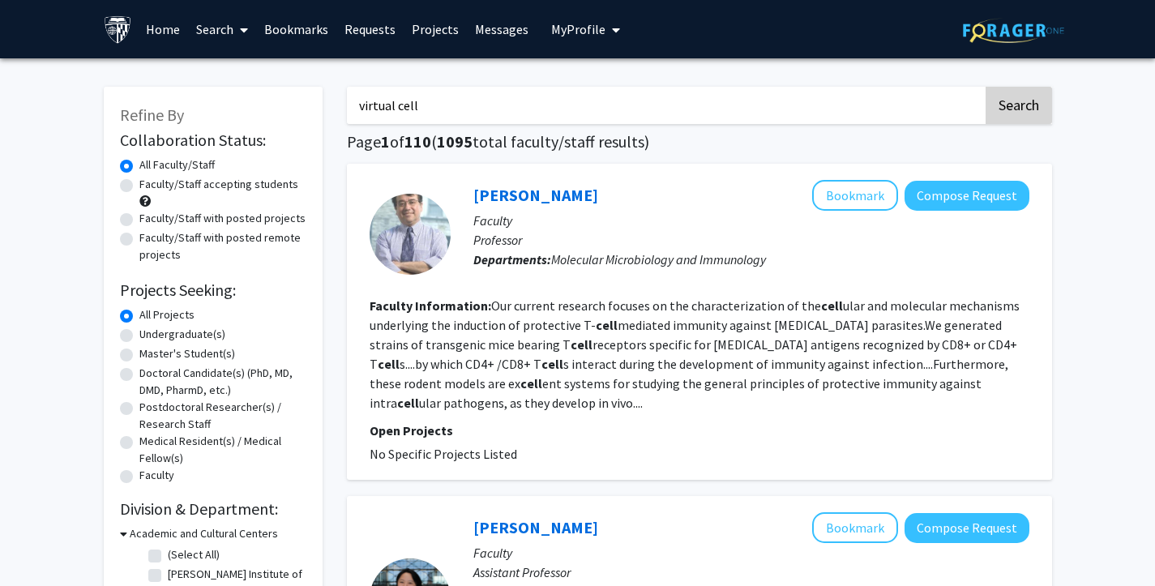
click at [1007, 105] on button "Search" at bounding box center [1019, 105] width 66 height 37
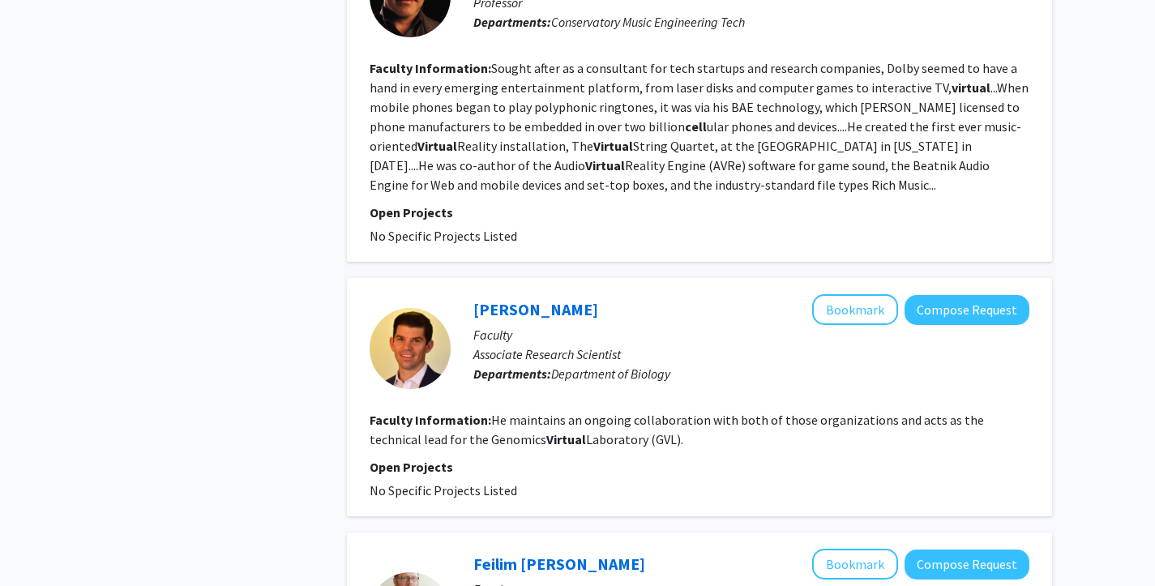
scroll to position [3292, 0]
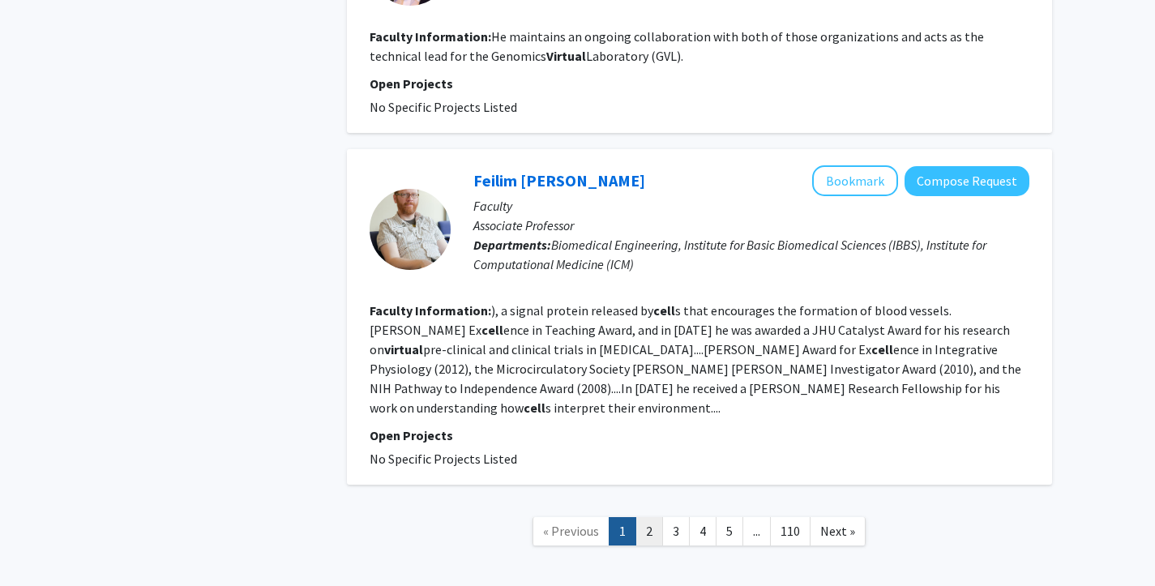
click at [658, 517] on link "2" at bounding box center [649, 531] width 28 height 28
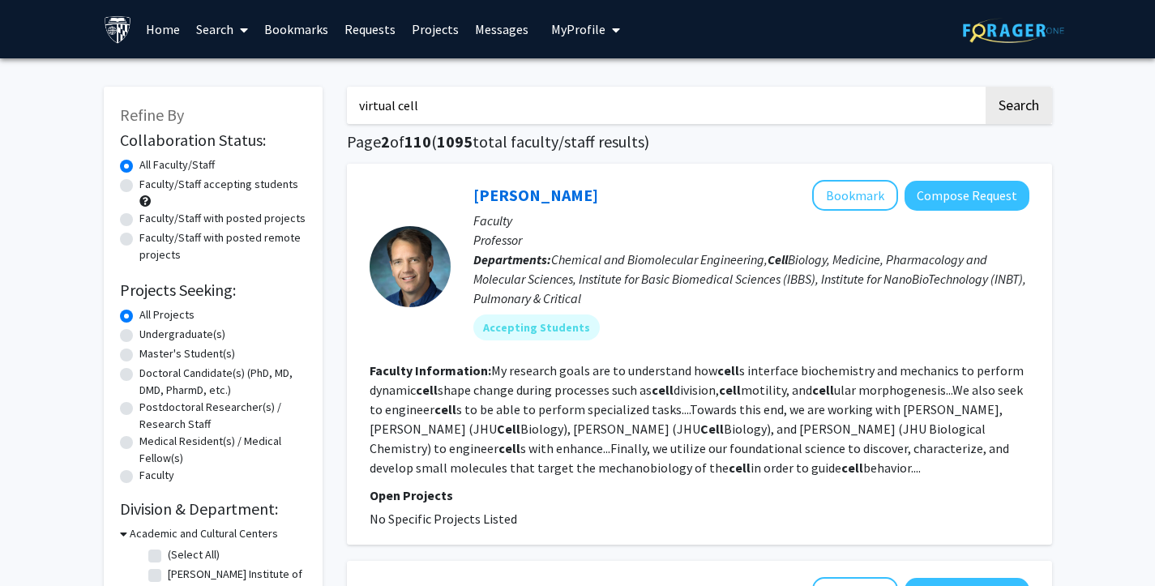
click at [139, 183] on label "Faculty/Staff accepting students" at bounding box center [218, 184] width 159 height 17
click at [139, 183] on input "Faculty/Staff accepting students" at bounding box center [144, 181] width 11 height 11
radio input "true"
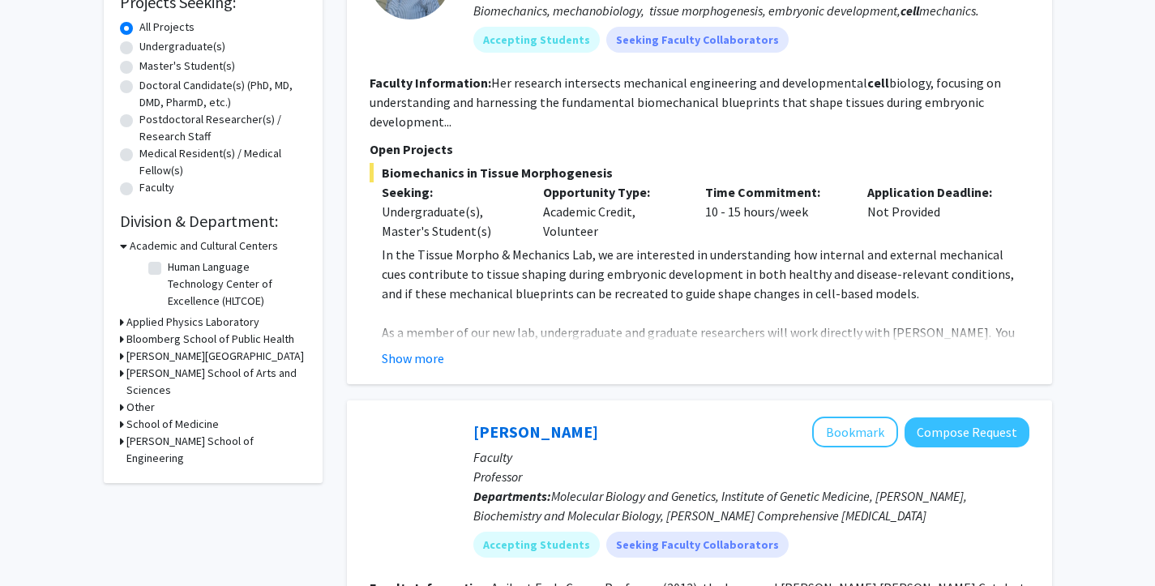
scroll to position [293, 0]
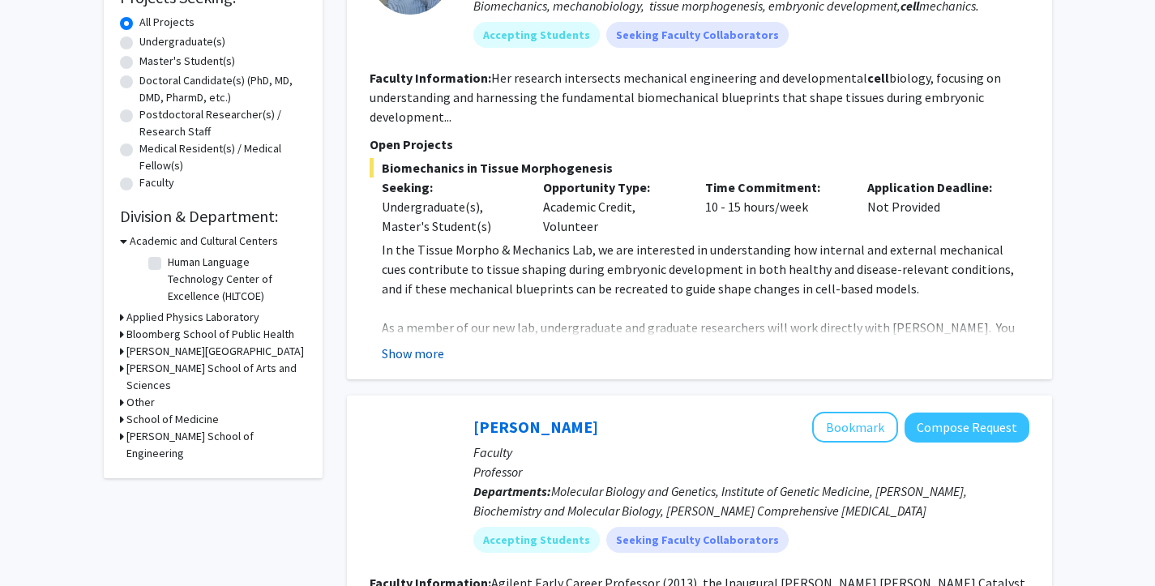
click at [398, 351] on button "Show more" at bounding box center [413, 353] width 62 height 19
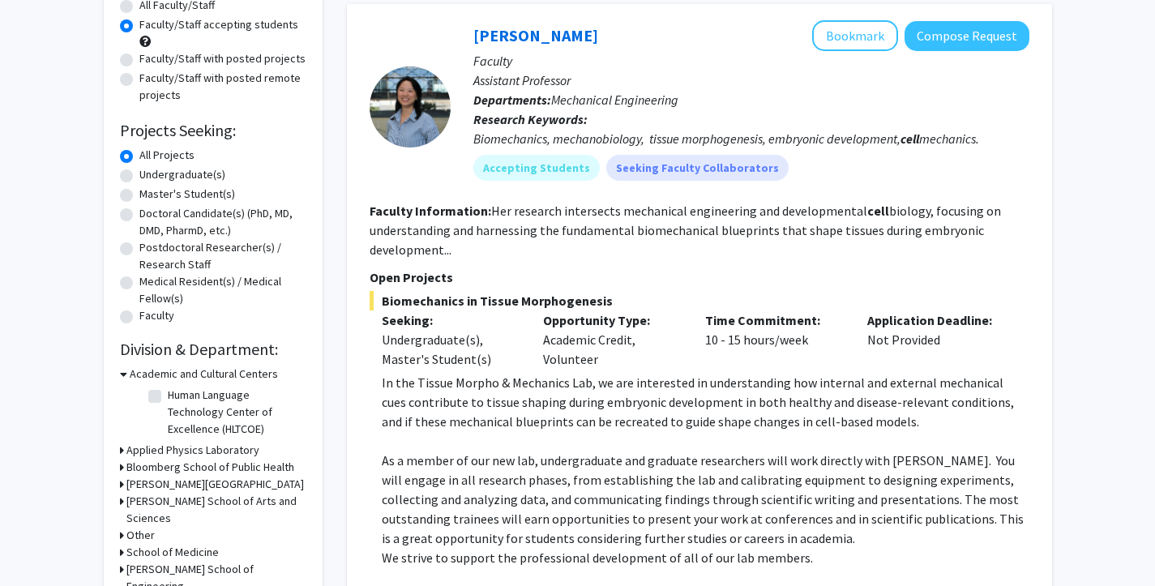
scroll to position [0, 0]
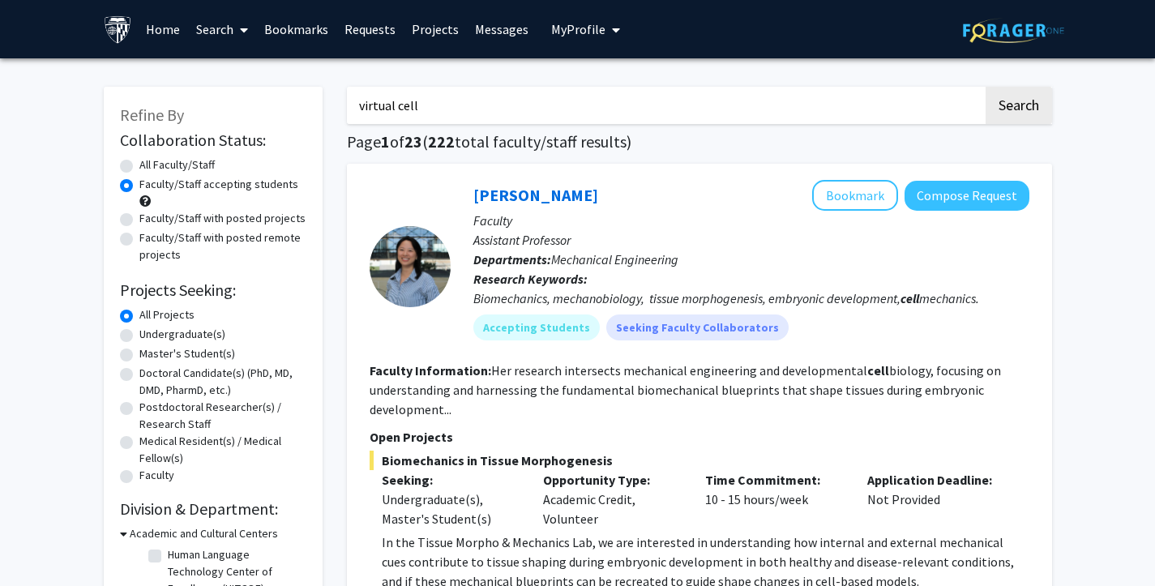
drag, startPoint x: 484, startPoint y: 101, endPoint x: 321, endPoint y: 105, distance: 163.0
type input "ai"
click at [998, 117] on button "Search" at bounding box center [1019, 105] width 66 height 37
radio input "true"
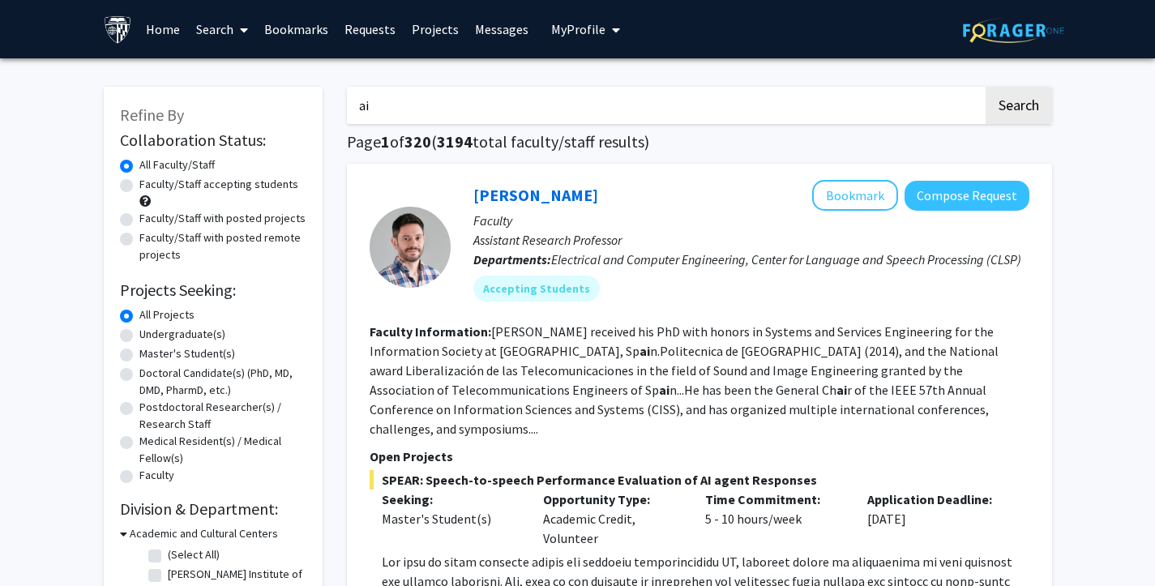
drag, startPoint x: 432, startPoint y: 88, endPoint x: 344, endPoint y: 109, distance: 90.8
drag, startPoint x: 393, startPoint y: 115, endPoint x: 340, endPoint y: 113, distance: 52.7
type input "a"
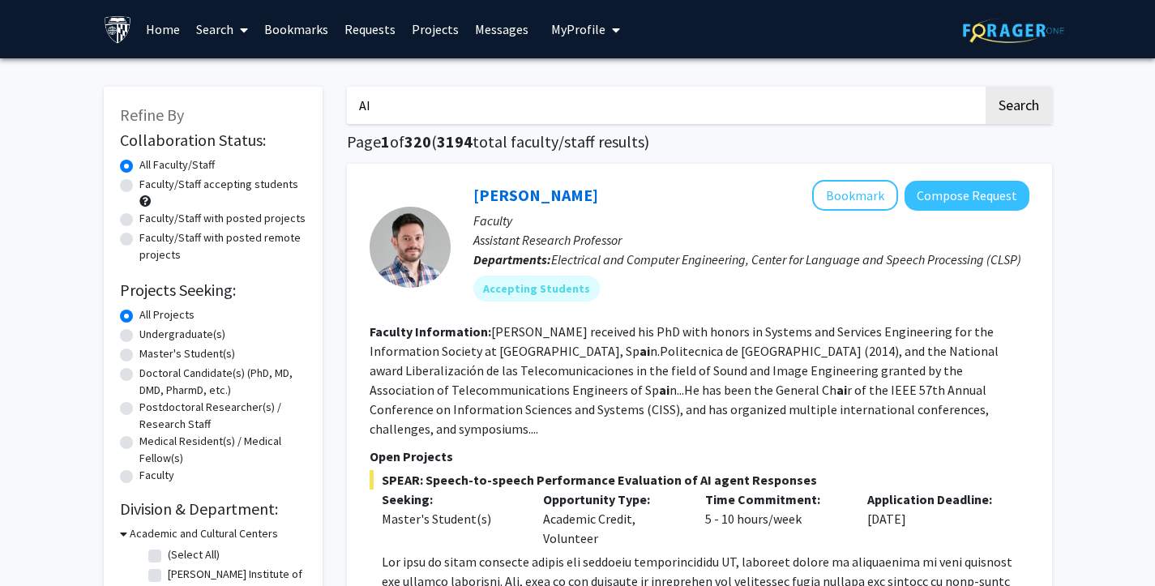
click at [986, 87] on button "Search" at bounding box center [1019, 105] width 66 height 37
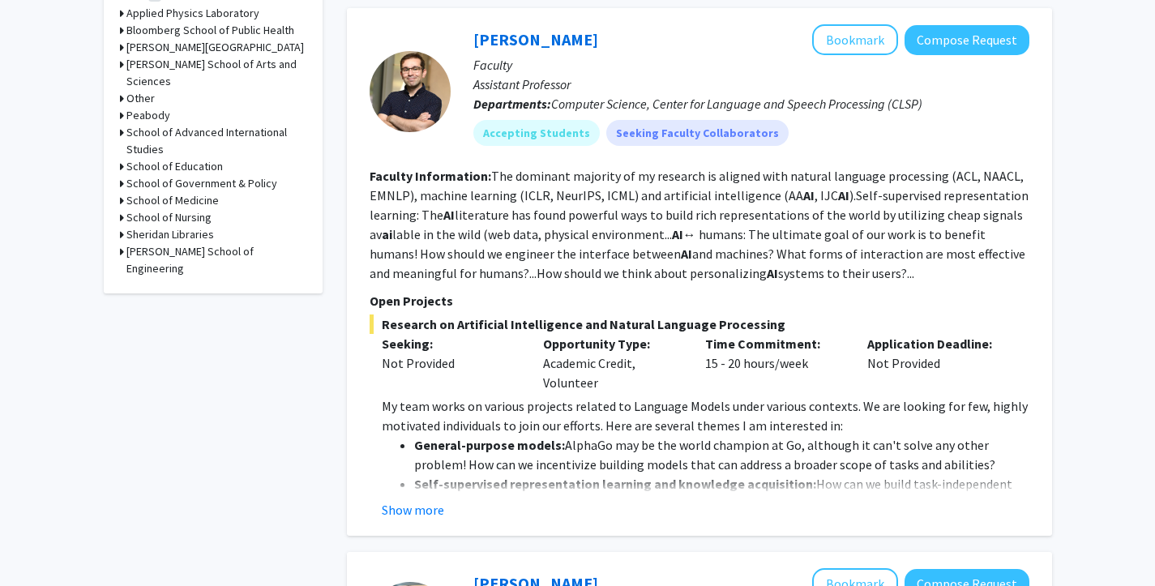
scroll to position [702, 0]
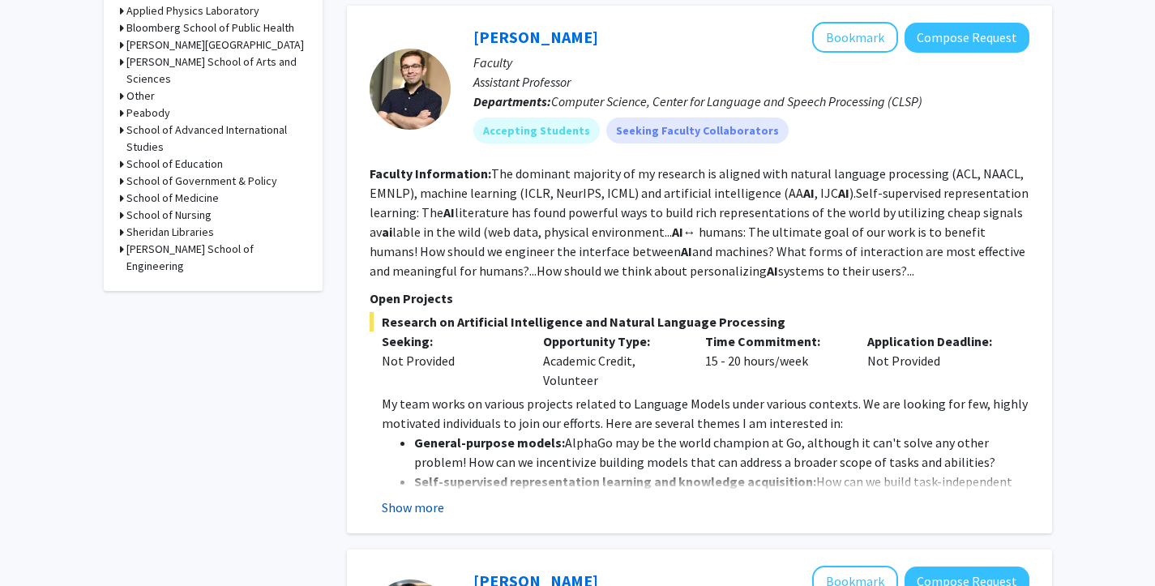
click at [396, 504] on button "Show more" at bounding box center [413, 507] width 62 height 19
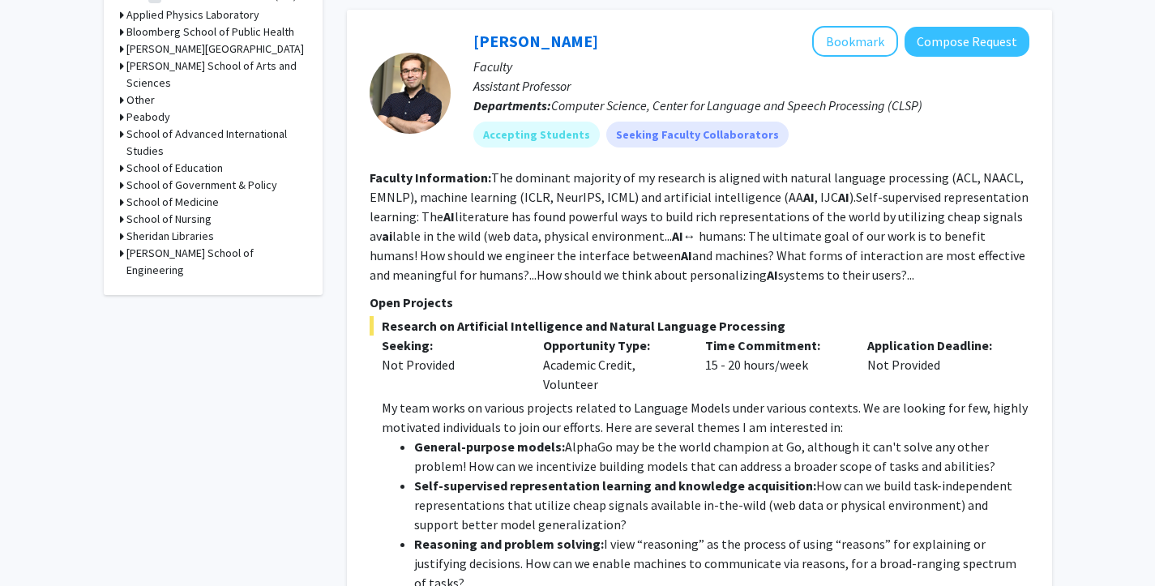
scroll to position [0, 0]
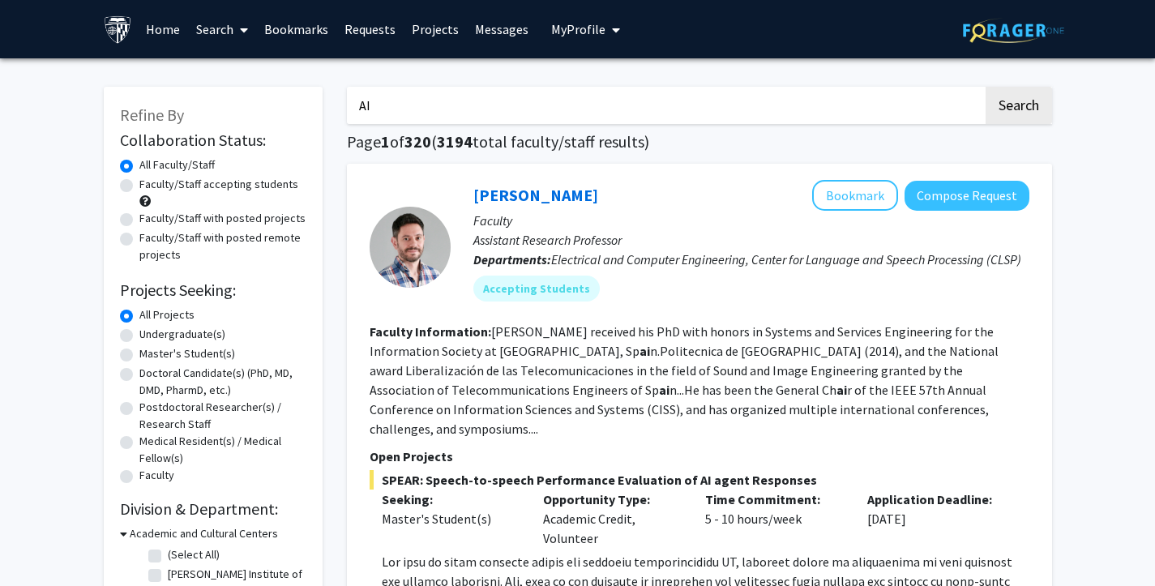
drag, startPoint x: 418, startPoint y: 105, endPoint x: 319, endPoint y: 107, distance: 98.9
type input "AI biology"
click at [986, 87] on button "Search" at bounding box center [1019, 105] width 66 height 37
click at [162, 25] on link "Home" at bounding box center [163, 29] width 50 height 57
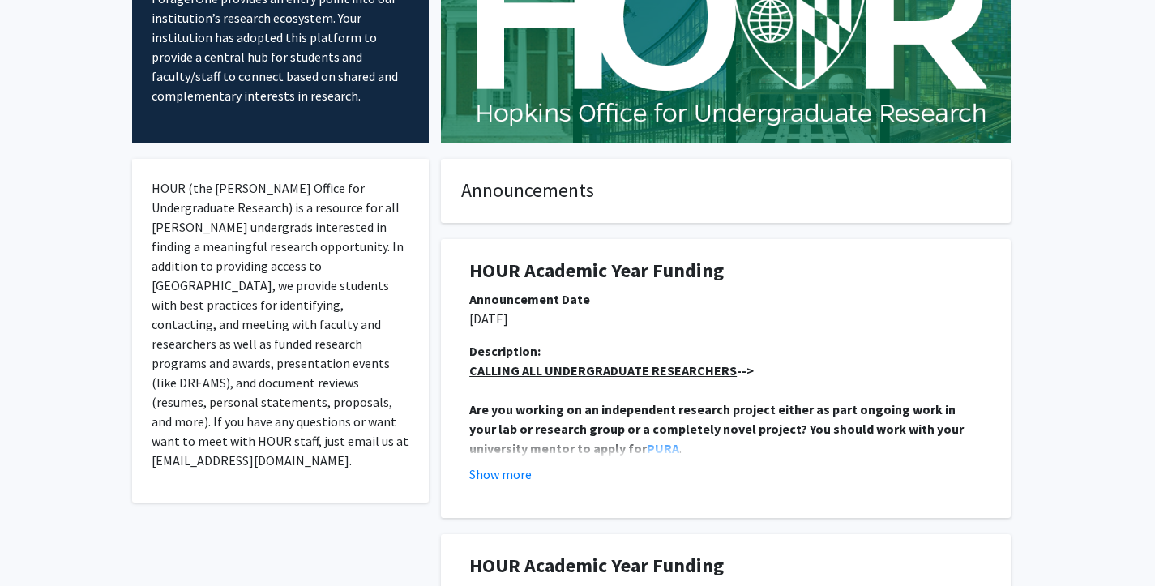
scroll to position [236, 0]
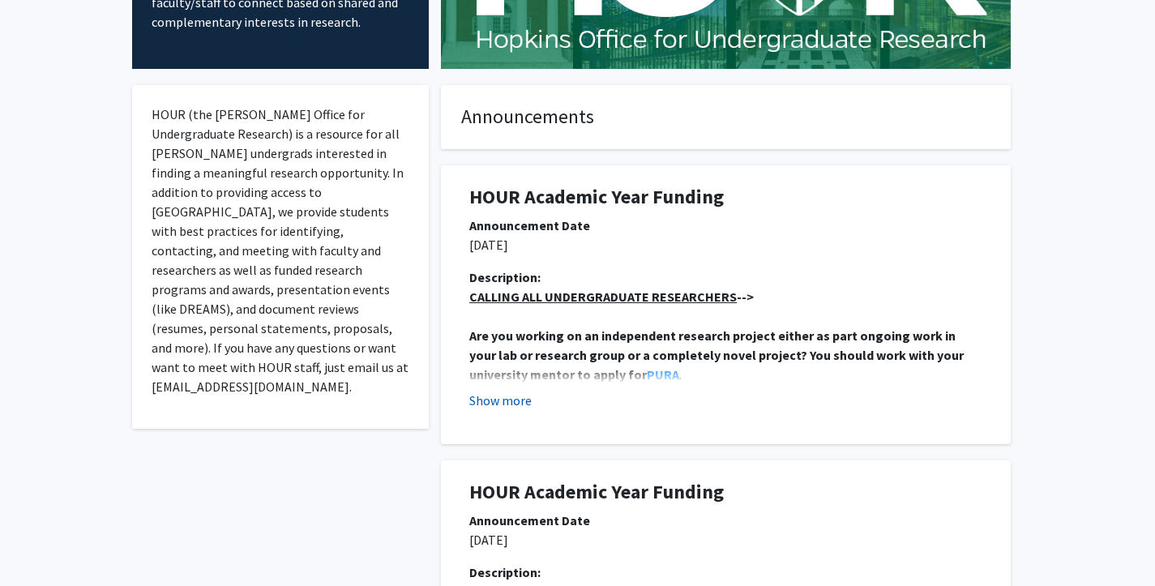
click at [495, 400] on button "Show more" at bounding box center [500, 400] width 62 height 19
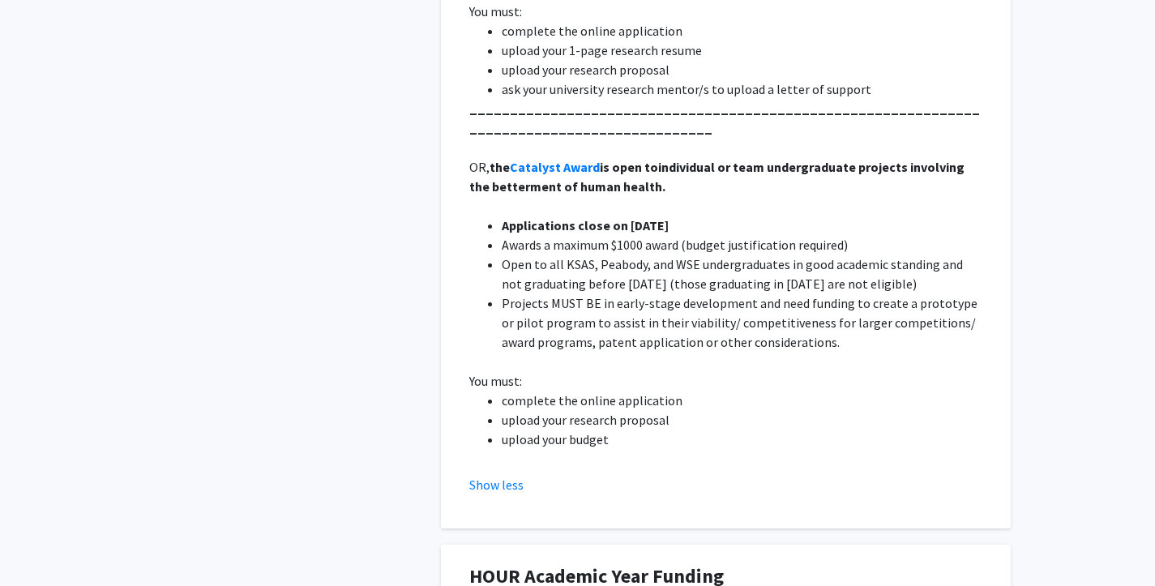
scroll to position [0, 0]
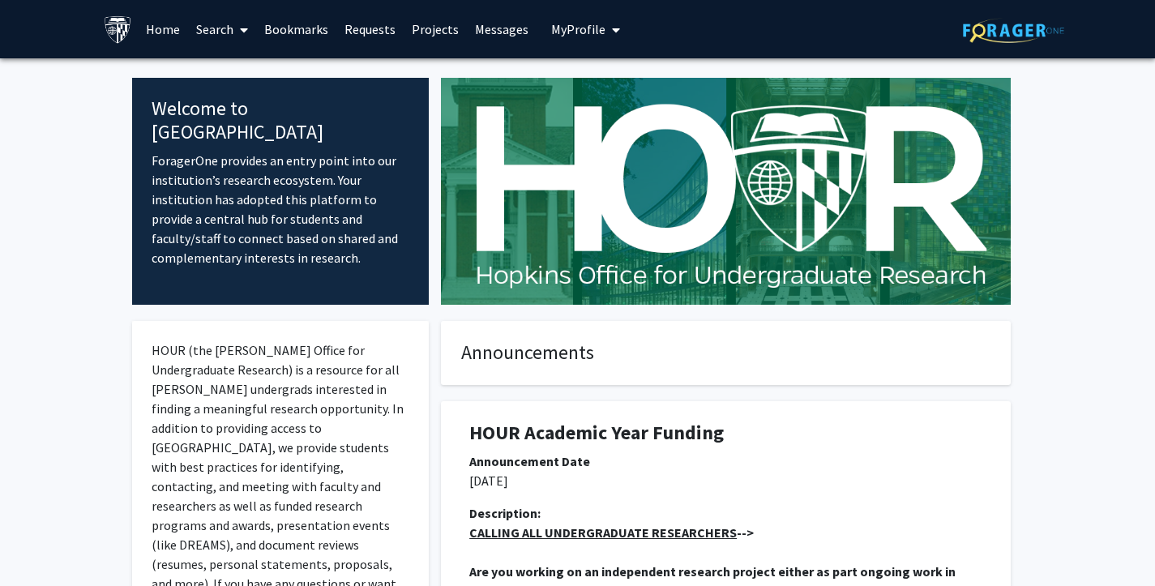
click at [443, 28] on link "Projects" at bounding box center [435, 29] width 63 height 57
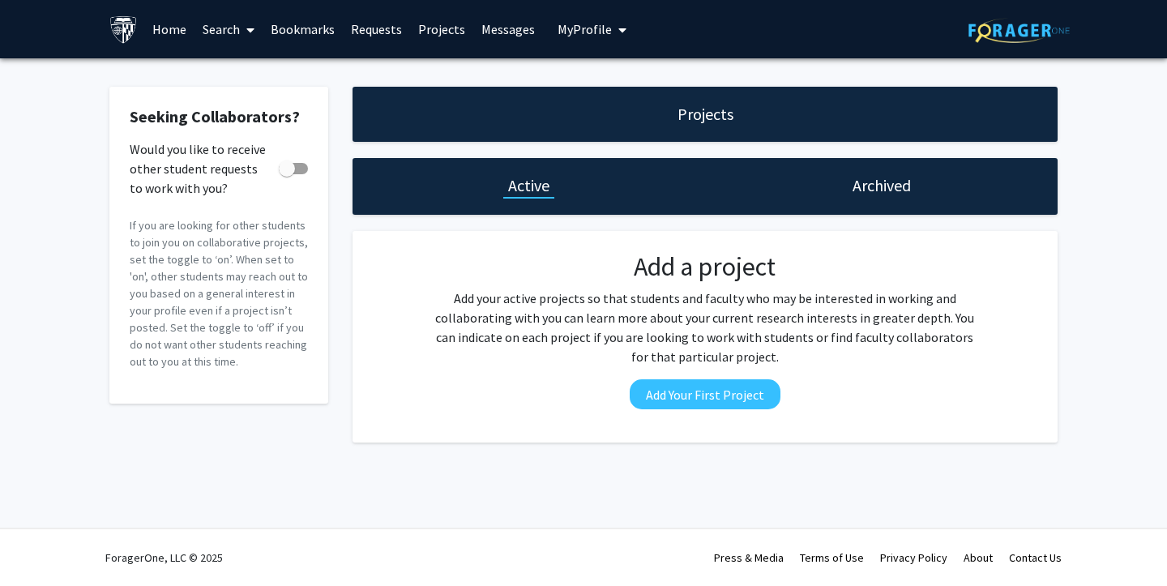
click at [602, 23] on span "My Profile" at bounding box center [585, 29] width 54 height 16
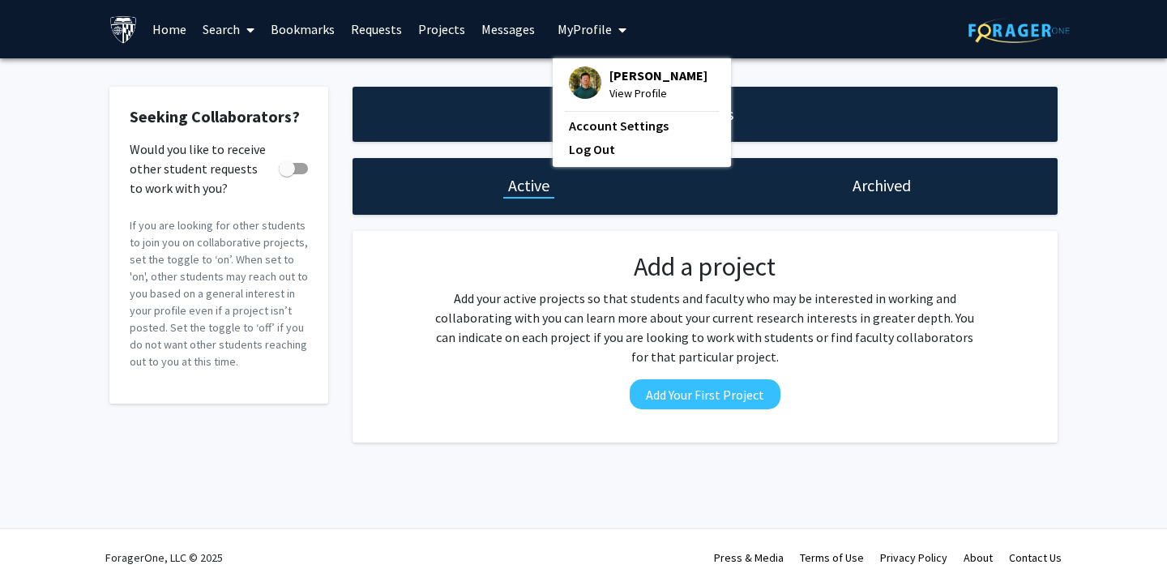
click at [444, 25] on link "Projects" at bounding box center [441, 29] width 63 height 57
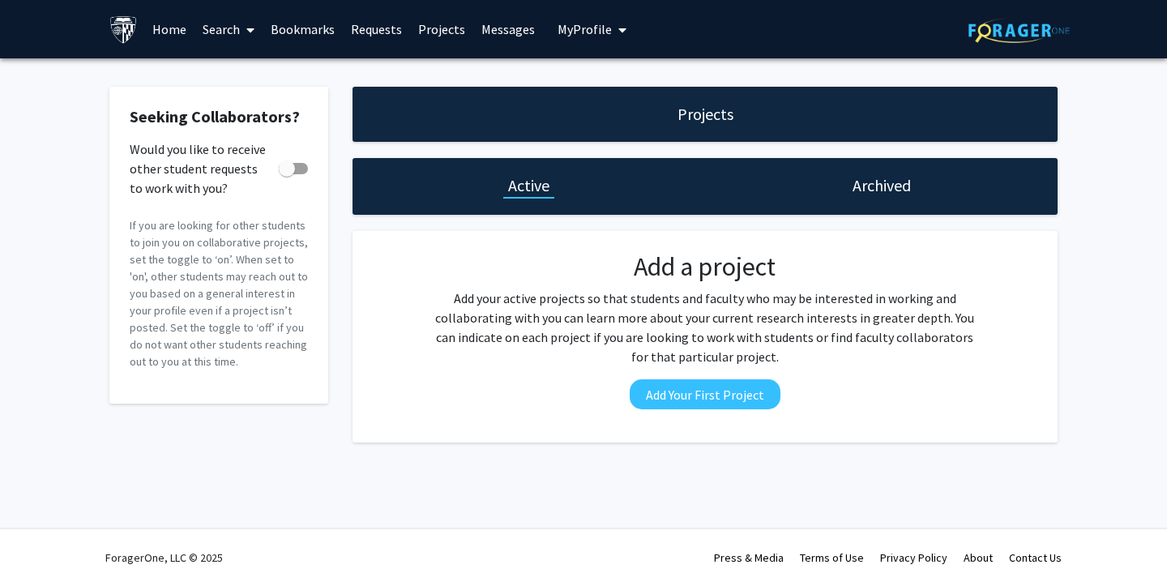
click at [431, 29] on link "Projects" at bounding box center [441, 29] width 63 height 57
click at [488, 30] on link "Messages" at bounding box center [508, 29] width 70 height 57
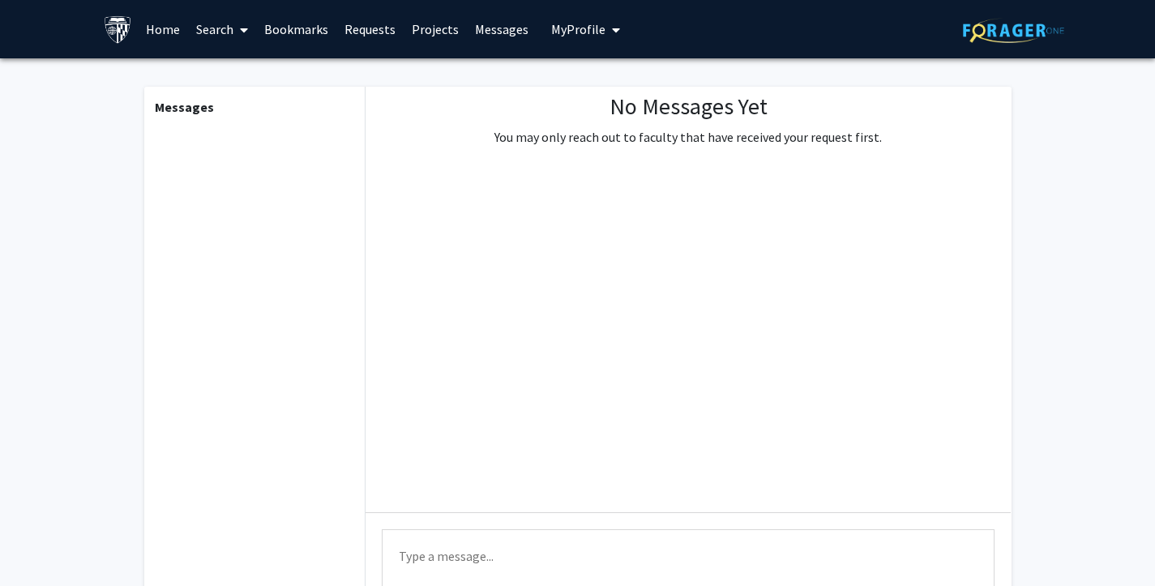
click at [439, 25] on link "Projects" at bounding box center [435, 29] width 63 height 57
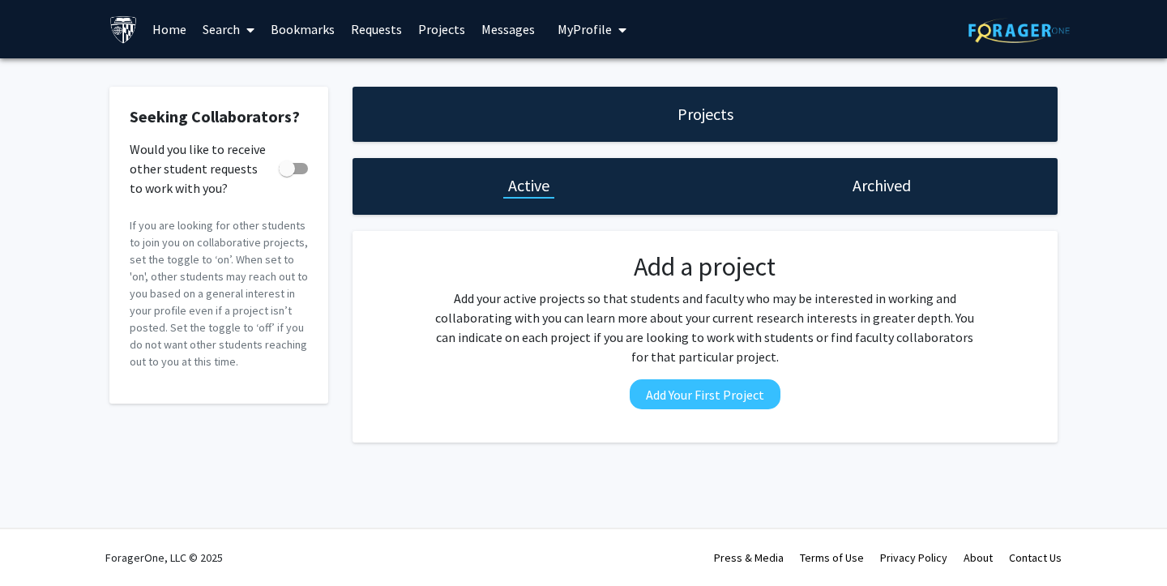
click at [365, 28] on link "Requests" at bounding box center [376, 29] width 67 height 57
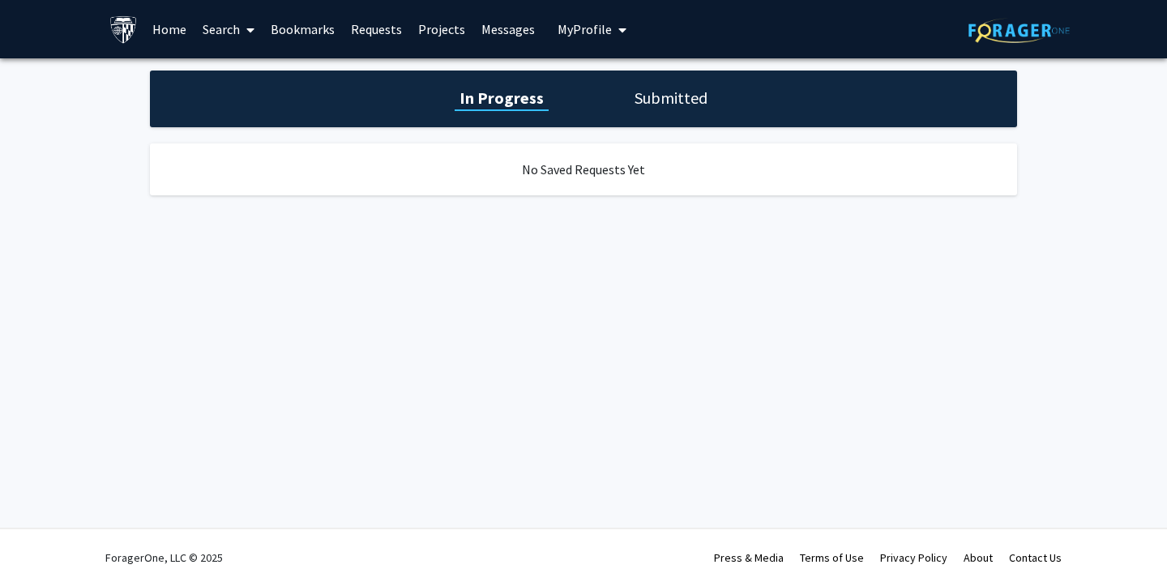
click at [307, 28] on link "Bookmarks" at bounding box center [303, 29] width 80 height 57
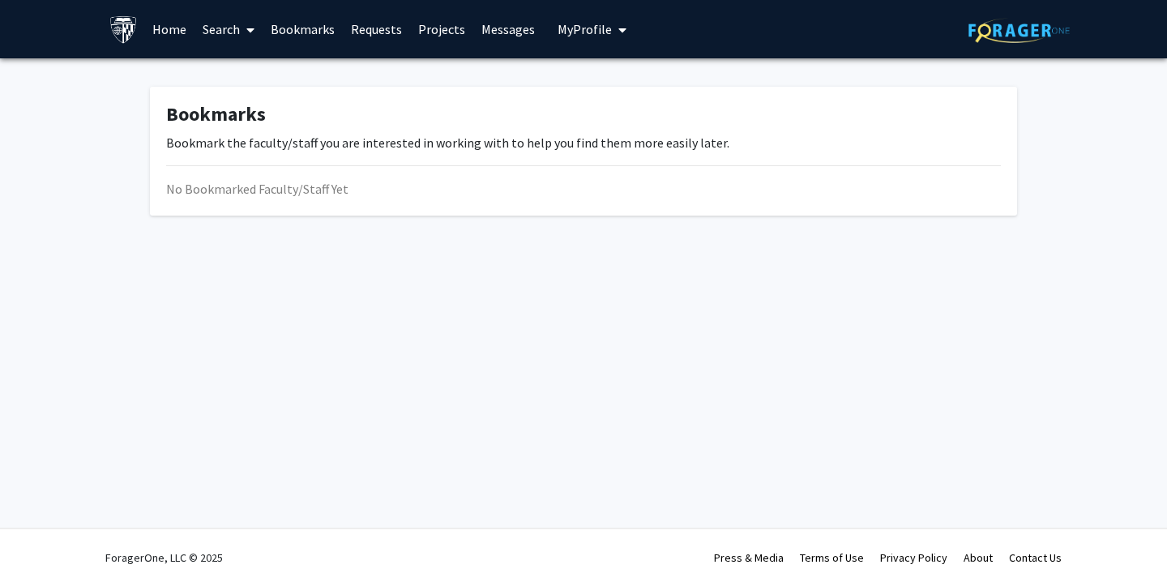
click at [247, 26] on icon at bounding box center [250, 30] width 8 height 13
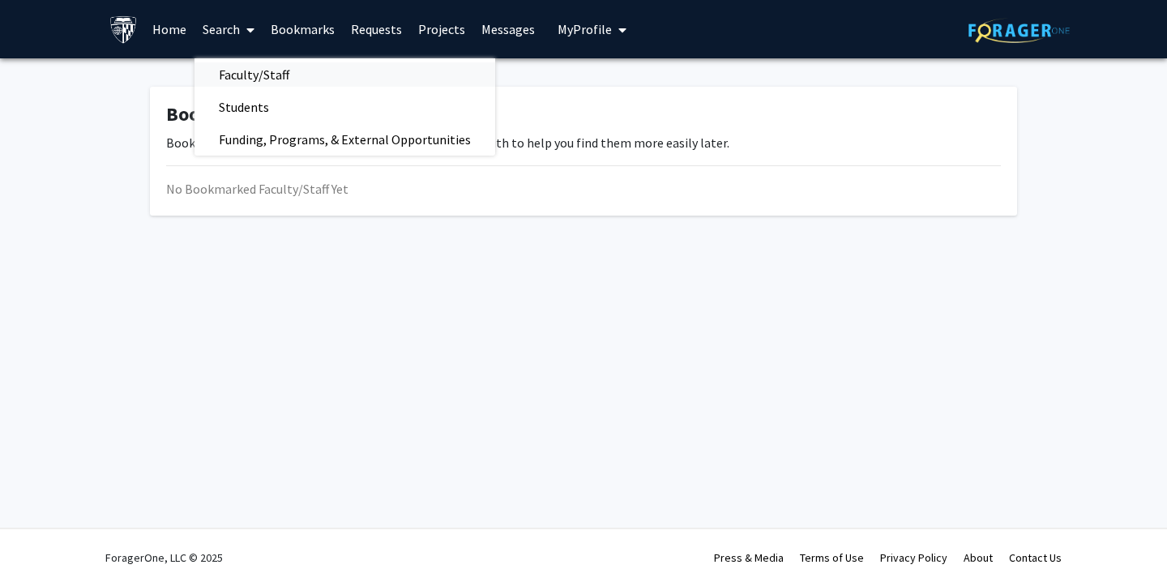
click at [258, 72] on span "Faculty/Staff" at bounding box center [254, 74] width 119 height 32
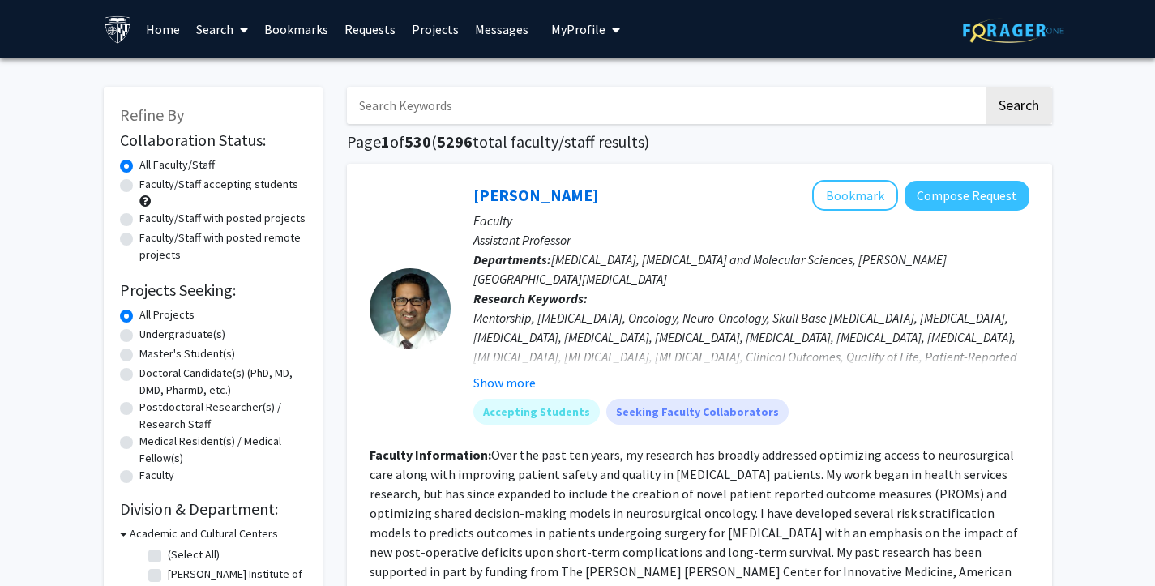
click at [429, 113] on input "Search Keywords" at bounding box center [665, 105] width 636 height 37
click at [986, 87] on button "Search" at bounding box center [1019, 105] width 66 height 37
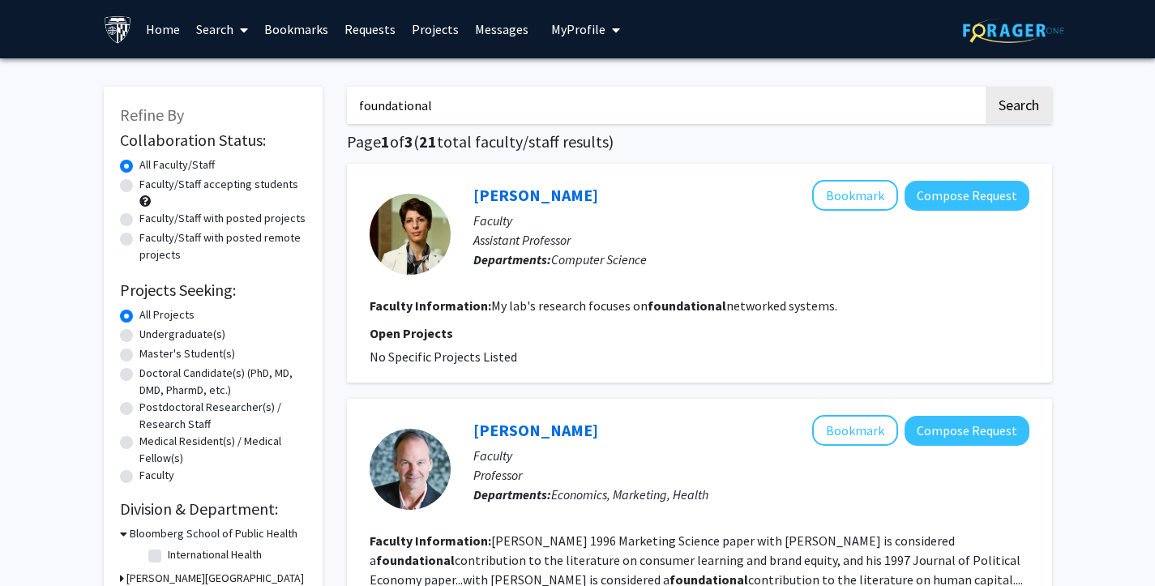
click at [500, 99] on input "foundational" at bounding box center [665, 105] width 636 height 37
type input "foundational model"
click at [986, 87] on button "Search" at bounding box center [1019, 105] width 66 height 37
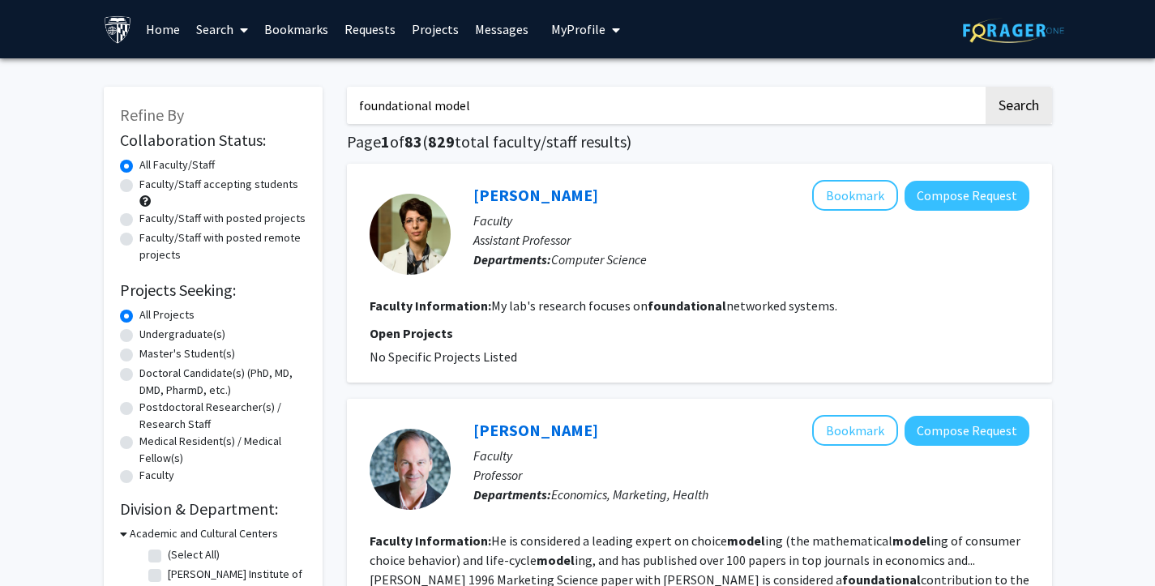
drag, startPoint x: 484, startPoint y: 94, endPoint x: 566, endPoint y: 97, distance: 81.9
click at [566, 97] on input "foundational model" at bounding box center [665, 105] width 636 height 37
click at [986, 87] on button "Search" at bounding box center [1019, 105] width 66 height 37
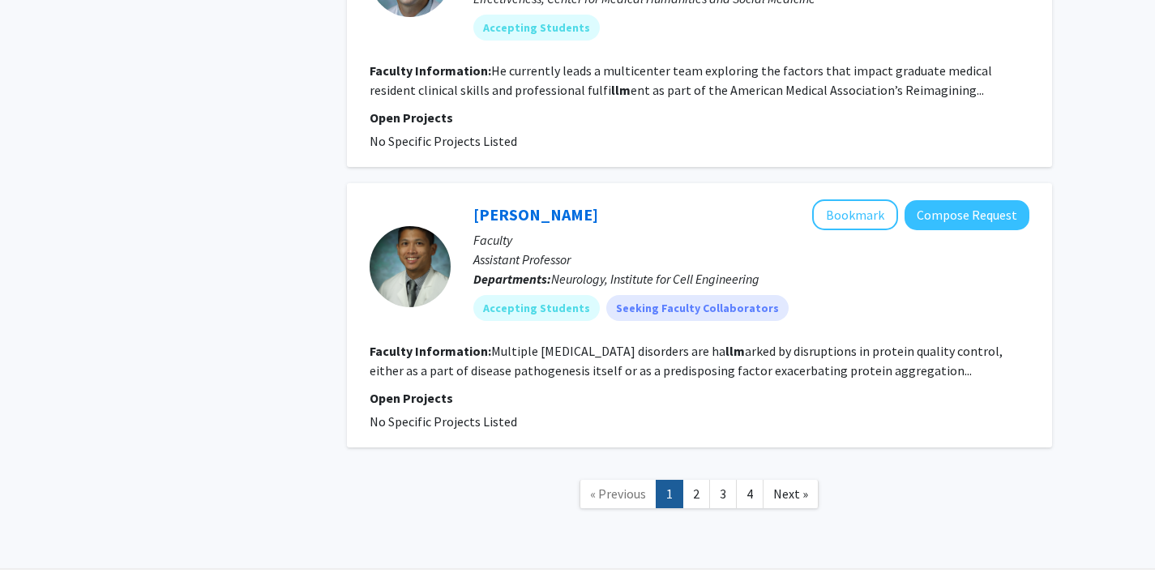
scroll to position [2506, 0]
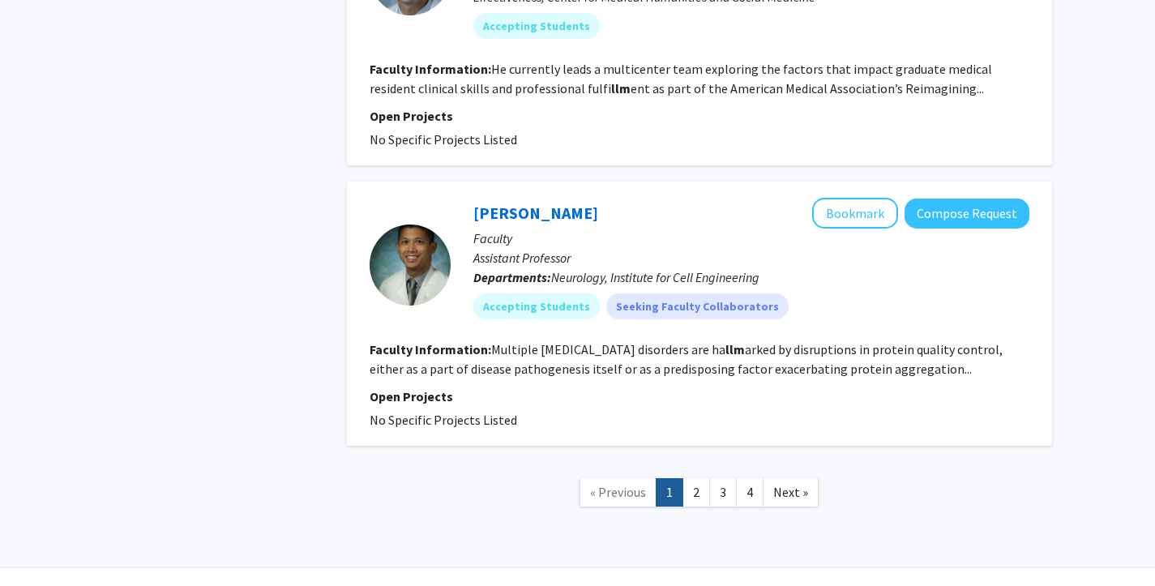
click at [702, 478] on link "2" at bounding box center [696, 492] width 28 height 28
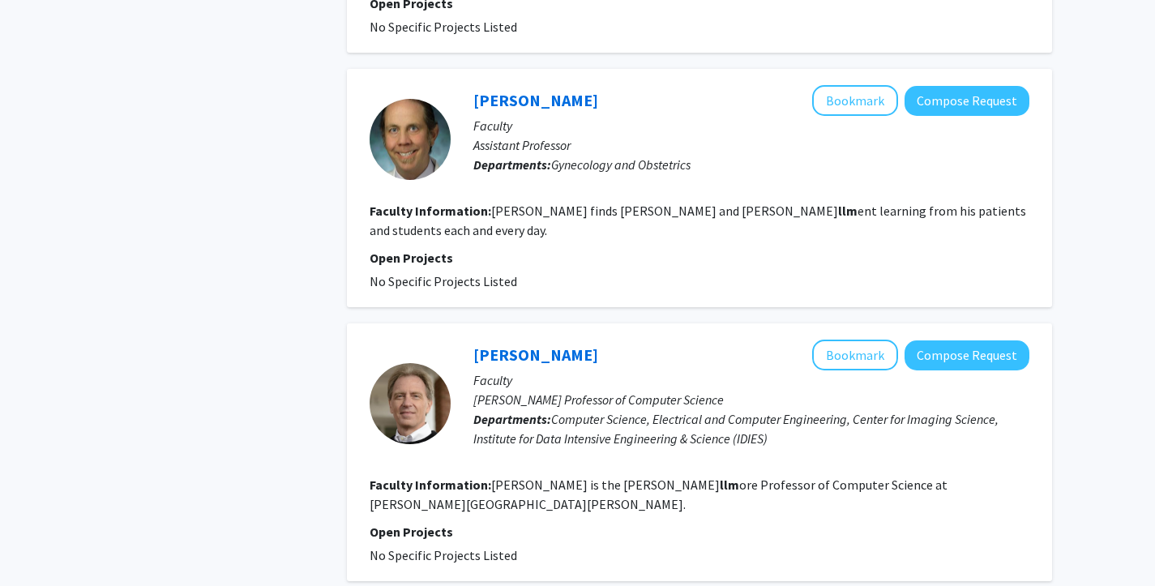
scroll to position [2409, 0]
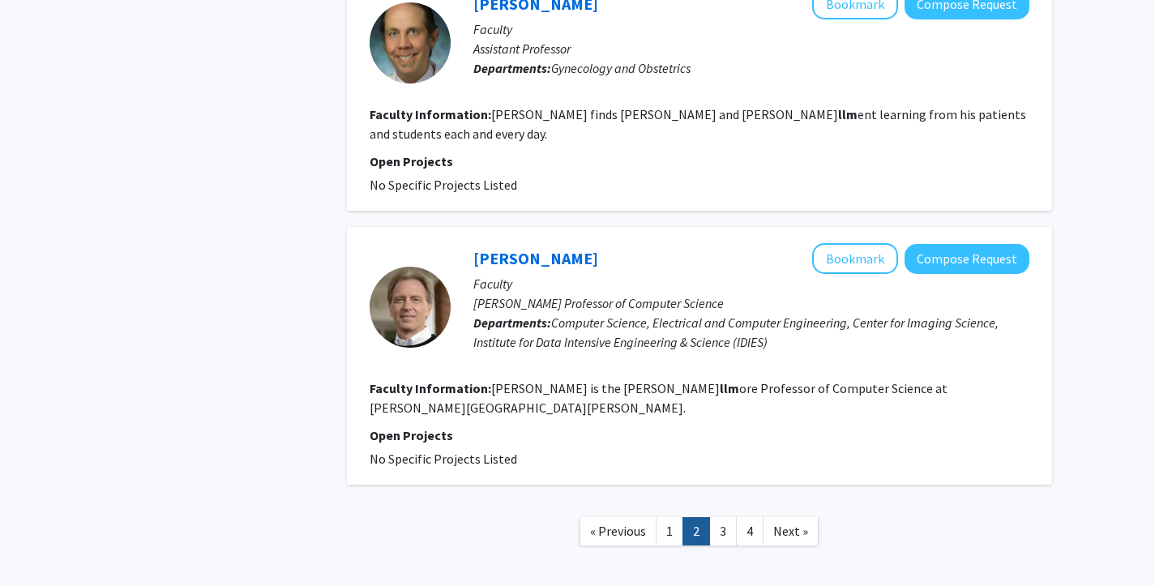
click at [749, 517] on link "4" at bounding box center [750, 531] width 28 height 28
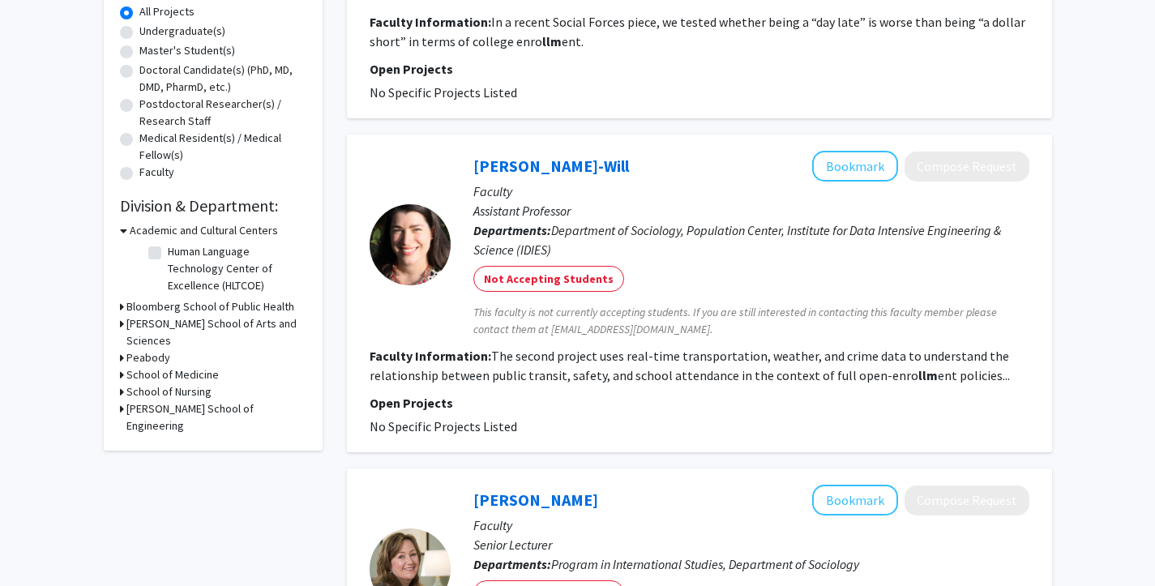
scroll to position [1292, 0]
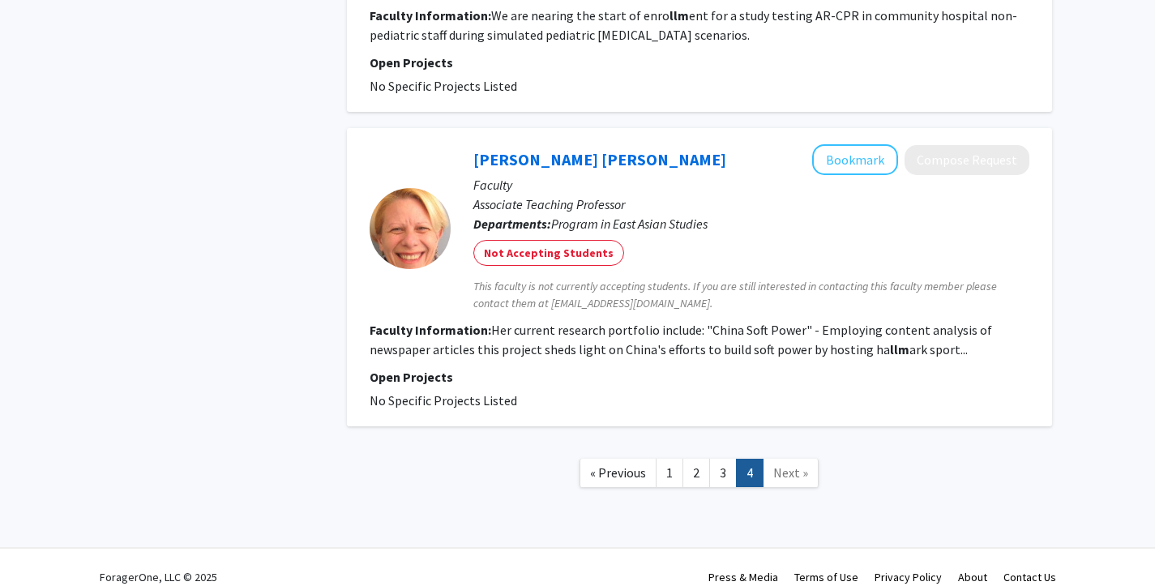
click at [671, 459] on link "1" at bounding box center [670, 473] width 28 height 28
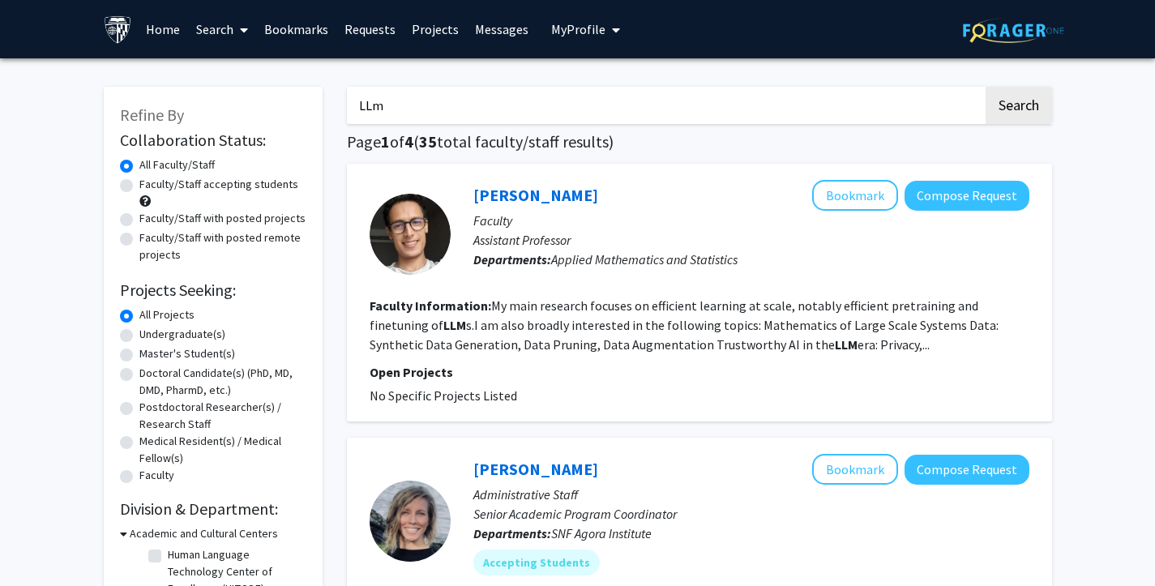
drag, startPoint x: 393, startPoint y: 103, endPoint x: 340, endPoint y: 103, distance: 53.5
click at [986, 87] on button "Search" at bounding box center [1019, 105] width 66 height 37
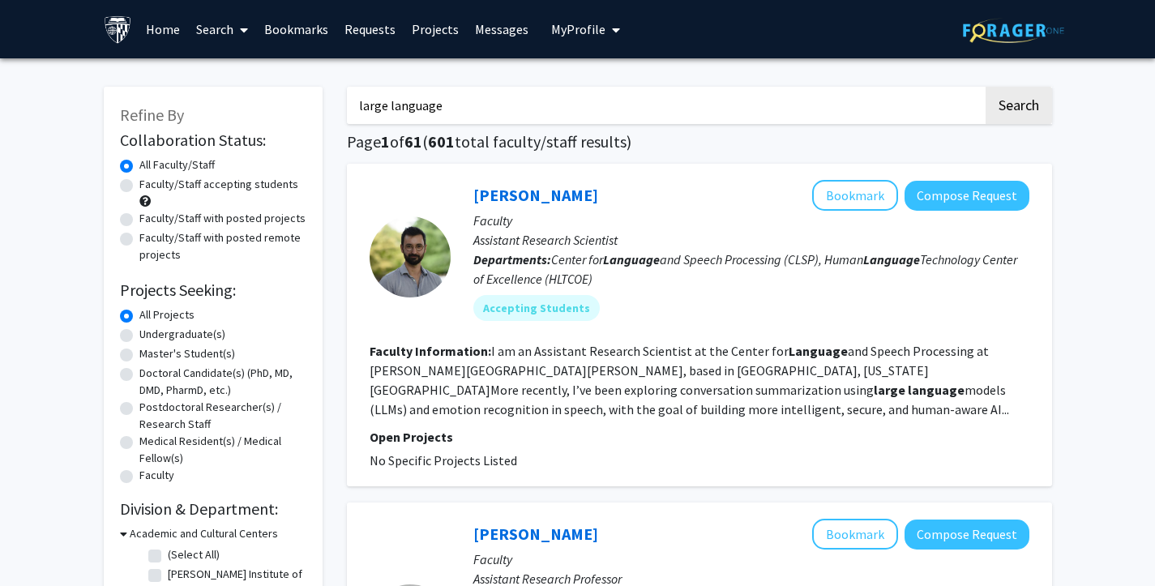
click at [479, 112] on input "large language" at bounding box center [665, 105] width 636 height 37
click at [986, 87] on button "Search" at bounding box center [1019, 105] width 66 height 37
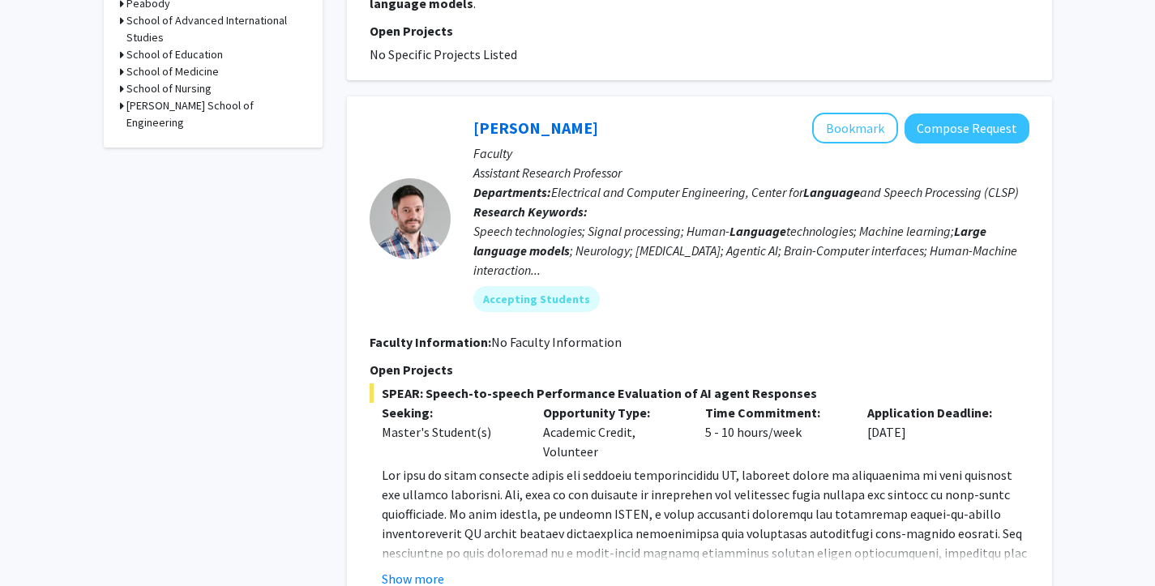
scroll to position [972, 0]
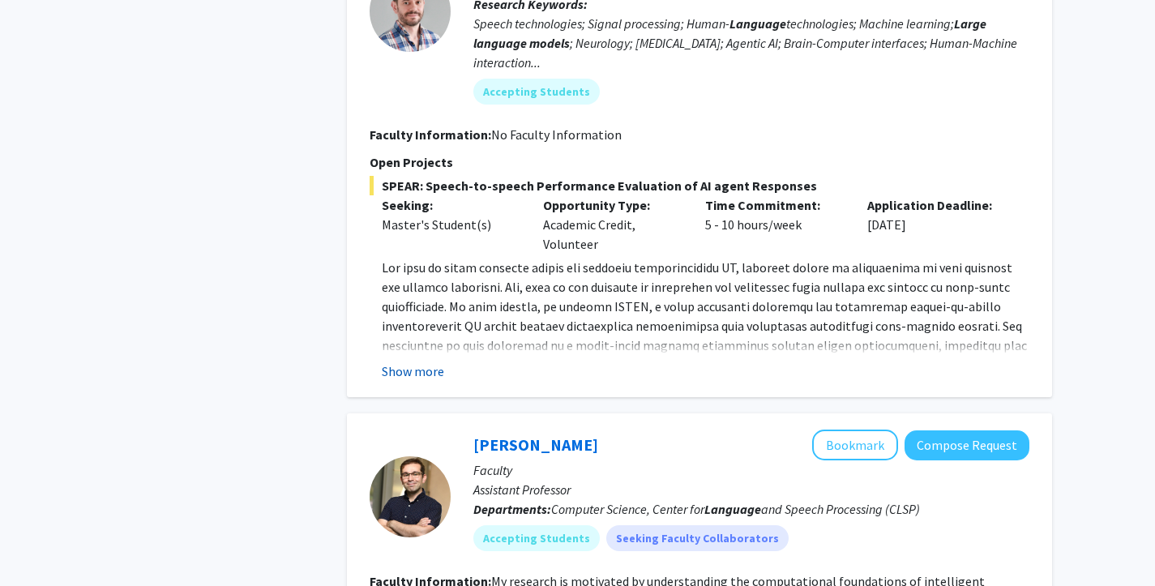
click at [420, 365] on button "Show more" at bounding box center [413, 370] width 62 height 19
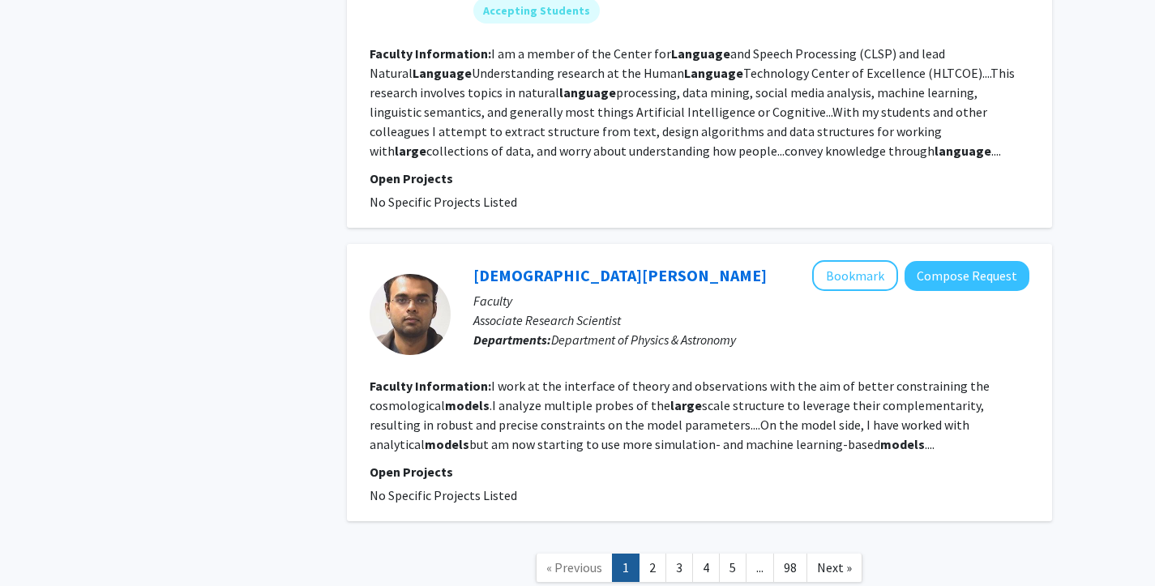
scroll to position [3621, 0]
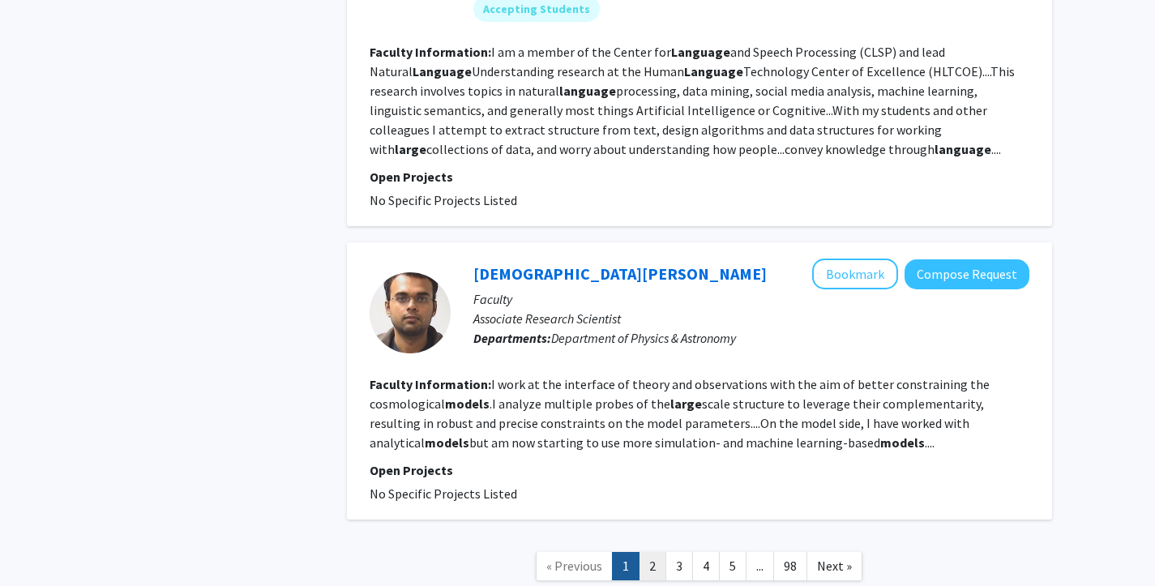
click at [659, 552] on link "2" at bounding box center [653, 566] width 28 height 28
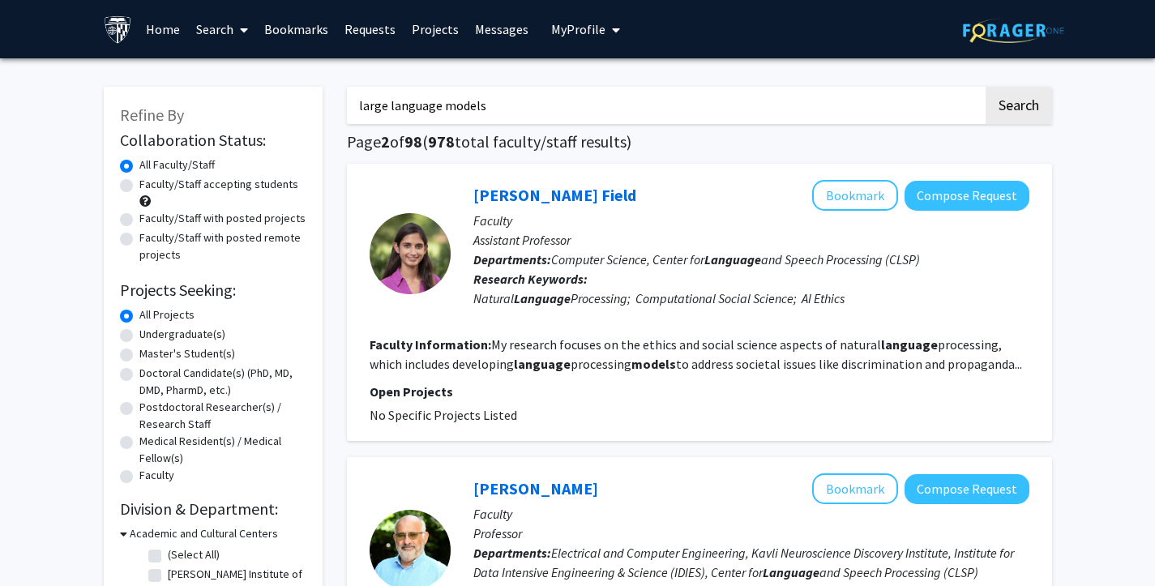
drag, startPoint x: 501, startPoint y: 107, endPoint x: 340, endPoint y: 114, distance: 160.7
click at [986, 87] on button "Search" at bounding box center [1019, 105] width 66 height 37
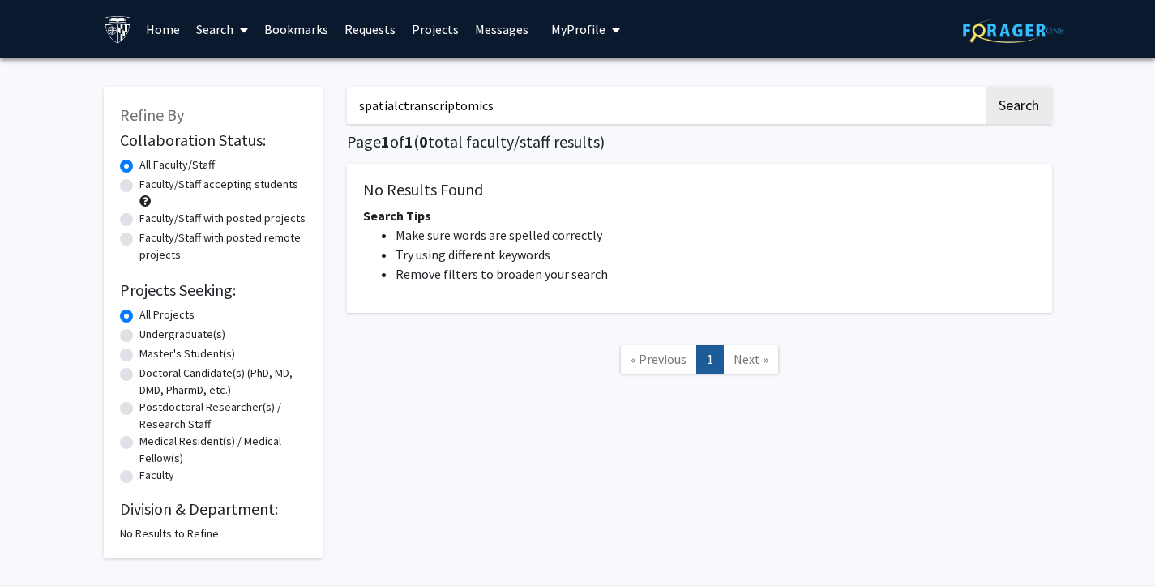
click at [400, 106] on input "spatialctranscriptomics" at bounding box center [665, 105] width 636 height 37
click at [986, 87] on button "Search" at bounding box center [1019, 105] width 66 height 37
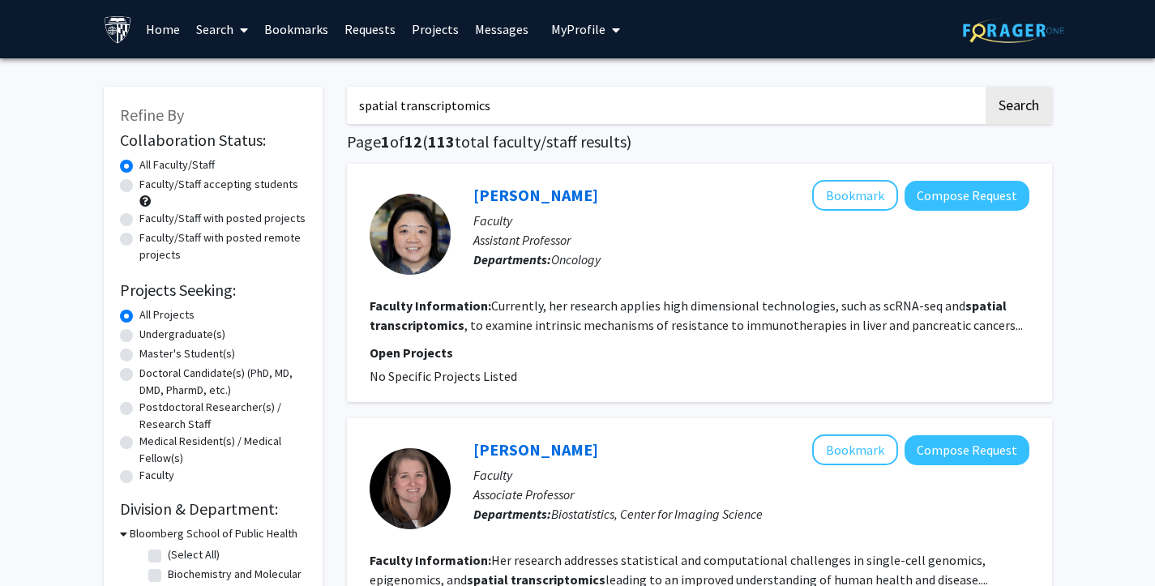
click at [501, 103] on input "spatial transcriptomics" at bounding box center [665, 105] width 636 height 37
type input "spatial transcriptomic"
click at [986, 87] on button "Search" at bounding box center [1019, 105] width 66 height 37
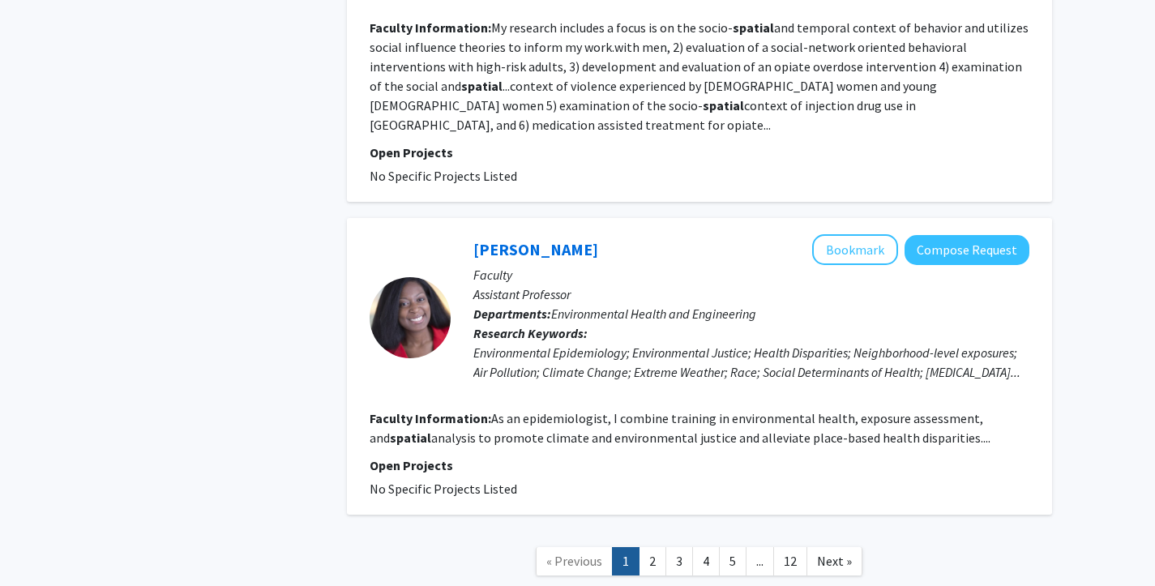
scroll to position [2719, 0]
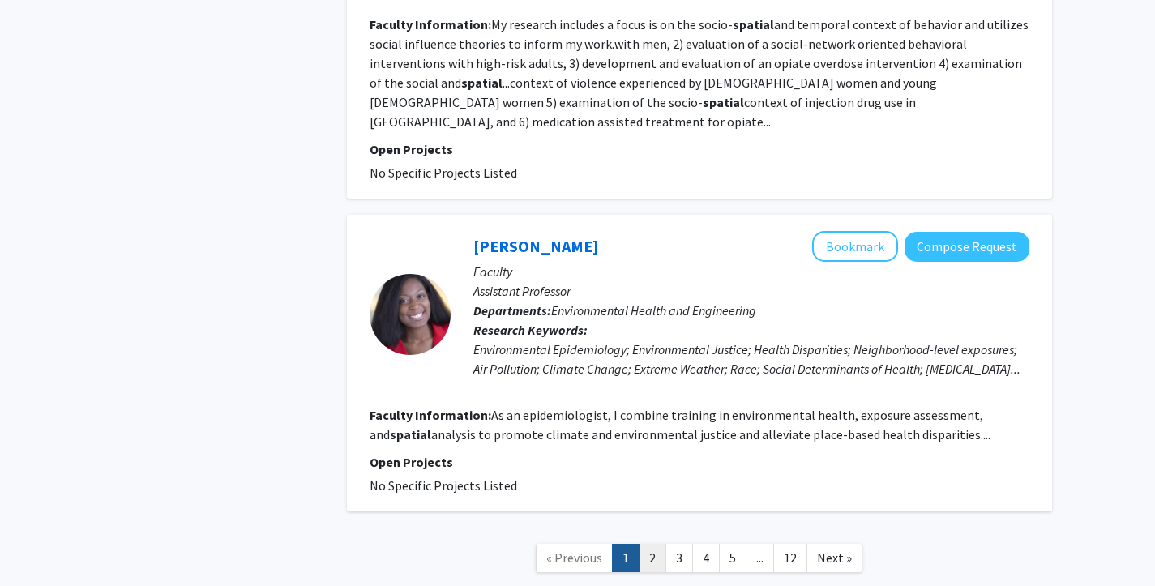
click at [665, 544] on link "2" at bounding box center [653, 558] width 28 height 28
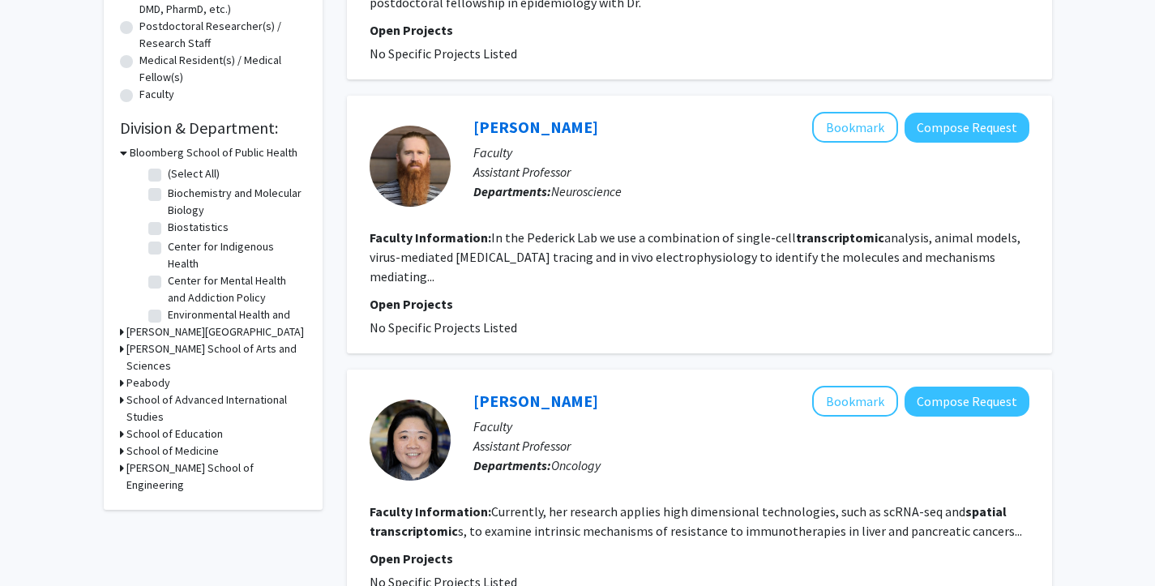
scroll to position [408, 0]
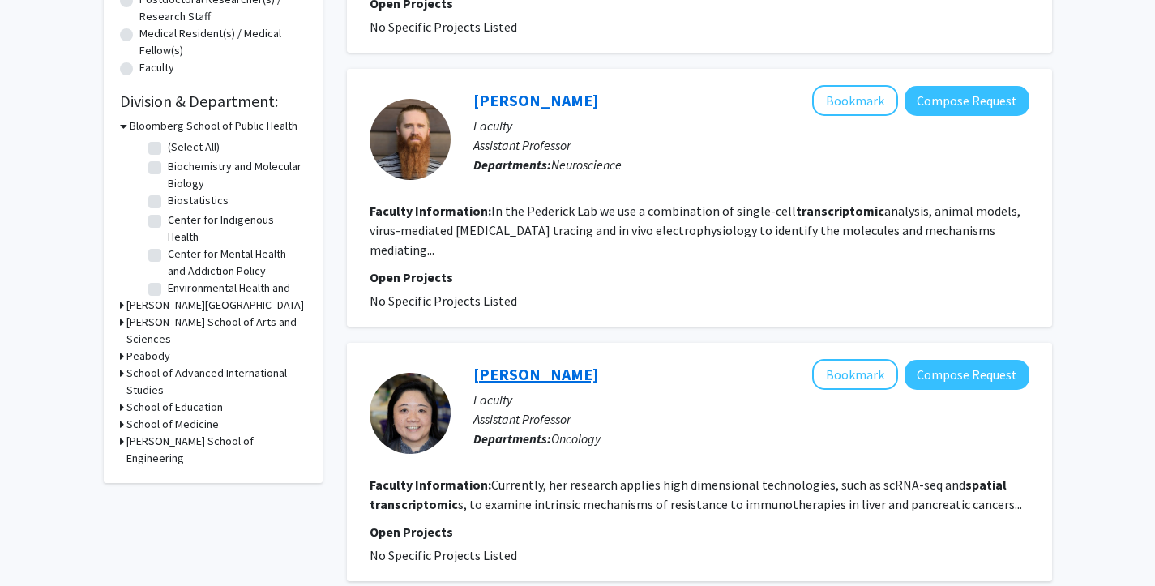
click at [528, 364] on link "[PERSON_NAME]" at bounding box center [535, 374] width 125 height 20
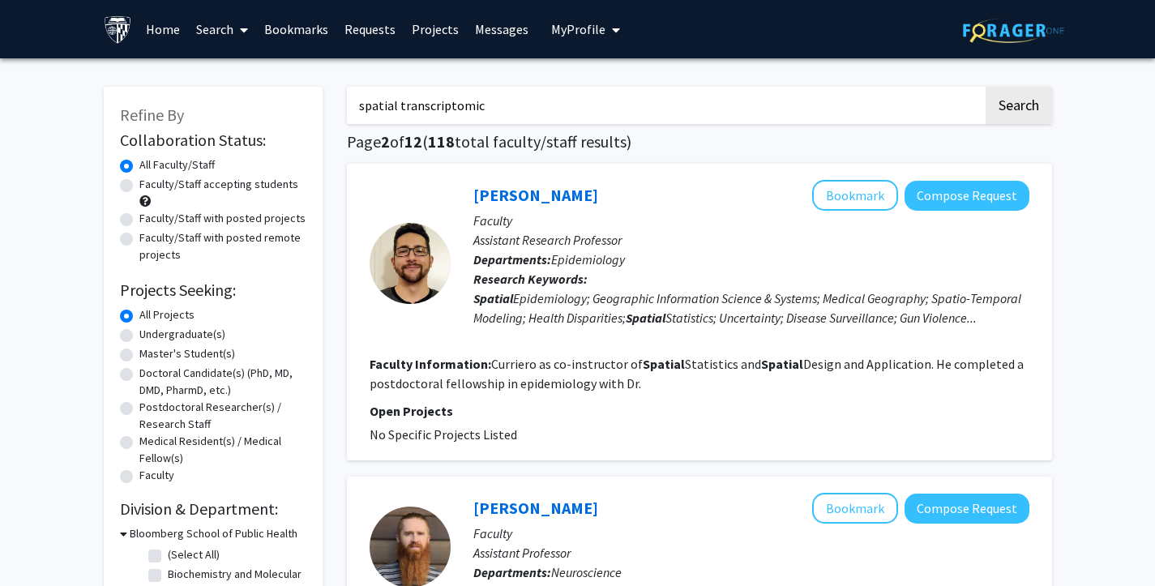
click at [139, 186] on label "Faculty/Staff accepting students" at bounding box center [218, 184] width 159 height 17
click at [139, 186] on input "Faculty/Staff accepting students" at bounding box center [144, 181] width 11 height 11
radio input "true"
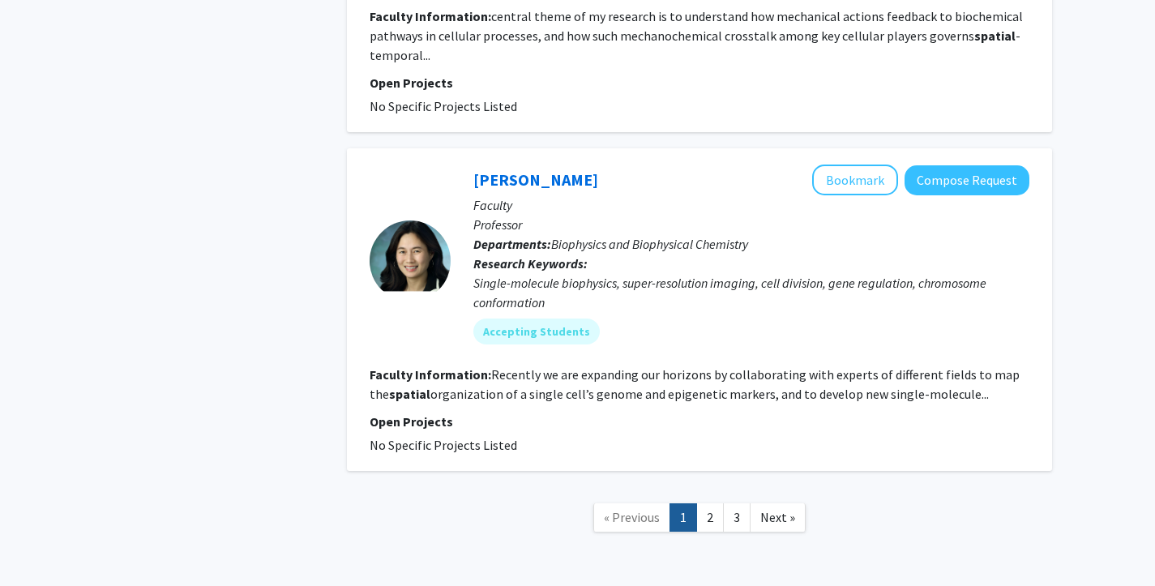
scroll to position [2616, 0]
click at [501, 178] on link "[PERSON_NAME]" at bounding box center [535, 180] width 125 height 20
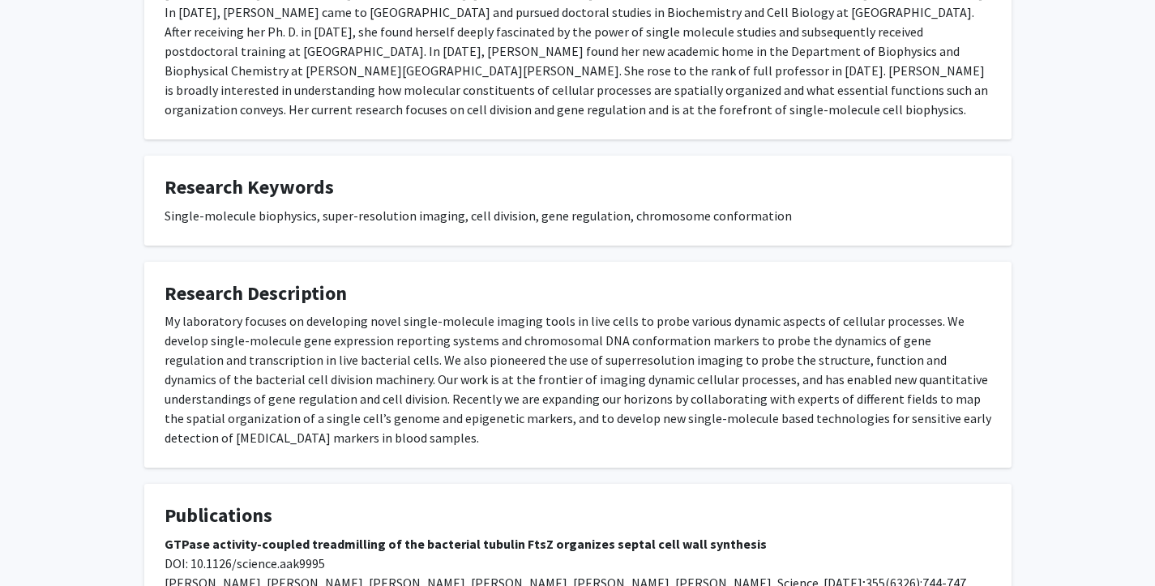
scroll to position [374, 0]
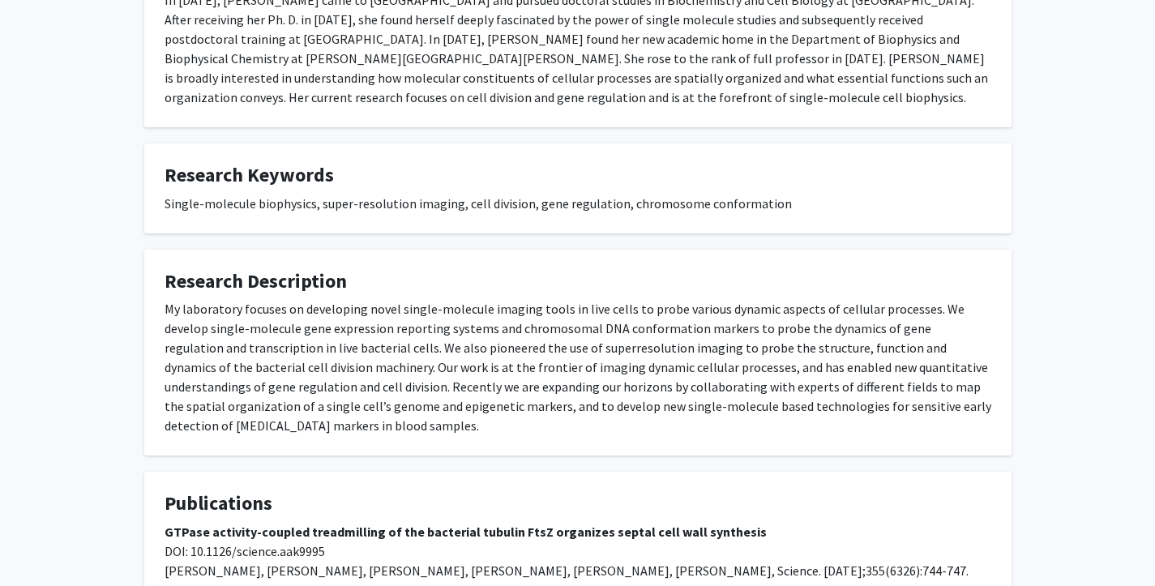
click at [119, 382] on div "[PERSON_NAME] Bookmark Compose Request Titles: Professor Degrees: PhD, [GEOGRAP…" at bounding box center [577, 221] width 1155 height 1072
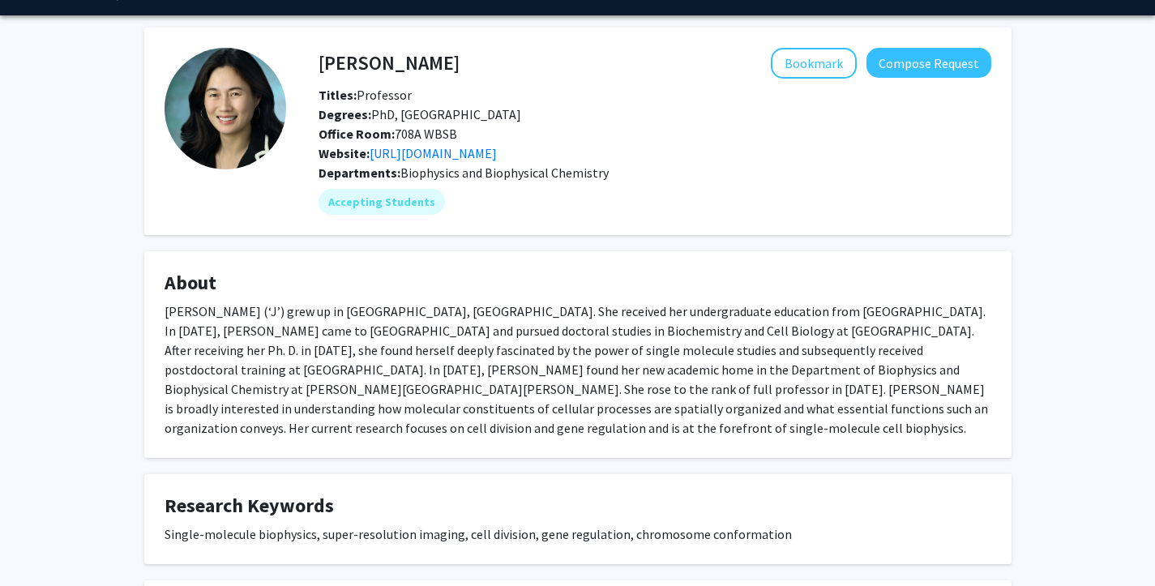
scroll to position [41, 0]
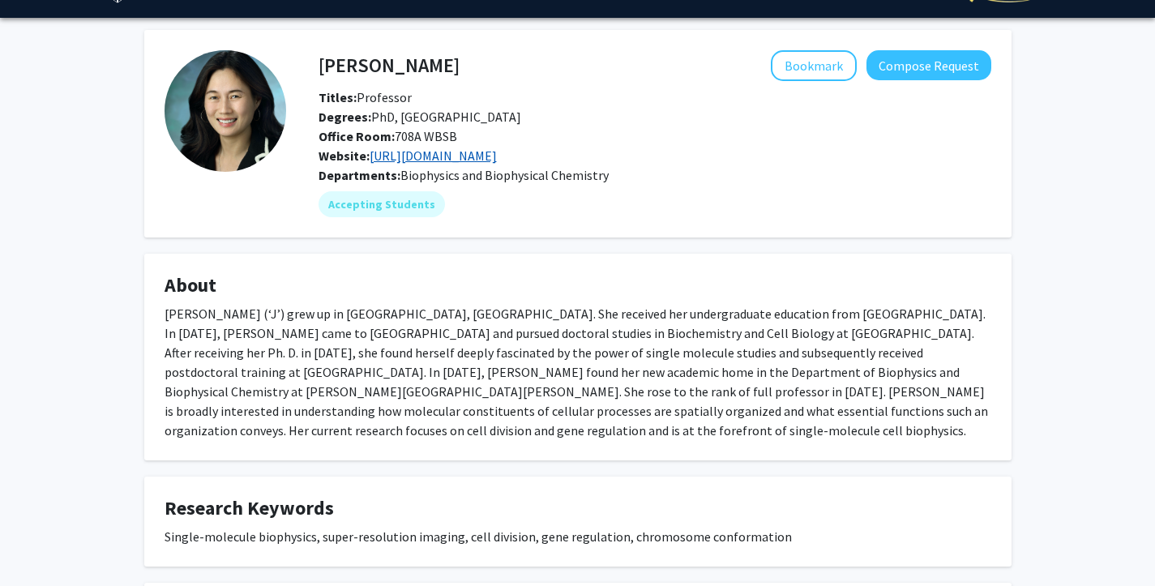
click at [409, 156] on link "[URL][DOMAIN_NAME]" at bounding box center [433, 156] width 127 height 16
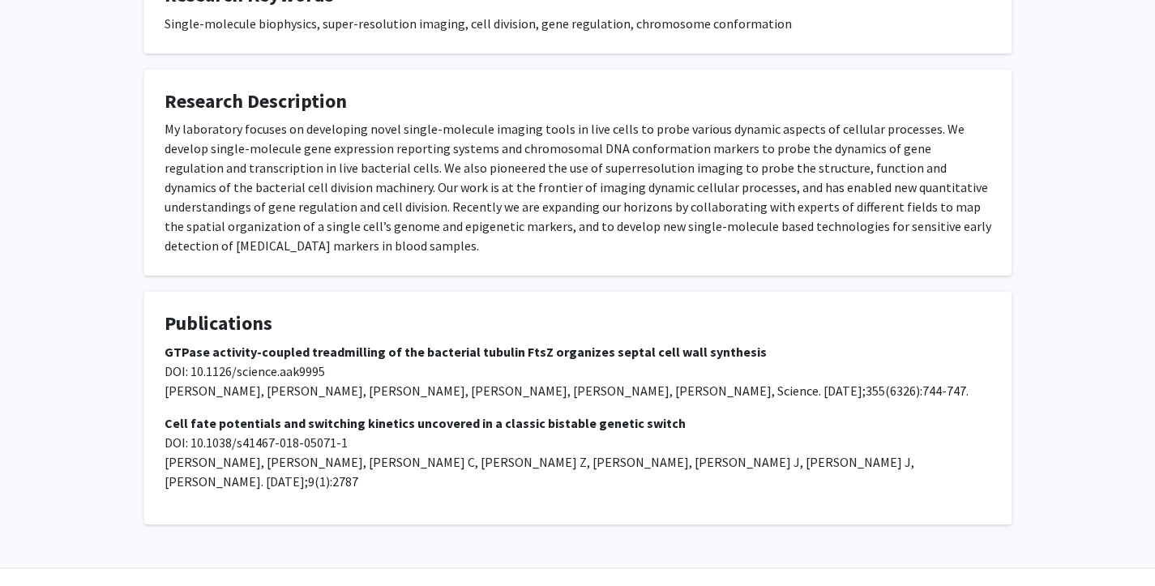
scroll to position [554, 0]
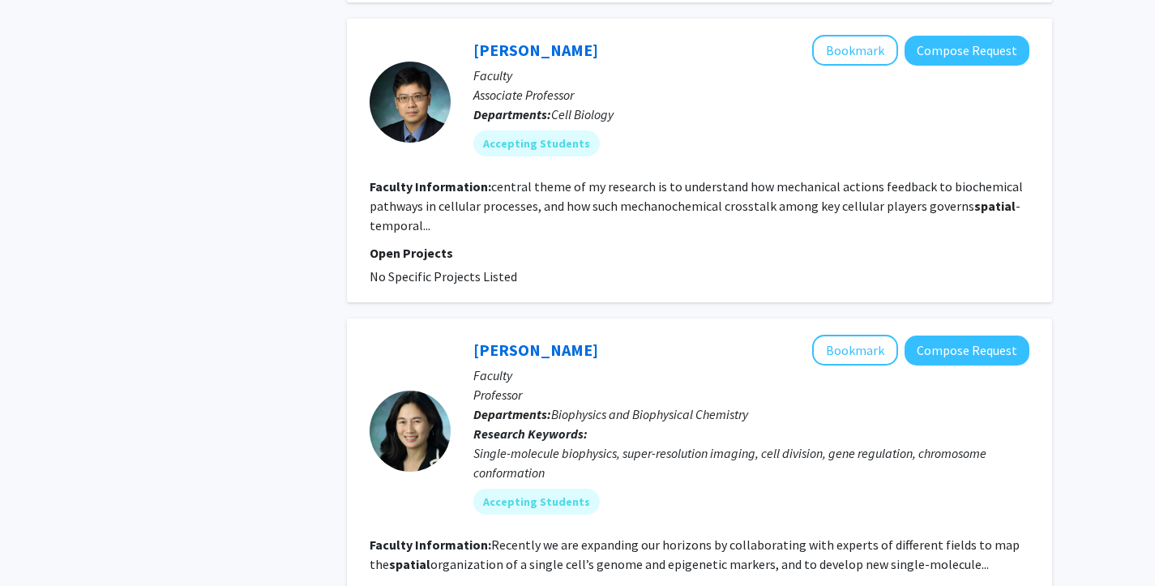
scroll to position [2681, 0]
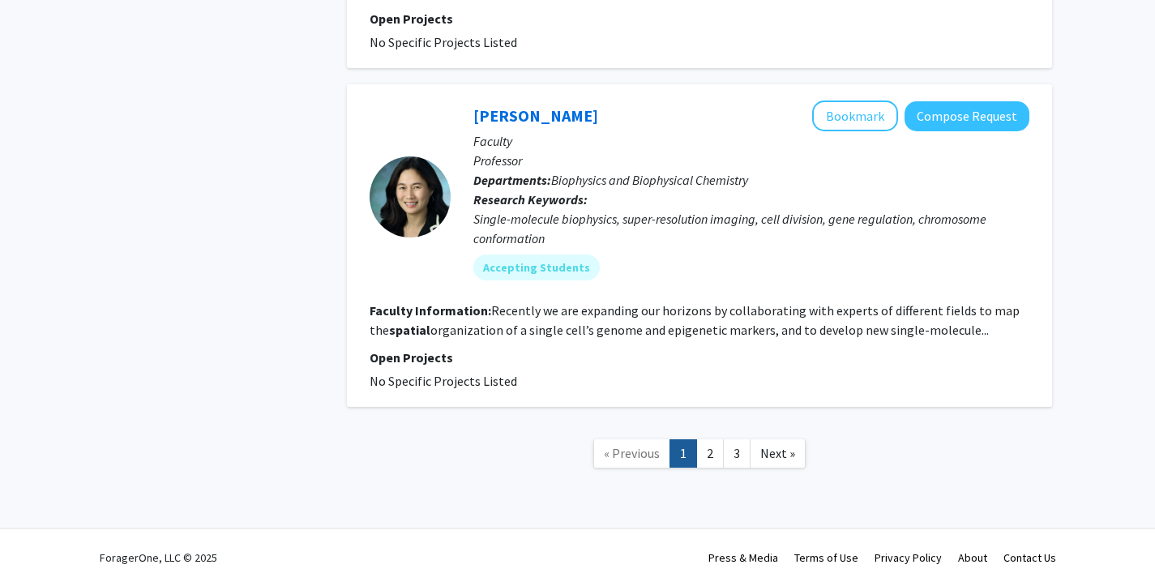
click at [718, 459] on link "2" at bounding box center [710, 453] width 28 height 28
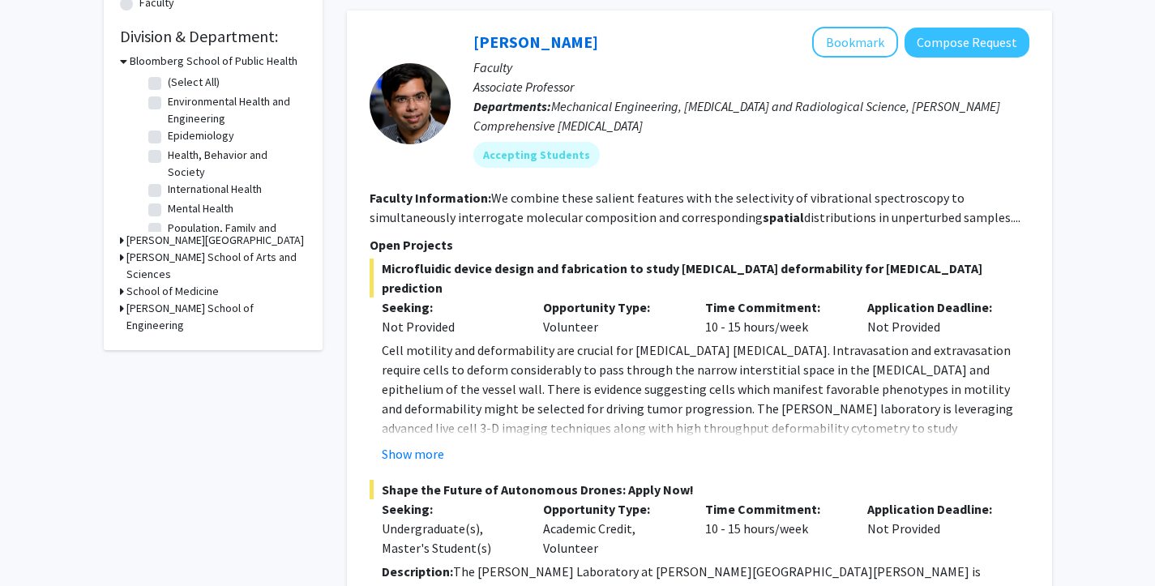
scroll to position [470, 0]
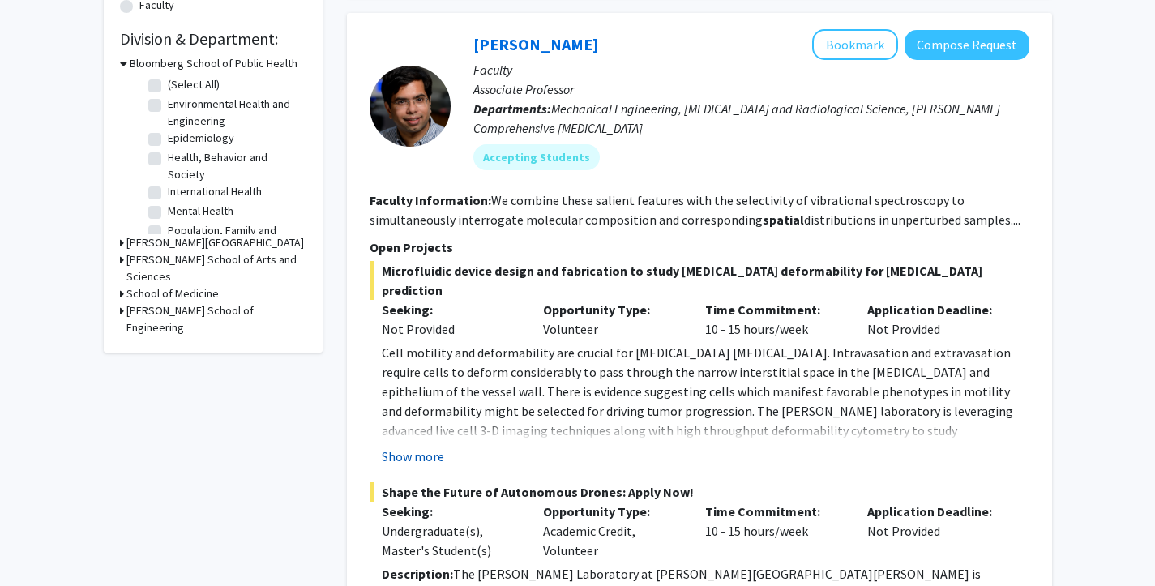
click at [401, 447] on button "Show more" at bounding box center [413, 456] width 62 height 19
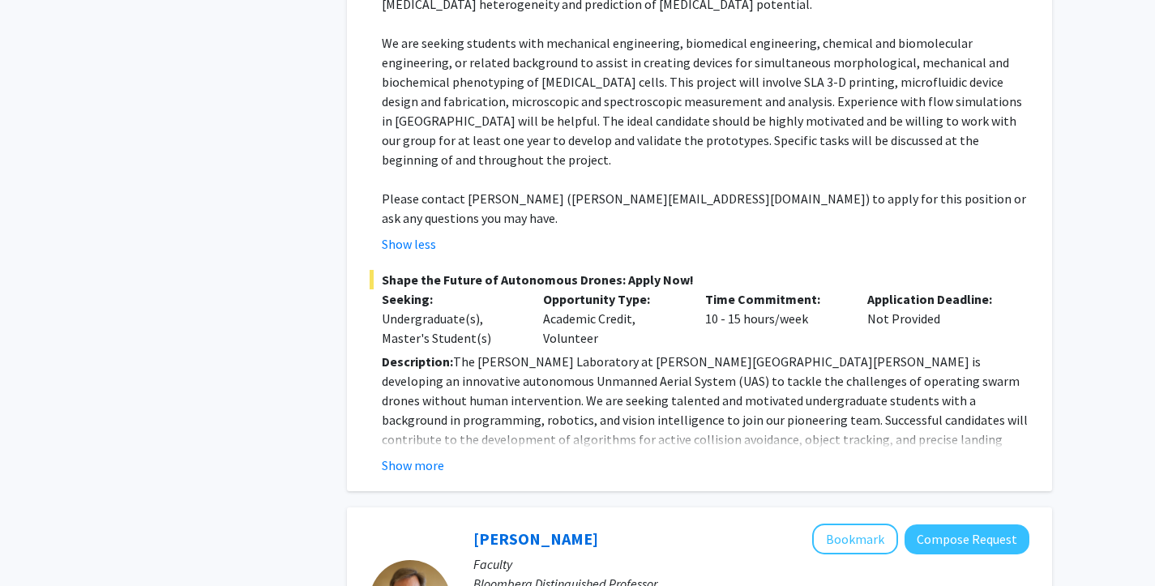
scroll to position [914, 0]
click at [403, 457] on button "Show more" at bounding box center [413, 466] width 62 height 19
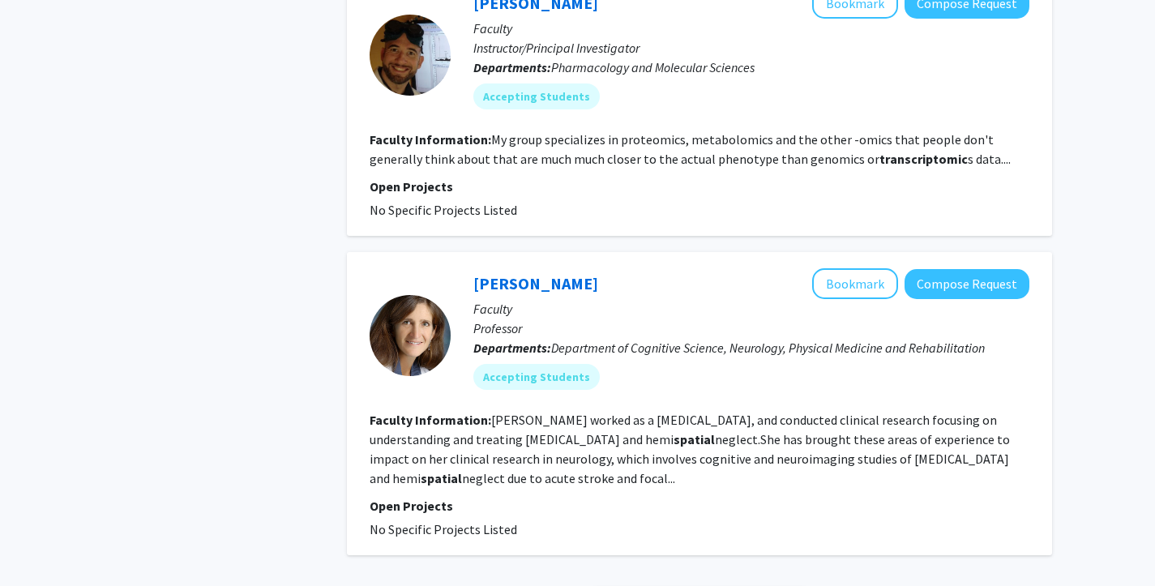
scroll to position [3892, 0]
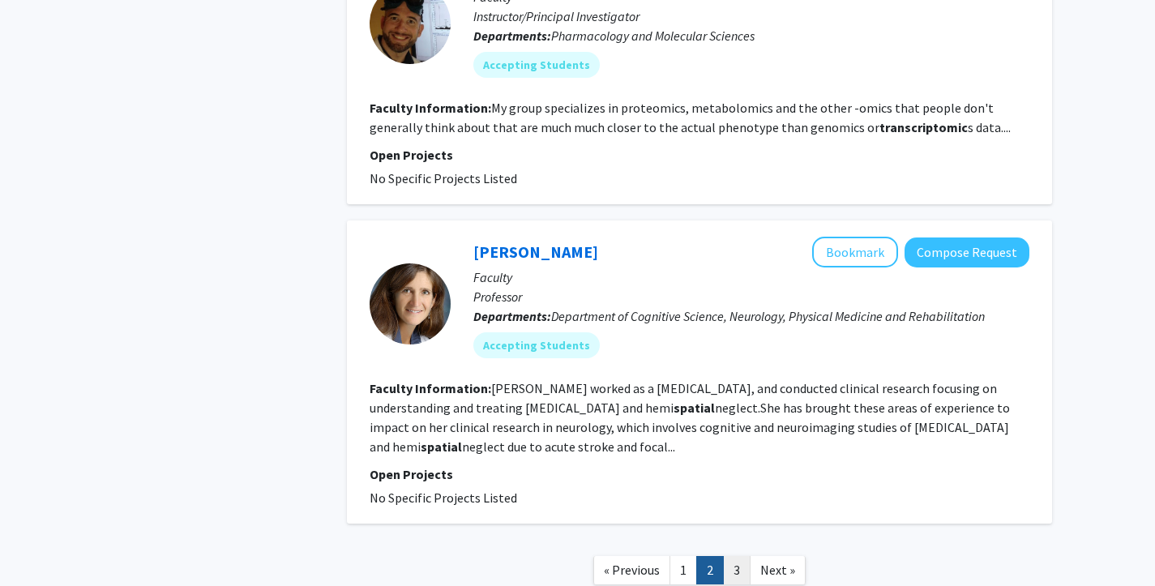
click at [733, 556] on link "3" at bounding box center [737, 570] width 28 height 28
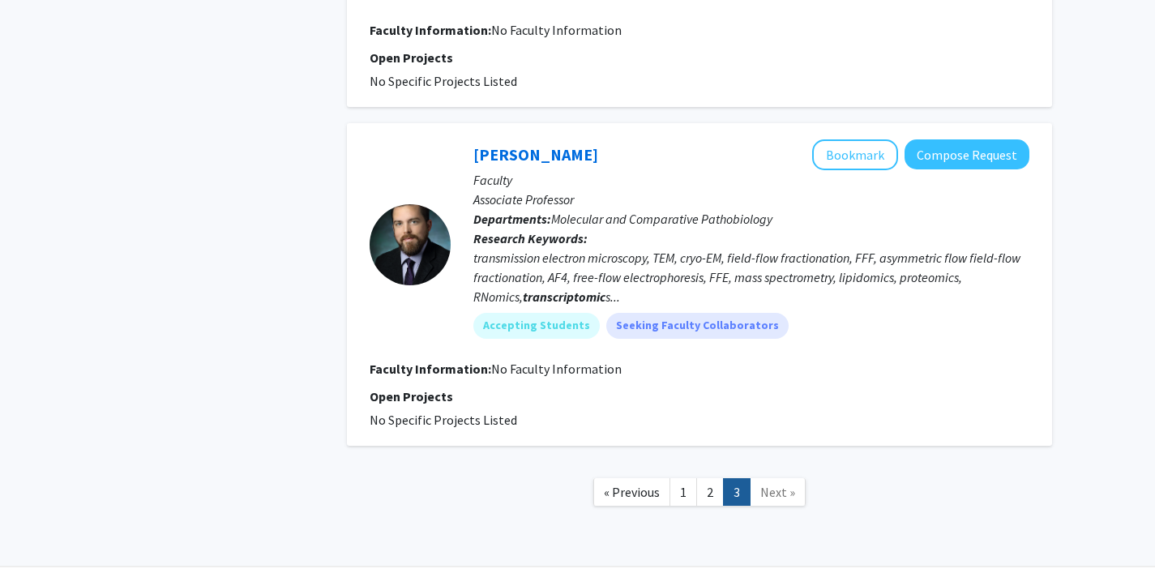
scroll to position [2194, 0]
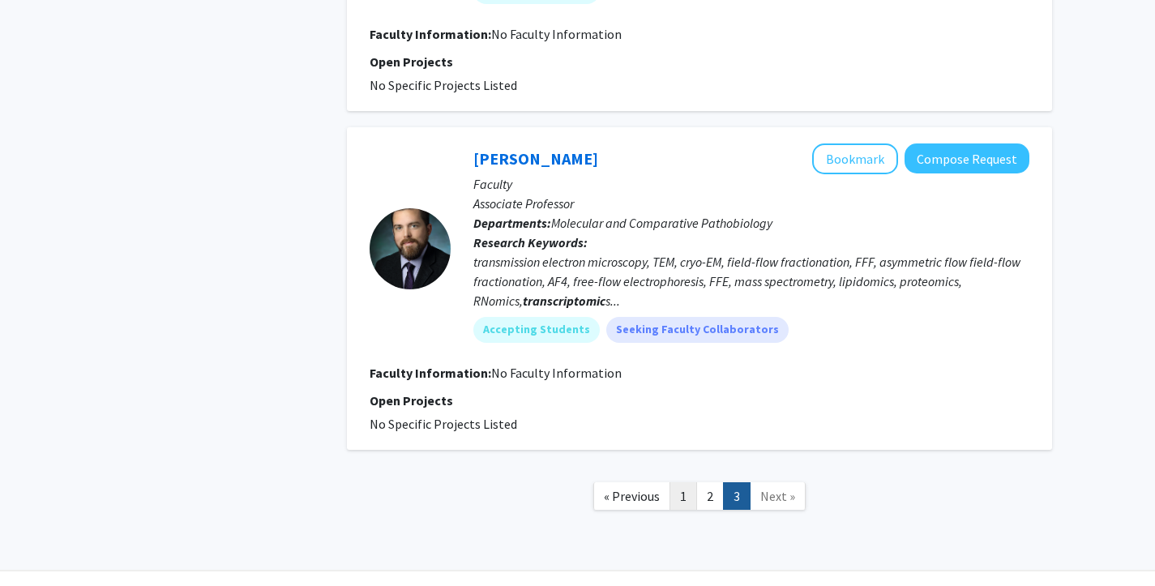
click at [674, 482] on link "1" at bounding box center [683, 496] width 28 height 28
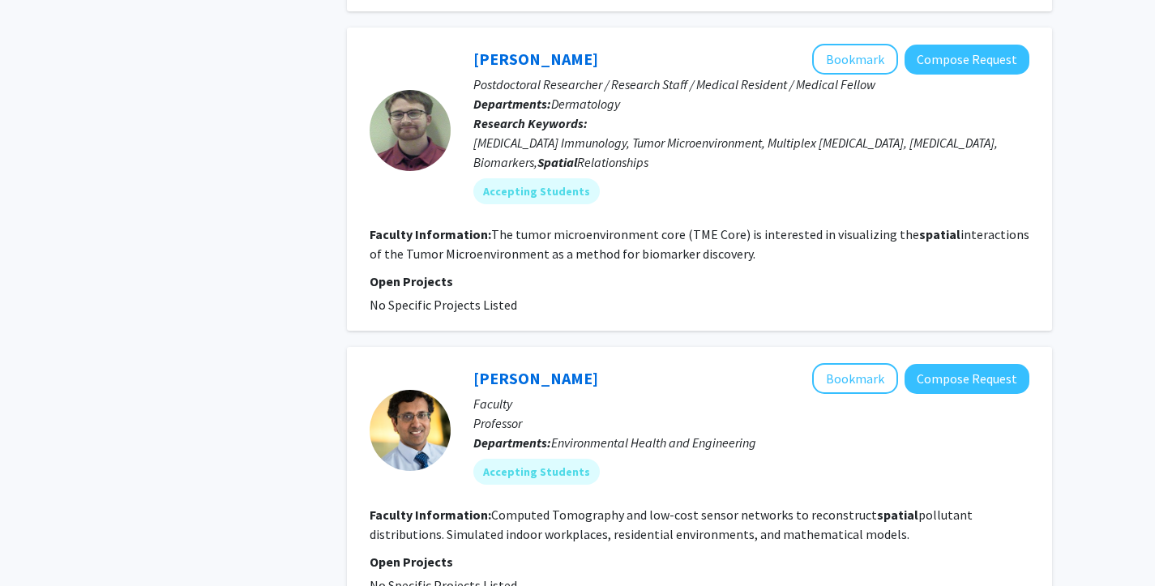
scroll to position [1820, 0]
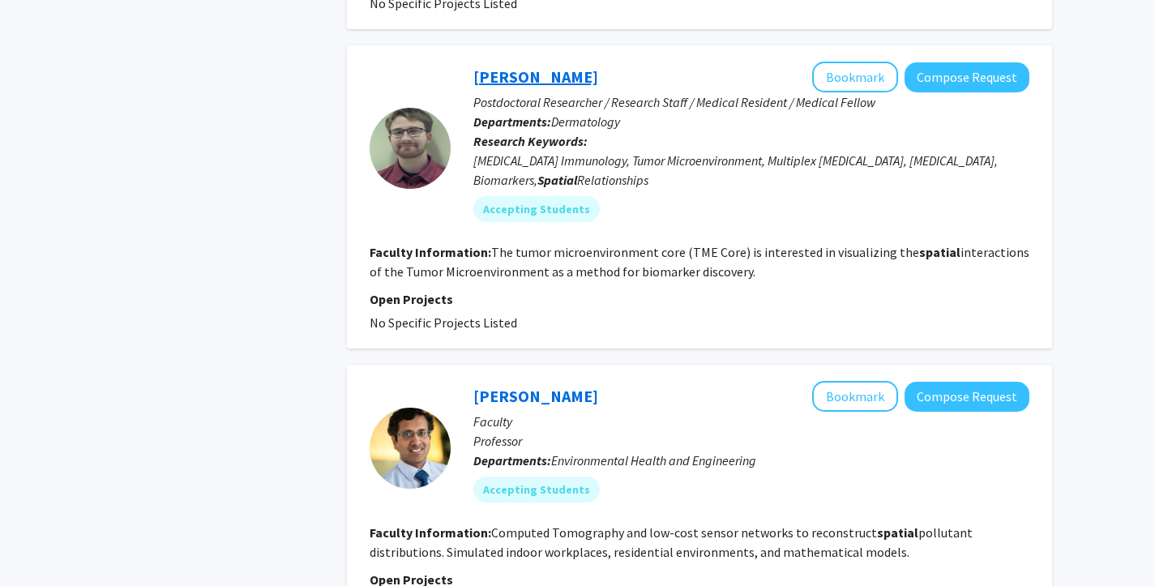
click at [511, 77] on link "[PERSON_NAME]" at bounding box center [535, 76] width 125 height 20
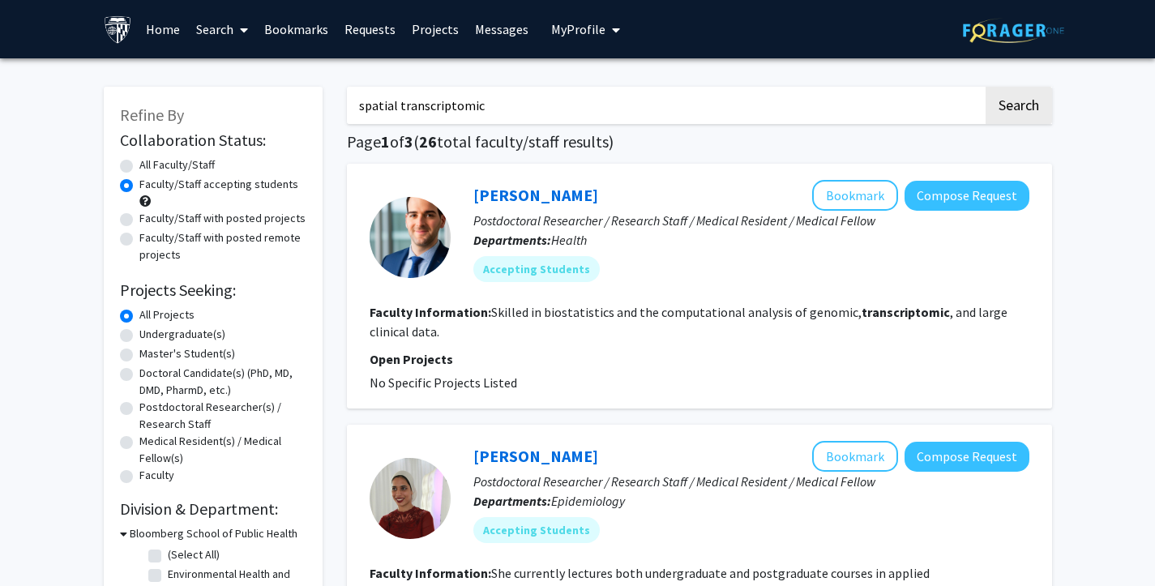
click at [173, 19] on link "Home" at bounding box center [163, 29] width 50 height 57
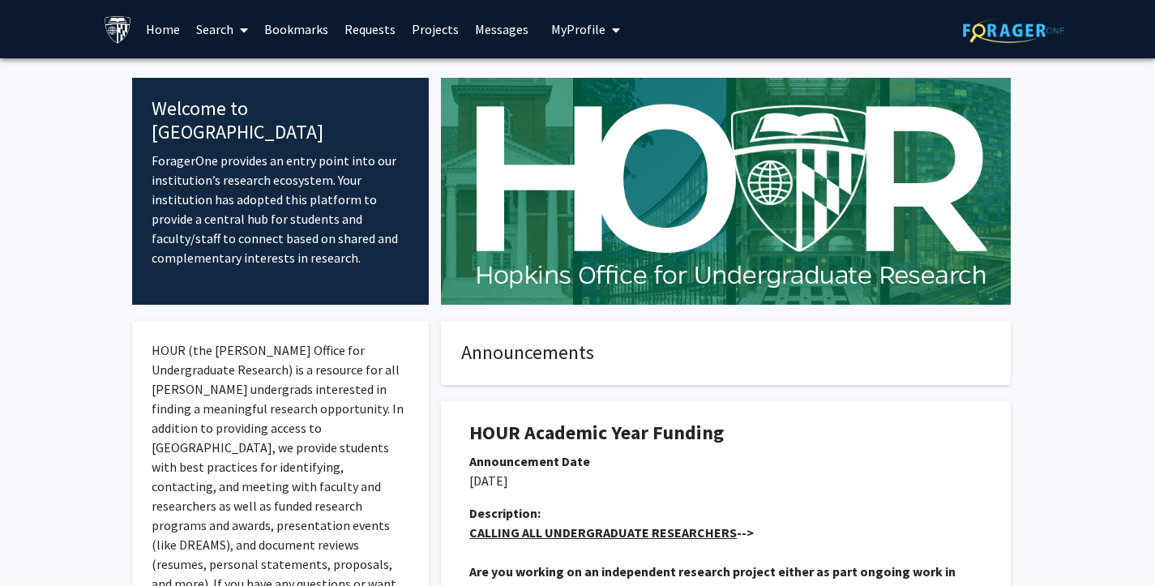
click at [297, 31] on link "Bookmarks" at bounding box center [296, 29] width 80 height 57
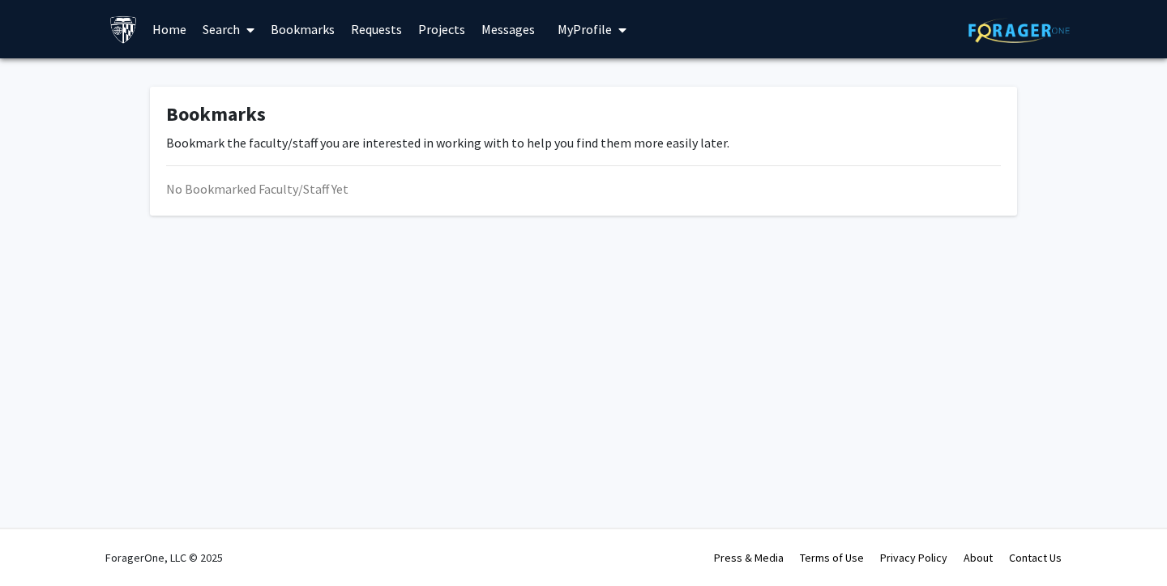
click at [373, 34] on link "Requests" at bounding box center [376, 29] width 67 height 57
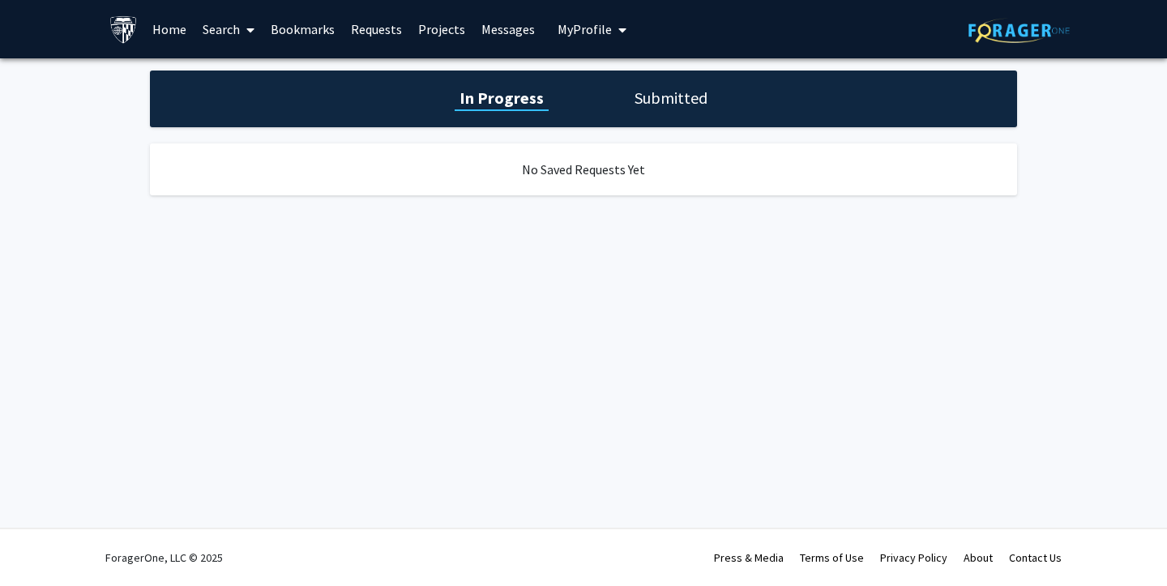
click at [506, 32] on link "Messages" at bounding box center [508, 29] width 70 height 57
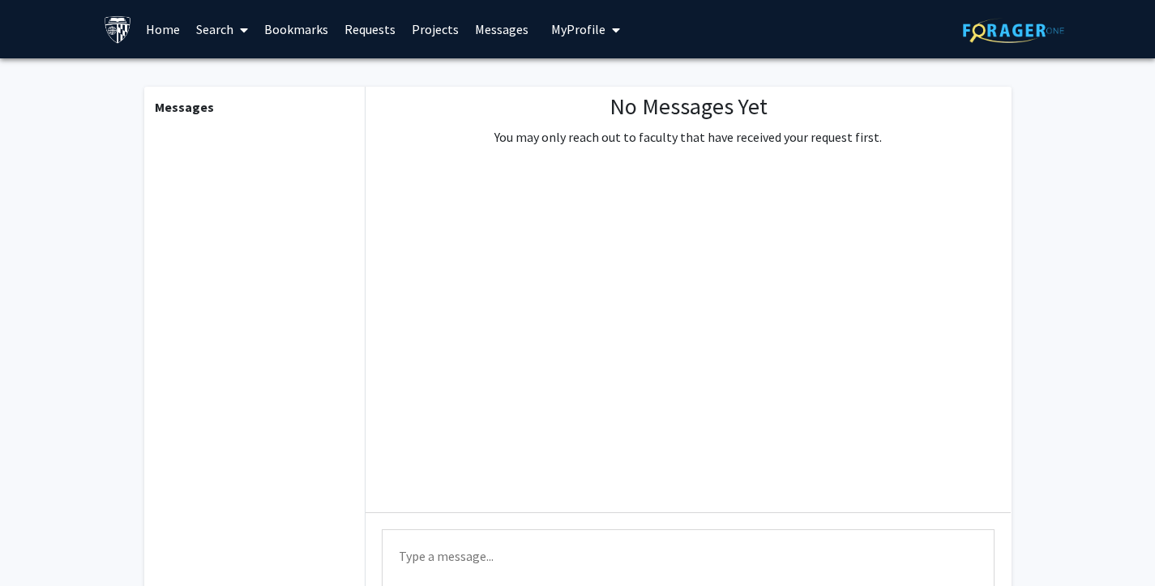
click at [579, 23] on span "My Profile" at bounding box center [578, 29] width 54 height 16
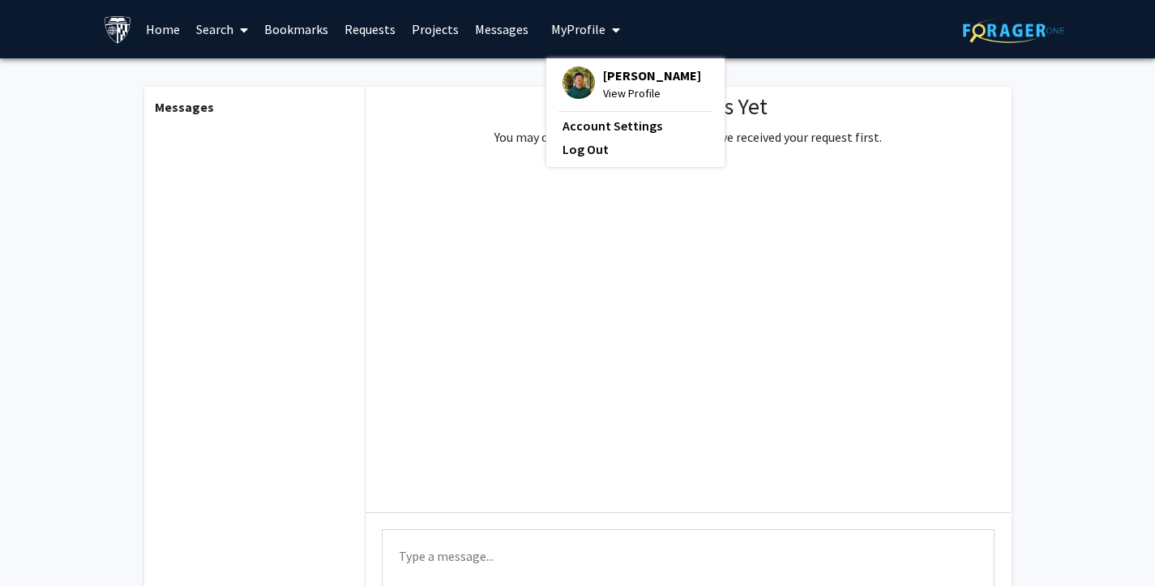
click at [579, 23] on span "My Profile" at bounding box center [578, 29] width 54 height 16
